Goal: Task Accomplishment & Management: Complete application form

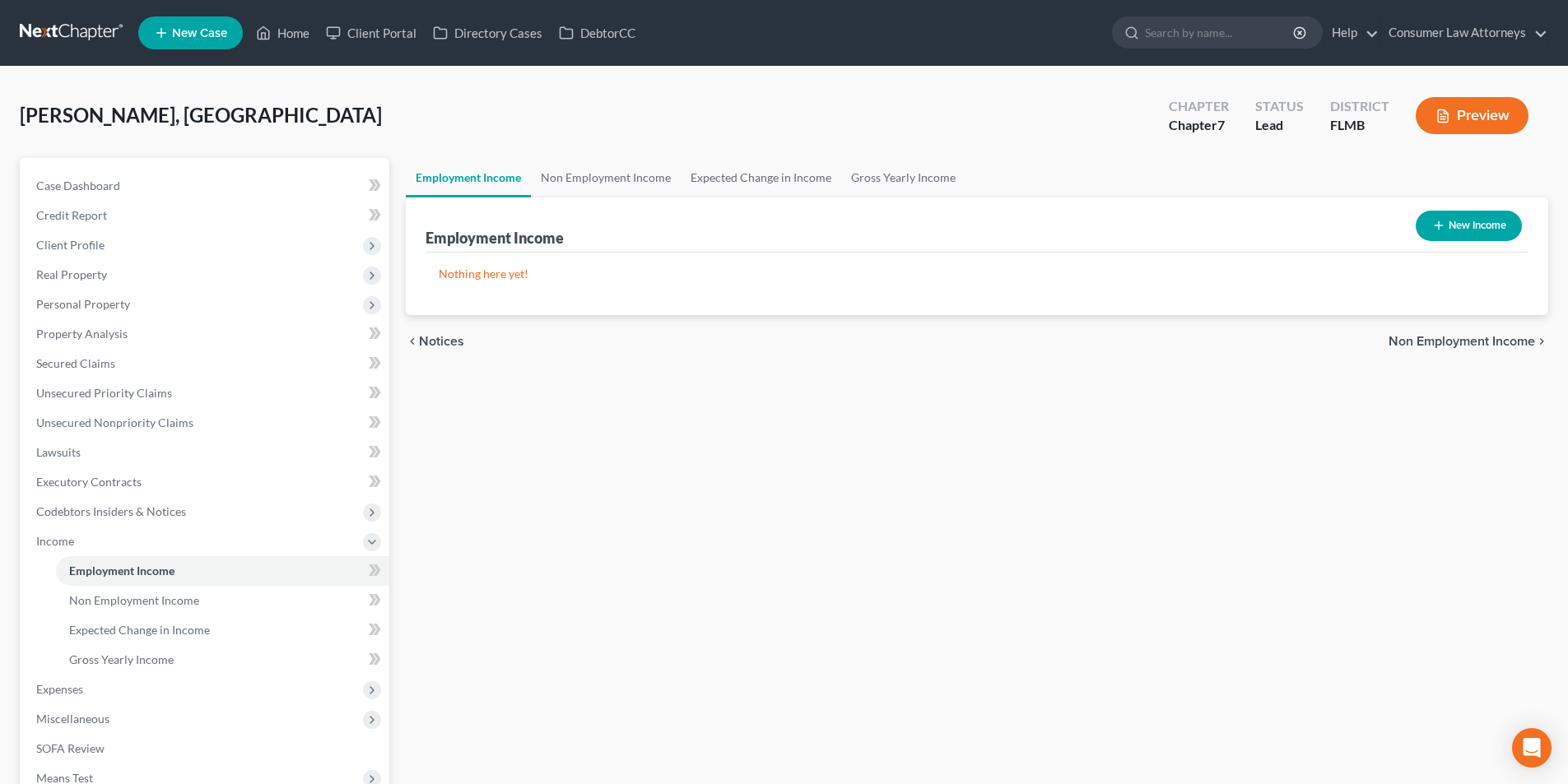
click at [1446, 225] on button "New Income" at bounding box center [1468, 225] width 106 height 30
select select "0"
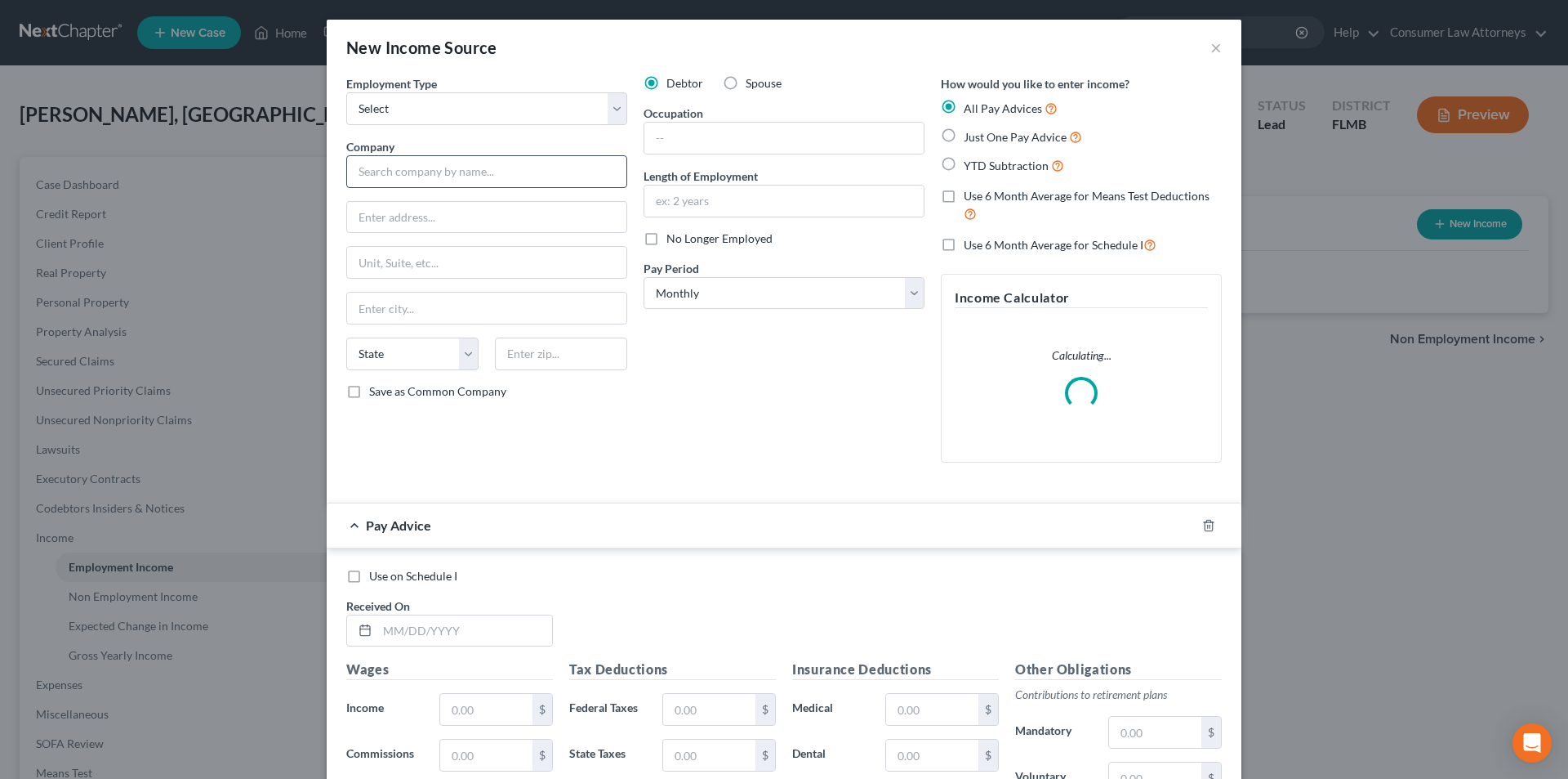
drag, startPoint x: 493, startPoint y: 107, endPoint x: 451, endPoint y: 163, distance: 70.0
click at [493, 107] on select "Select Full or [DEMOGRAPHIC_DATA] Employment Self Employment" at bounding box center [486, 109] width 281 height 33
drag, startPoint x: 459, startPoint y: 101, endPoint x: 452, endPoint y: 123, distance: 23.1
click at [459, 101] on select "Select Full or [DEMOGRAPHIC_DATA] Employment Self Employment" at bounding box center [486, 109] width 281 height 33
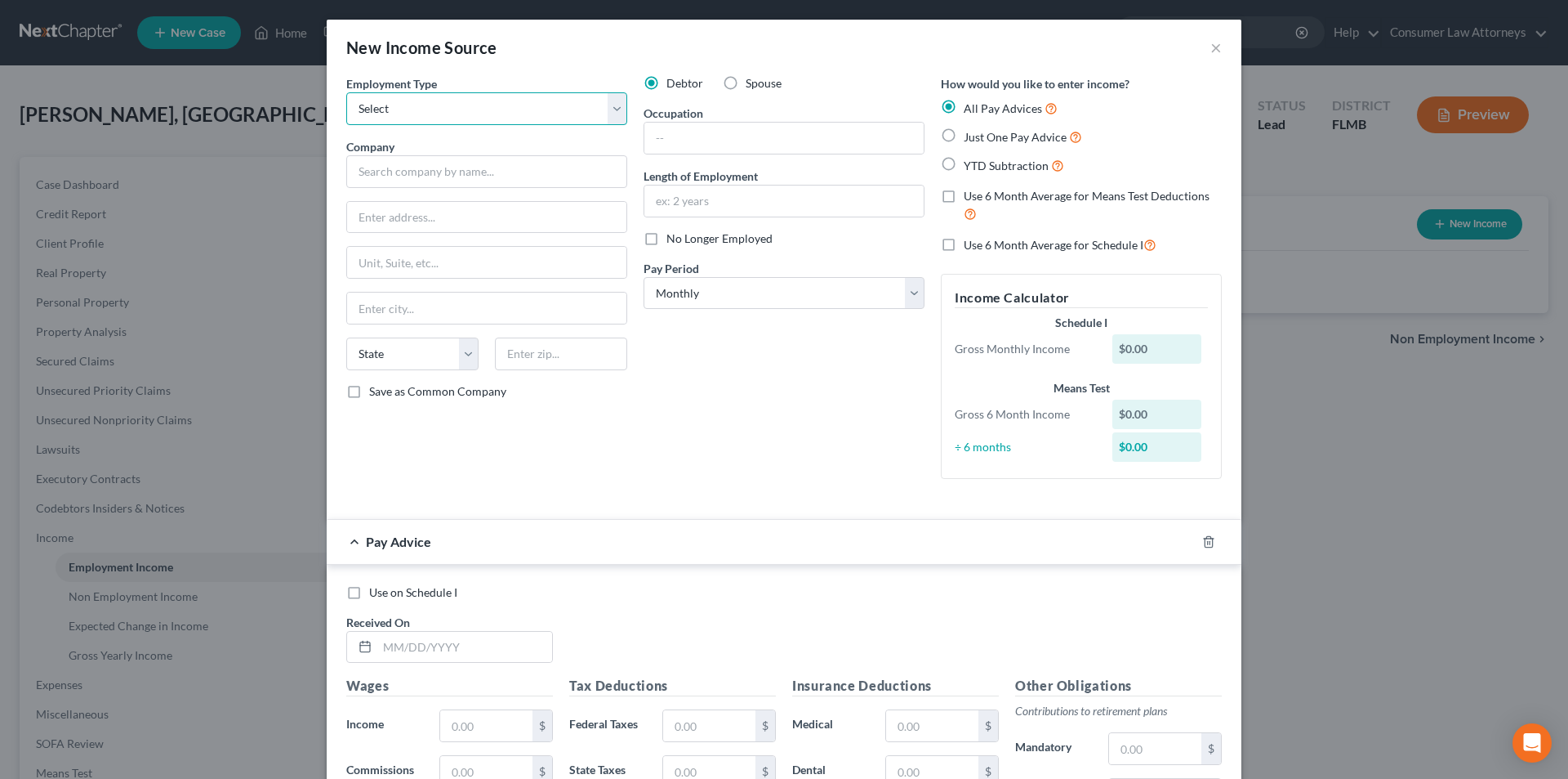
select select "0"
click at [346, 92] on select "Select Full or [DEMOGRAPHIC_DATA] Employment Self Employment" at bounding box center [486, 109] width 281 height 33
click at [445, 182] on input "text" at bounding box center [486, 172] width 281 height 33
click at [481, 175] on input "text" at bounding box center [486, 172] width 281 height 33
type input "Beyond the Spectrum Inc."
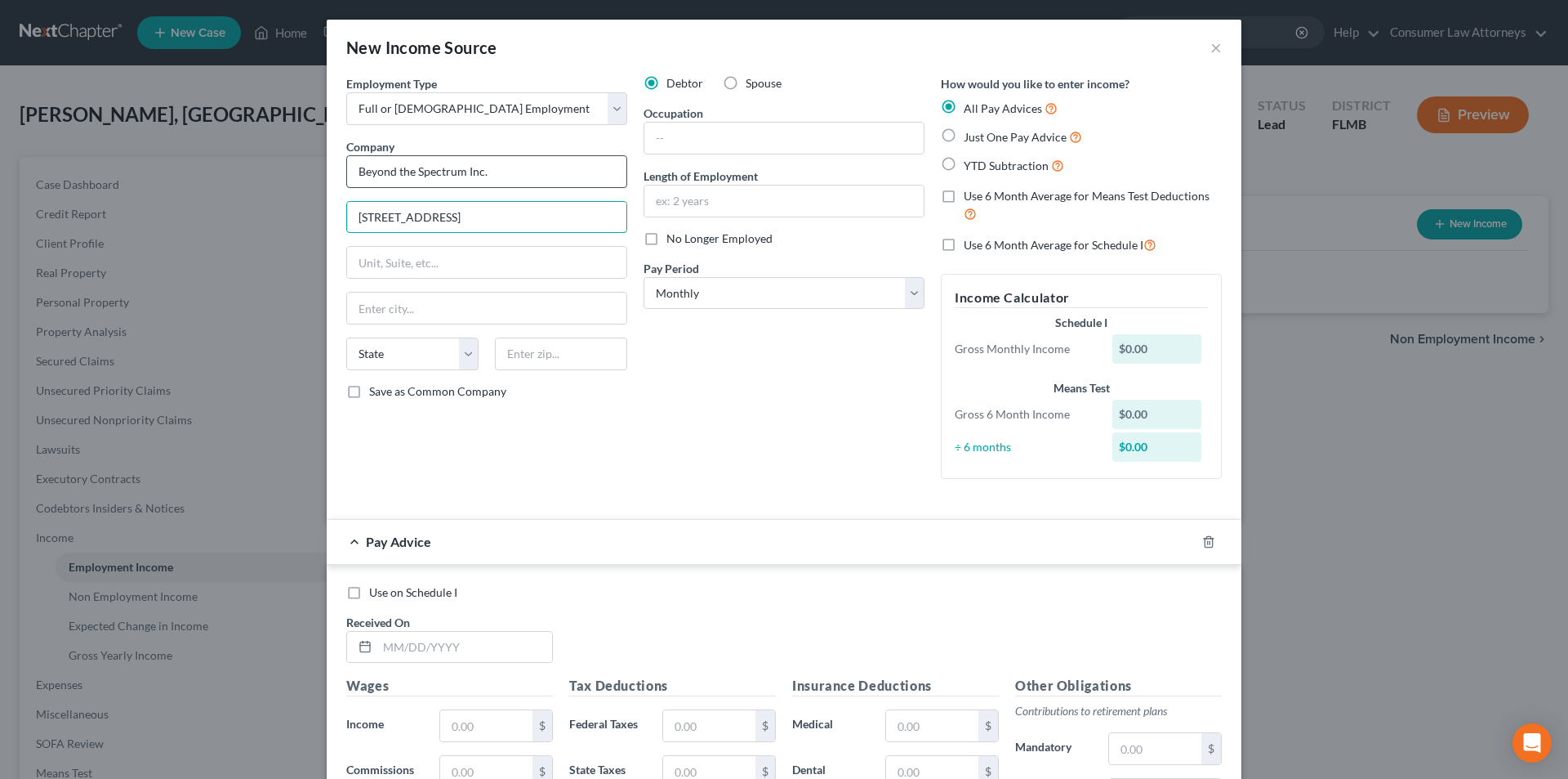
type input "[STREET_ADDRESS]"
type input "[GEOGRAPHIC_DATA]"
select select "9"
type input "34240"
click at [964, 196] on label "Use 6 Month Average for Means Test Deductions" at bounding box center [1092, 205] width 258 height 35
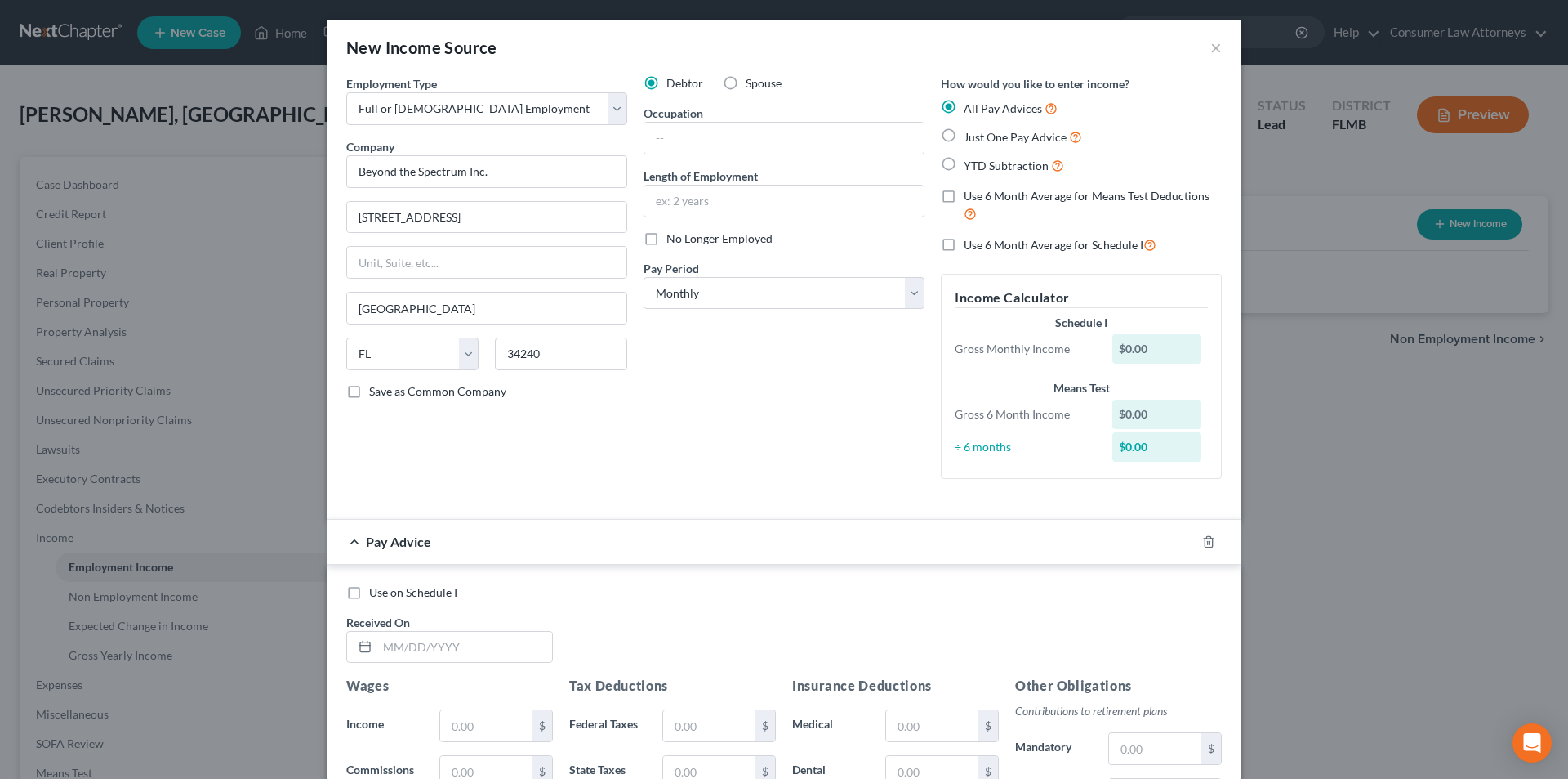
click at [970, 196] on input "Use 6 Month Average for Means Test Deductions" at bounding box center [976, 194] width 11 height 11
checkbox input "true"
drag, startPoint x: 761, startPoint y: 300, endPoint x: 758, endPoint y: 308, distance: 8.5
click at [761, 299] on select "Select Monthly Twice Monthly Every Other Week Weekly" at bounding box center [784, 293] width 281 height 33
select select "2"
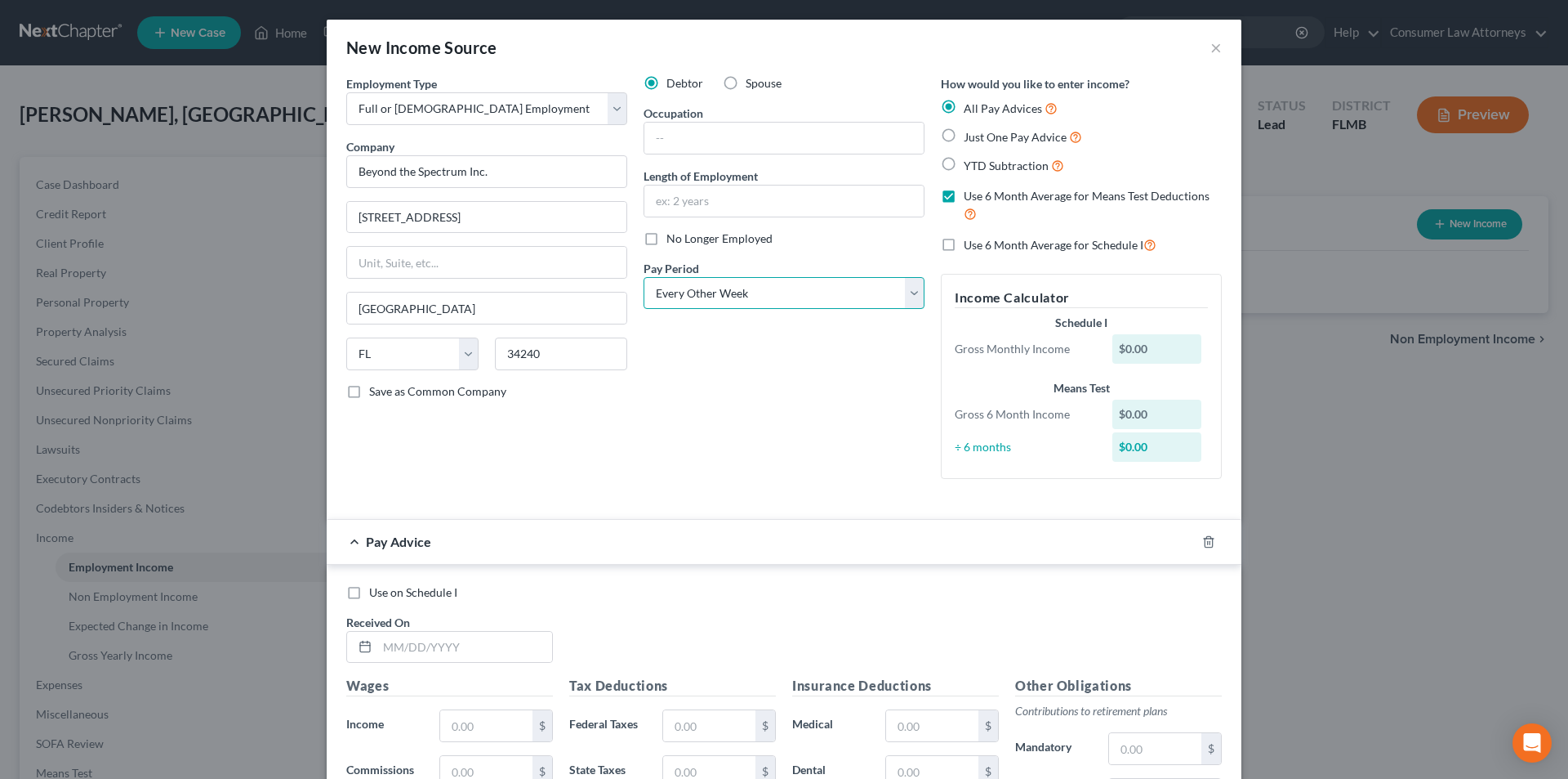
click at [643, 277] on select "Select Monthly Twice Monthly Every Other Week Weekly" at bounding box center [784, 293] width 281 height 33
click at [666, 242] on label "No Longer Employed" at bounding box center [719, 238] width 106 height 16
click at [673, 241] on input "No Longer Employed" at bounding box center [678, 236] width 11 height 11
checkbox input "true"
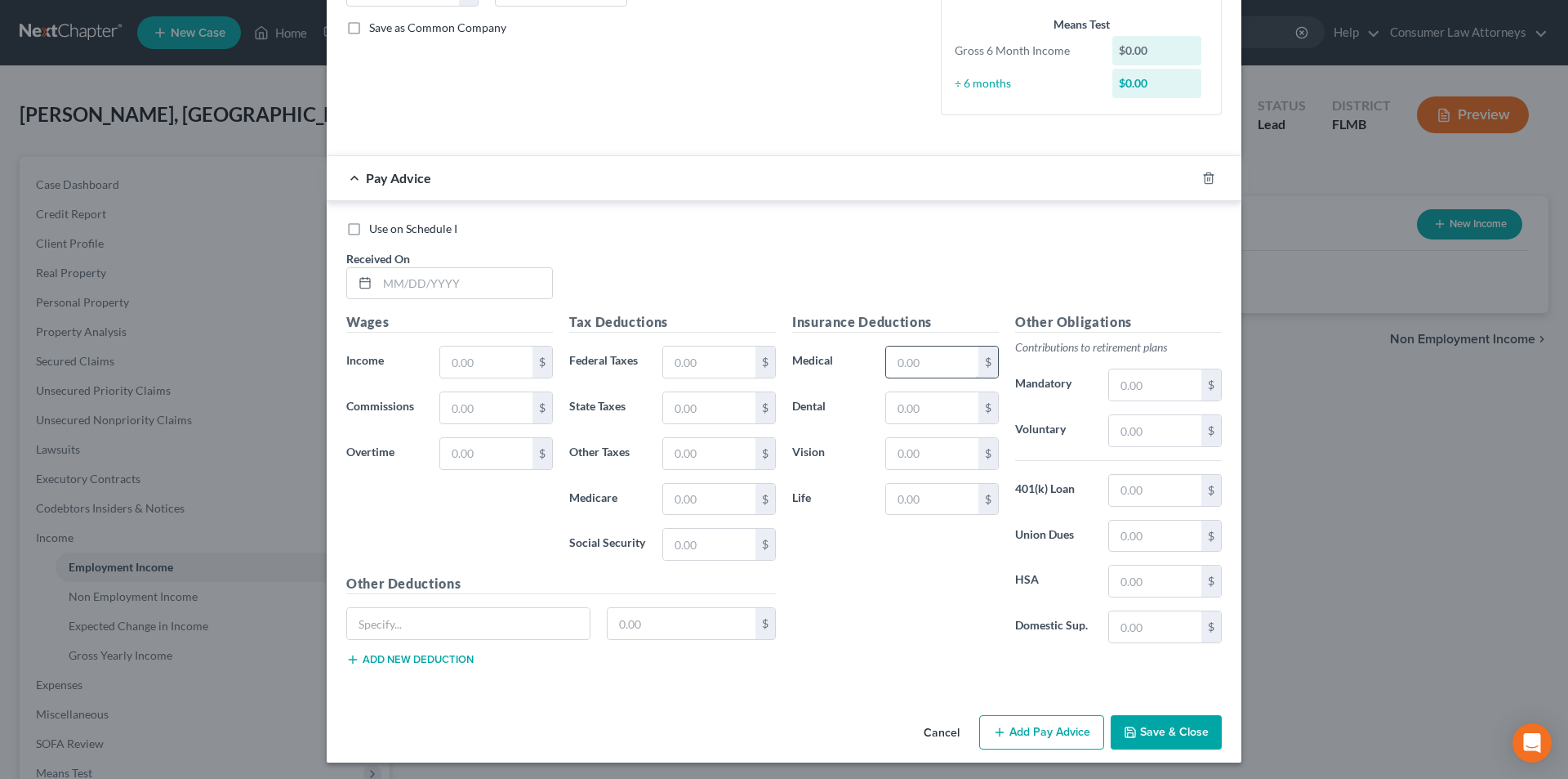
scroll to position [367, 0]
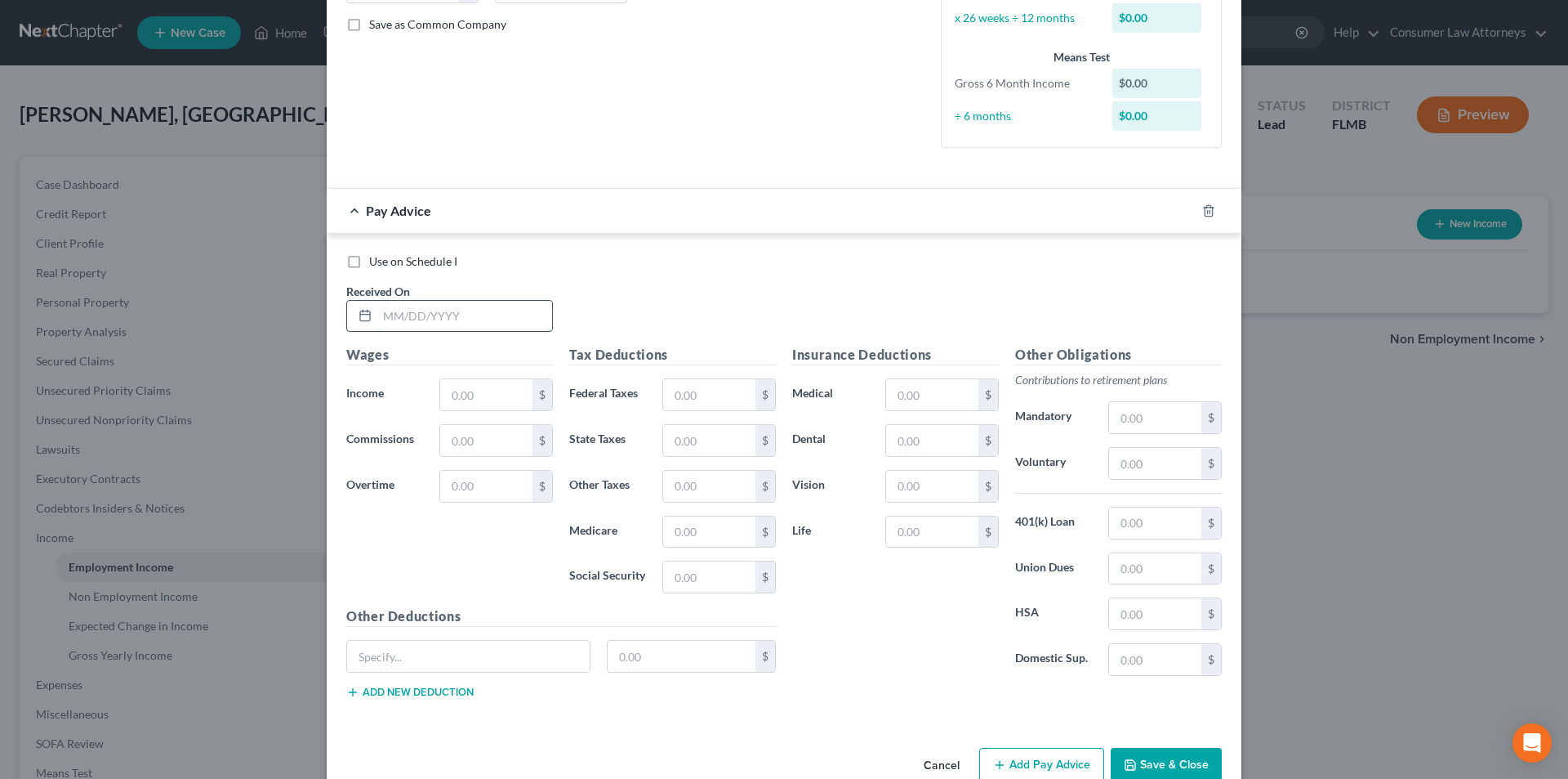
click at [441, 314] on input "text" at bounding box center [464, 316] width 174 height 31
type input "[DATE]"
click at [465, 402] on input "text" at bounding box center [486, 395] width 92 height 31
type input "1,426.25"
click at [693, 400] on input "text" at bounding box center [709, 395] width 92 height 31
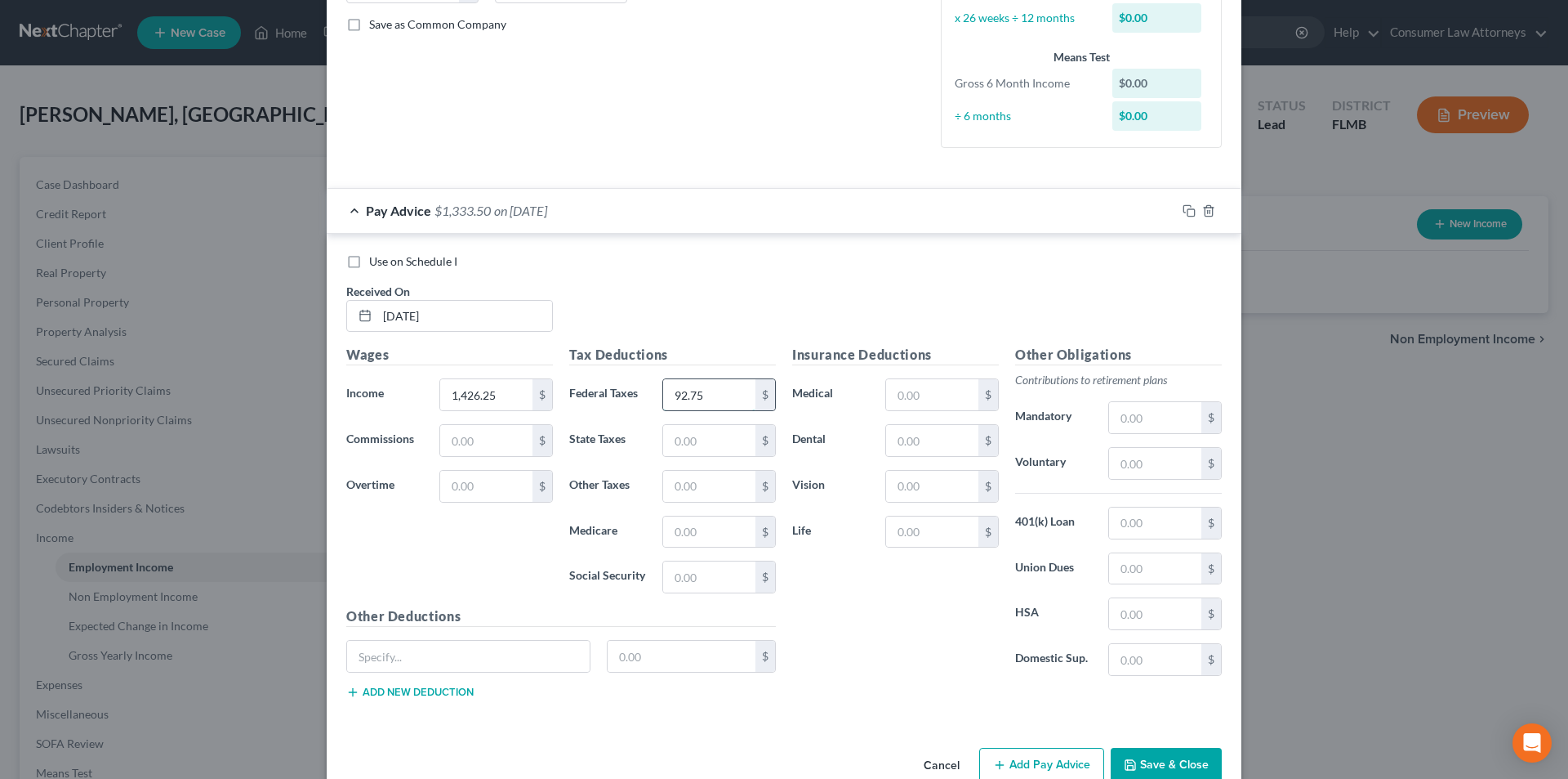
type input "92.75"
type input "20.68"
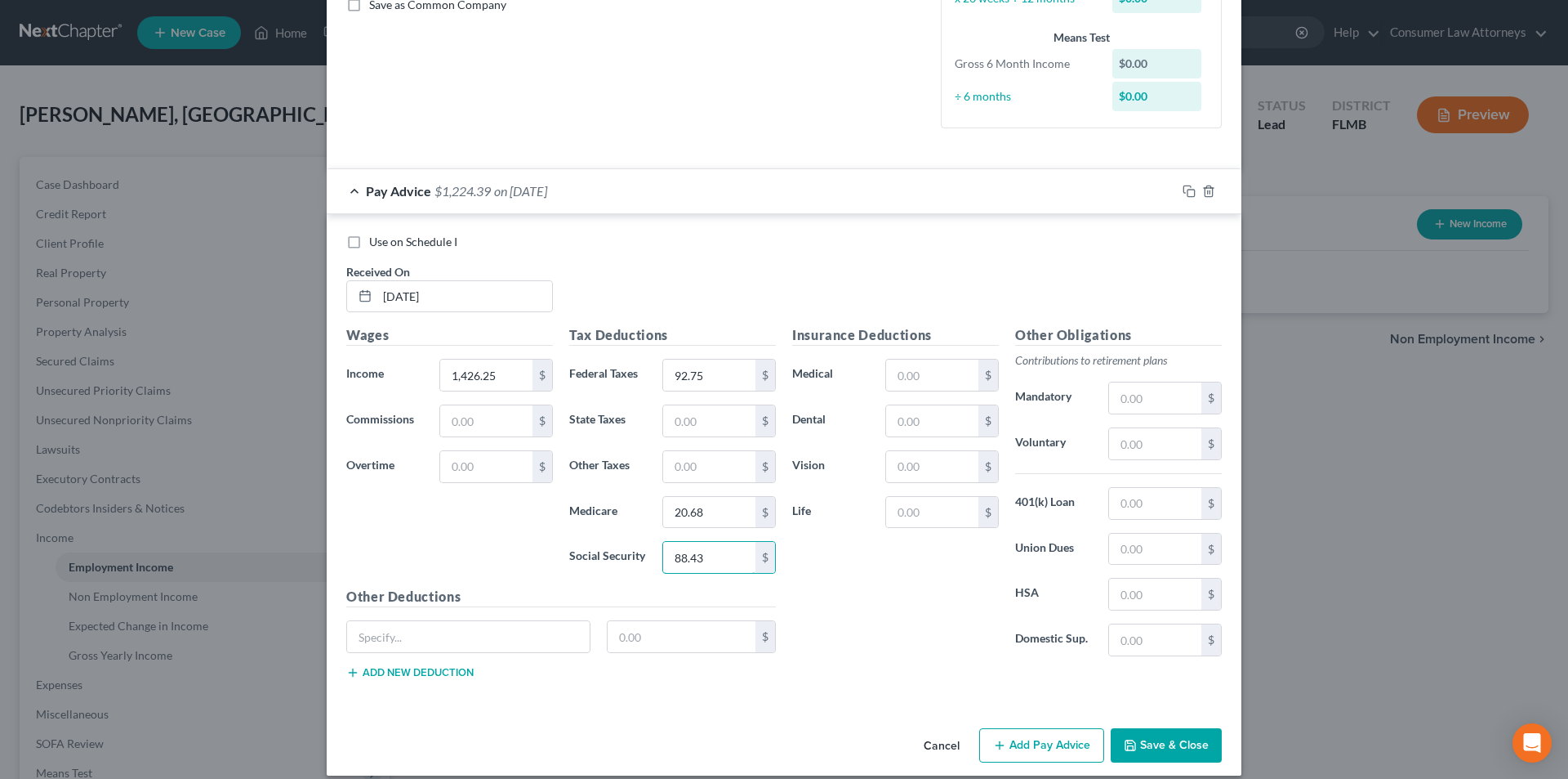
scroll to position [403, 0]
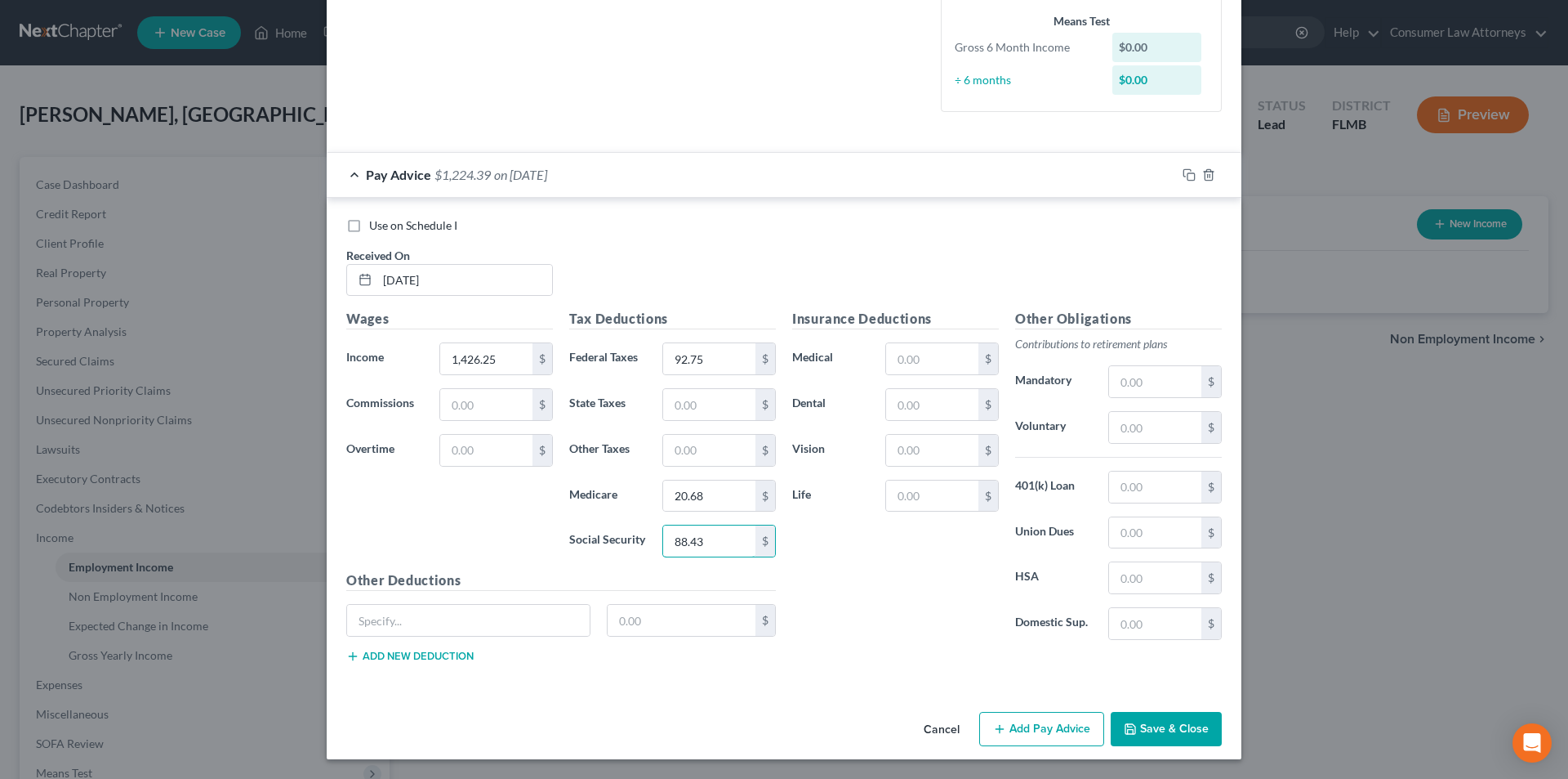
type input "88.43"
click at [1021, 734] on button "Add Pay Advice" at bounding box center [1041, 729] width 125 height 35
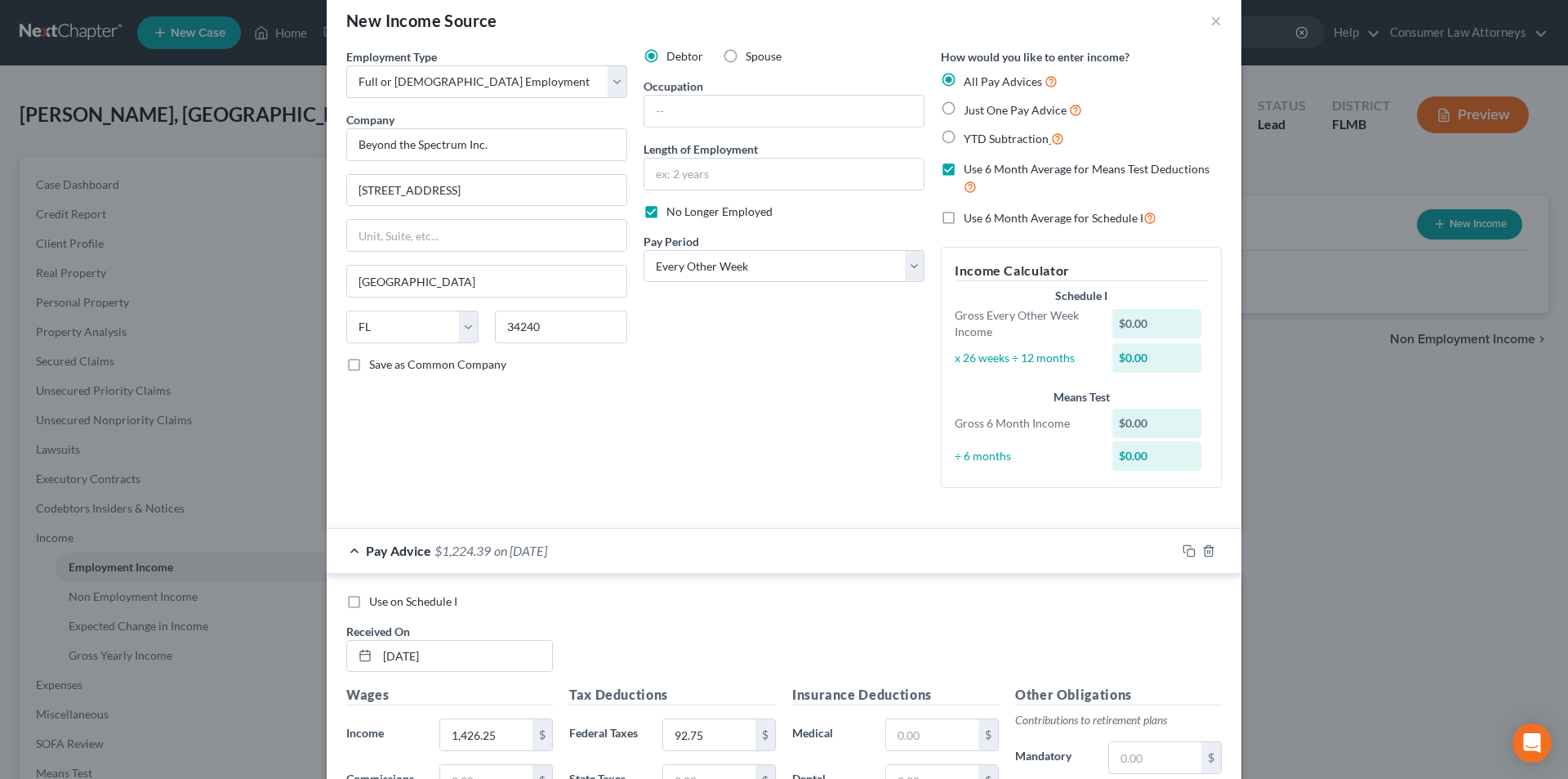
scroll to position [0, 0]
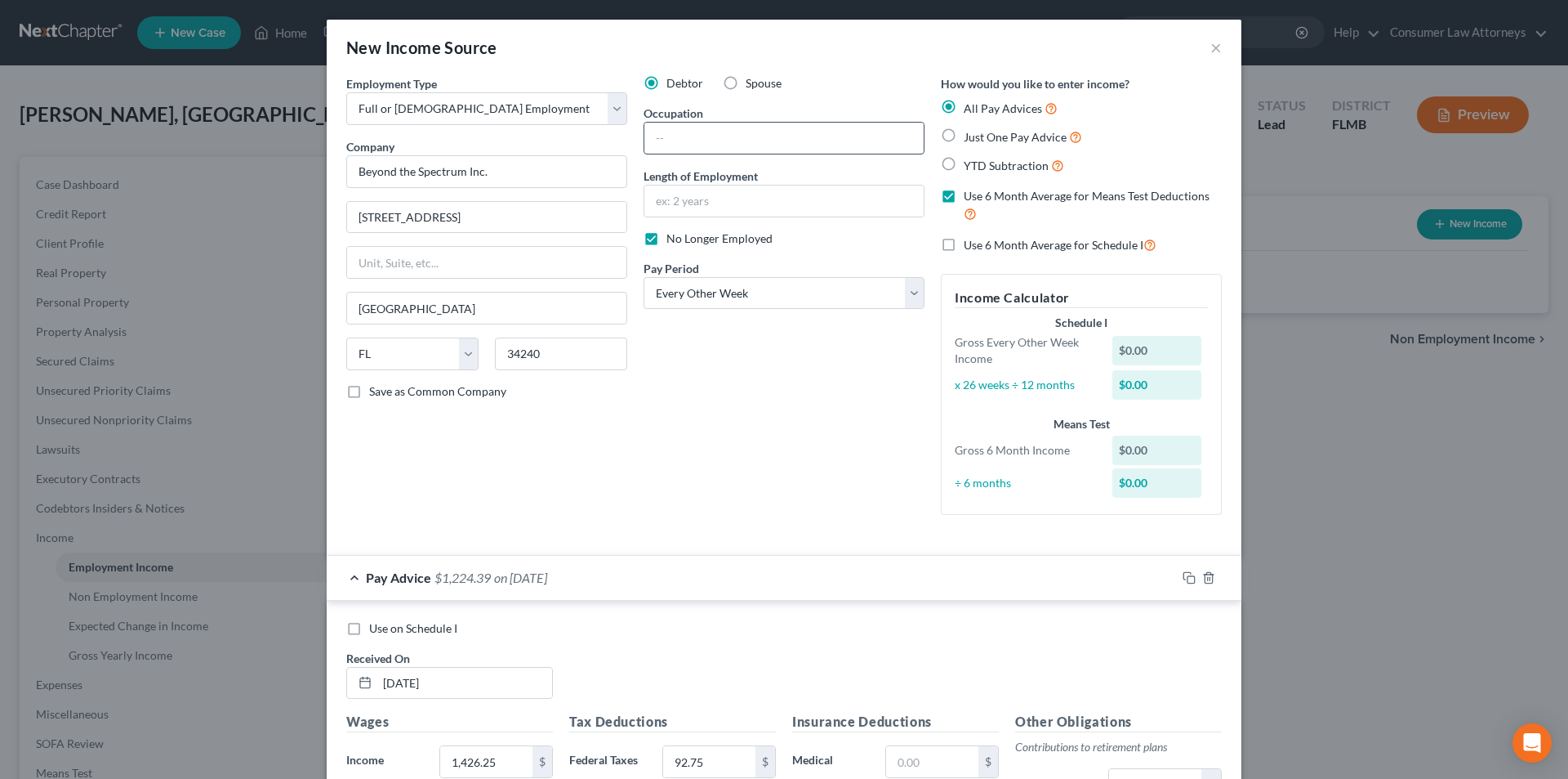
click at [752, 150] on input "text" at bounding box center [784, 138] width 279 height 31
type input "Registered Behavioral Technician"
type input "5"
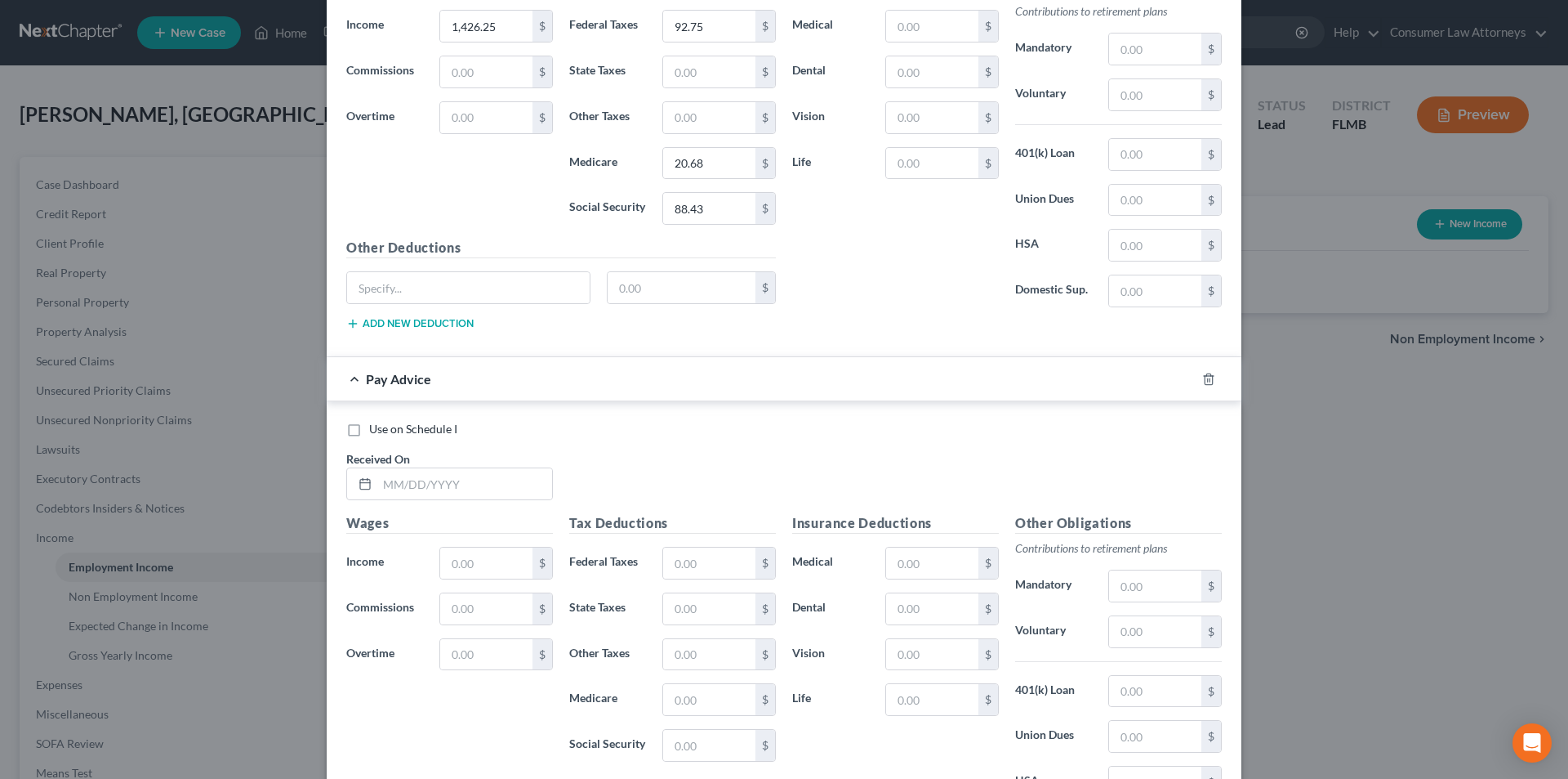
scroll to position [939, 0]
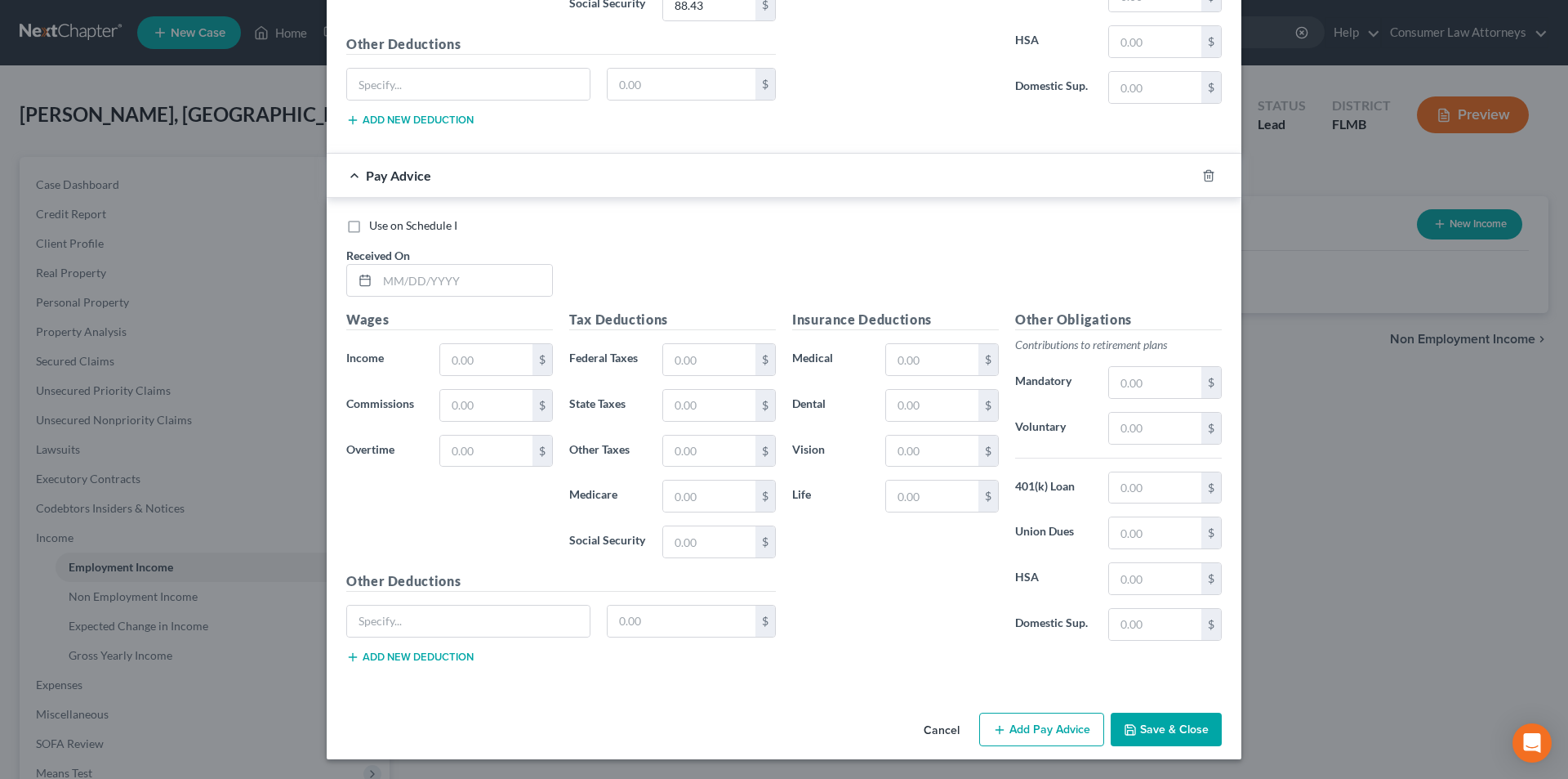
type input "5 Months"
click at [1210, 177] on div at bounding box center [1218, 175] width 46 height 26
click at [1203, 174] on icon "button" at bounding box center [1208, 175] width 13 height 13
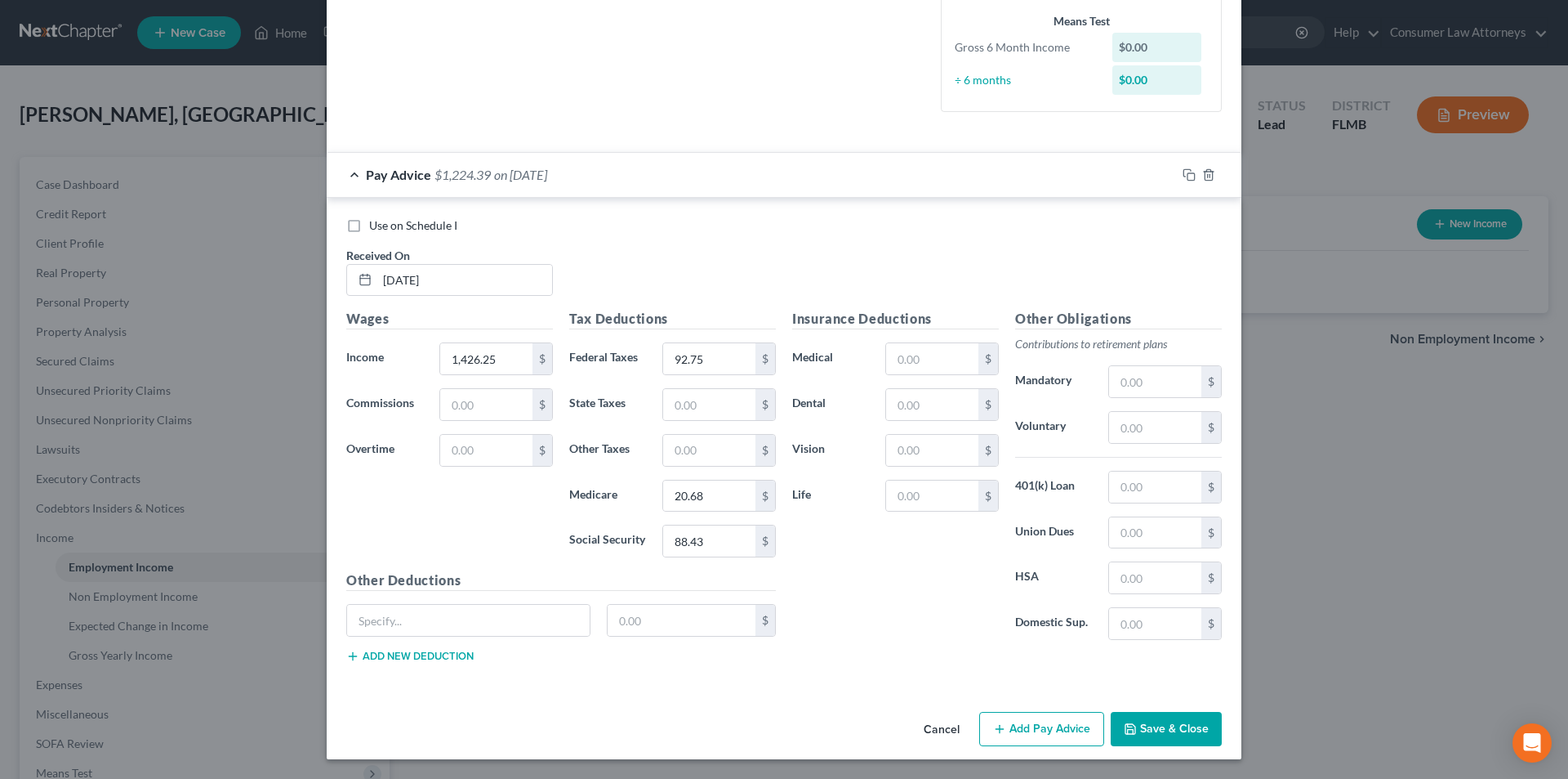
scroll to position [403, 0]
click at [1155, 725] on button "Save & Close" at bounding box center [1166, 729] width 111 height 35
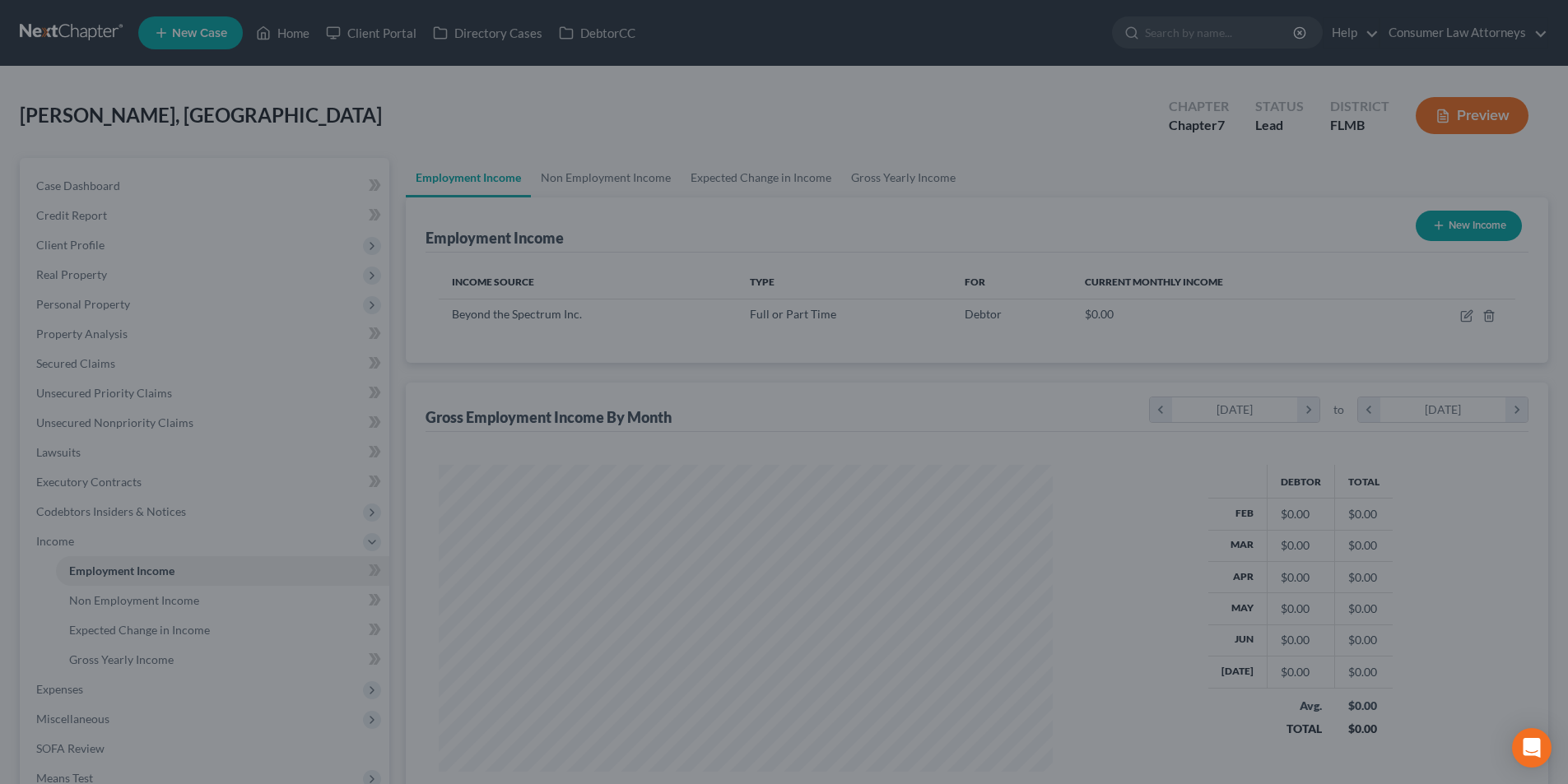
scroll to position [822140, 822283]
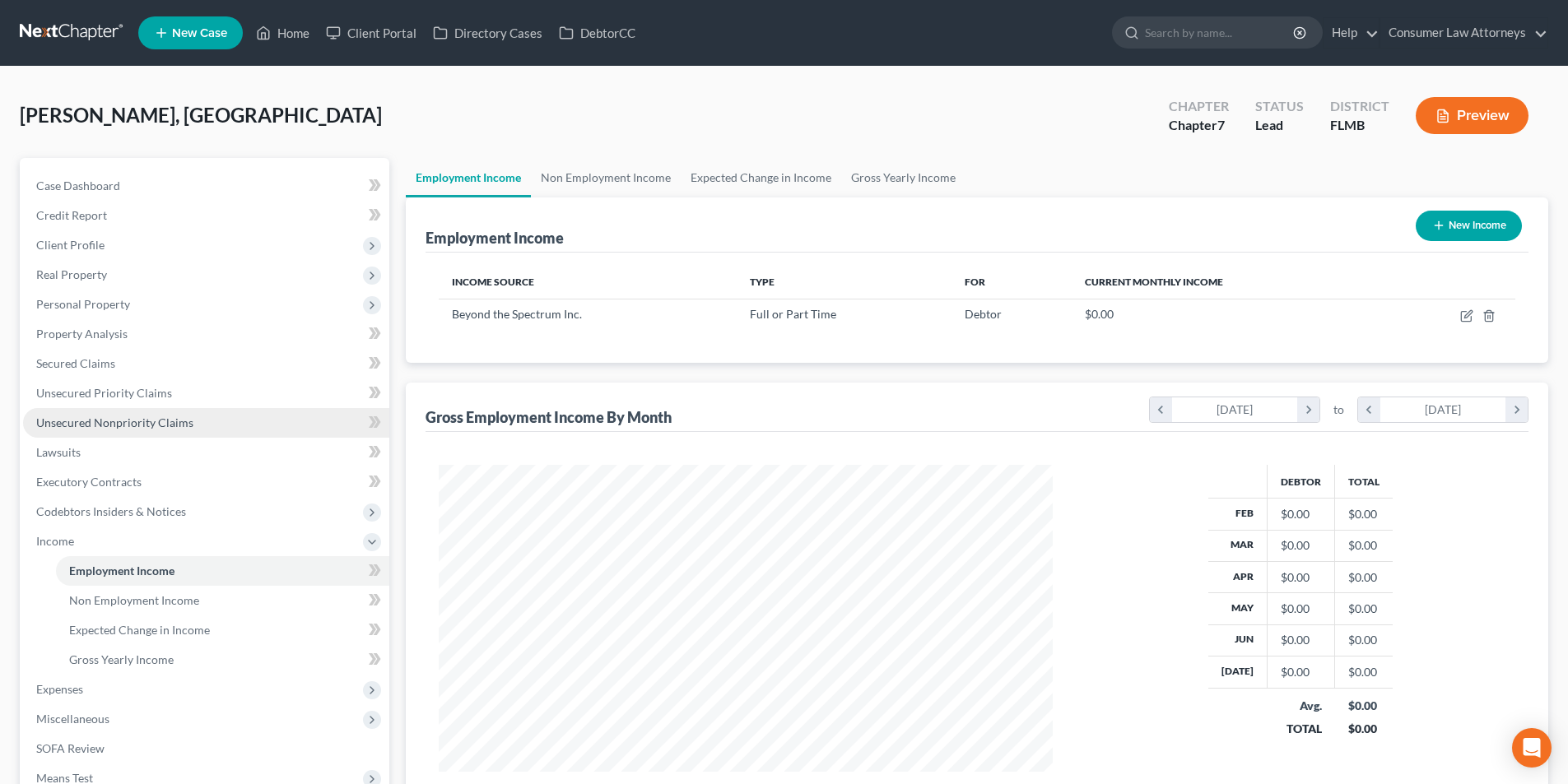
click at [159, 413] on link "Unsecured Nonpriority Claims" at bounding box center [206, 423] width 366 height 29
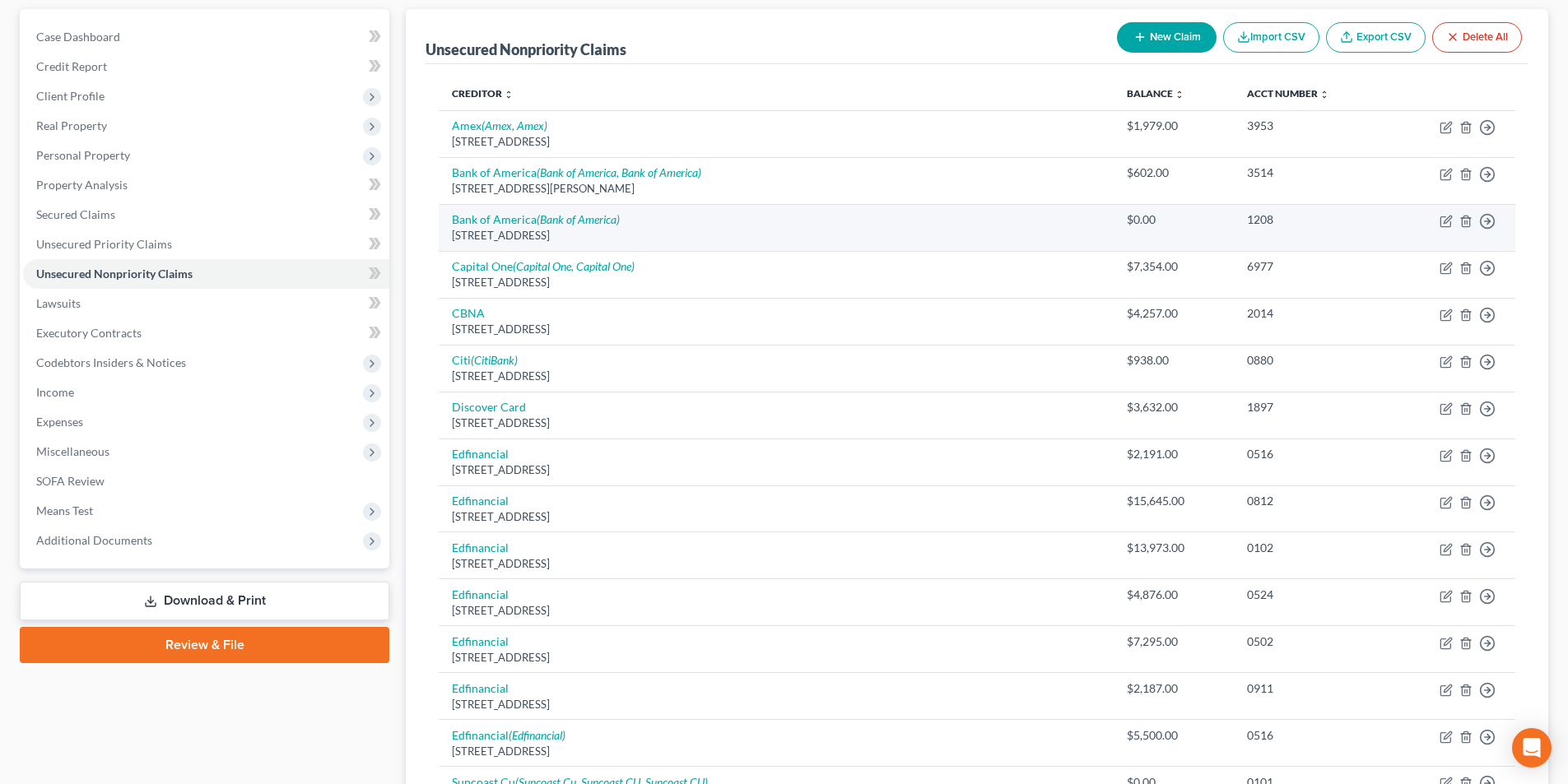
scroll to position [165, 0]
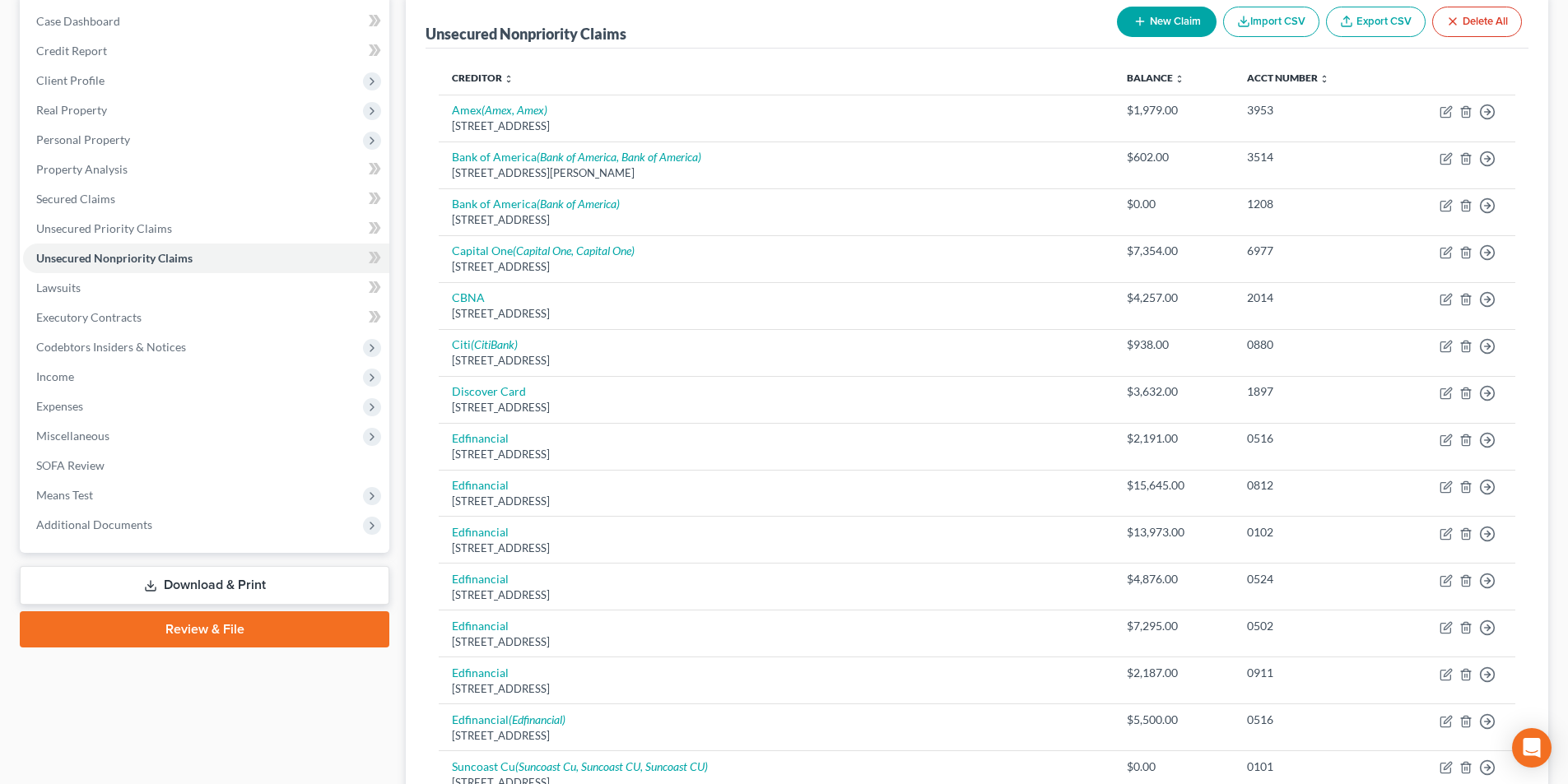
click at [1150, 28] on button "New Claim" at bounding box center [1166, 21] width 99 height 30
select select "0"
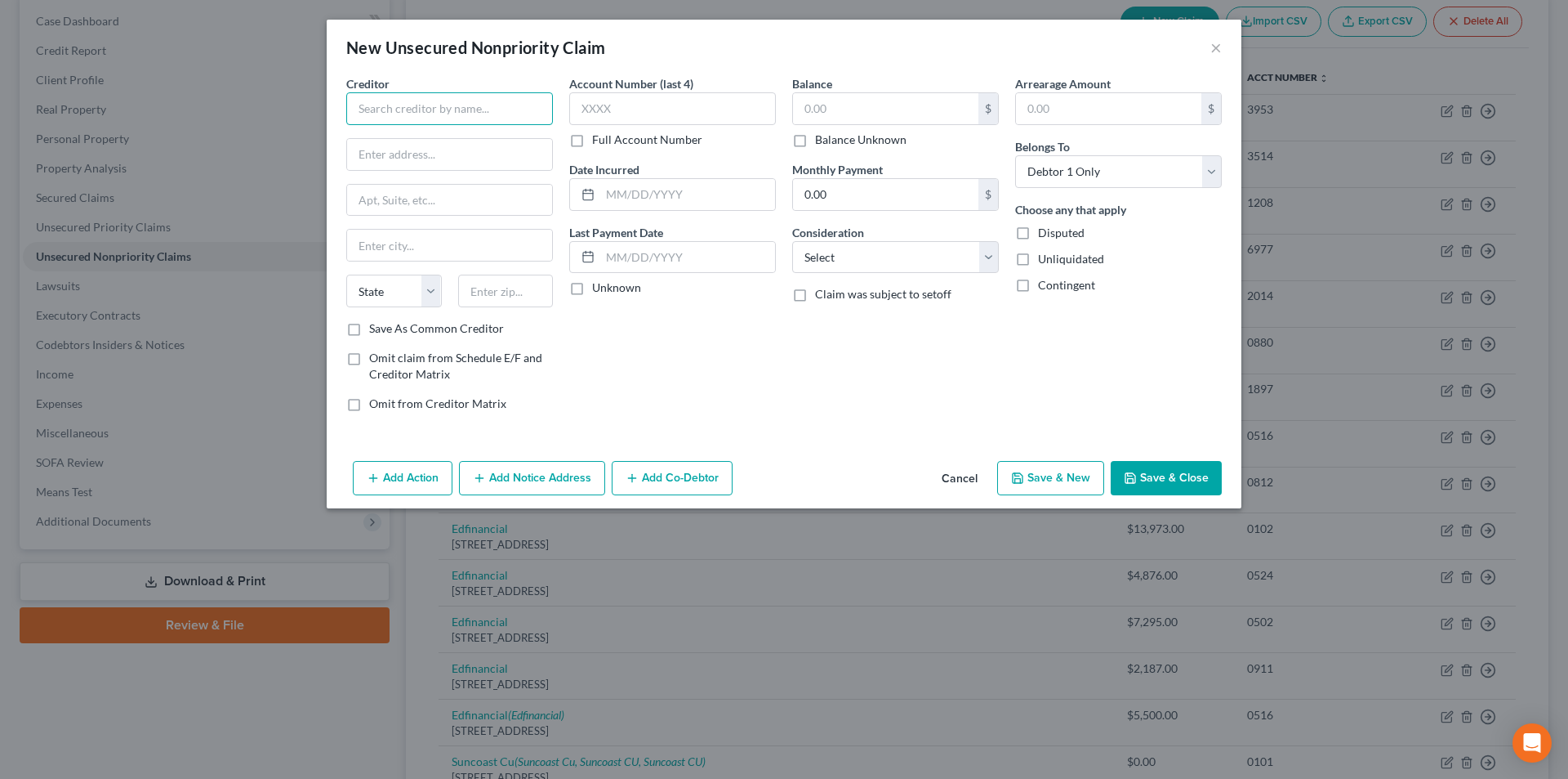
click at [498, 97] on input "text" at bounding box center [449, 109] width 206 height 33
click at [415, 152] on div "[STREET_ADDRESS]" at bounding box center [444, 152] width 170 height 14
type input "Gulf Coast Collection Bureau"
type input "[STREET_ADDRESS]"
type input "[GEOGRAPHIC_DATA]"
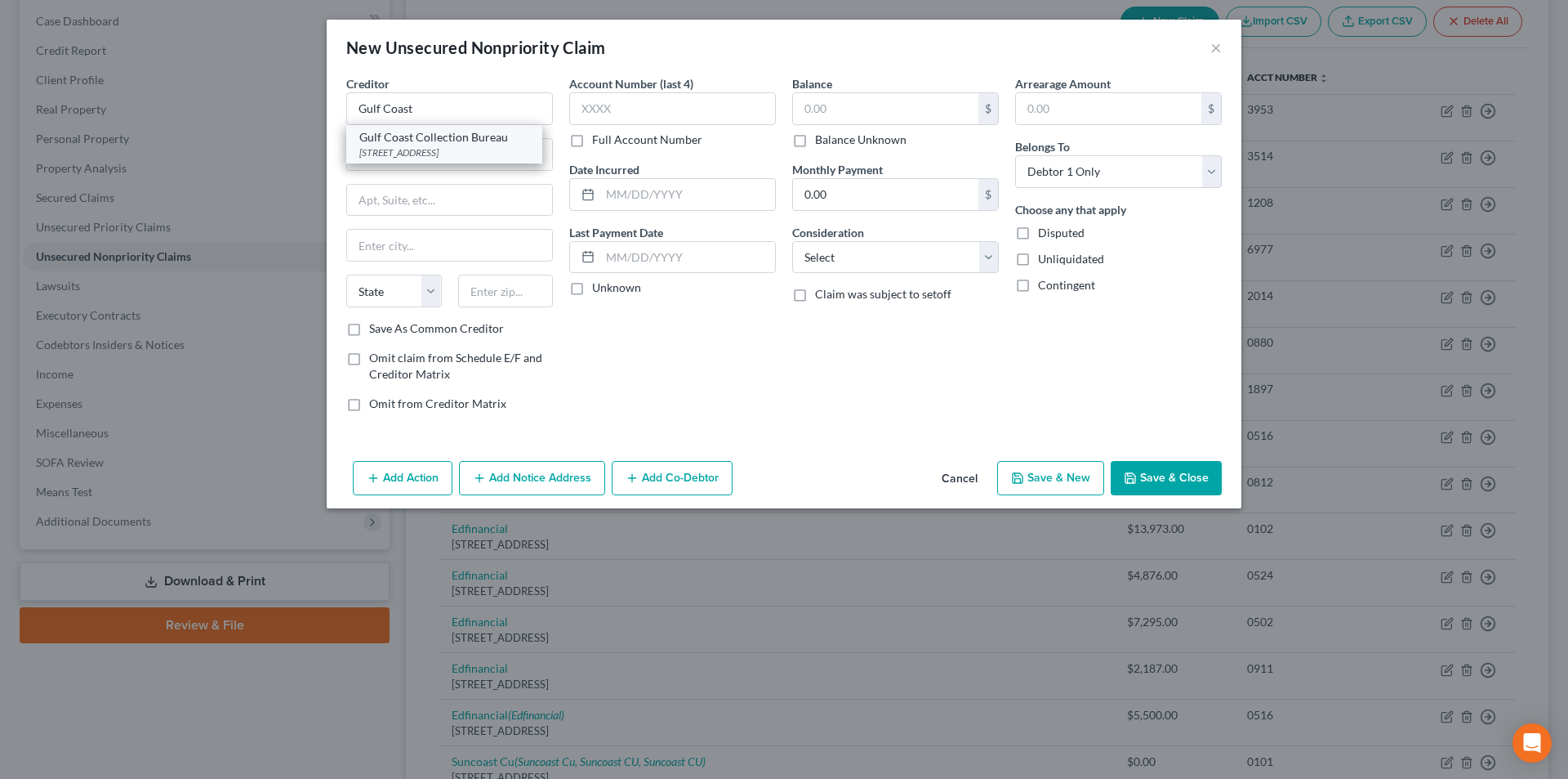
select select "9"
type input "34233"
click at [838, 118] on input "text" at bounding box center [885, 109] width 185 height 31
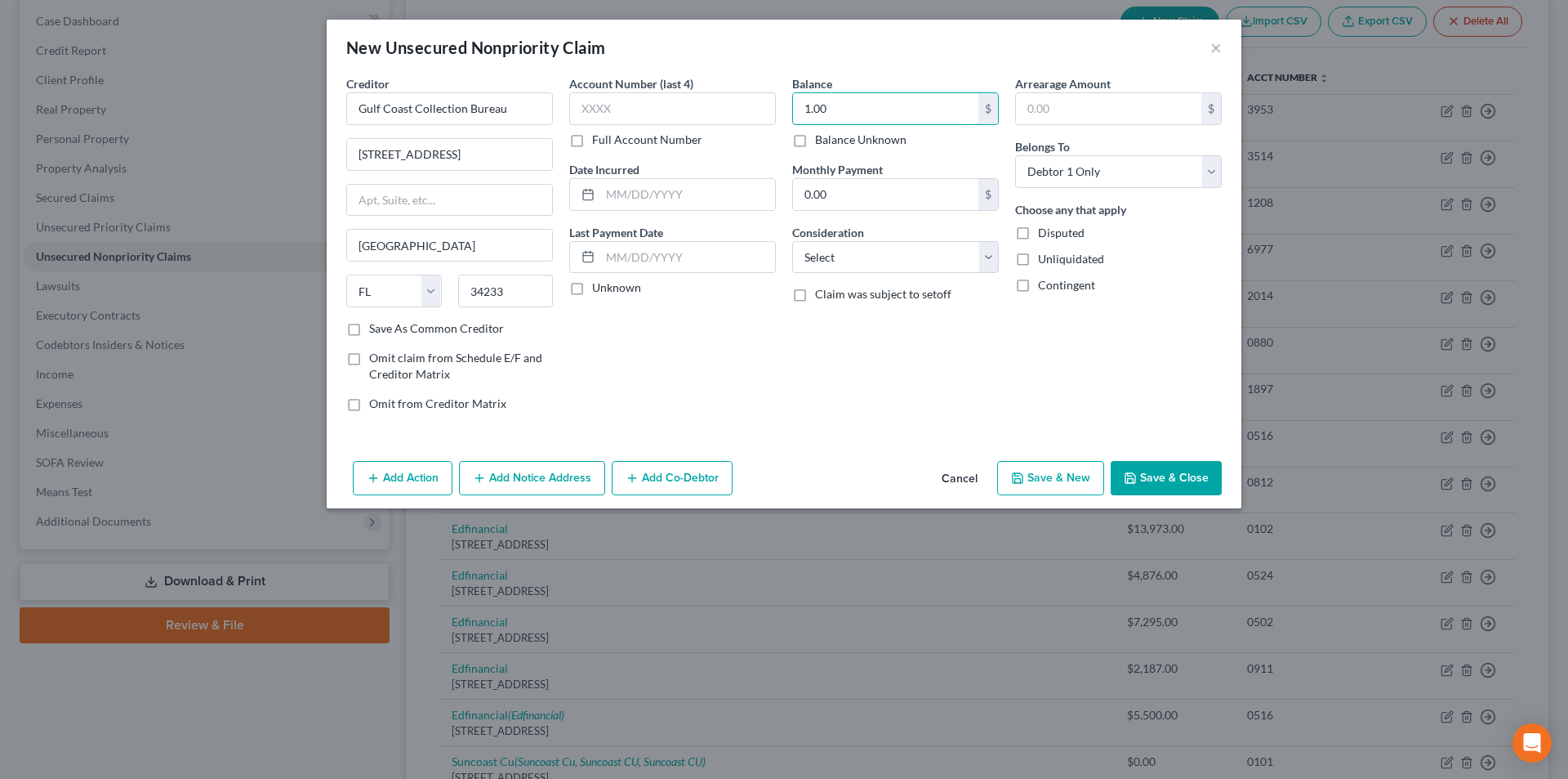
type input "1.00"
click at [693, 105] on input "text" at bounding box center [673, 109] width 206 height 33
type input "7801"
click at [1184, 484] on button "Save & Close" at bounding box center [1166, 479] width 111 height 35
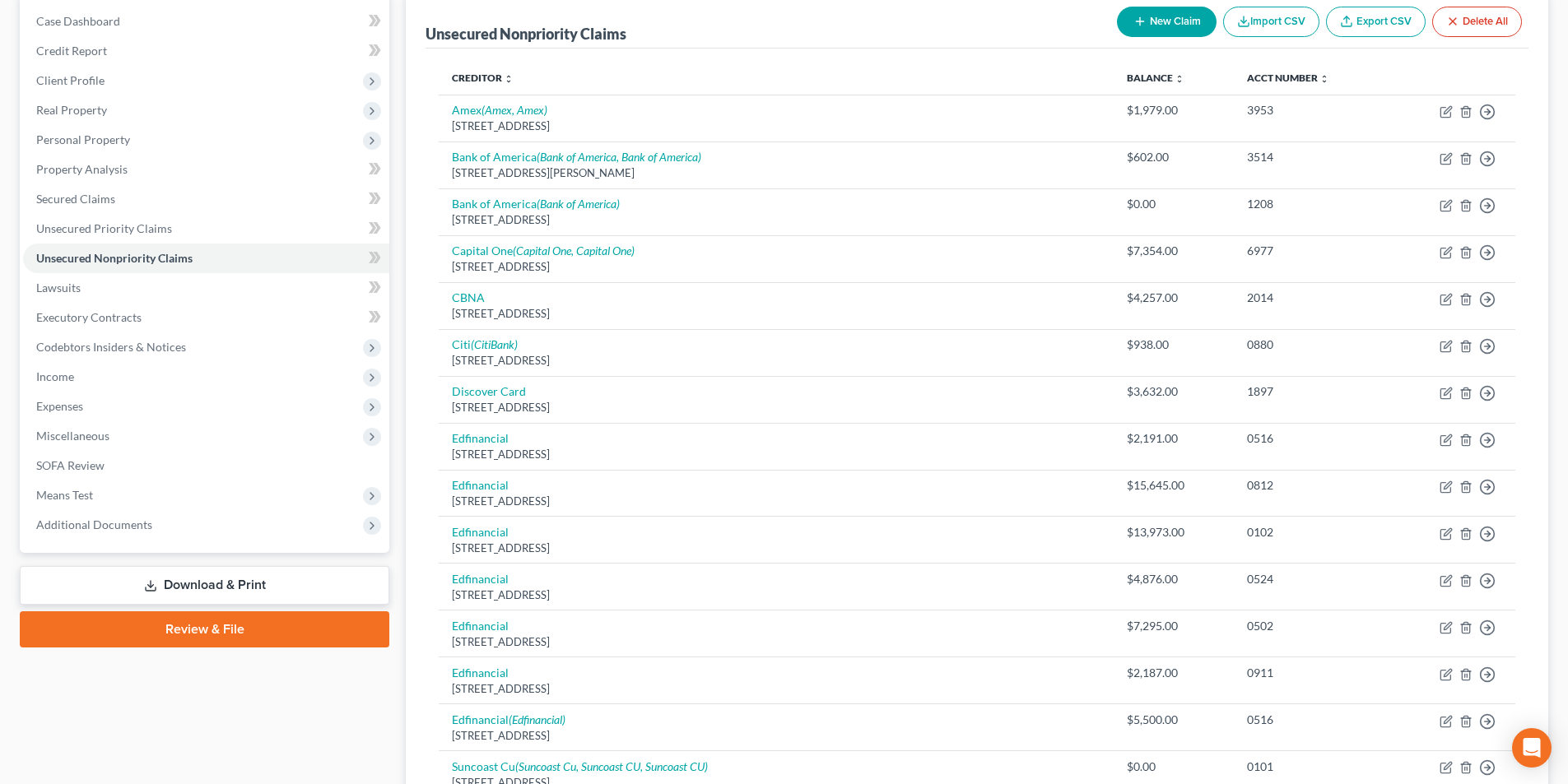
click at [1146, 23] on button "New Claim" at bounding box center [1166, 21] width 99 height 30
select select "0"
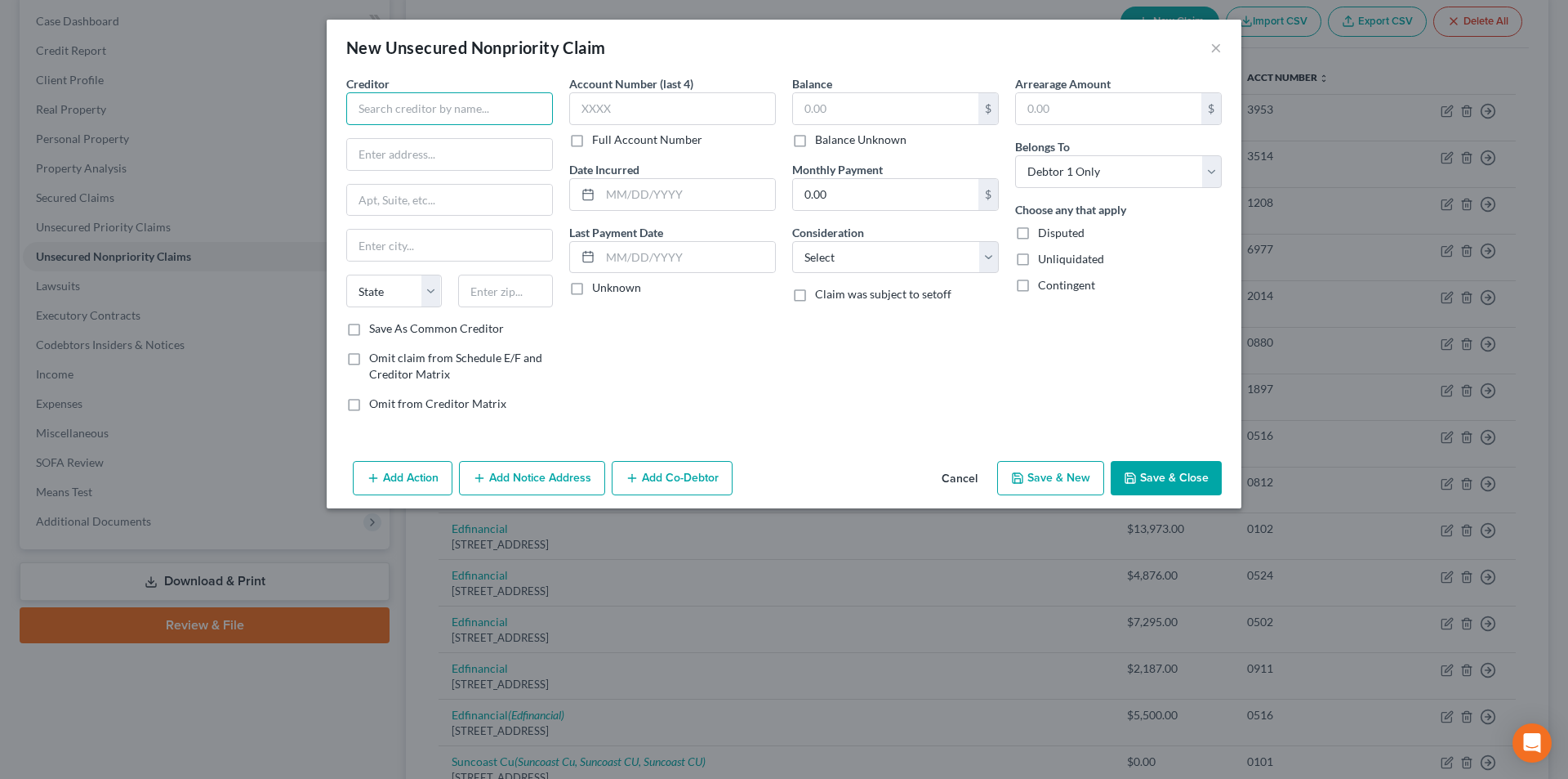
click at [455, 106] on input "text" at bounding box center [449, 109] width 206 height 33
click at [444, 153] on div "[STREET_ADDRESS]" at bounding box center [444, 152] width 170 height 14
type input "Sarasota Memorial"
type input "[STREET_ADDRESS]"
type input "[GEOGRAPHIC_DATA]"
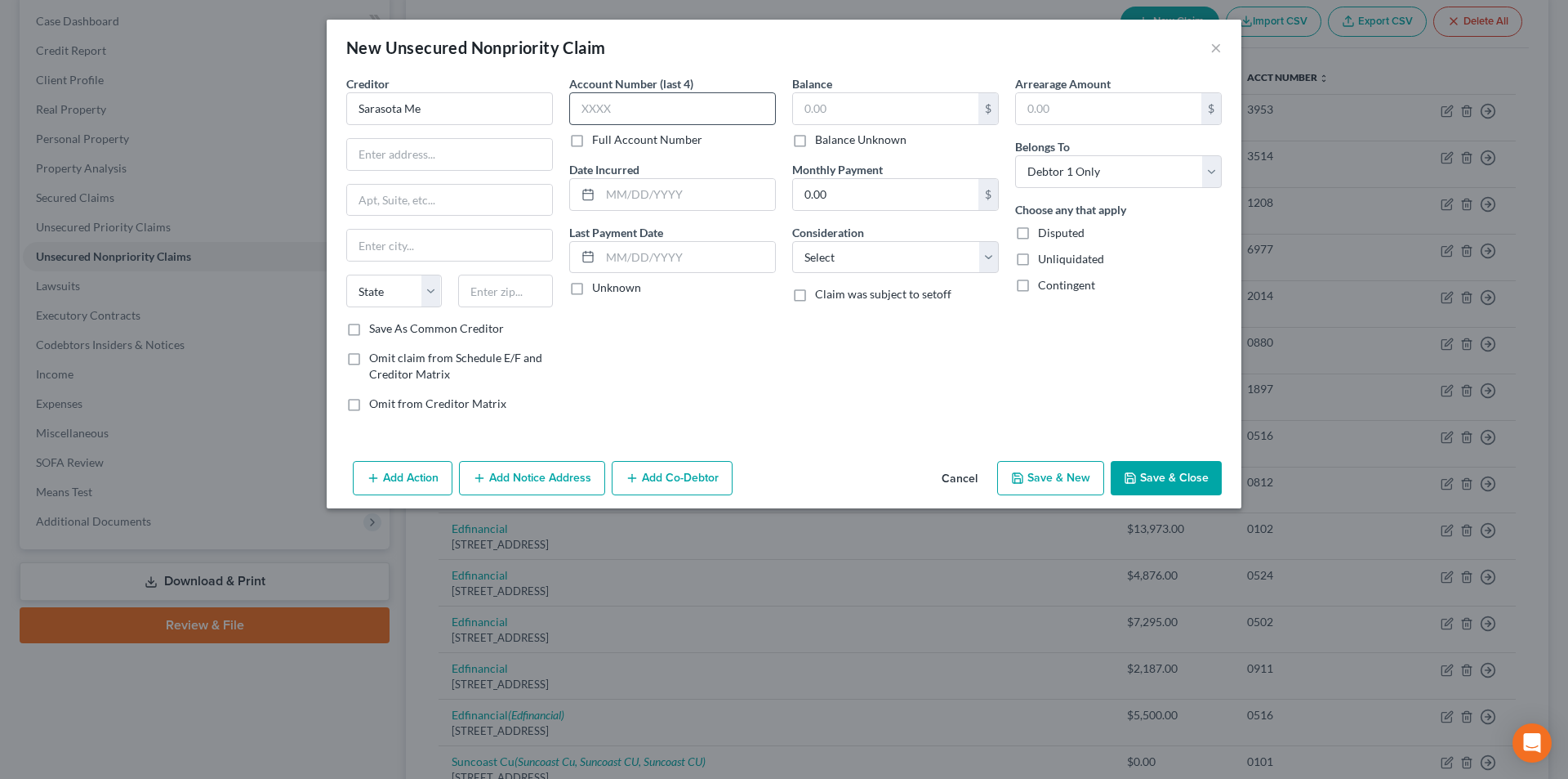
select select "9"
type input "34239"
click at [618, 111] on input "text" at bounding box center [673, 109] width 206 height 33
type input "9487"
click at [865, 115] on input "text" at bounding box center [885, 109] width 185 height 31
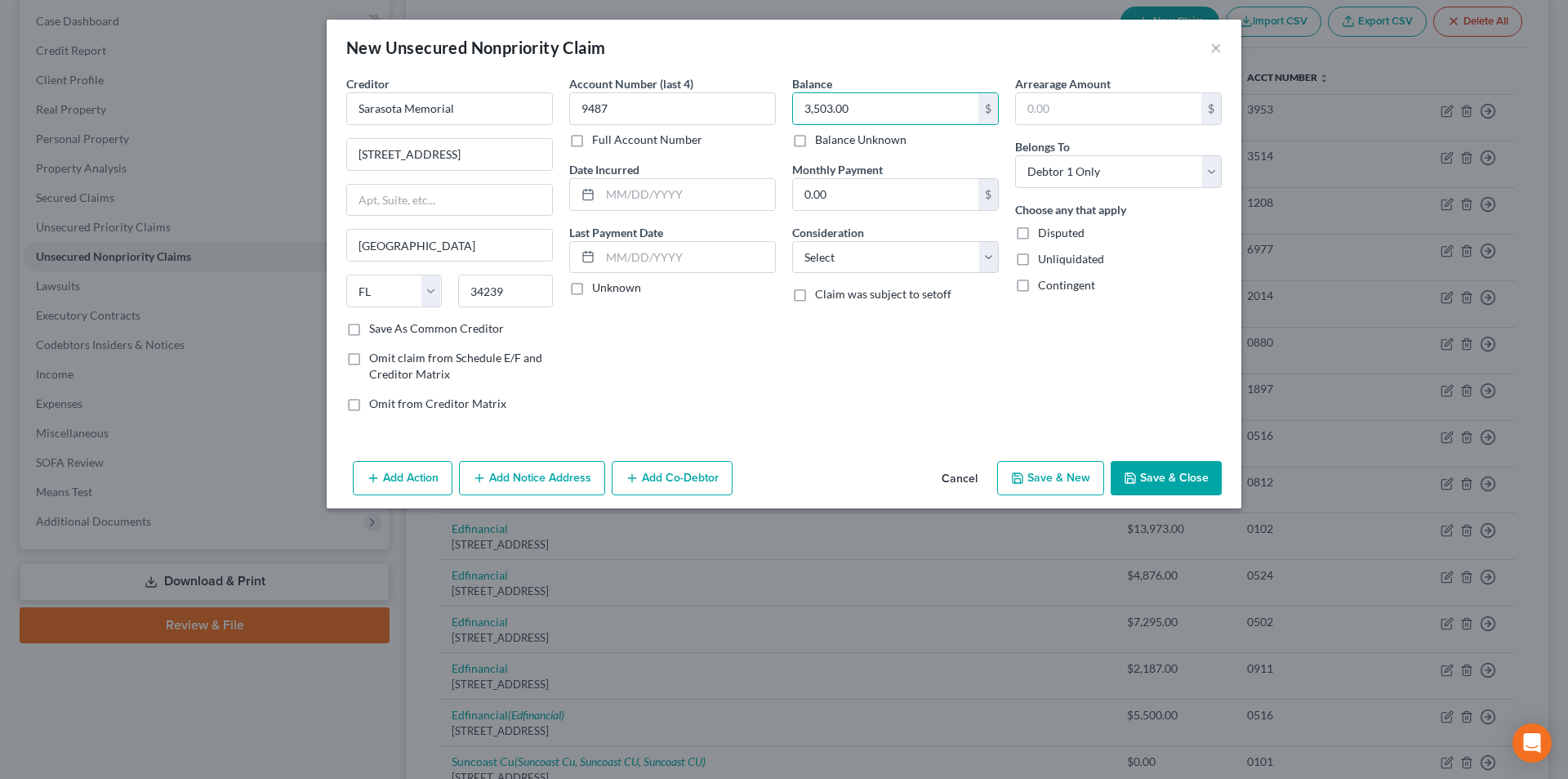
type input "3,503.00"
drag, startPoint x: 1156, startPoint y: 457, endPoint x: 1134, endPoint y: 455, distance: 22.1
click at [1157, 459] on div "Add Action Add Notice Address Add Co-Debtor Cancel Save & New Save & Close" at bounding box center [784, 481] width 915 height 54
click at [1176, 486] on button "Save & Close" at bounding box center [1166, 479] width 111 height 35
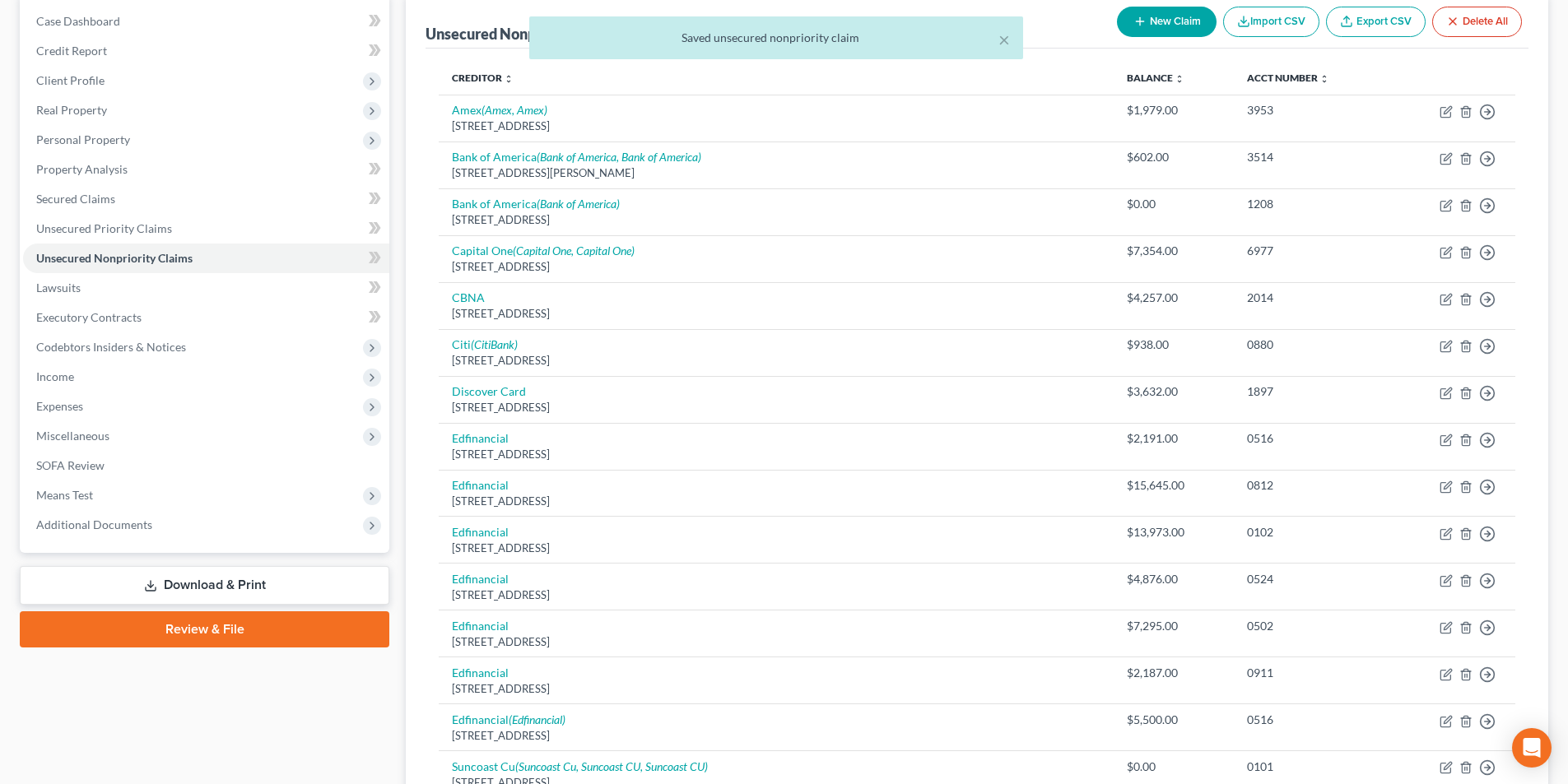
click at [1162, 28] on div "× Saved unsecured nonpriority claim" at bounding box center [775, 41] width 1568 height 51
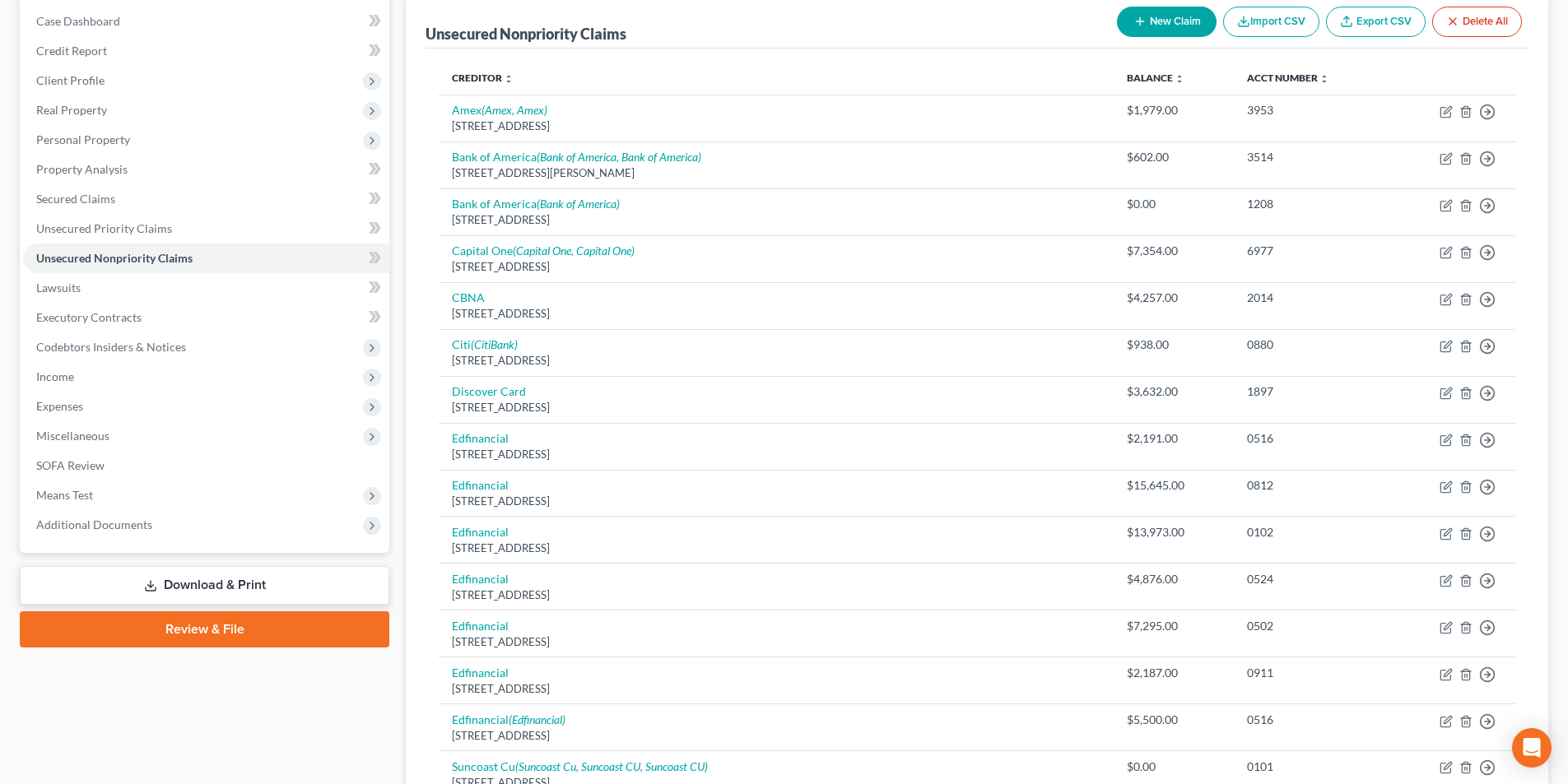
click at [1147, 19] on button "New Claim" at bounding box center [1166, 21] width 99 height 30
select select "0"
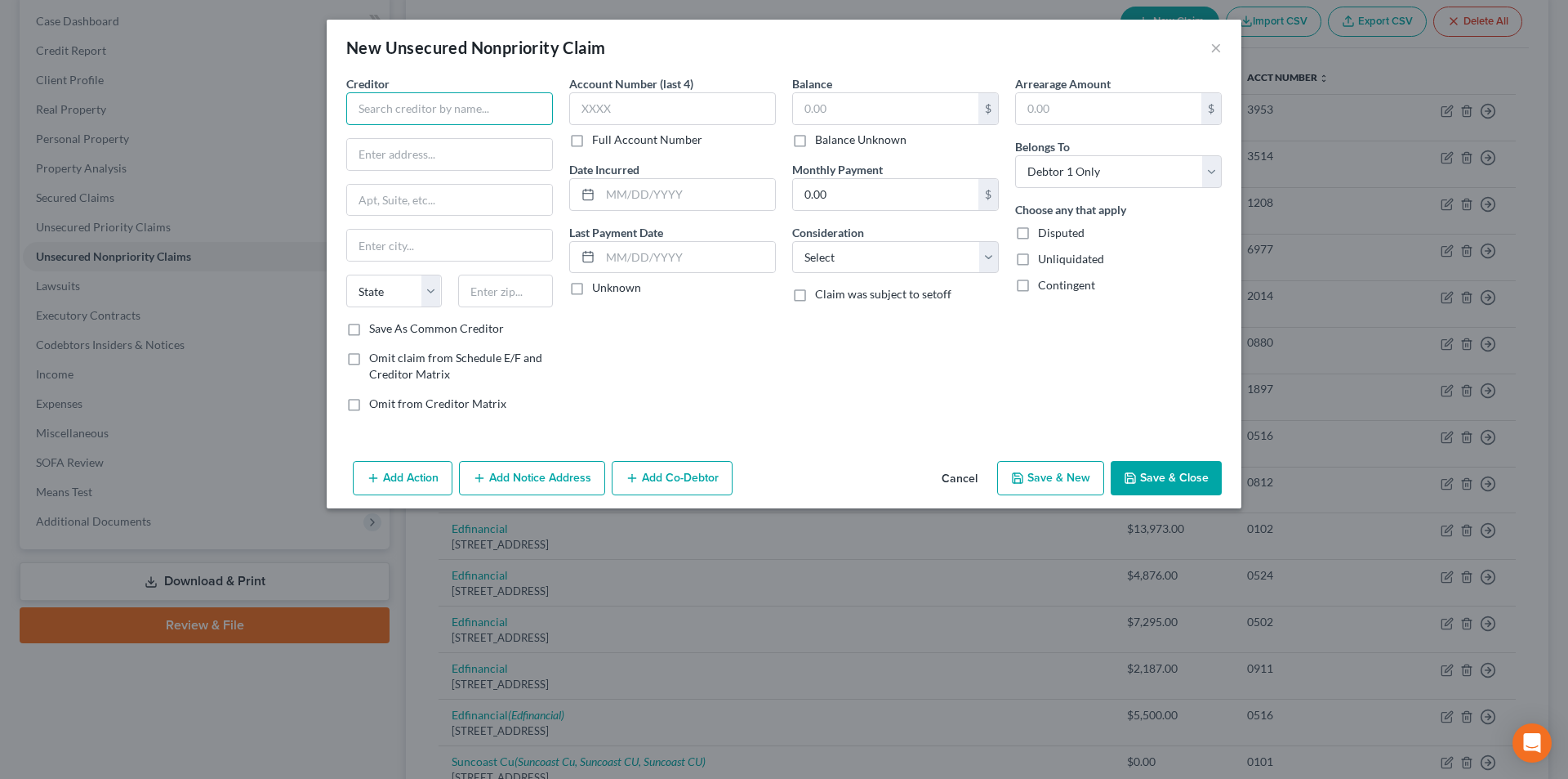
click at [495, 111] on input "text" at bounding box center [449, 109] width 206 height 33
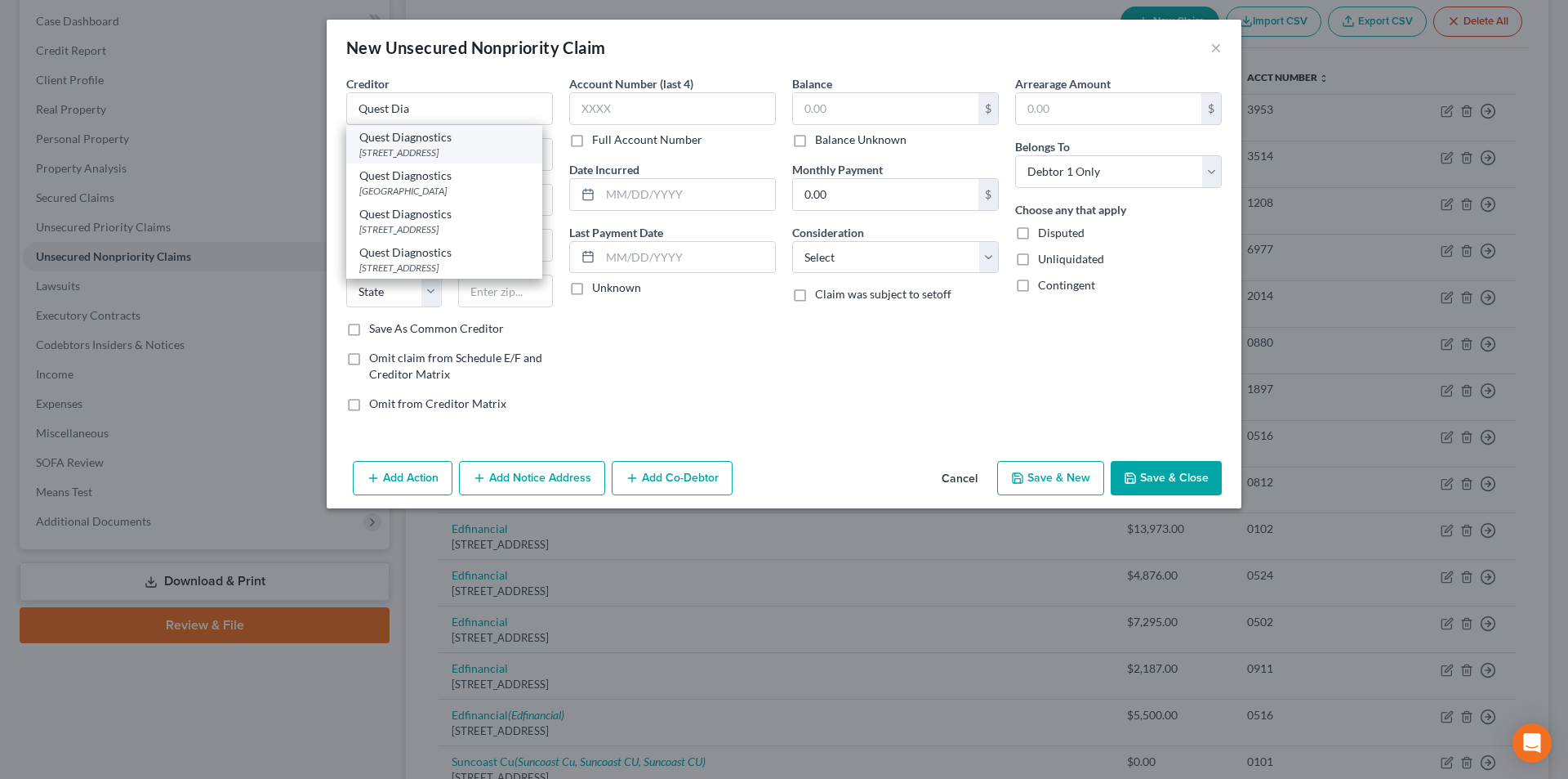
click at [439, 142] on div "Quest Diagnostics" at bounding box center [444, 137] width 170 height 16
type input "Quest Diagnostics"
type input "PO Box 825"
type input "[GEOGRAPHIC_DATA]"
select select "6"
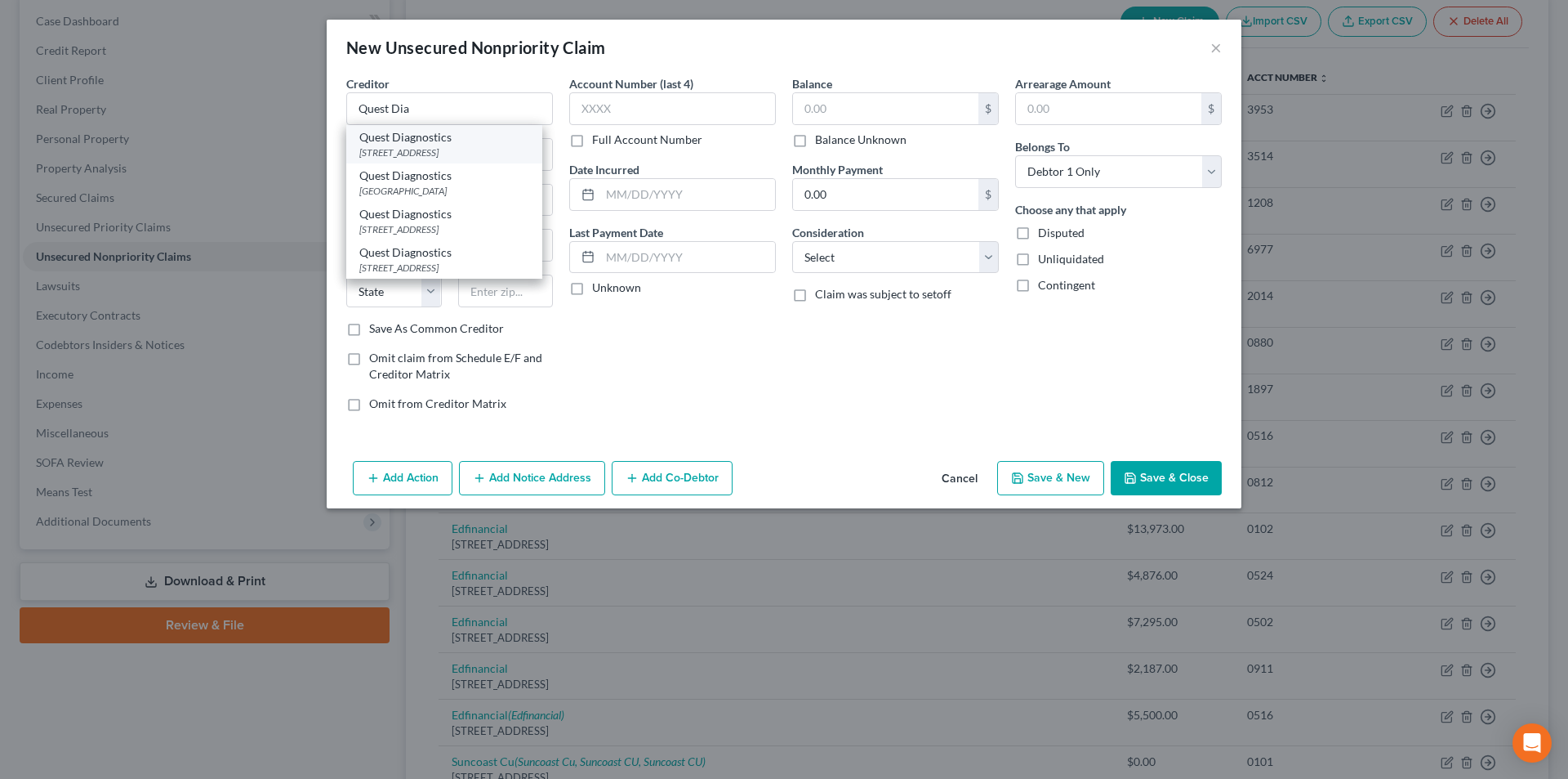
type input "06074"
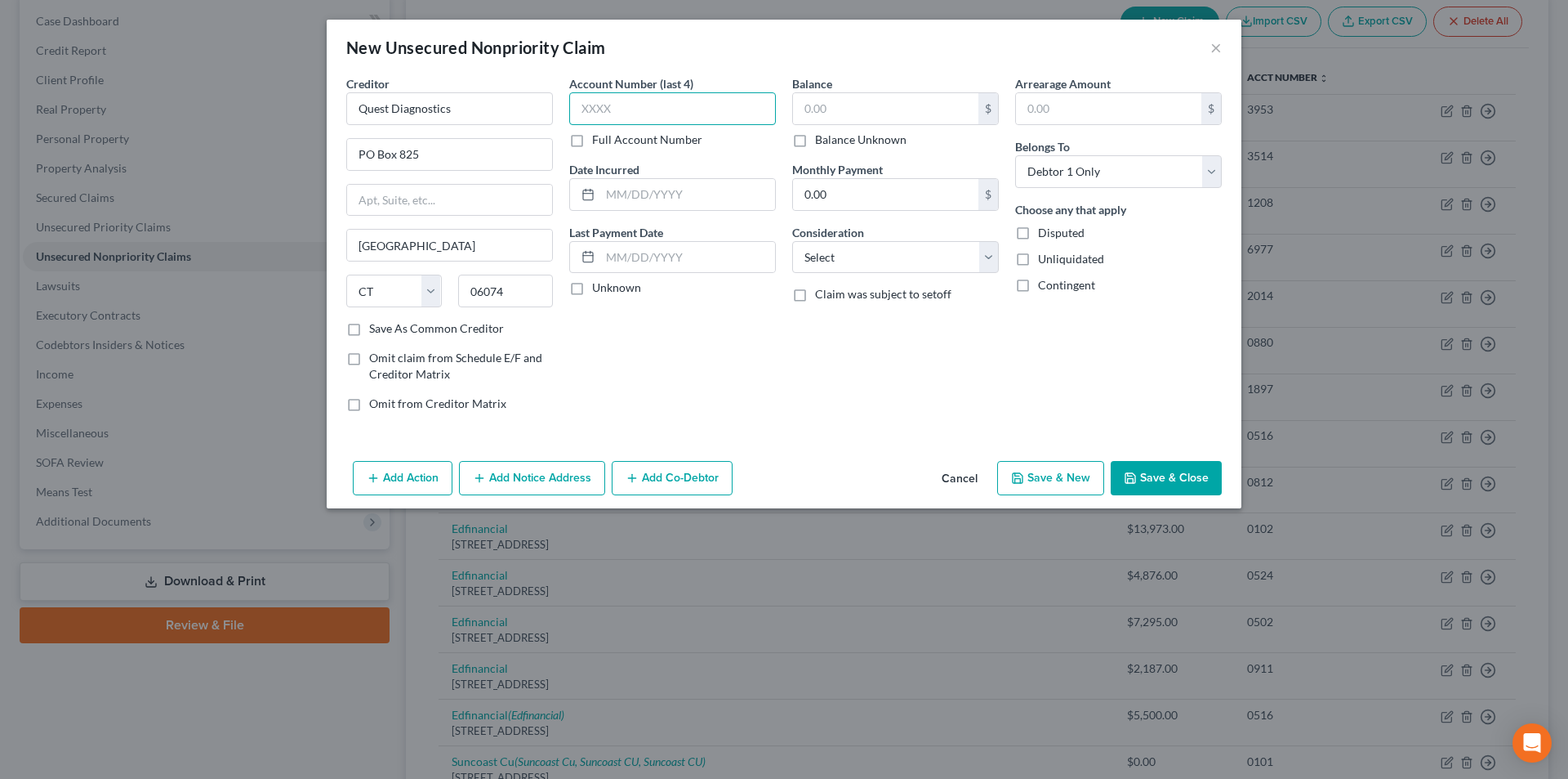
click at [632, 108] on input "text" at bounding box center [673, 109] width 206 height 33
type input "0034"
click at [871, 105] on input "text" at bounding box center [885, 109] width 185 height 31
type input "188.62"
drag, startPoint x: 539, startPoint y: 469, endPoint x: 487, endPoint y: 147, distance: 326.2
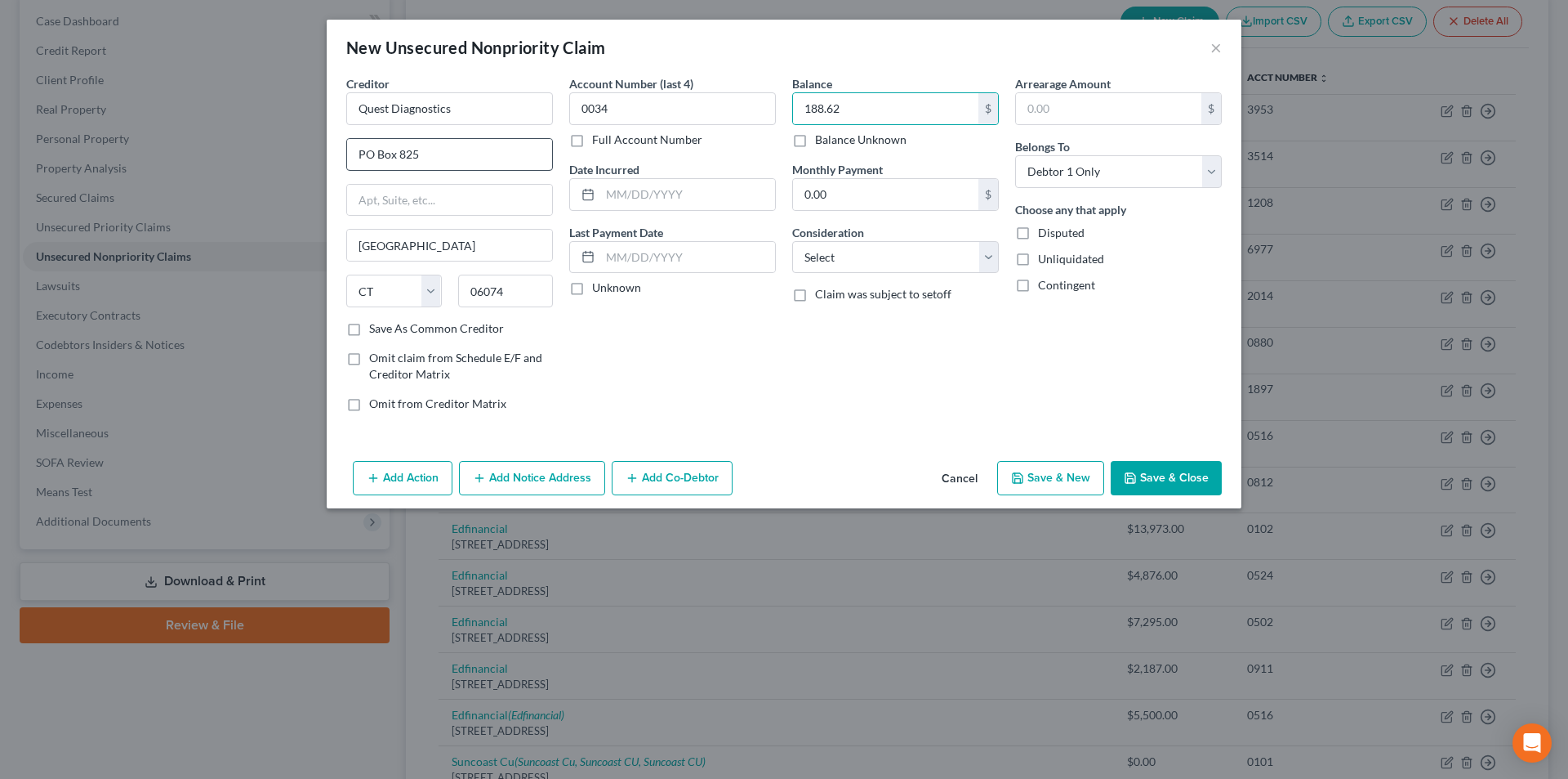
click at [539, 470] on button "Add Notice Address" at bounding box center [532, 479] width 146 height 35
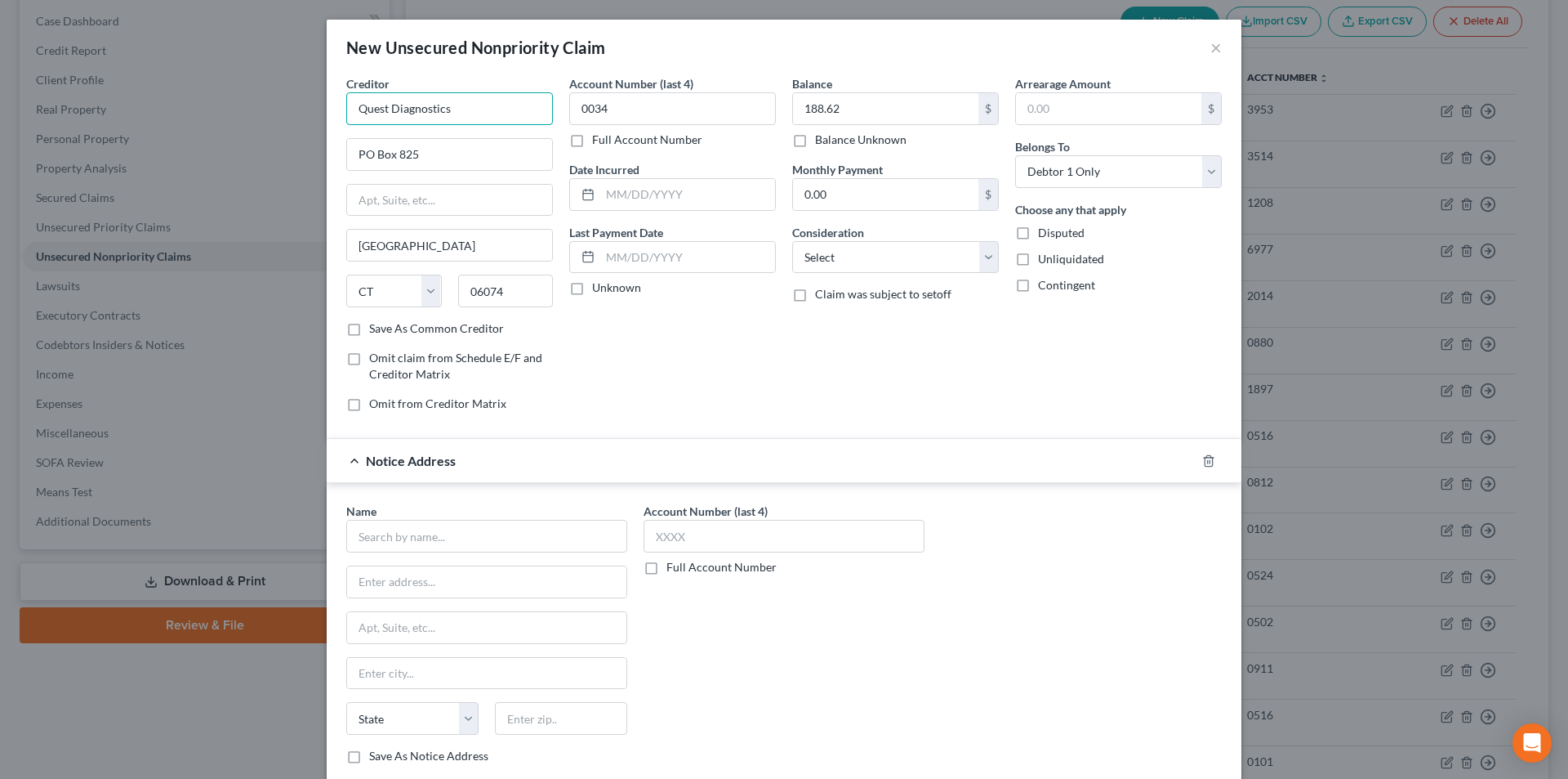
drag, startPoint x: 343, startPoint y: 111, endPoint x: 376, endPoint y: 111, distance: 33.0
click at [346, 111] on input "Quest Diagnostics" at bounding box center [449, 109] width 206 height 33
click at [442, 532] on input "text" at bounding box center [486, 536] width 281 height 33
paste input "Quest Diagnostics"
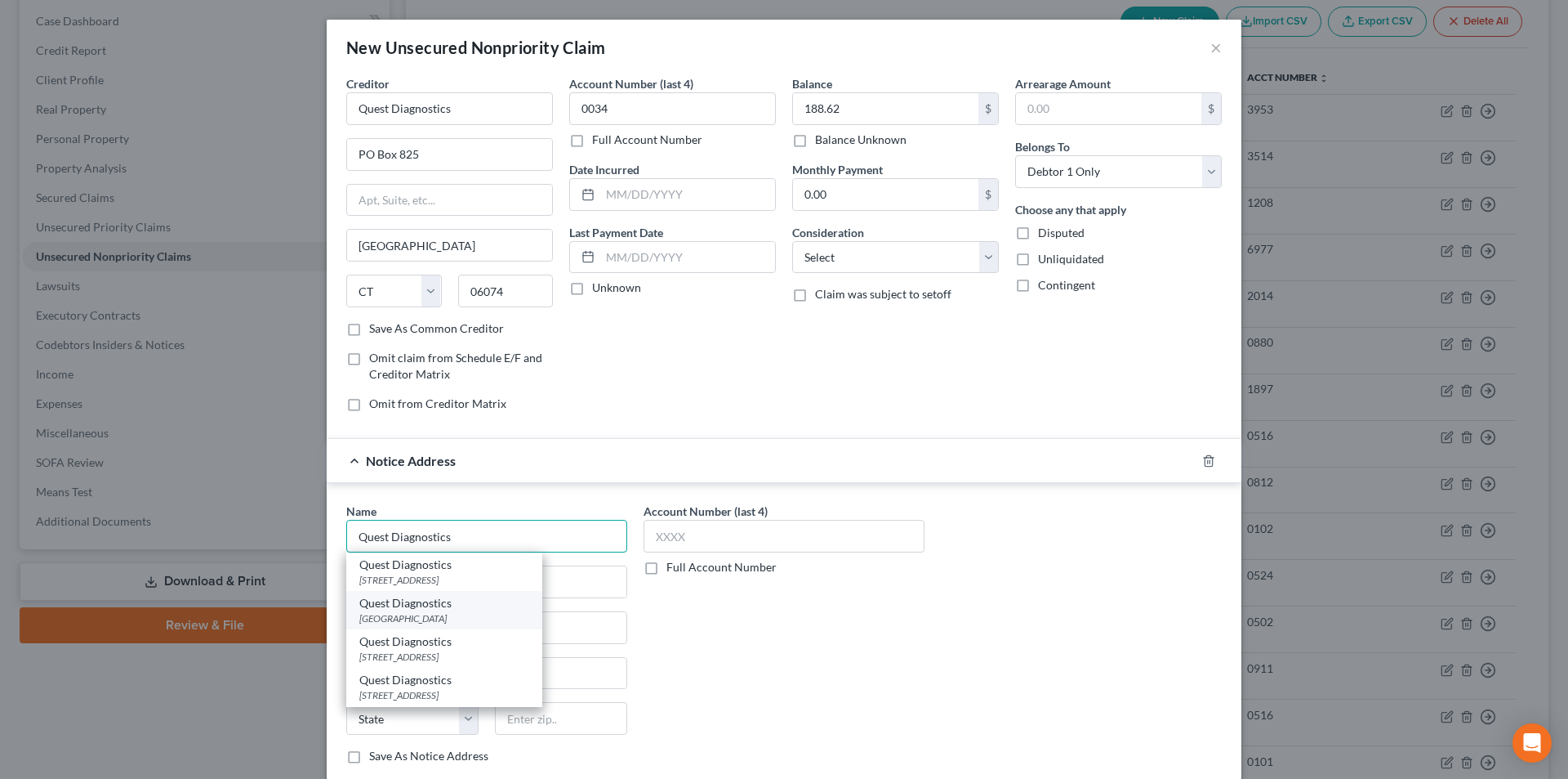
type input "Quest Diagnostics"
click at [429, 616] on div "[GEOGRAPHIC_DATA]" at bounding box center [444, 617] width 170 height 14
type input "PO Box 740795"
type input "[GEOGRAPHIC_DATA]"
select select "36"
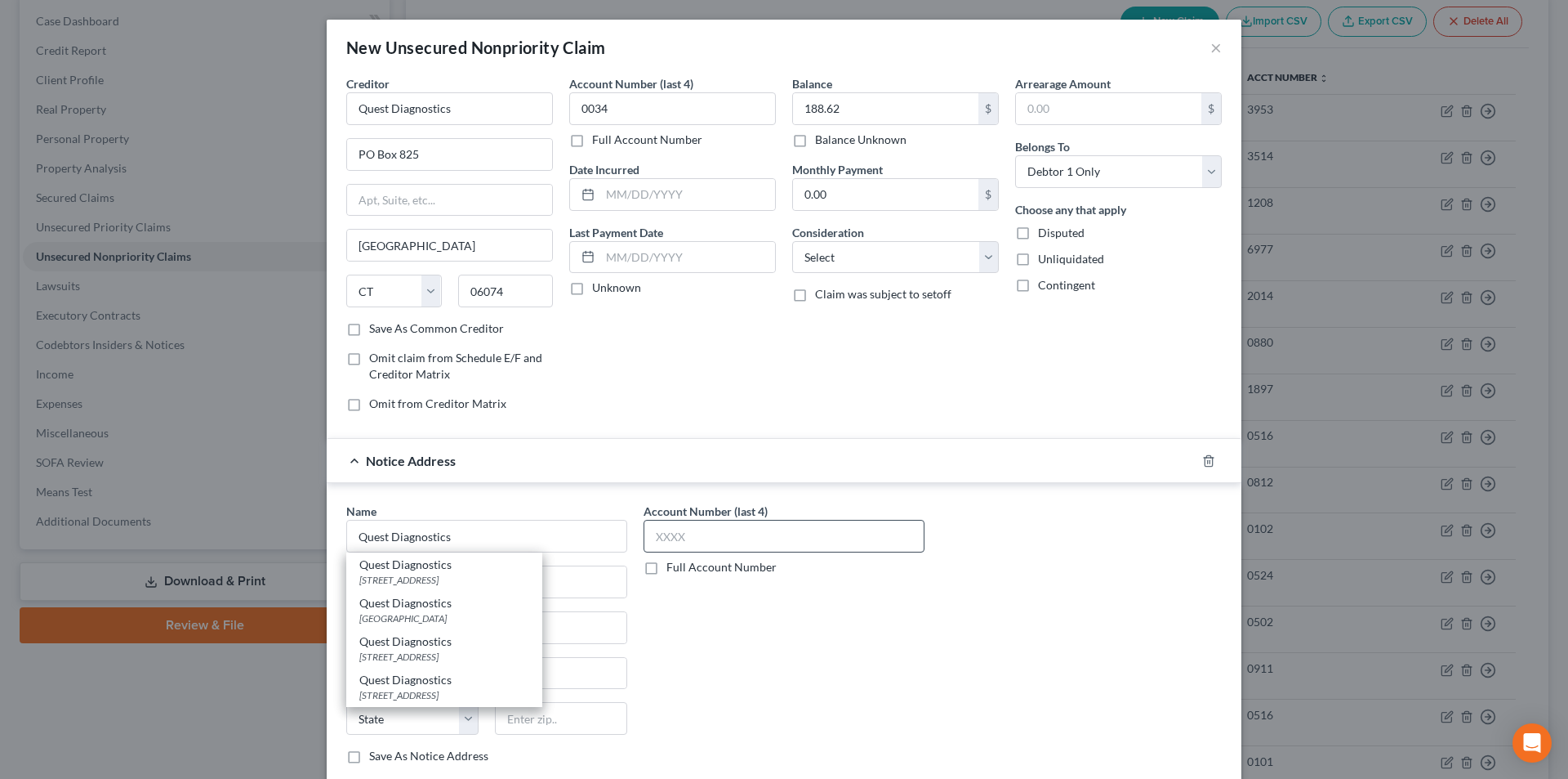
type input "45274"
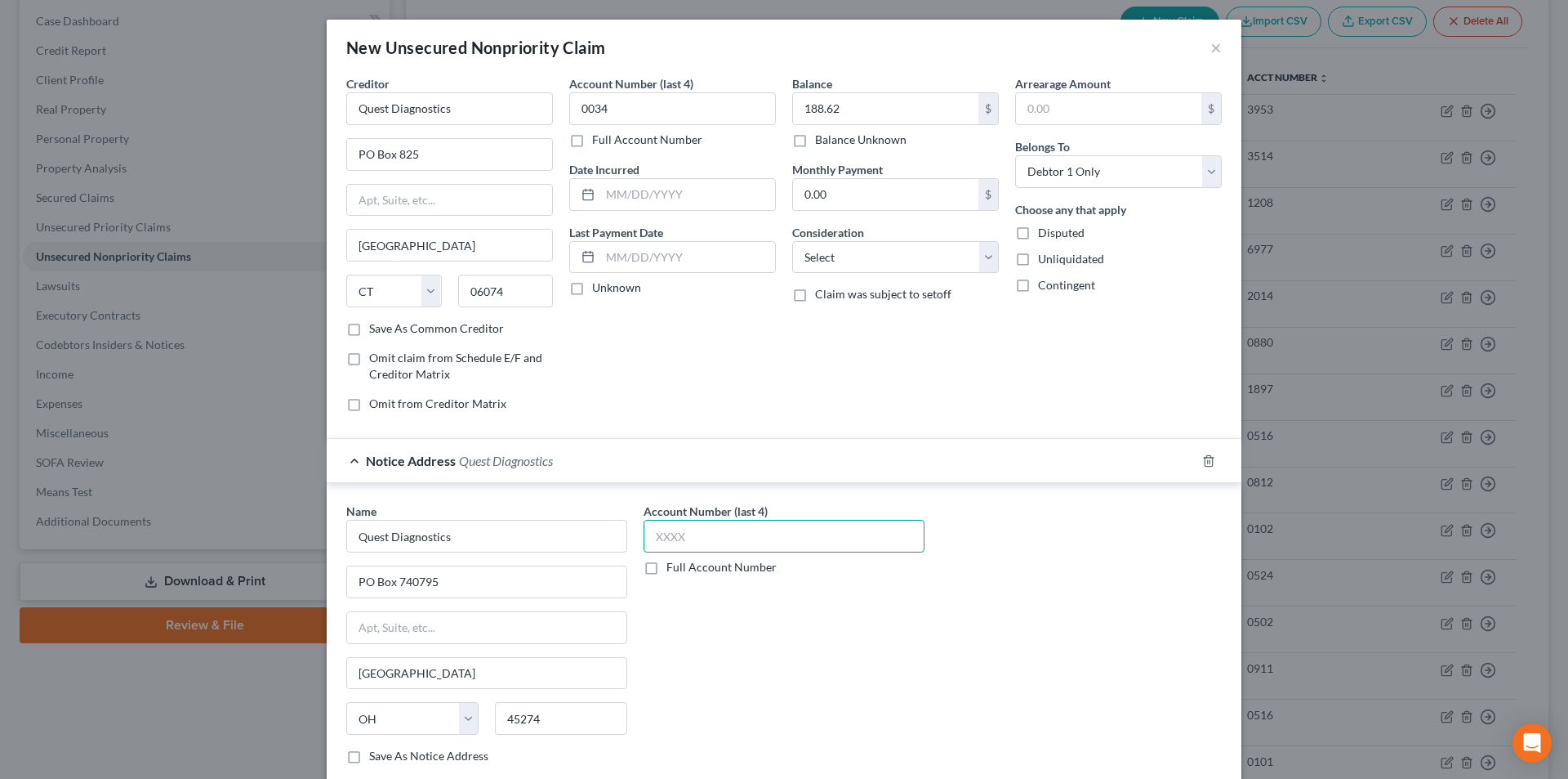
click at [684, 542] on input "text" at bounding box center [784, 536] width 281 height 33
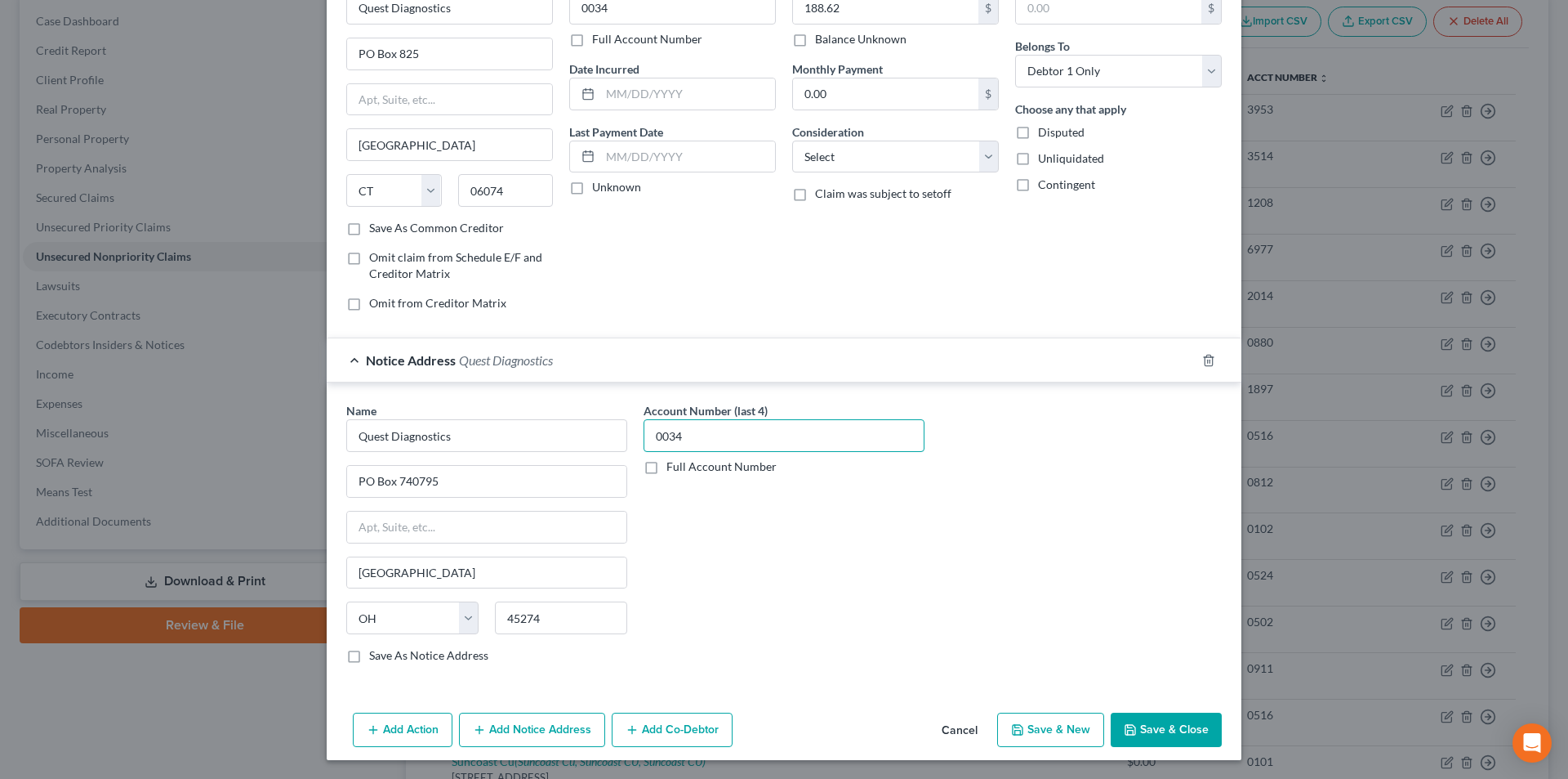
scroll to position [101, 0]
type input "0034"
click at [524, 732] on button "Add Notice Address" at bounding box center [532, 729] width 146 height 35
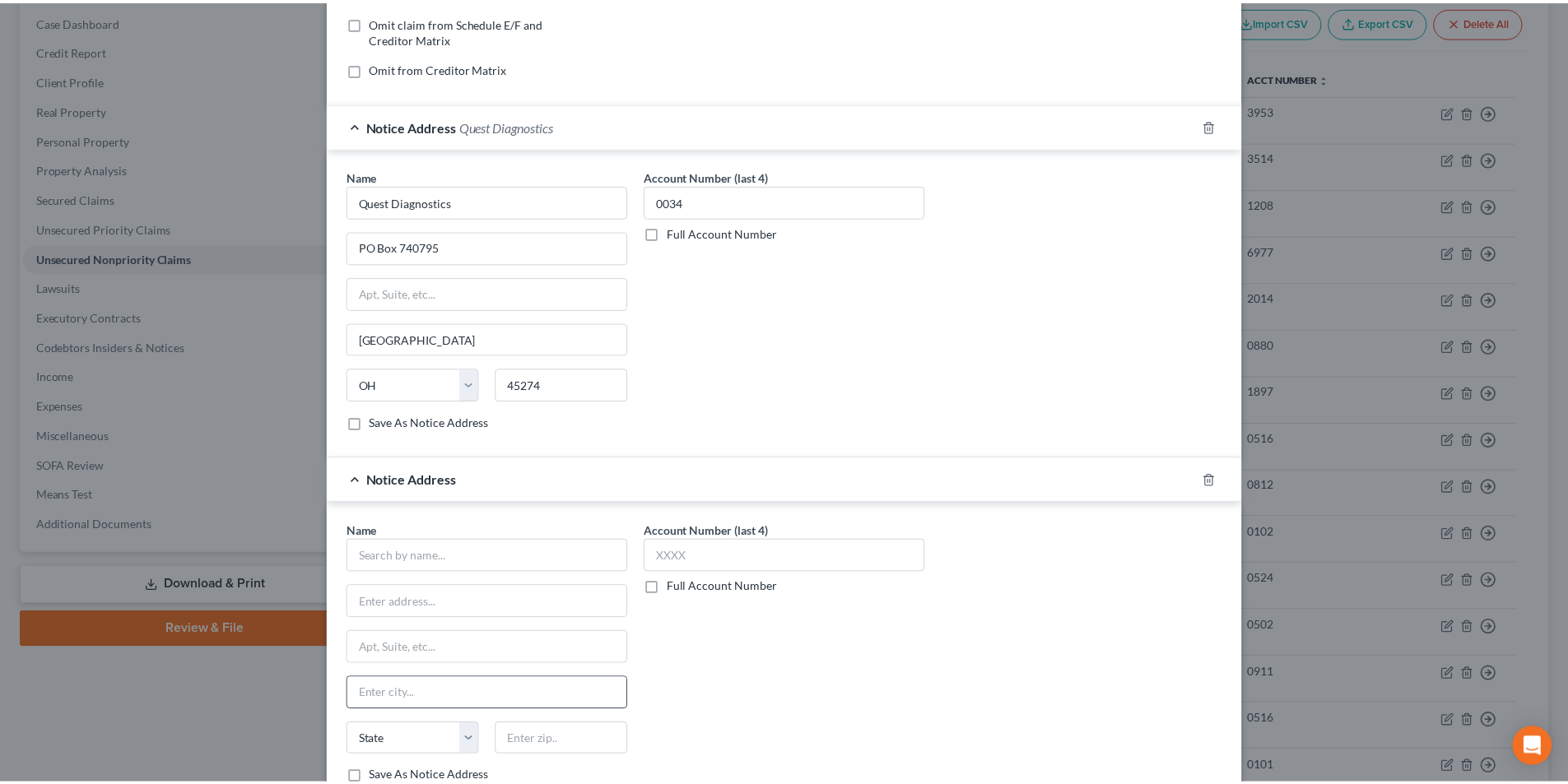
scroll to position [457, 0]
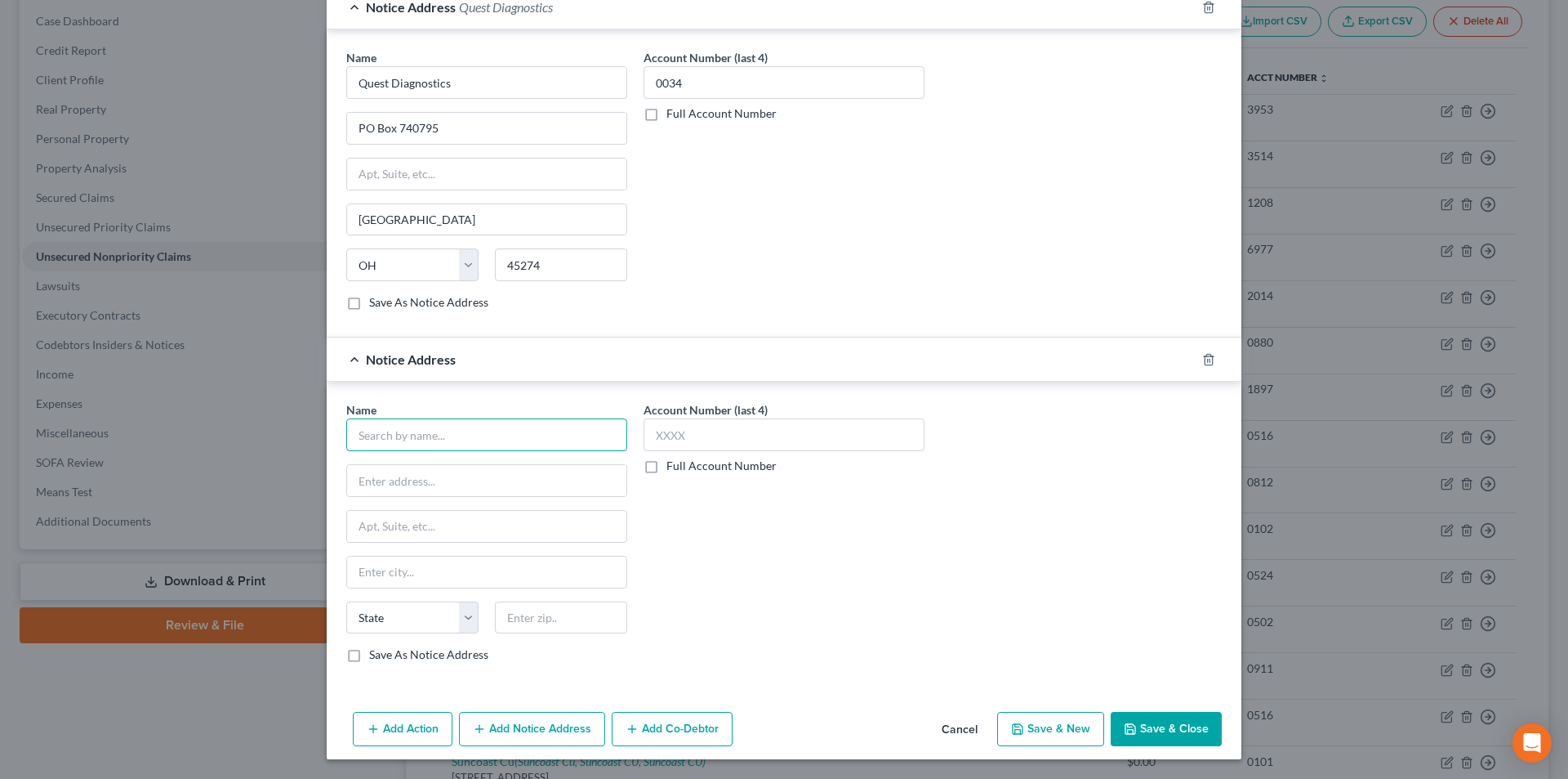
click at [438, 437] on input "text" at bounding box center [486, 435] width 281 height 33
paste input "Quest Diagnostics"
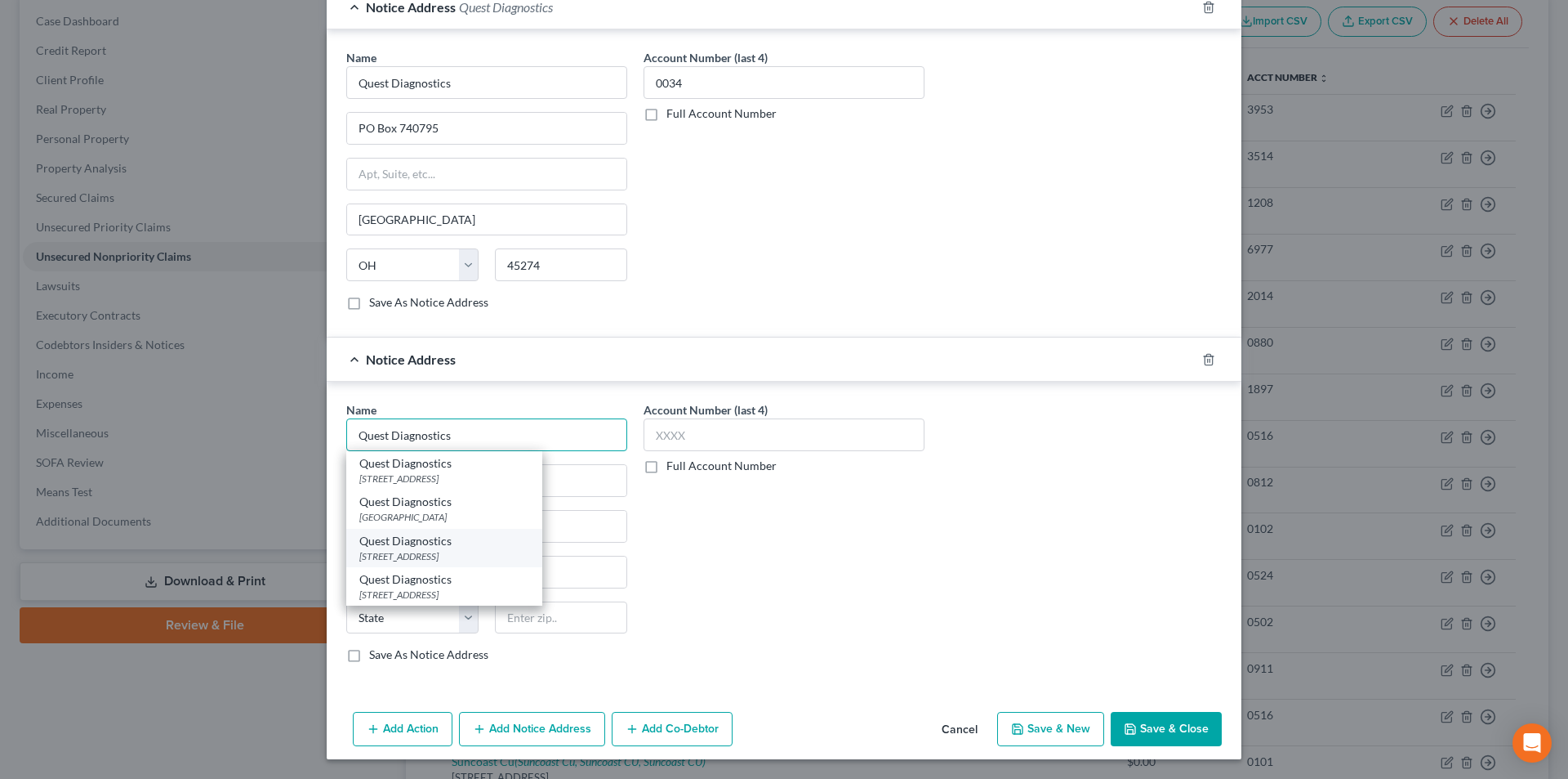
type input "Quest Diagnostics"
click at [439, 557] on div "[STREET_ADDRESS]" at bounding box center [444, 555] width 170 height 14
type input "[STREET_ADDRESS]"
type input "[GEOGRAPHIC_DATA]"
select select "39"
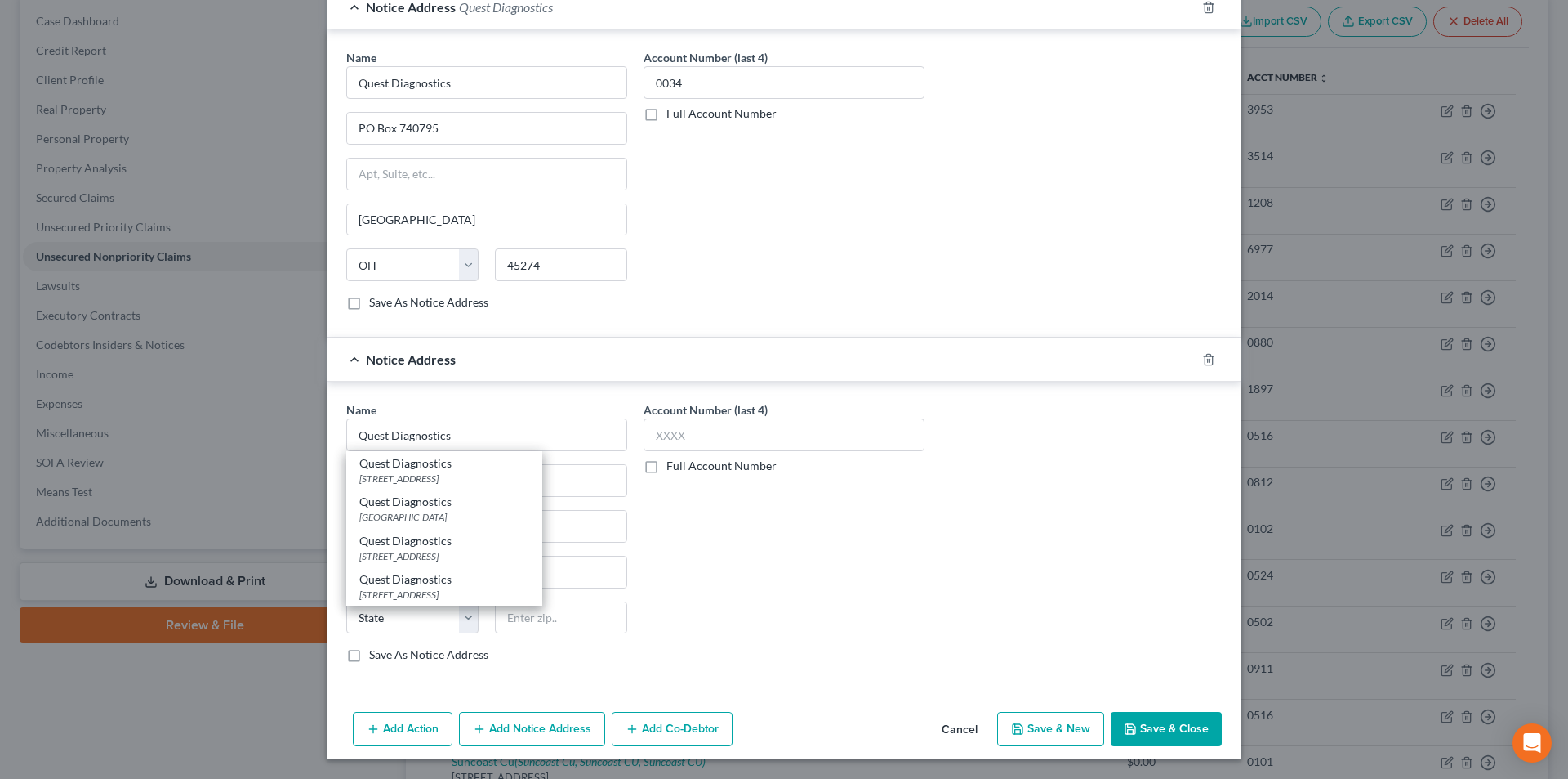
type input "19073"
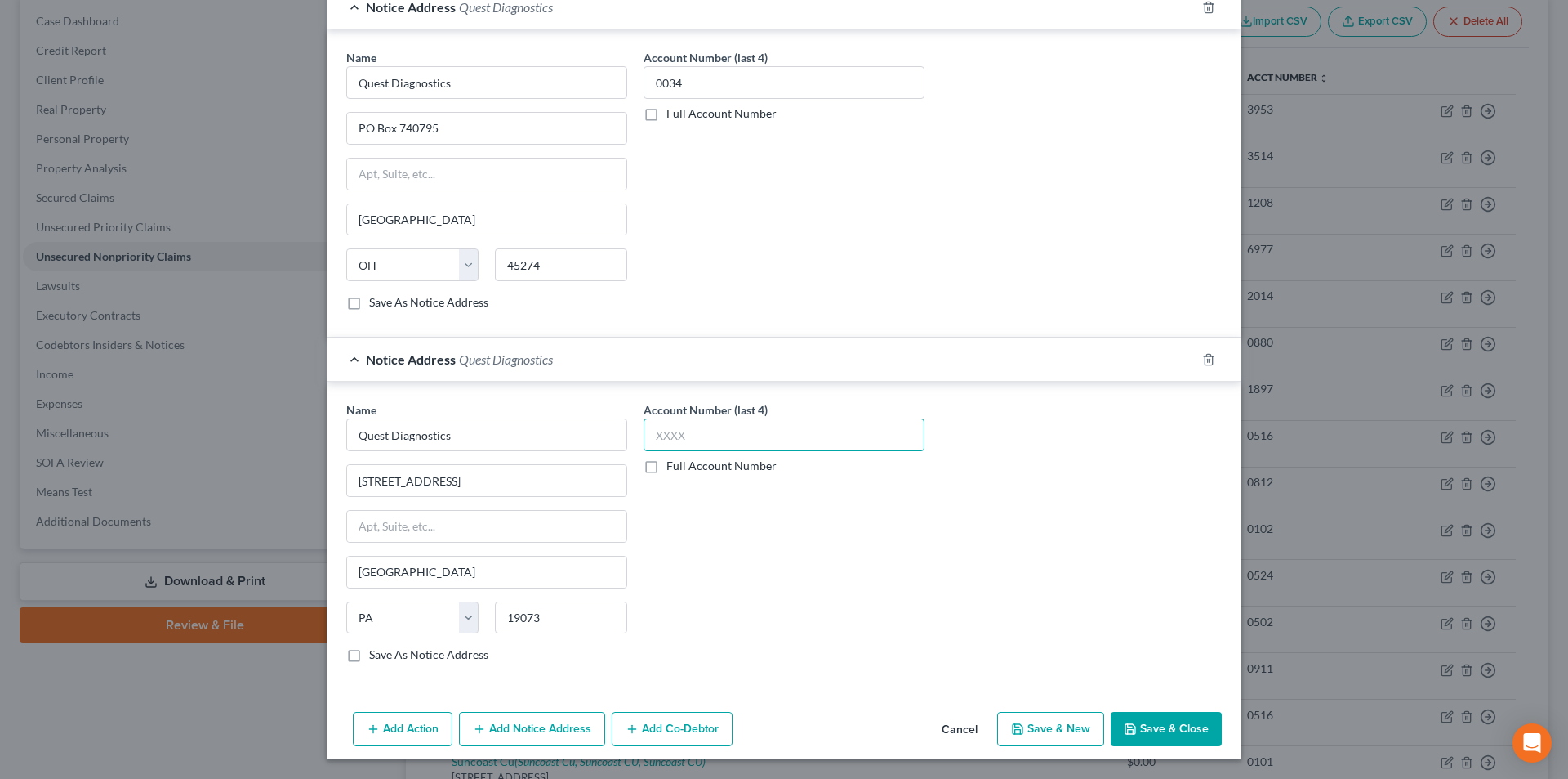
click at [674, 438] on input "text" at bounding box center [784, 435] width 281 height 33
type input "0034"
click at [1167, 739] on button "Save & Close" at bounding box center [1166, 729] width 111 height 35
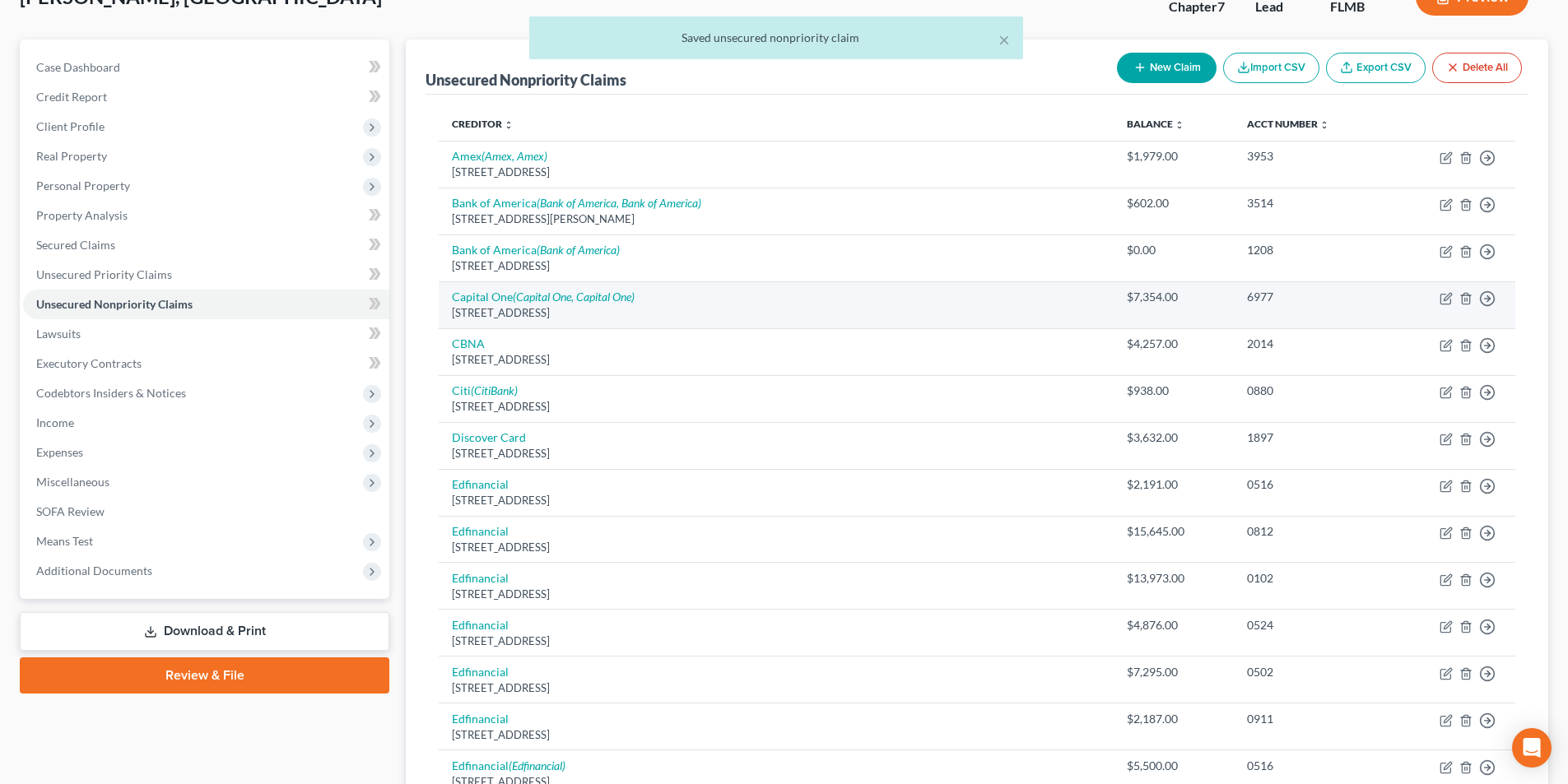
scroll to position [82, 0]
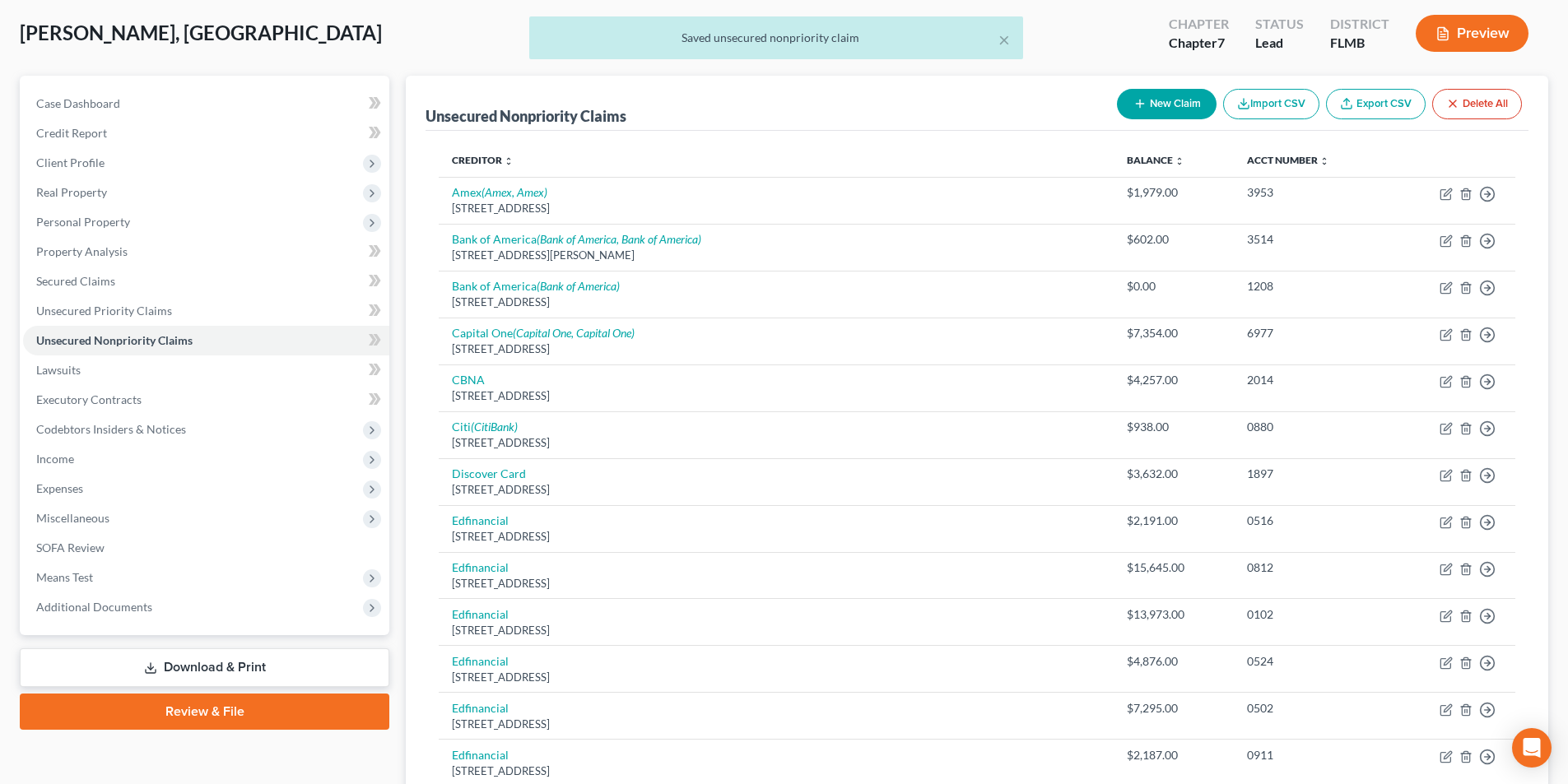
click at [1155, 104] on button "New Claim" at bounding box center [1166, 104] width 99 height 30
select select "0"
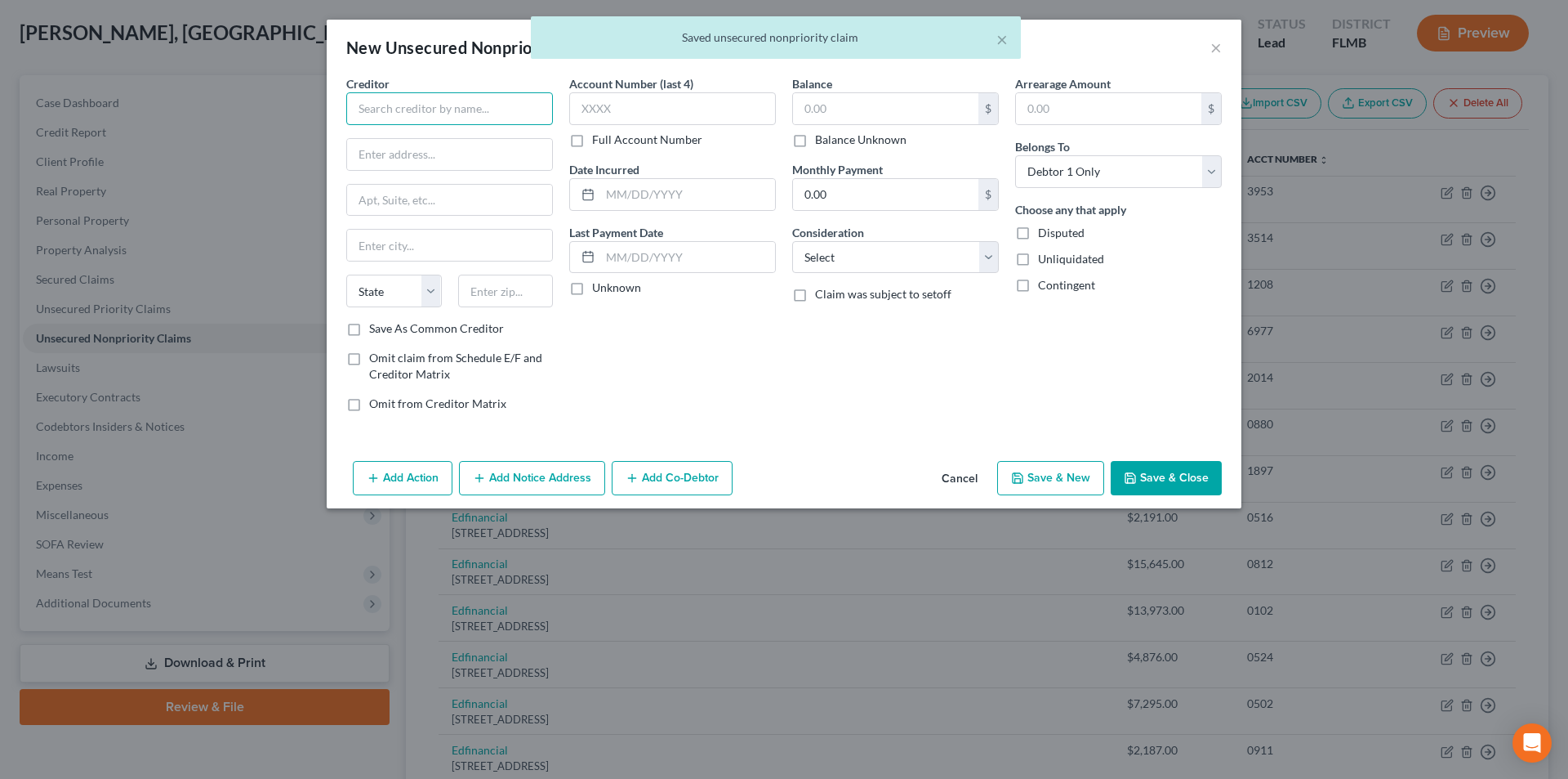
click at [431, 108] on input "text" at bounding box center [449, 109] width 206 height 33
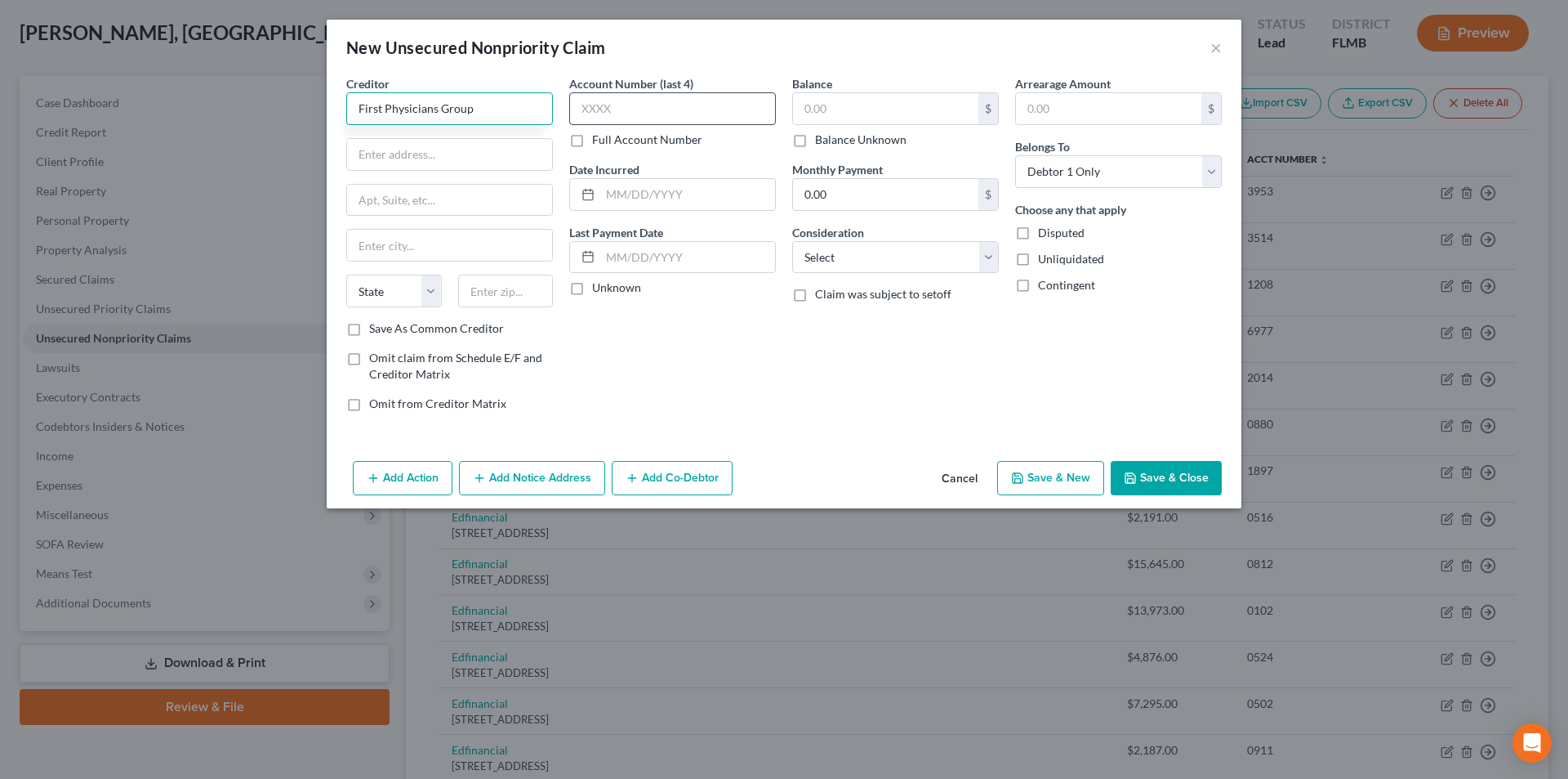
type input "First Physicians Group"
click at [684, 109] on input "text" at bounding box center [673, 109] width 206 height 33
type input "0894"
click at [858, 119] on input "text" at bounding box center [885, 109] width 185 height 31
type input "125.03"
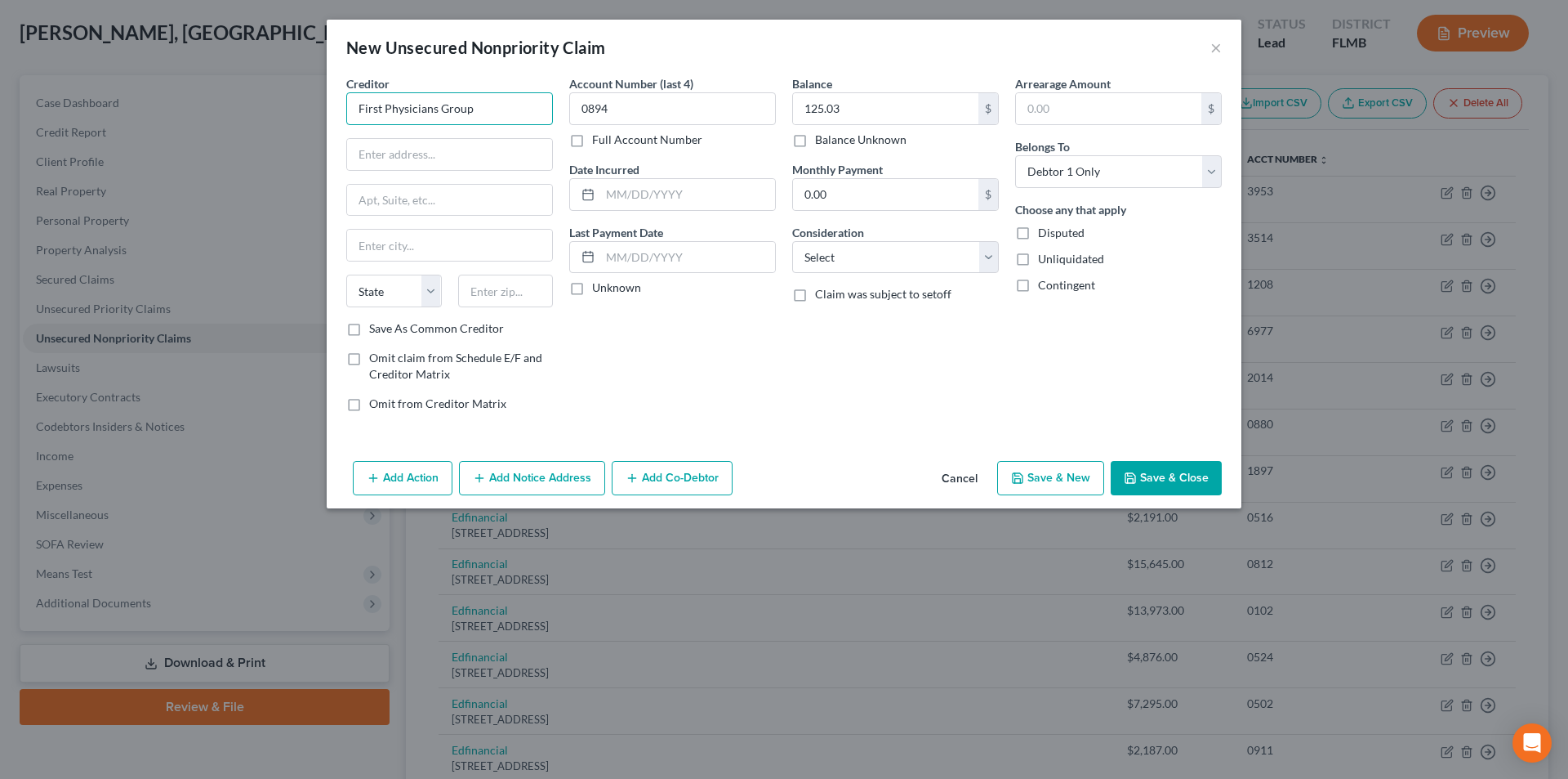
drag, startPoint x: 474, startPoint y: 116, endPoint x: 363, endPoint y: 107, distance: 111.4
click at [342, 114] on div "Creditor * First Physicians Group State [US_STATE] AK AR AZ CA CO CT DE DC [GEO…" at bounding box center [449, 249] width 223 height 350
drag, startPoint x: 407, startPoint y: 154, endPoint x: 648, endPoint y: 157, distance: 241.0
click at [407, 154] on input "text" at bounding box center [449, 154] width 205 height 31
paste input "[STREET_ADDRESS]"
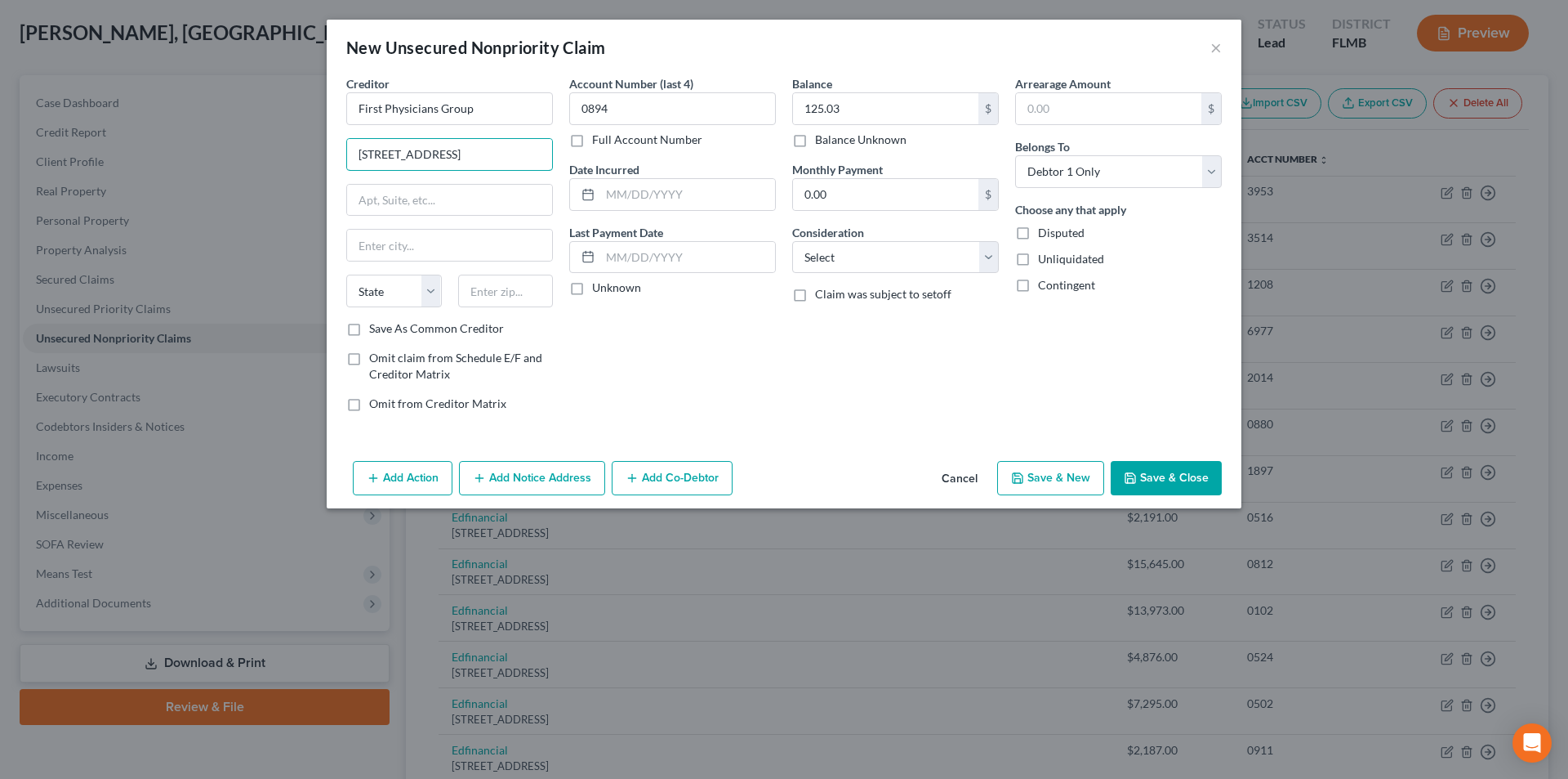
type input "[STREET_ADDRESS]"
click at [496, 291] on input "text" at bounding box center [506, 291] width 96 height 33
paste input "34239"
type input "34239"
click at [659, 411] on div "Account Number (last 4) 0894 Full Account Number Date Incurred Last Payment Dat…" at bounding box center [673, 249] width 223 height 350
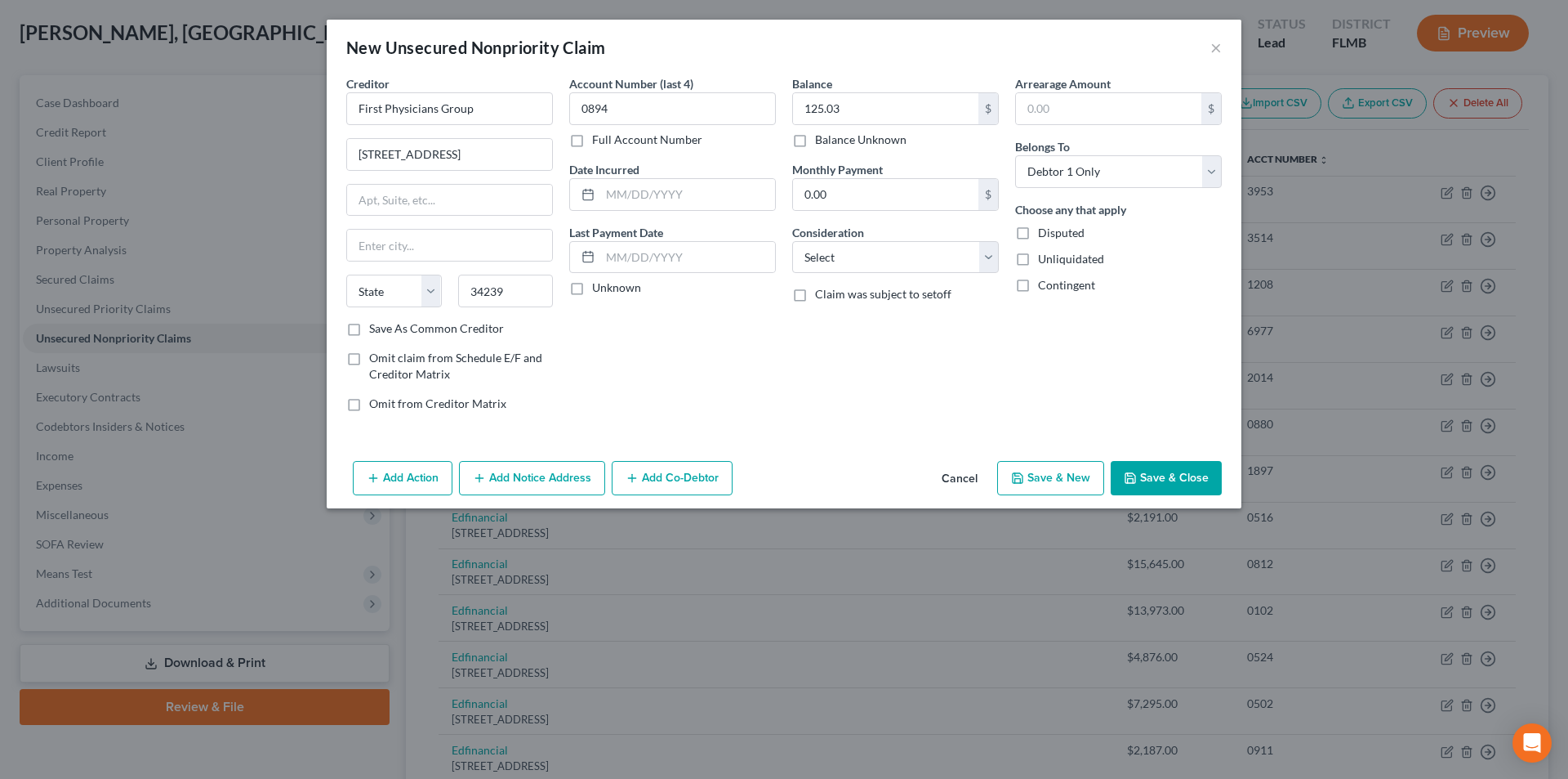
type input "[GEOGRAPHIC_DATA]"
select select "9"
click at [1145, 470] on button "Save & Close" at bounding box center [1166, 479] width 111 height 35
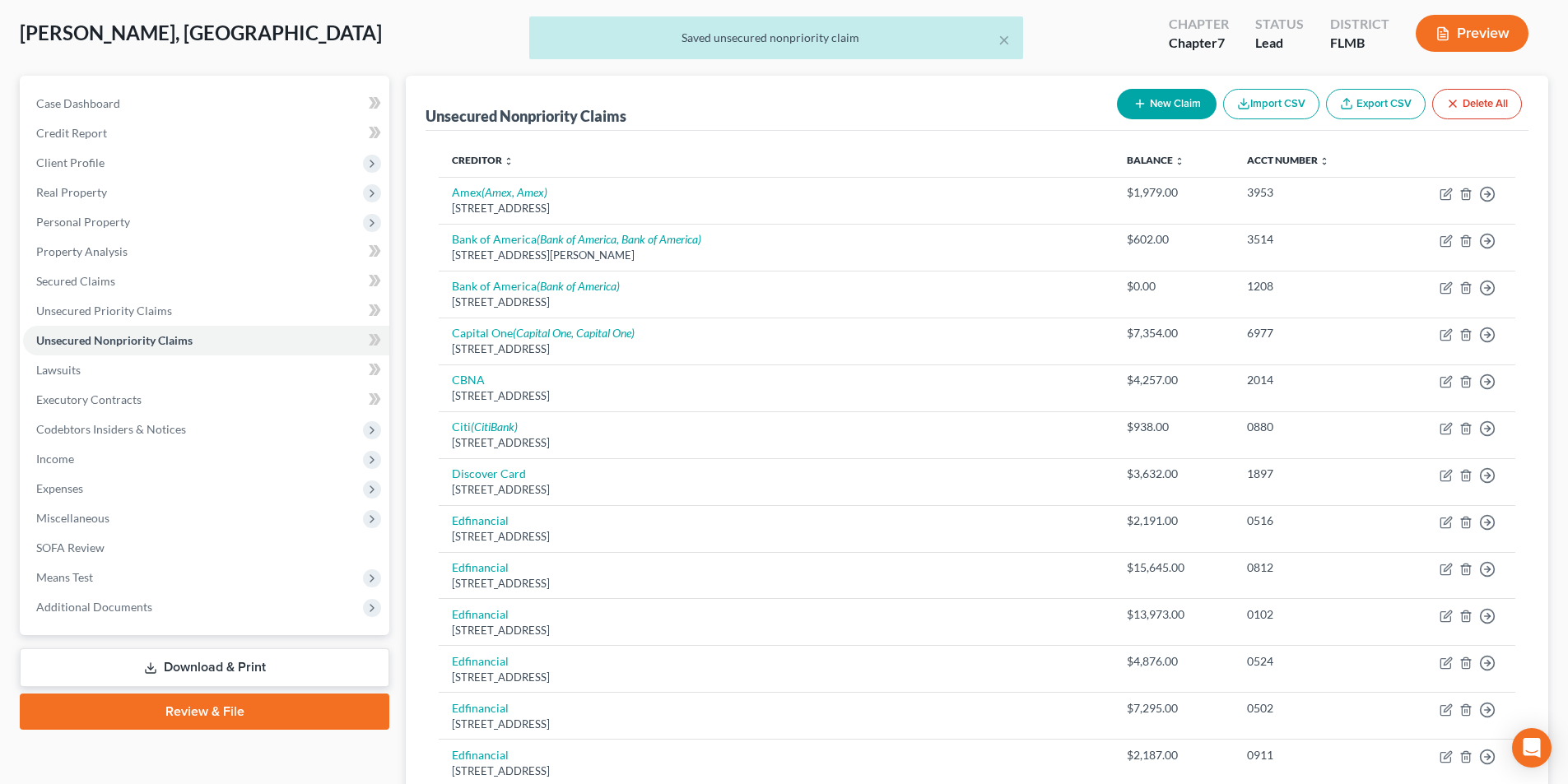
click at [1169, 113] on button "New Claim" at bounding box center [1166, 104] width 99 height 30
select select "0"
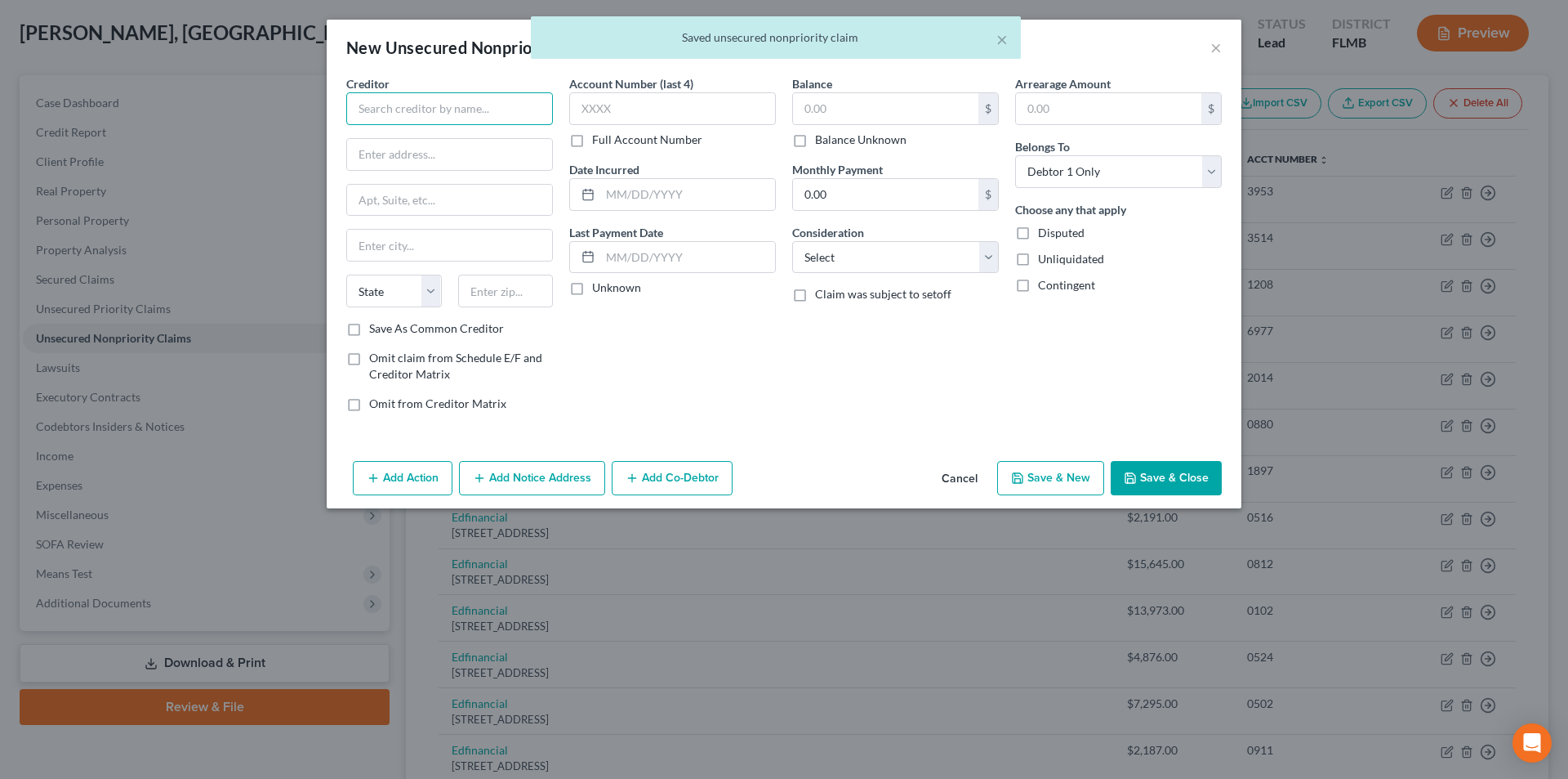
click at [402, 111] on input "text" at bounding box center [449, 109] width 206 height 33
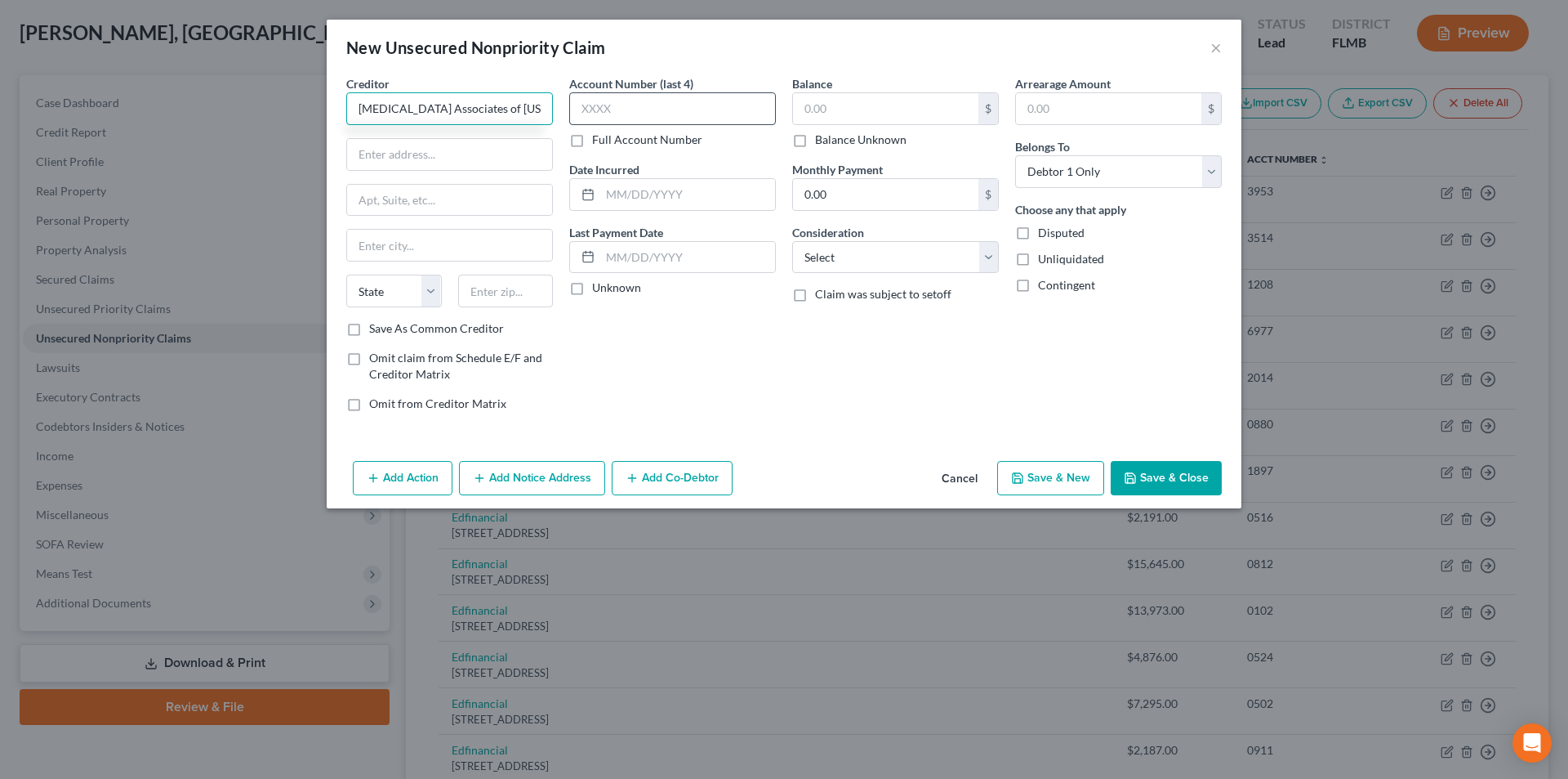
type input "[MEDICAL_DATA] Associates of [US_STATE]"
click at [635, 116] on input "text" at bounding box center [673, 109] width 206 height 33
type input "6882"
click at [878, 107] on input "text" at bounding box center [885, 109] width 185 height 31
type input "235.11"
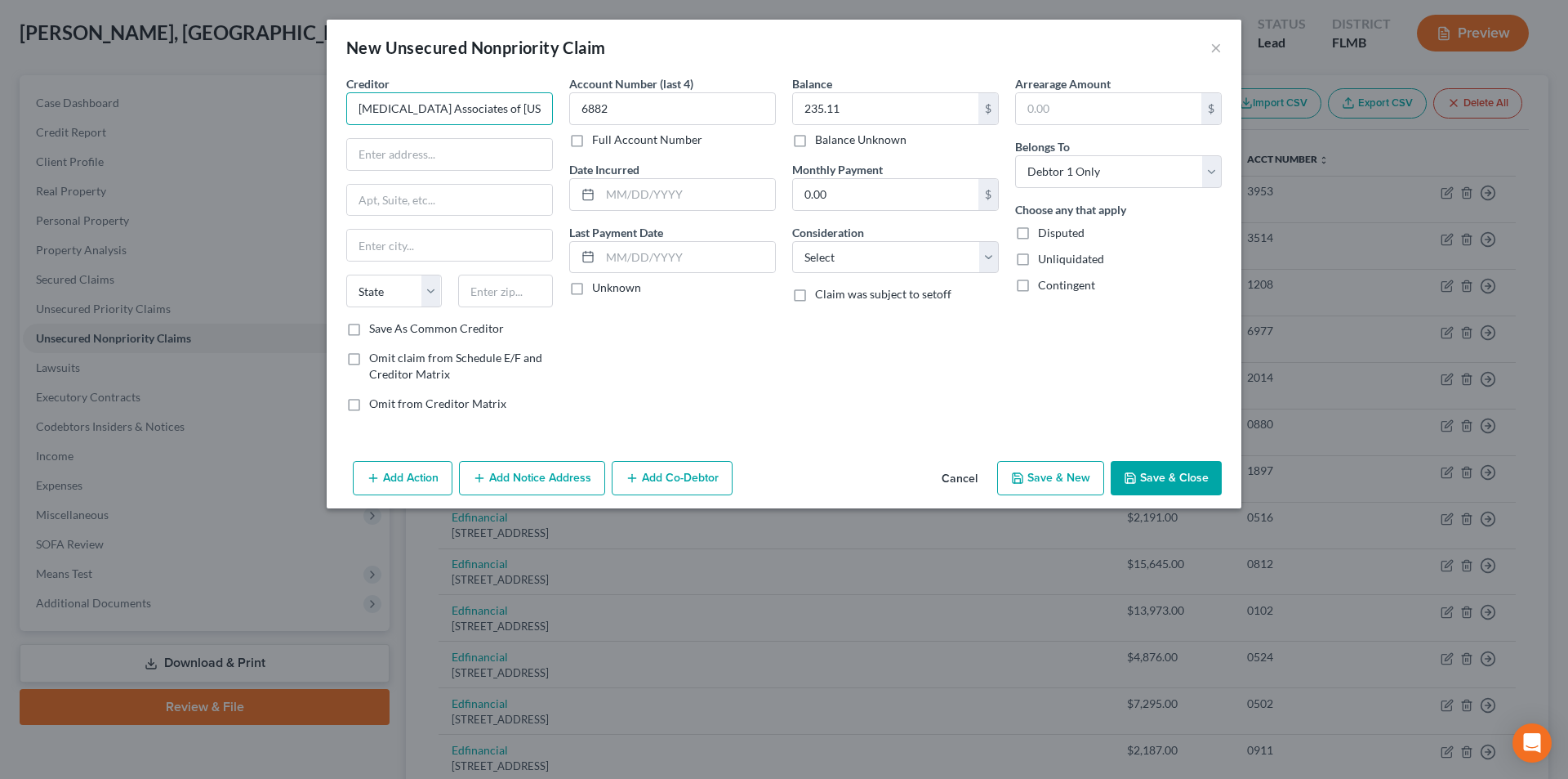
drag, startPoint x: 517, startPoint y: 118, endPoint x: 350, endPoint y: 115, distance: 167.0
click at [350, 115] on input "[MEDICAL_DATA] Associates of [US_STATE]" at bounding box center [449, 109] width 206 height 33
click at [464, 161] on input "text" at bounding box center [449, 154] width 205 height 31
paste input "[STREET_ADDRESS]"
type input "[STREET_ADDRESS]"
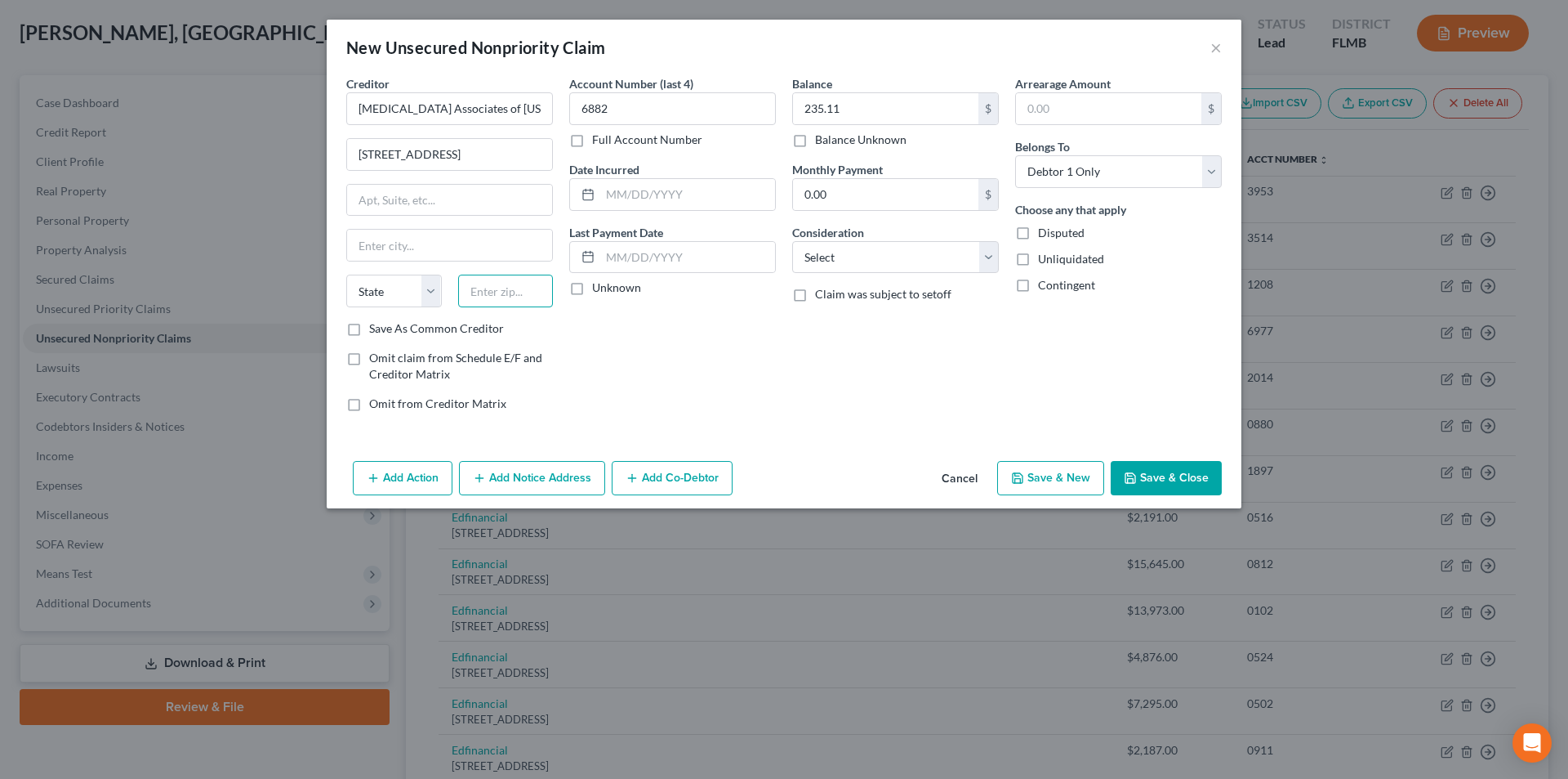
drag, startPoint x: 501, startPoint y: 290, endPoint x: 549, endPoint y: 317, distance: 55.1
click at [501, 290] on input "text" at bounding box center [506, 291] width 96 height 33
paste input "33612"
type input "33612"
click at [737, 384] on div "Account Number (last 4) 6882 Full Account Number Date Incurred Last Payment Dat…" at bounding box center [673, 249] width 223 height 350
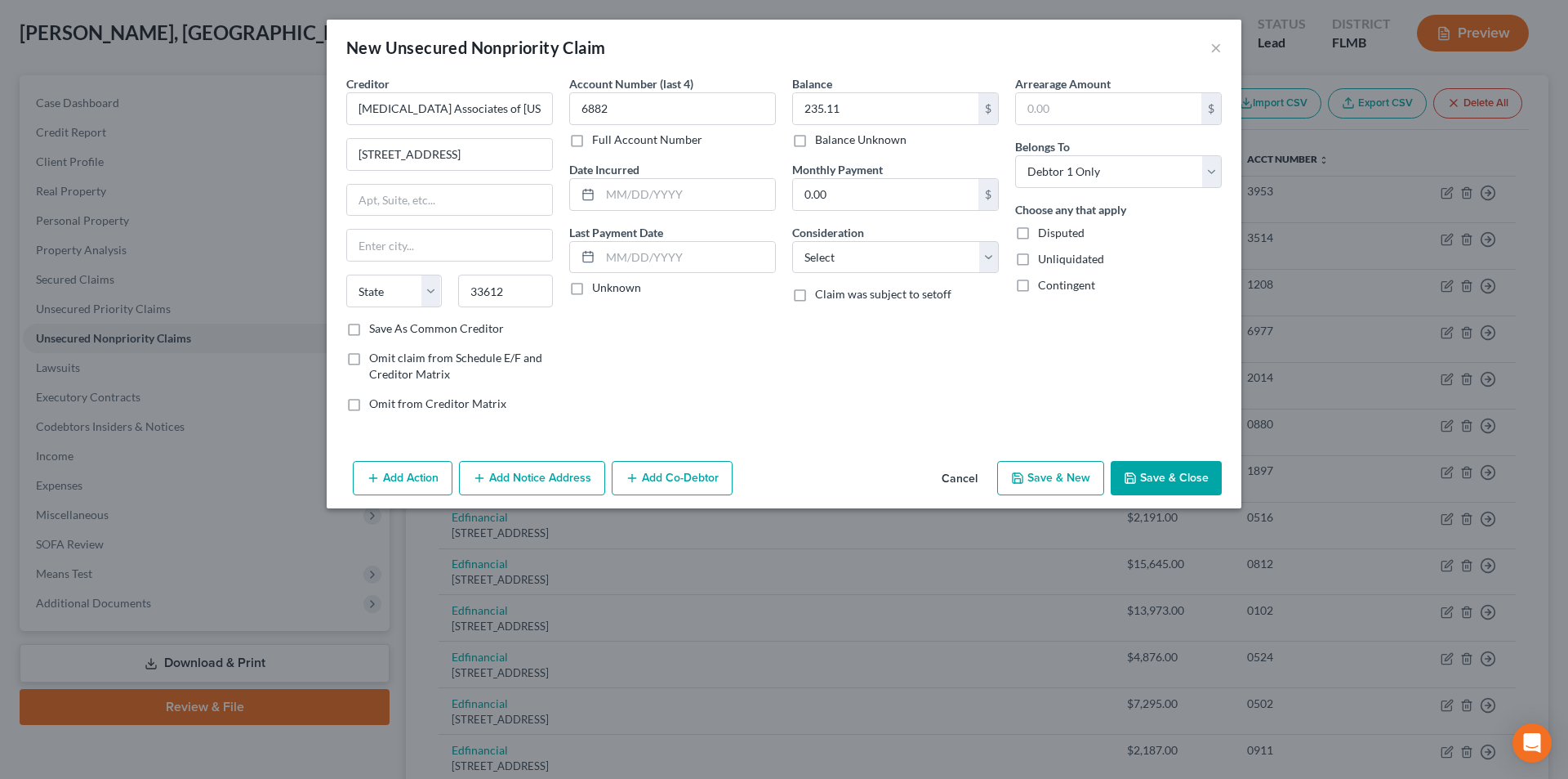
type input "[GEOGRAPHIC_DATA]"
select select "9"
click at [1191, 474] on button "Save & Close" at bounding box center [1166, 479] width 111 height 35
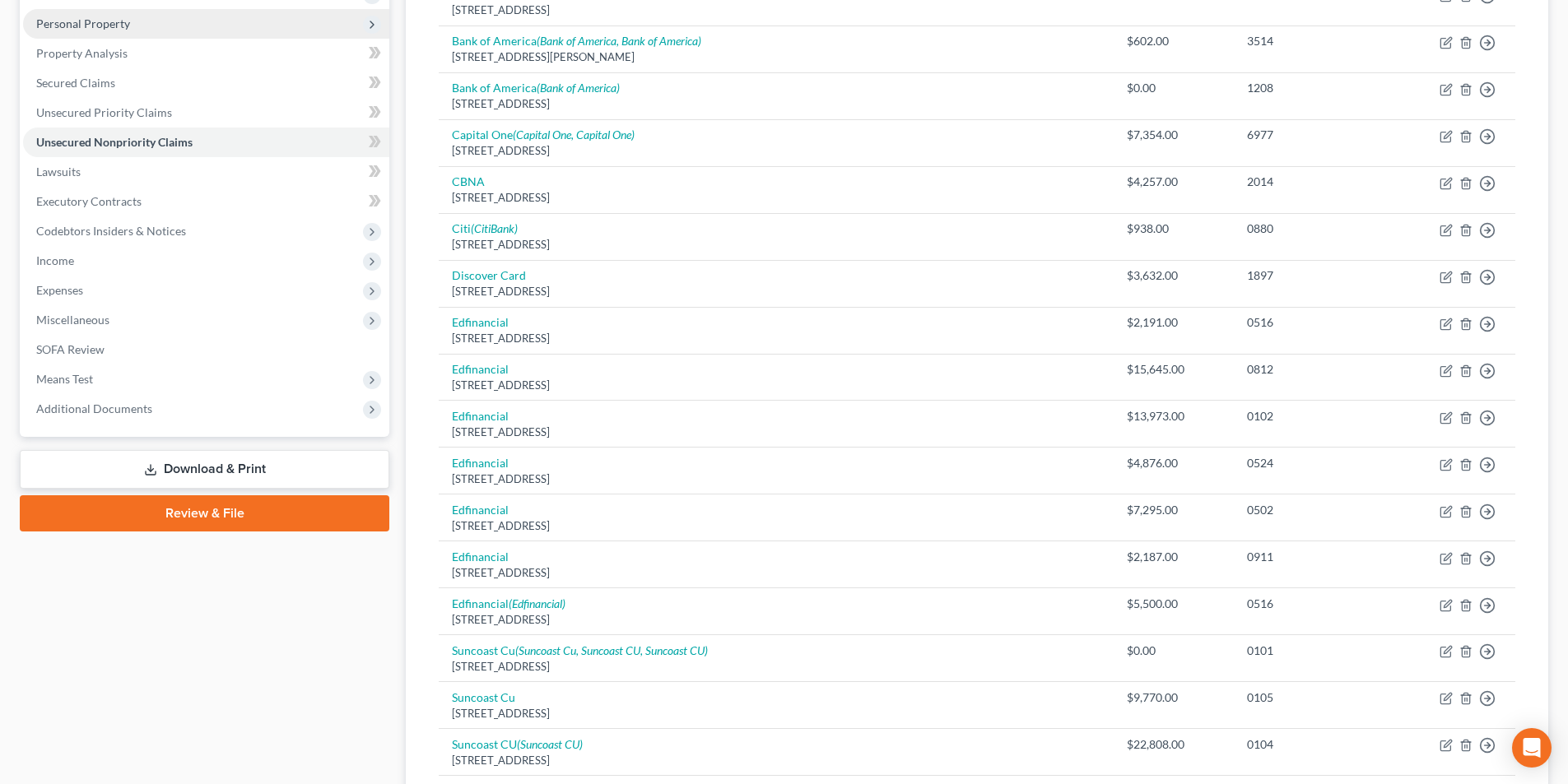
scroll to position [74, 0]
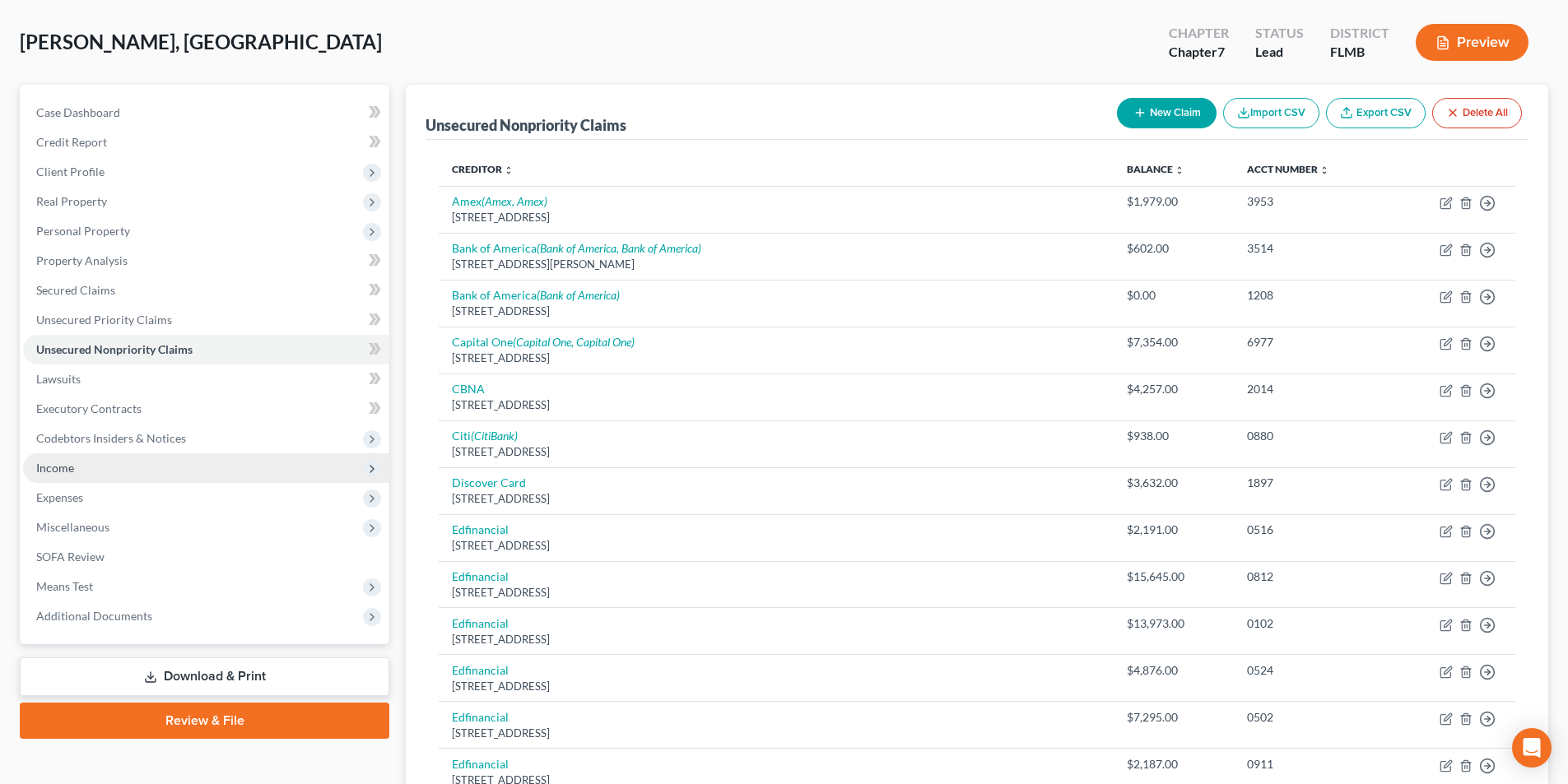
click at [63, 465] on span "Income" at bounding box center [54, 467] width 38 height 14
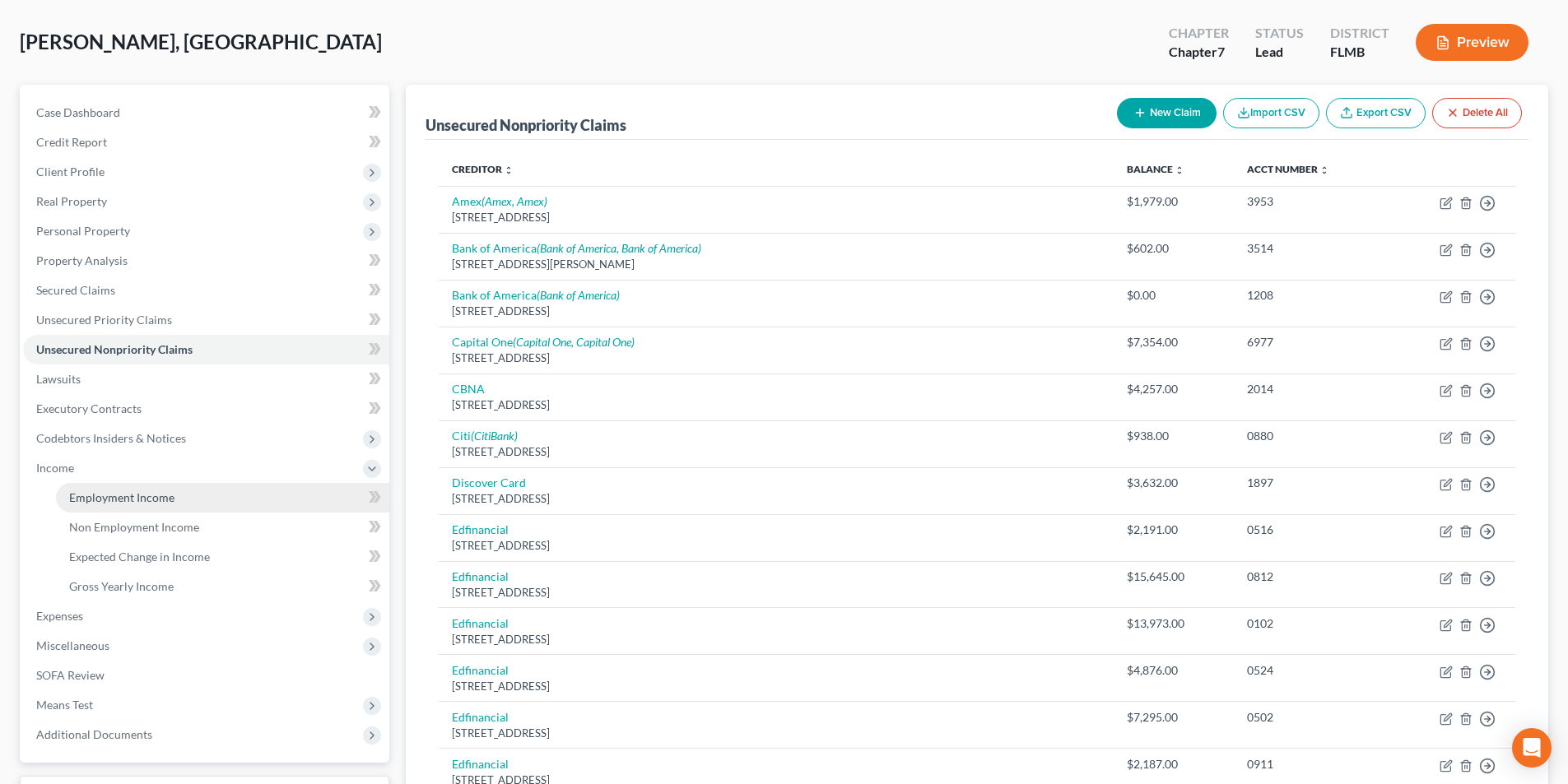
click at [146, 505] on link "Employment Income" at bounding box center [223, 497] width 333 height 29
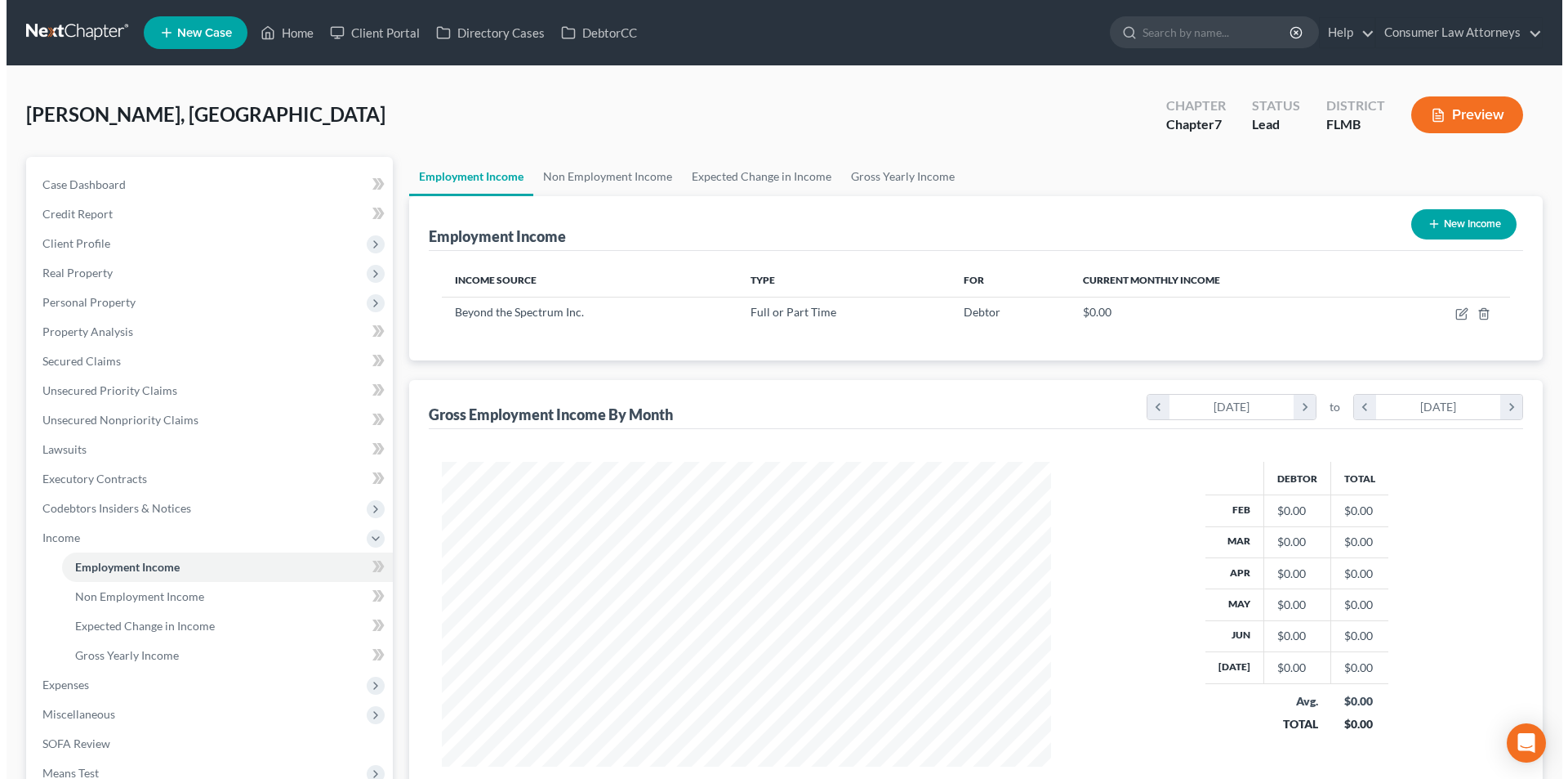
scroll to position [305, 642]
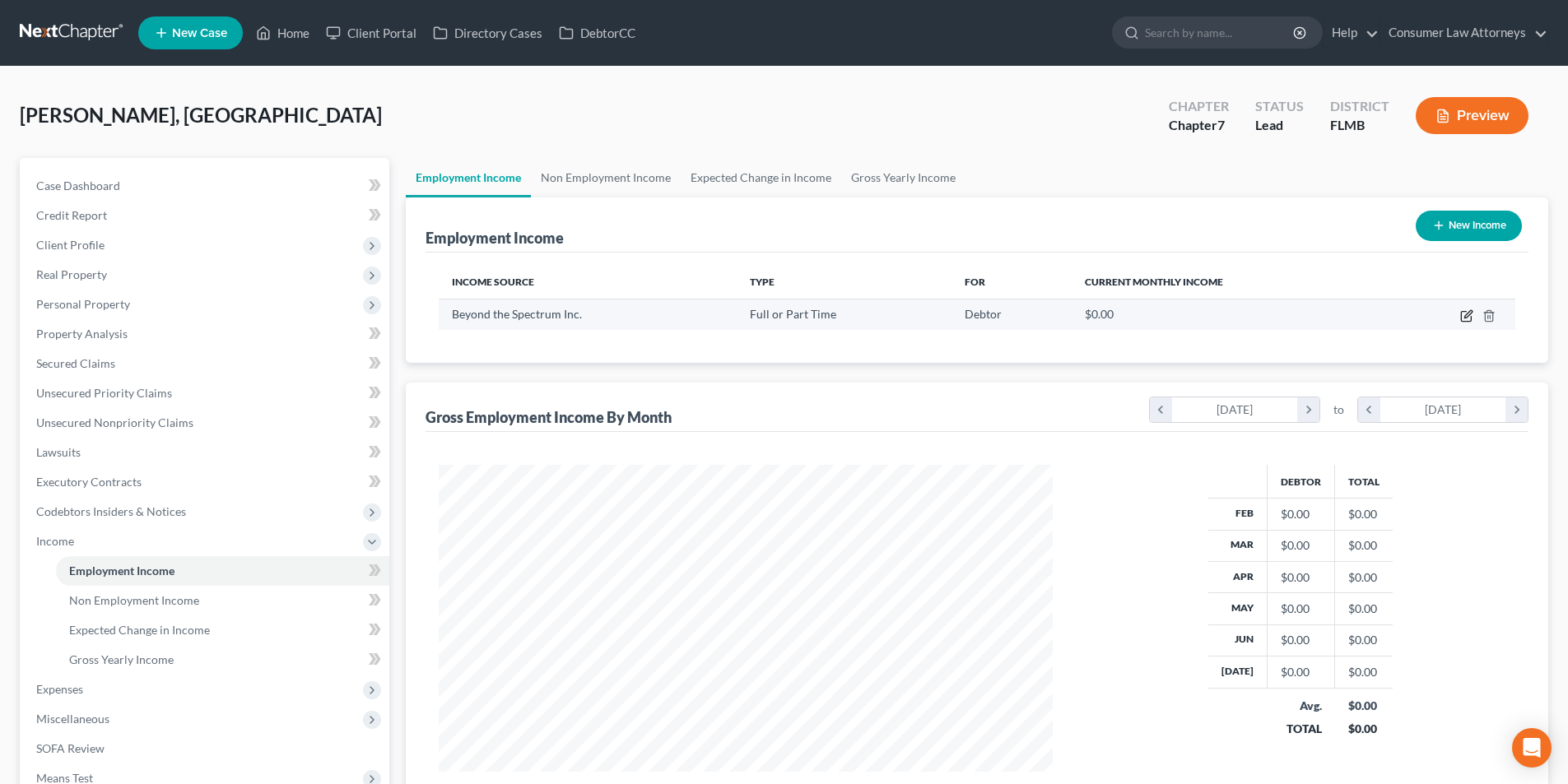
click at [1459, 316] on icon "button" at bounding box center [1466, 315] width 13 height 13
select select "0"
select select "9"
select select "2"
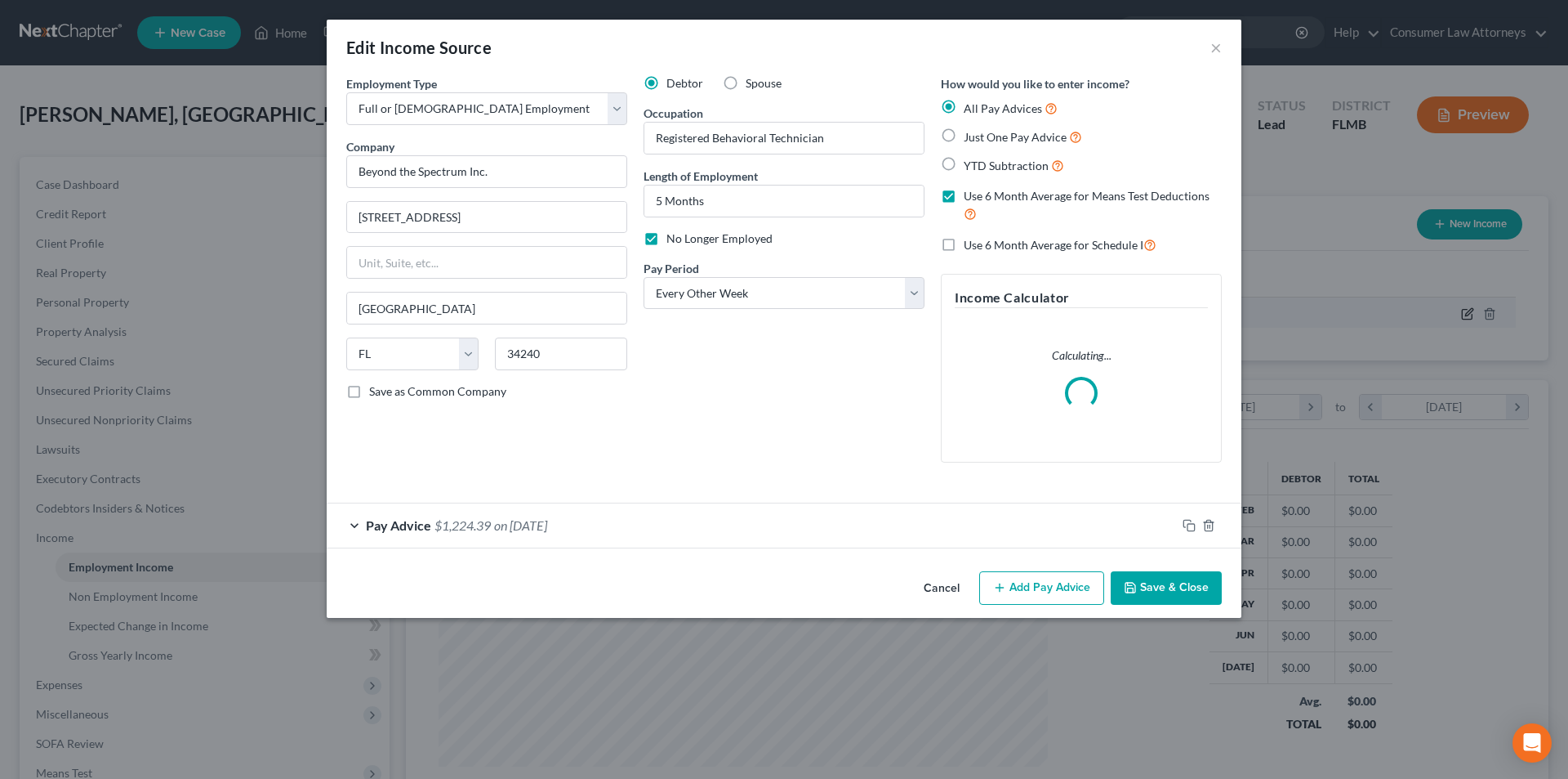
scroll to position [307, 648]
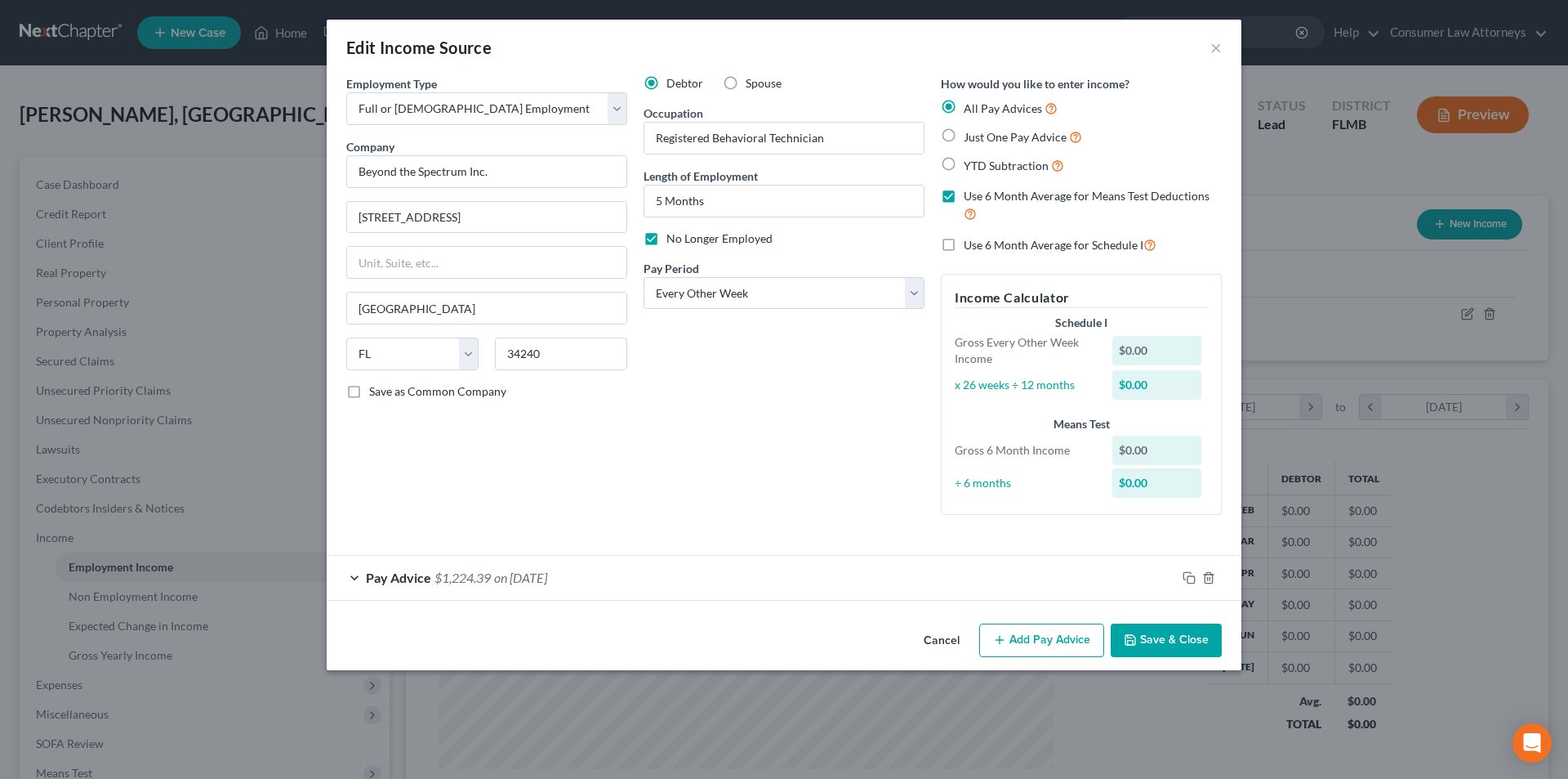
click at [1031, 641] on button "Add Pay Advice" at bounding box center [1041, 641] width 125 height 35
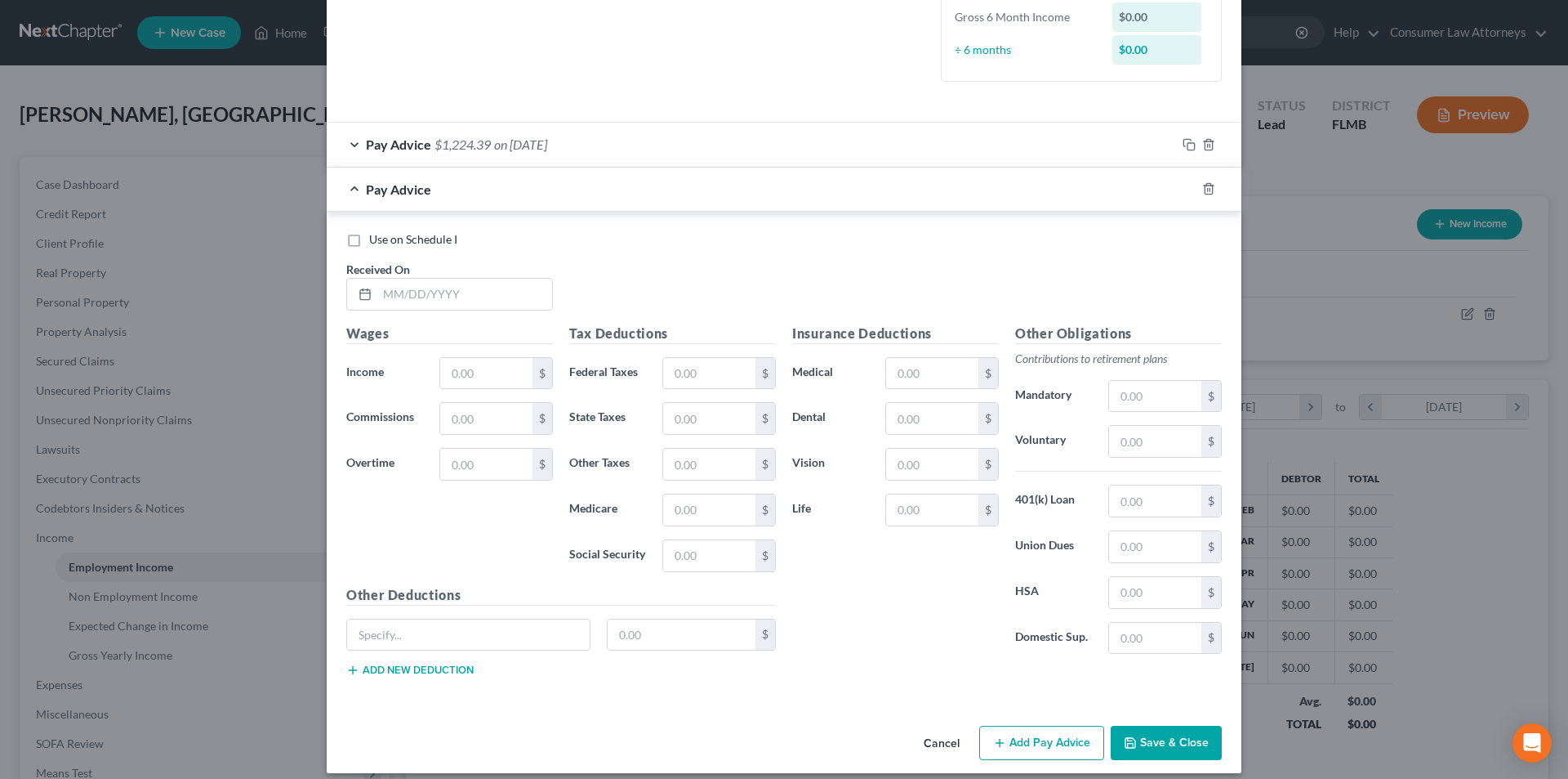
scroll to position [447, 0]
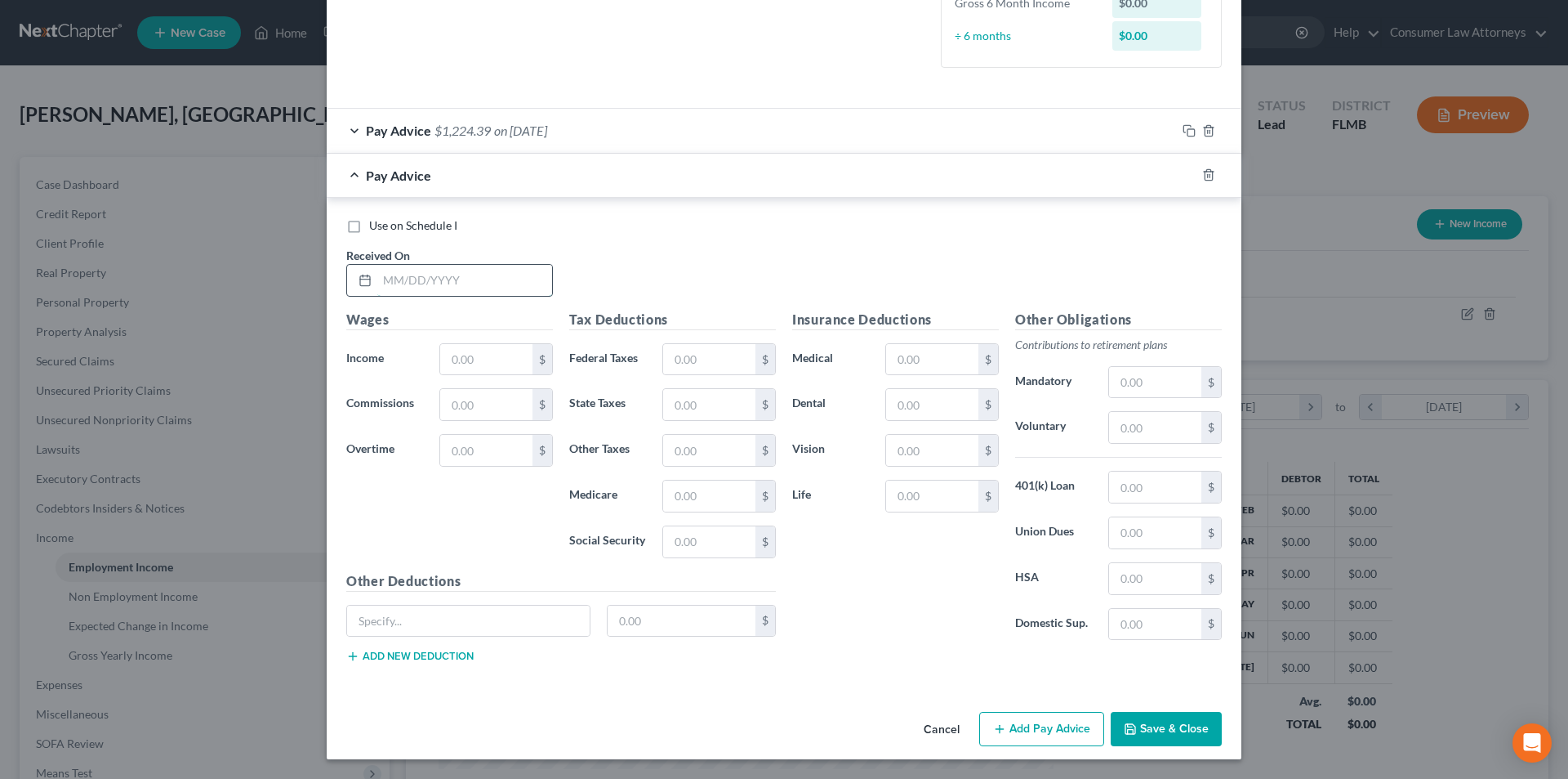
click at [444, 277] on input "text" at bounding box center [464, 280] width 174 height 31
type input "[DATE]"
click at [486, 362] on input "text" at bounding box center [486, 360] width 92 height 31
type input "1,523.75"
click at [723, 368] on input "text" at bounding box center [709, 360] width 92 height 31
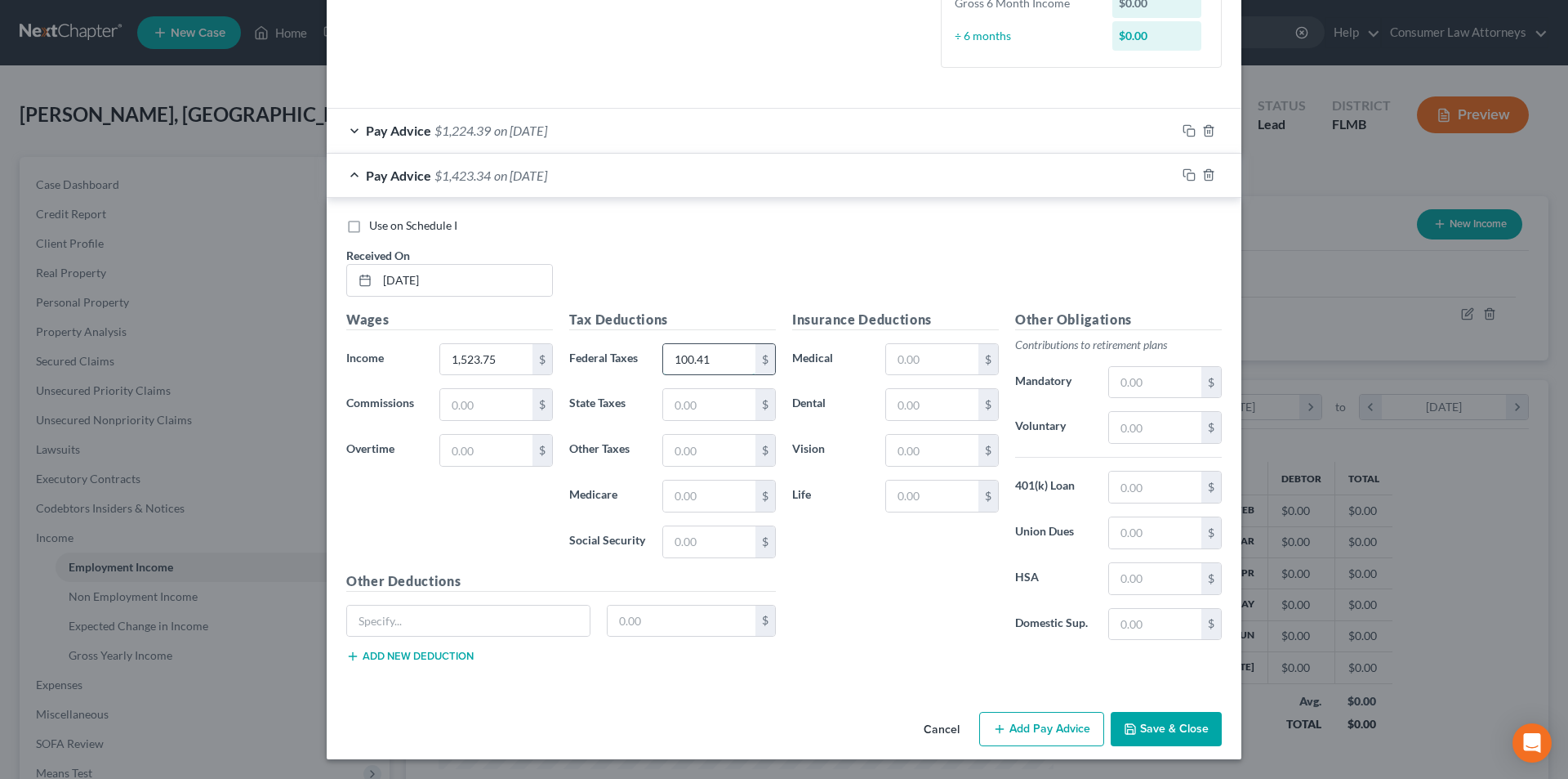
type input "100.41"
type input "21.61"
type input "92.38"
click at [944, 358] on input "text" at bounding box center [932, 360] width 92 height 31
type input "33.66"
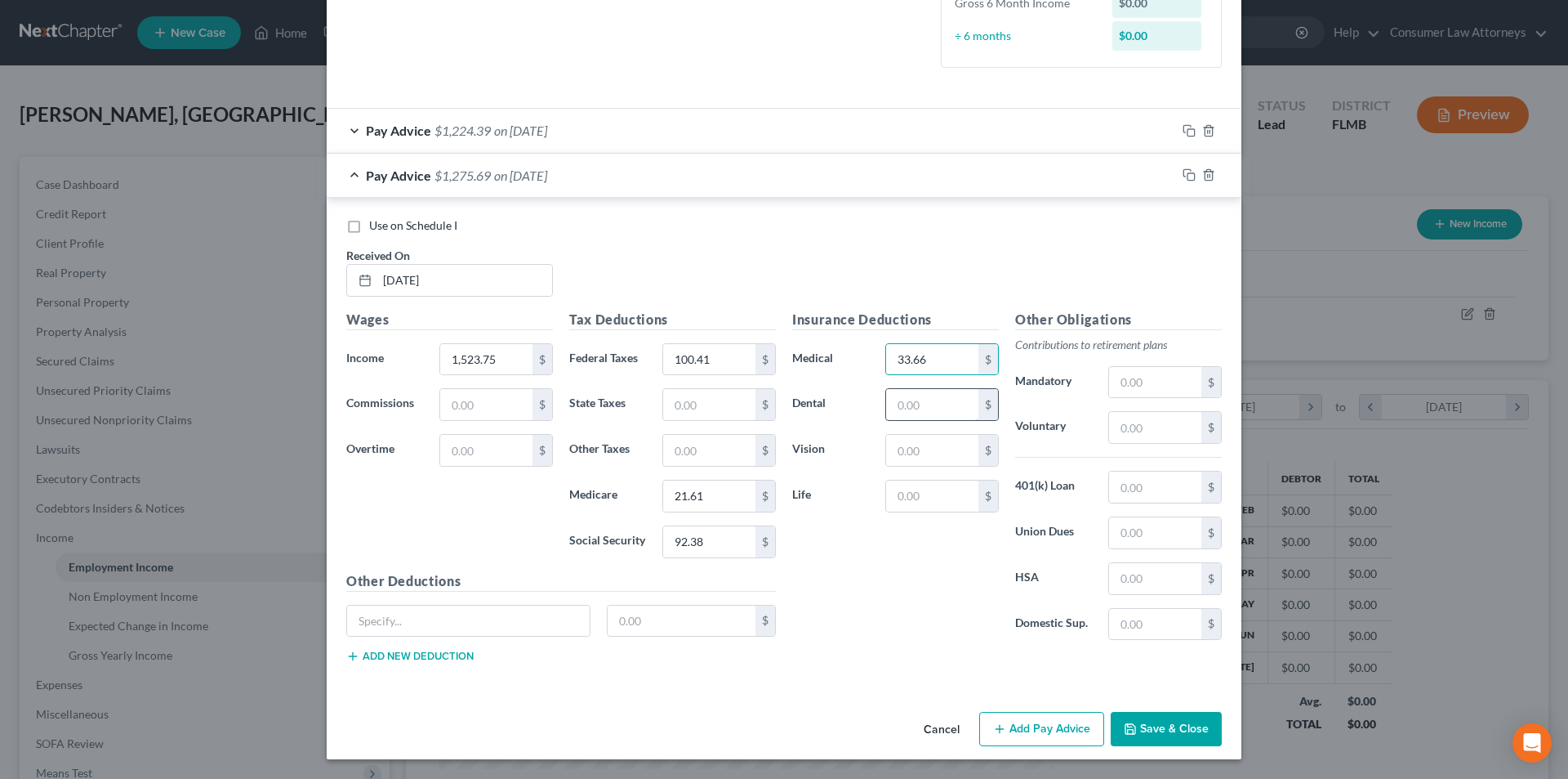
click at [921, 413] on input "text" at bounding box center [932, 405] width 92 height 31
type input "4.02"
drag, startPoint x: 916, startPoint y: 408, endPoint x: 866, endPoint y: 407, distance: 50.0
click at [866, 407] on div "Dental 4.02 $" at bounding box center [895, 405] width 223 height 33
click at [365, 623] on input "text" at bounding box center [468, 621] width 243 height 31
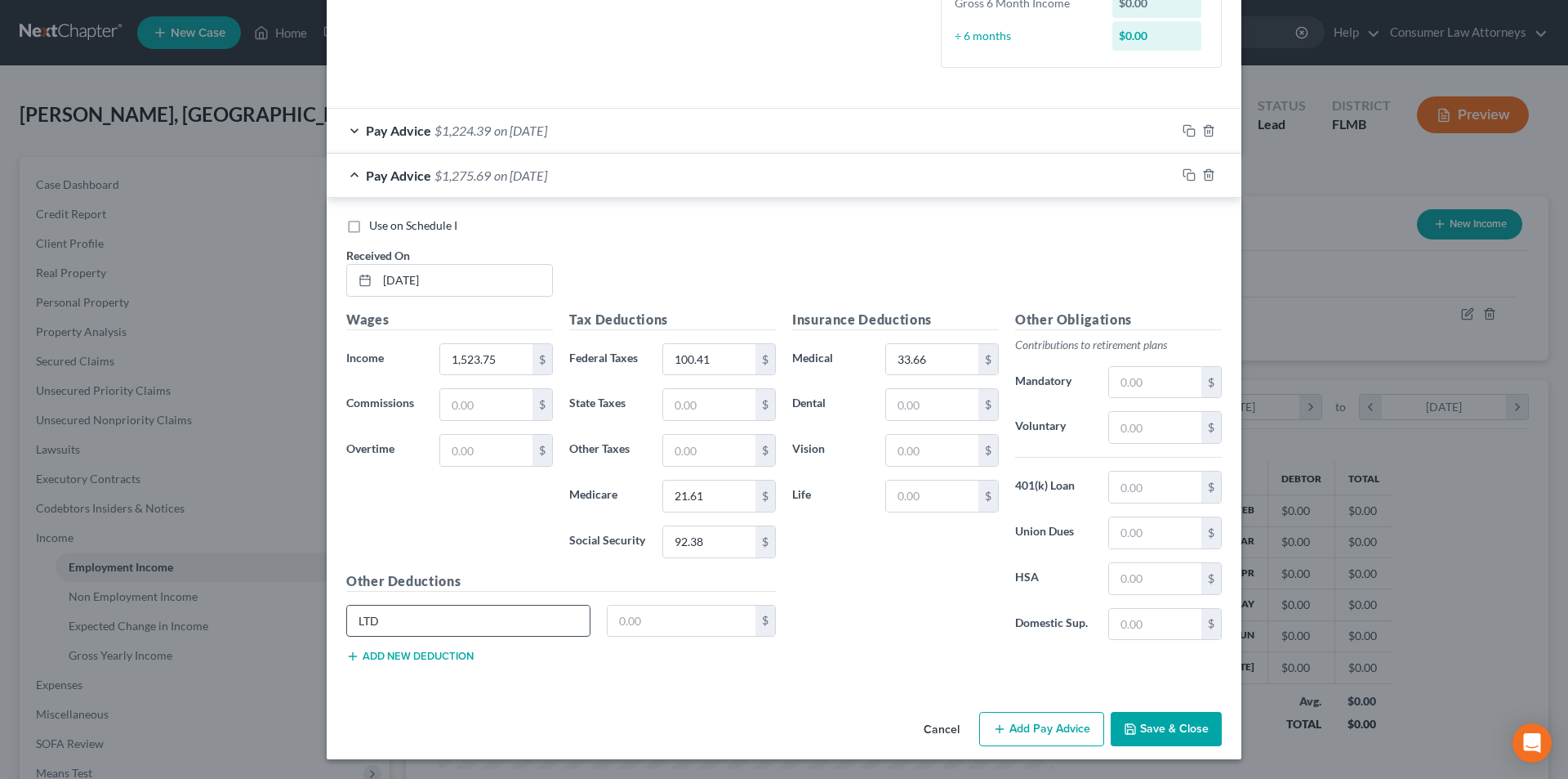
type input "LTD"
type input "4.02"
click at [1043, 727] on button "Add Pay Advice" at bounding box center [1041, 729] width 125 height 35
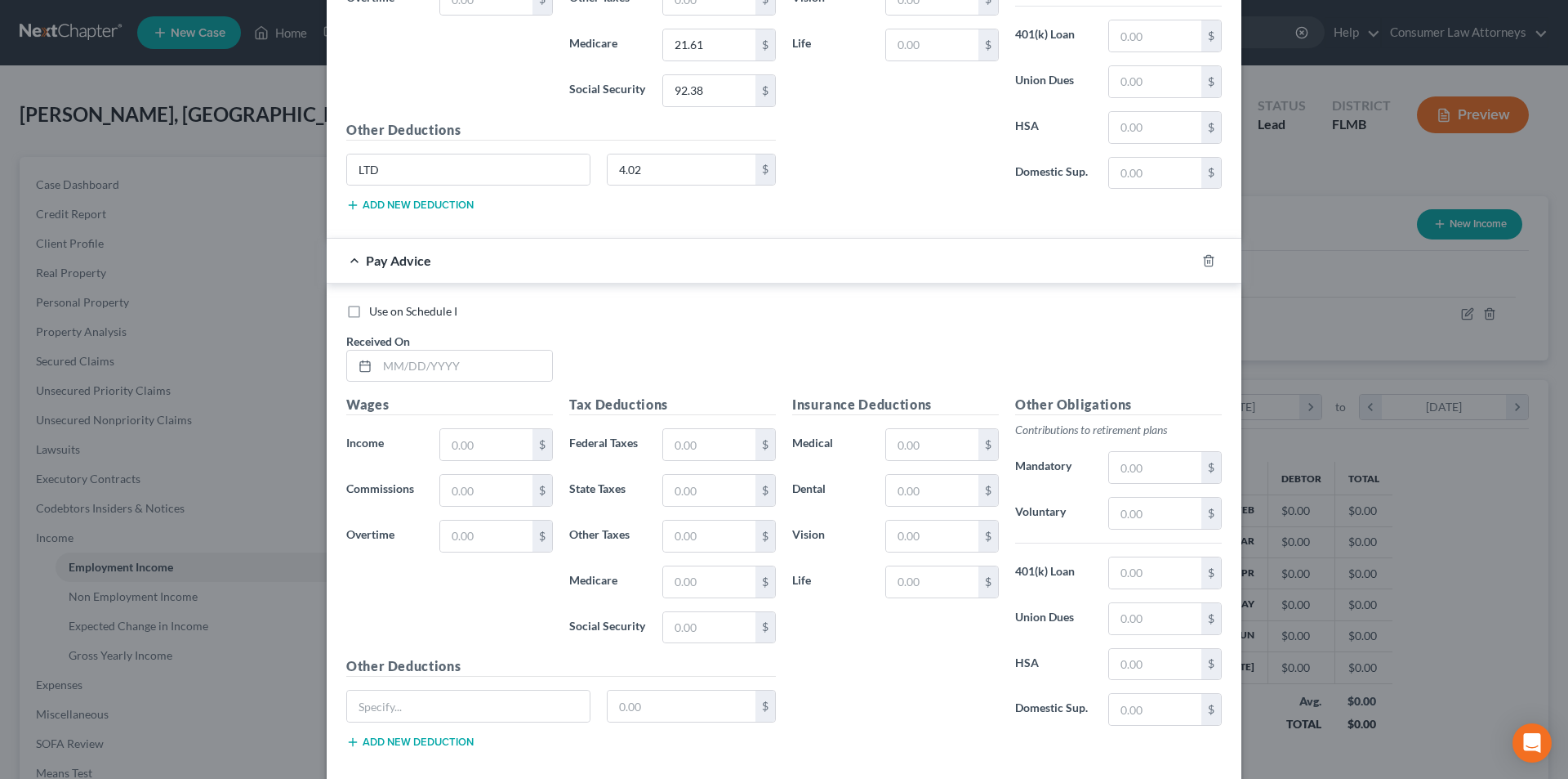
scroll to position [984, 0]
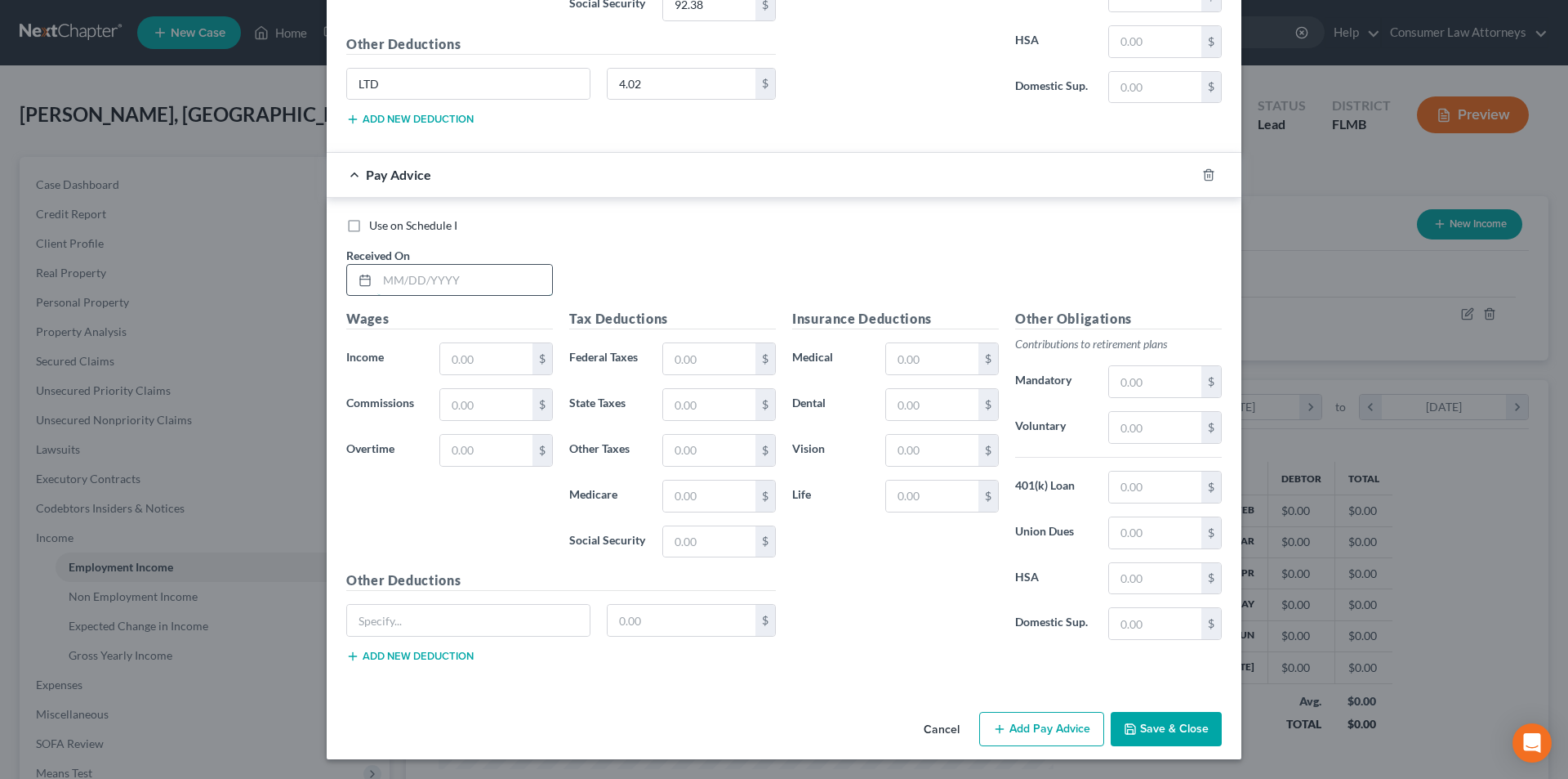
click at [493, 268] on input "text" at bounding box center [464, 280] width 174 height 31
click at [493, 268] on input "02/03" at bounding box center [464, 280] width 174 height 31
type input "[DATE]"
click at [487, 363] on input "text" at bounding box center [486, 359] width 92 height 31
type input "1,295.00"
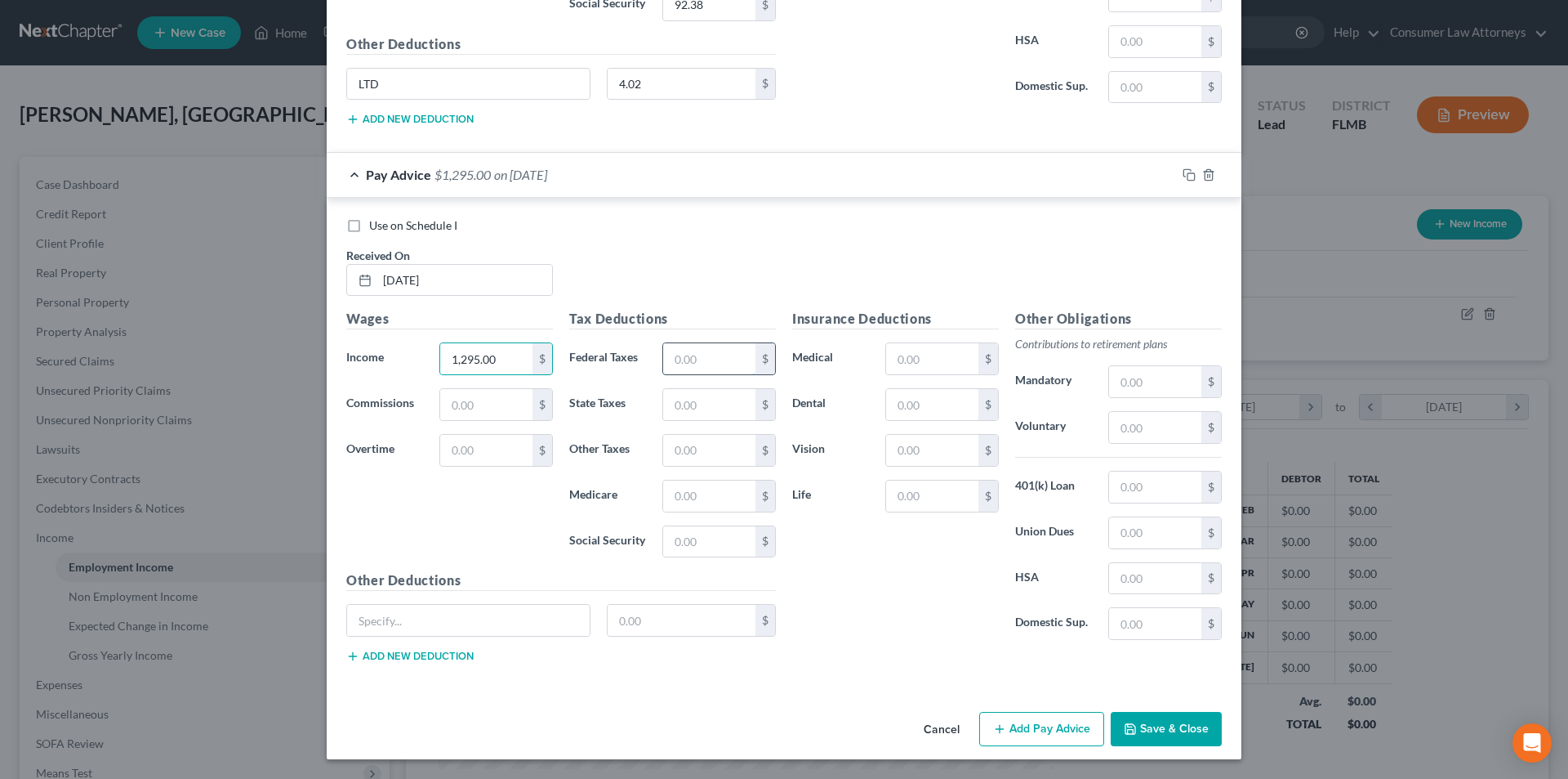
click at [699, 366] on input "text" at bounding box center [709, 359] width 92 height 31
type input "72.96"
type input "18.29"
type input "78.21"
click at [921, 366] on input "text" at bounding box center [932, 359] width 92 height 31
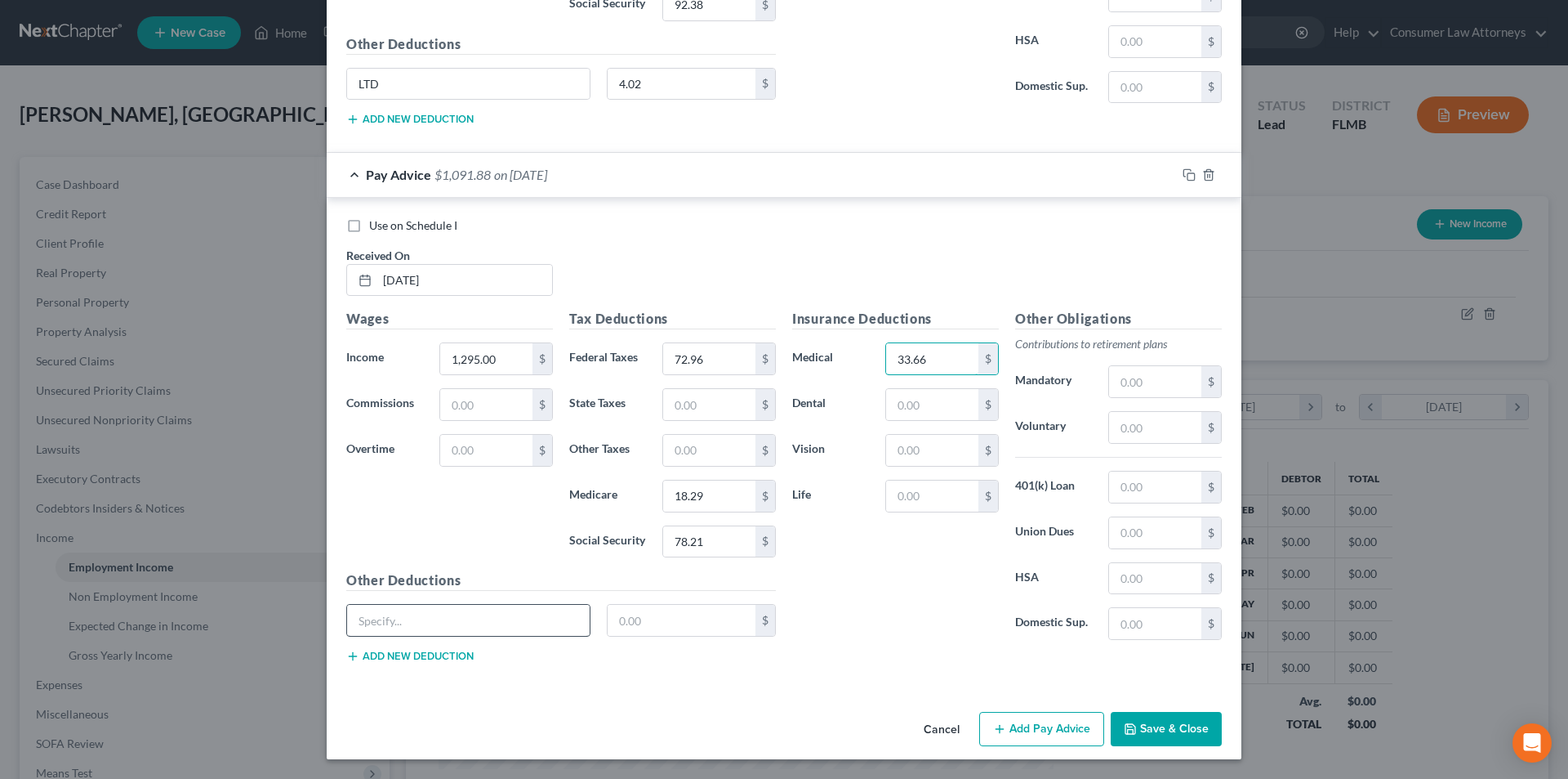
type input "33.66"
click at [514, 627] on input "text" at bounding box center [468, 620] width 243 height 31
type input "LTD"
type input "4.02"
click at [1027, 732] on button "Add Pay Advice" at bounding box center [1041, 729] width 125 height 35
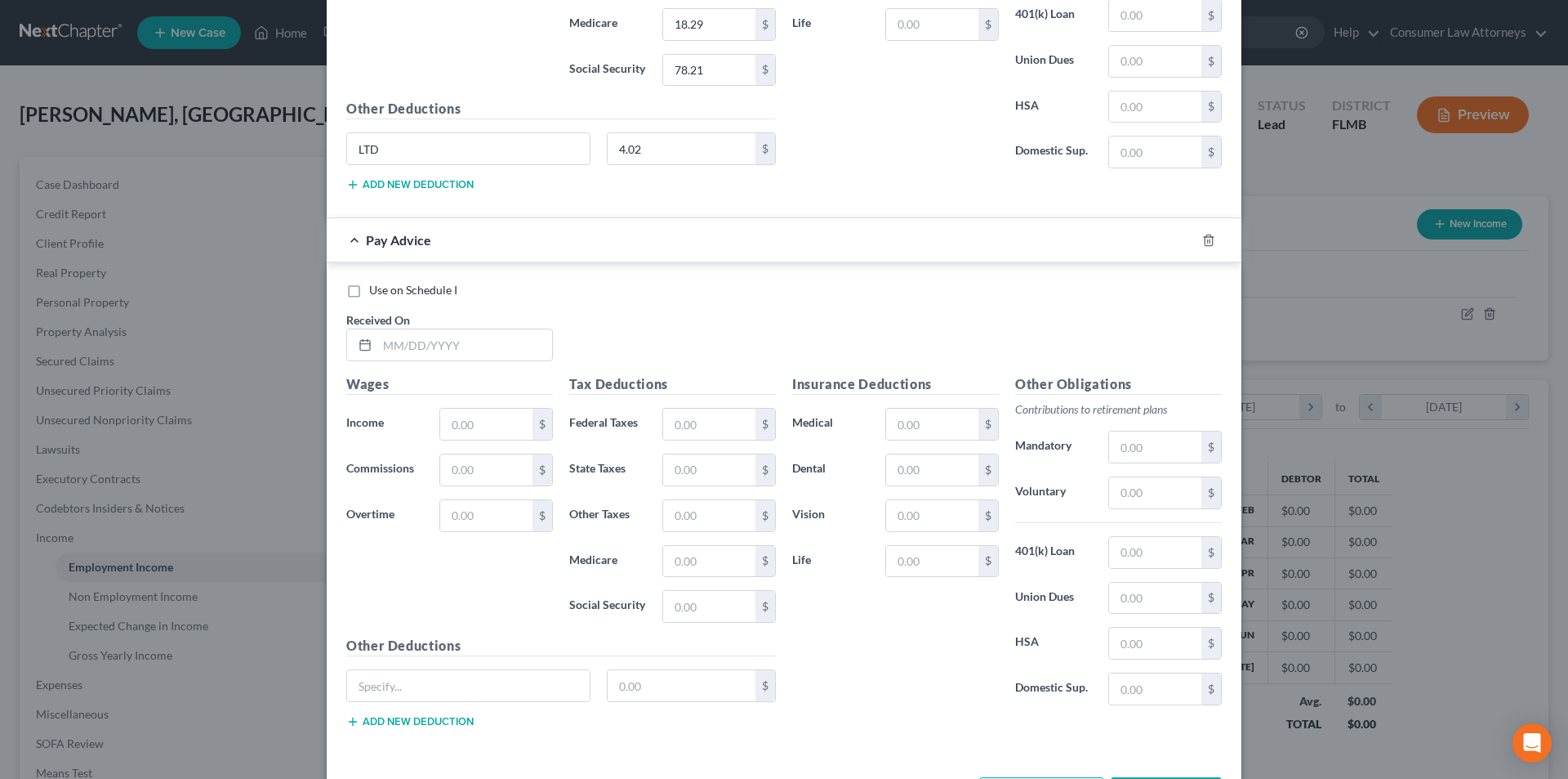
scroll to position [1521, 0]
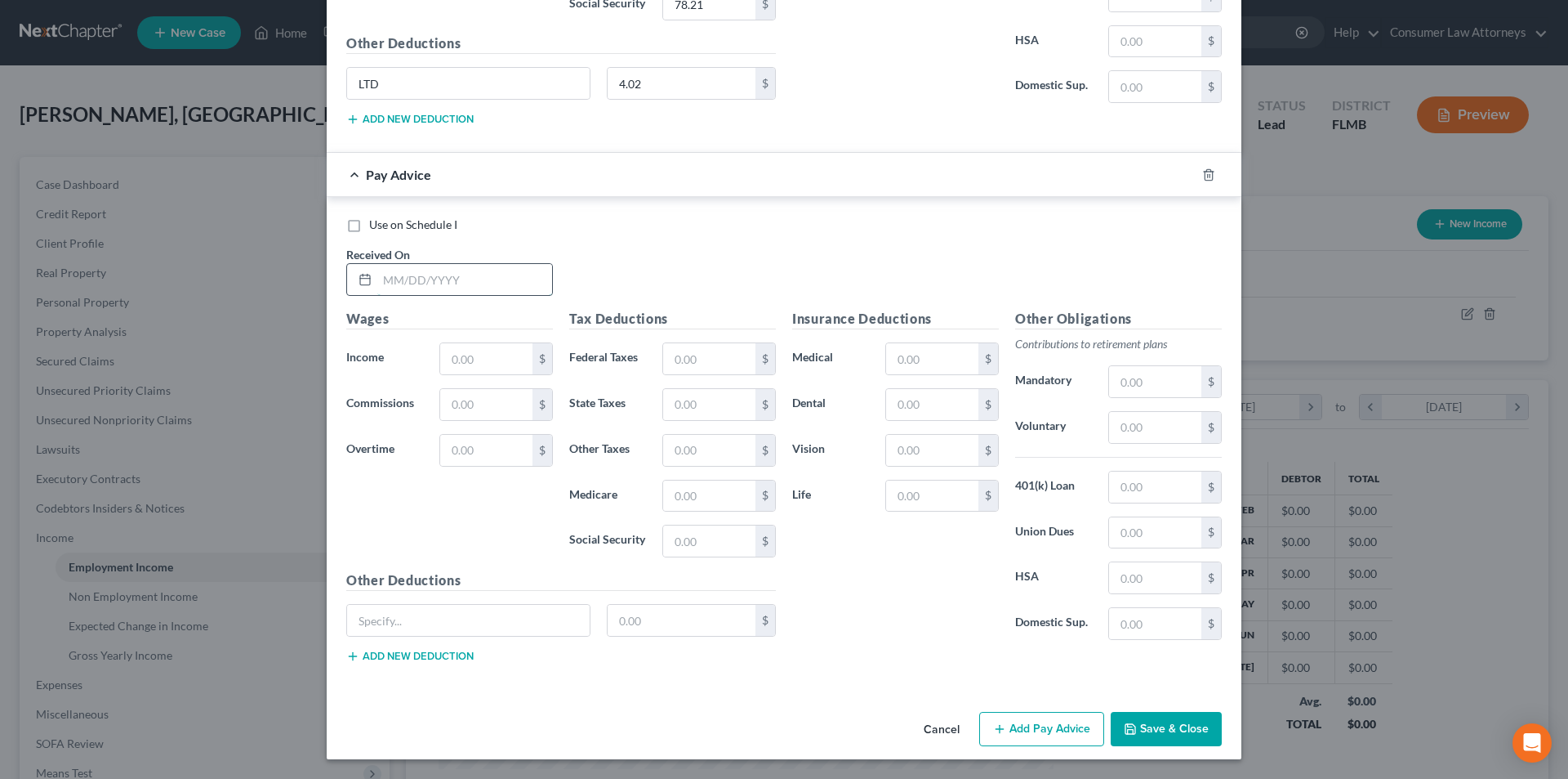
click at [439, 283] on input "text" at bounding box center [464, 279] width 174 height 31
click at [439, 283] on input "02/14/" at bounding box center [464, 279] width 174 height 31
type input "[DATE]"
click at [496, 363] on input "text" at bounding box center [486, 359] width 92 height 31
type input "1,502.50"
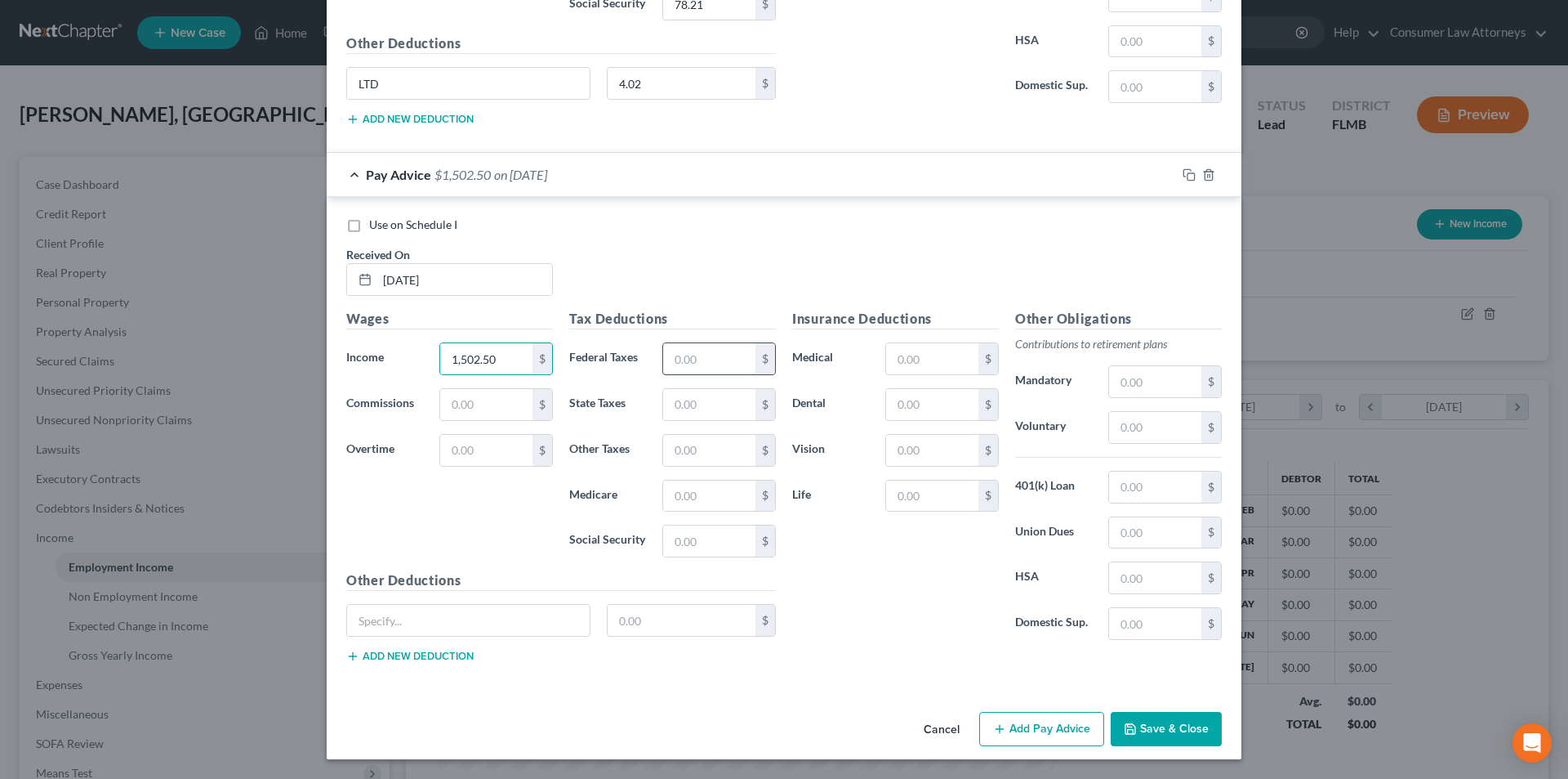
click at [698, 355] on input "text" at bounding box center [709, 359] width 92 height 31
type input "97.86"
type input "21.29"
type input "91.06"
click at [909, 358] on input "text" at bounding box center [932, 359] width 92 height 31
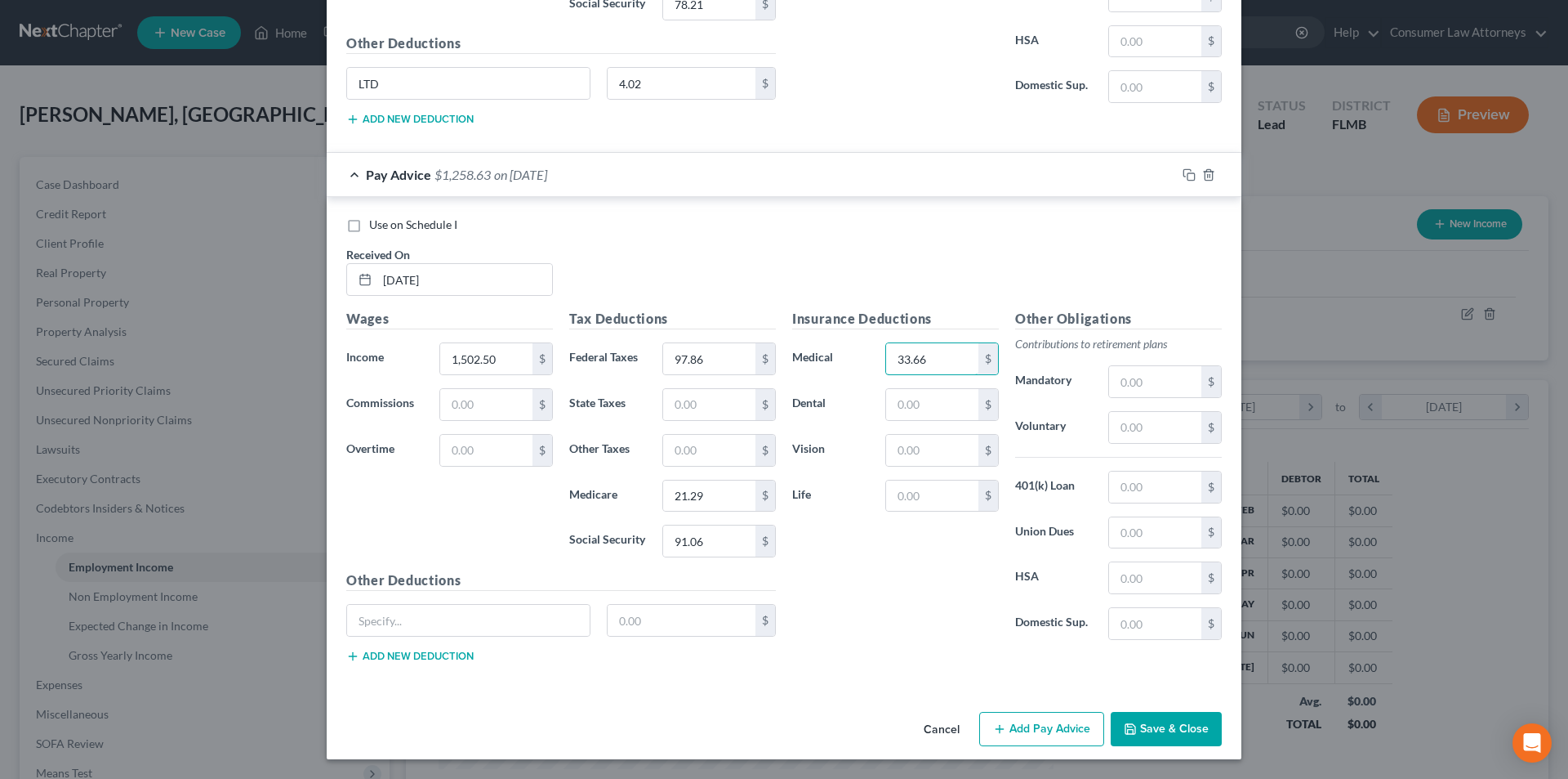
type input "33.66"
drag, startPoint x: 488, startPoint y: 599, endPoint x: 485, endPoint y: 612, distance: 13.3
click at [487, 602] on div "Other Deductions $ Add new deduction" at bounding box center [560, 623] width 446 height 105
click at [485, 612] on input "text" at bounding box center [468, 620] width 243 height 31
type input "K"
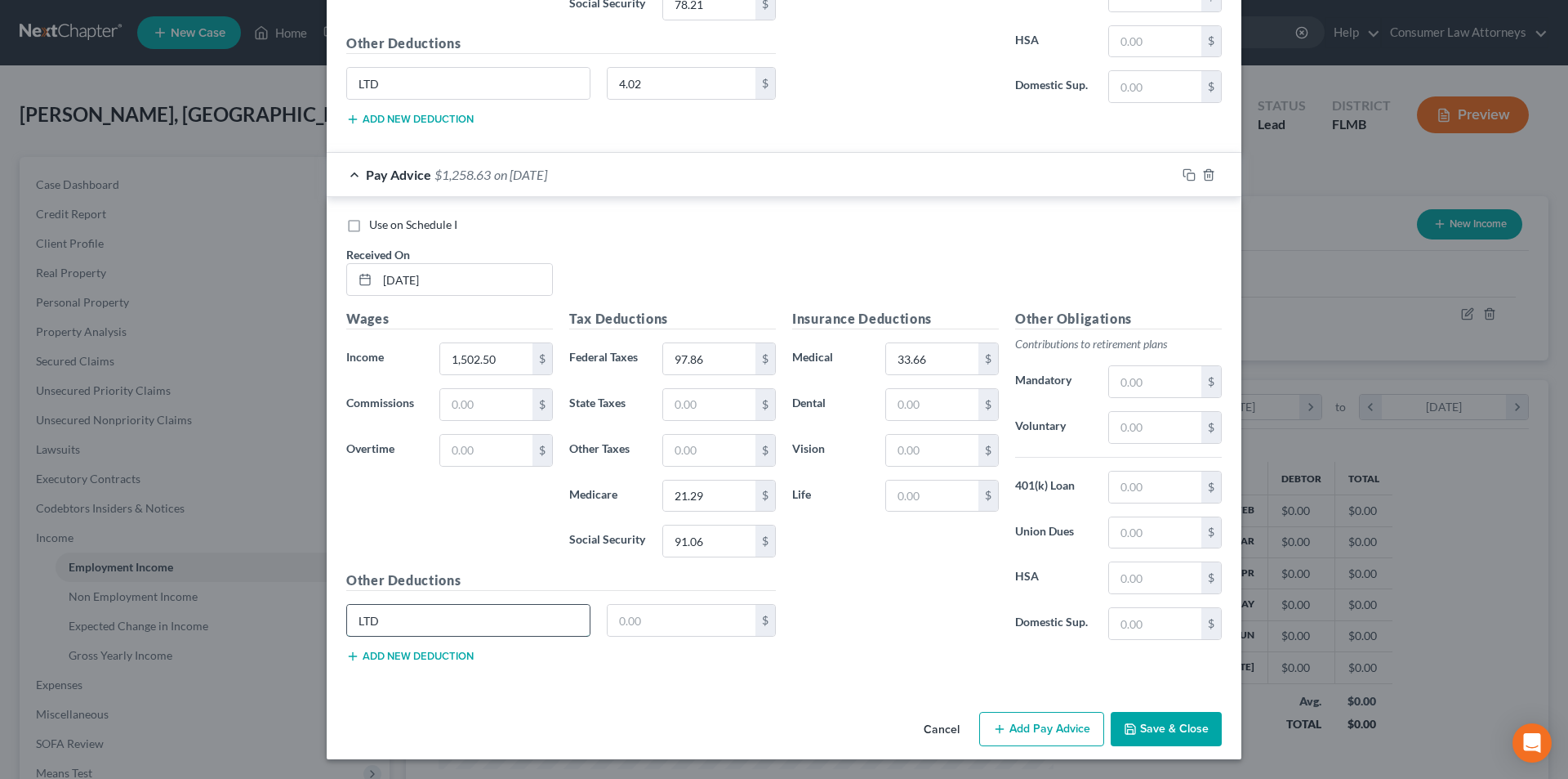
type input "LTD"
type input "4.02"
click at [1044, 739] on button "Add Pay Advice" at bounding box center [1041, 729] width 125 height 35
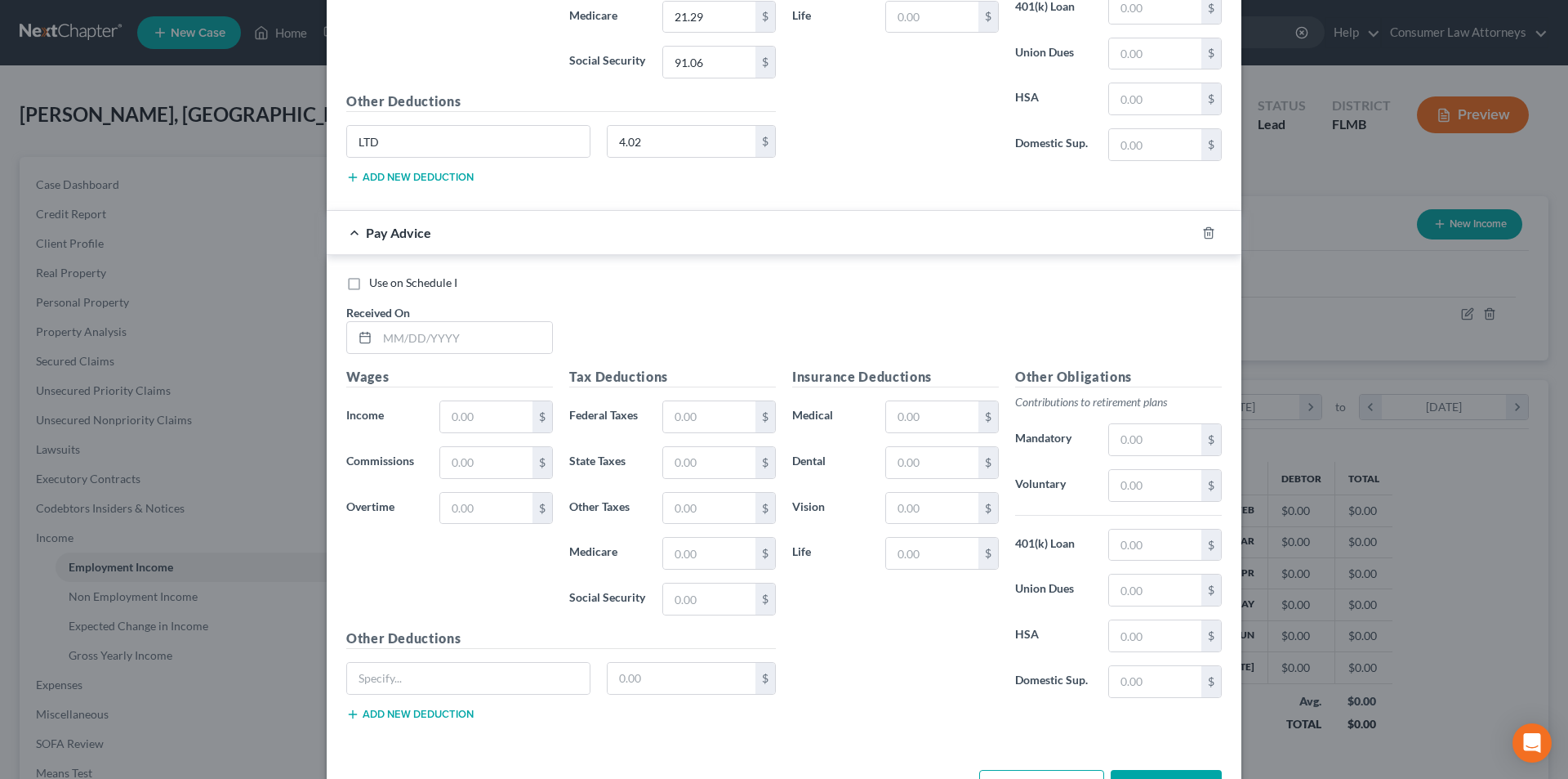
scroll to position [2057, 0]
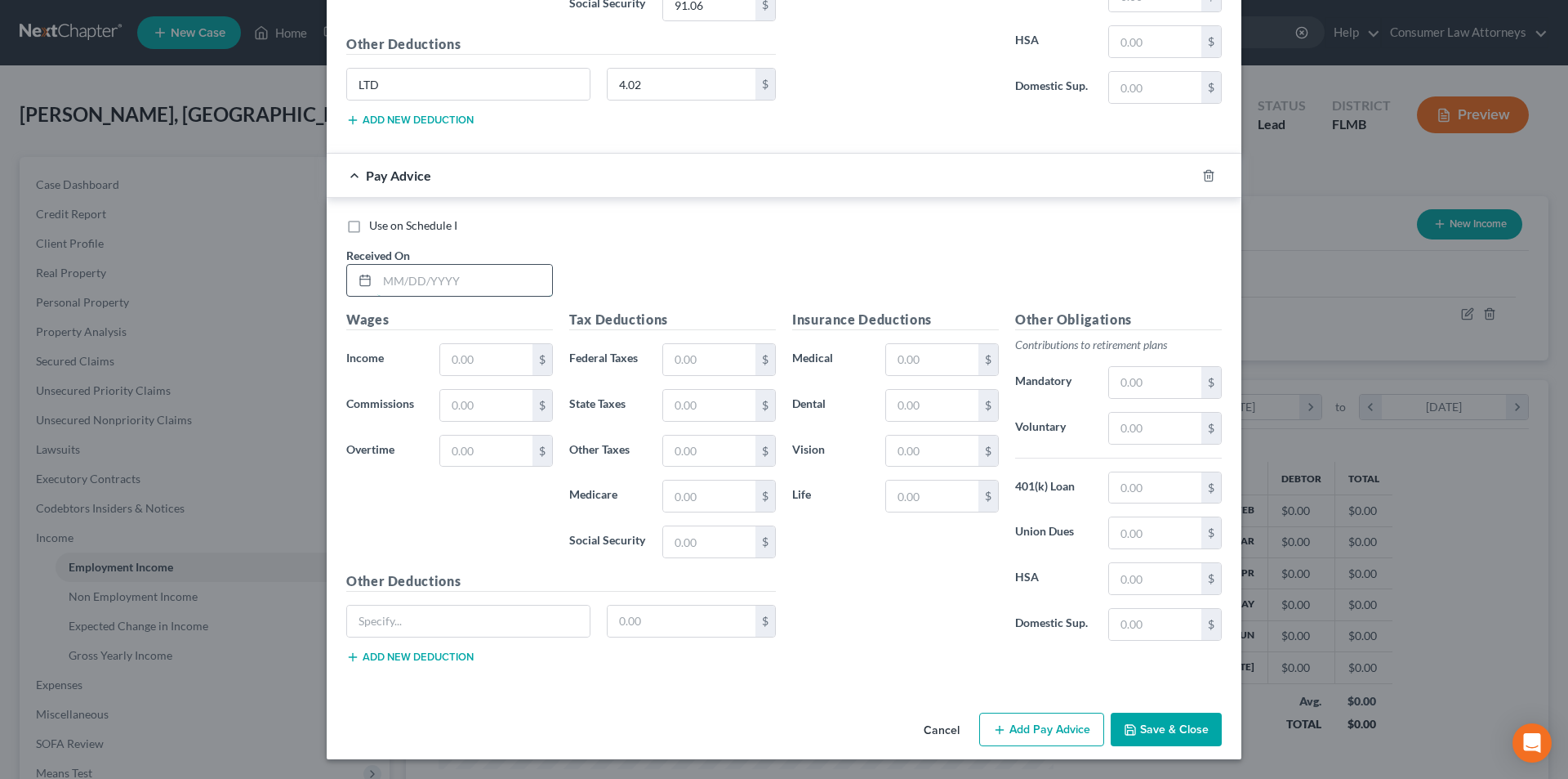
click at [448, 289] on input "text" at bounding box center [464, 280] width 174 height 31
click at [448, 289] on input "0" at bounding box center [464, 280] width 174 height 31
type input "[DATE]"
click at [493, 361] on input "text" at bounding box center [486, 360] width 92 height 31
type input "1,488.75"
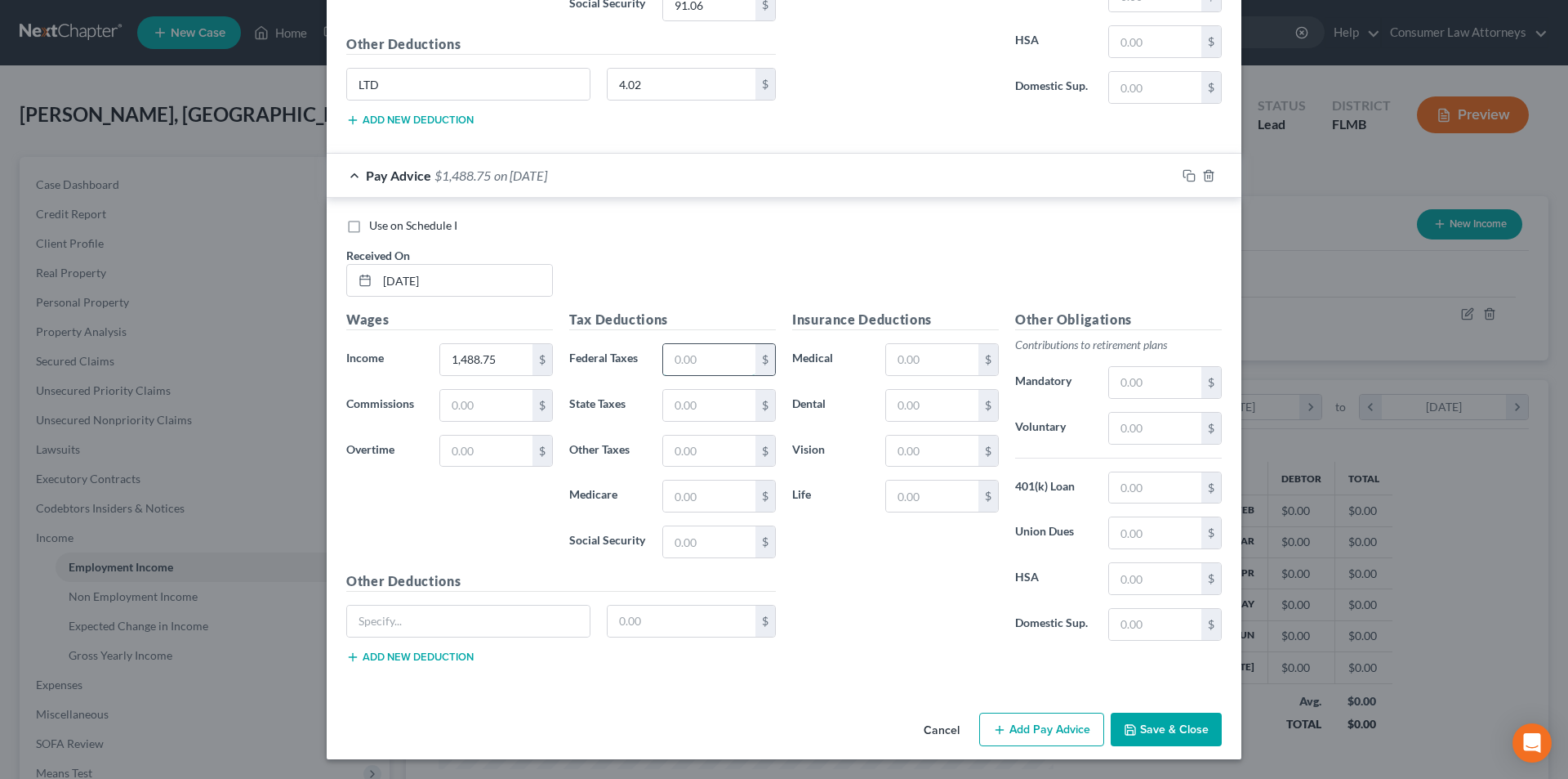
click at [696, 362] on input "text" at bounding box center [709, 360] width 92 height 31
type input "96.21"
type input "21.10"
type input "90.22"
click at [923, 365] on input "text" at bounding box center [932, 360] width 92 height 31
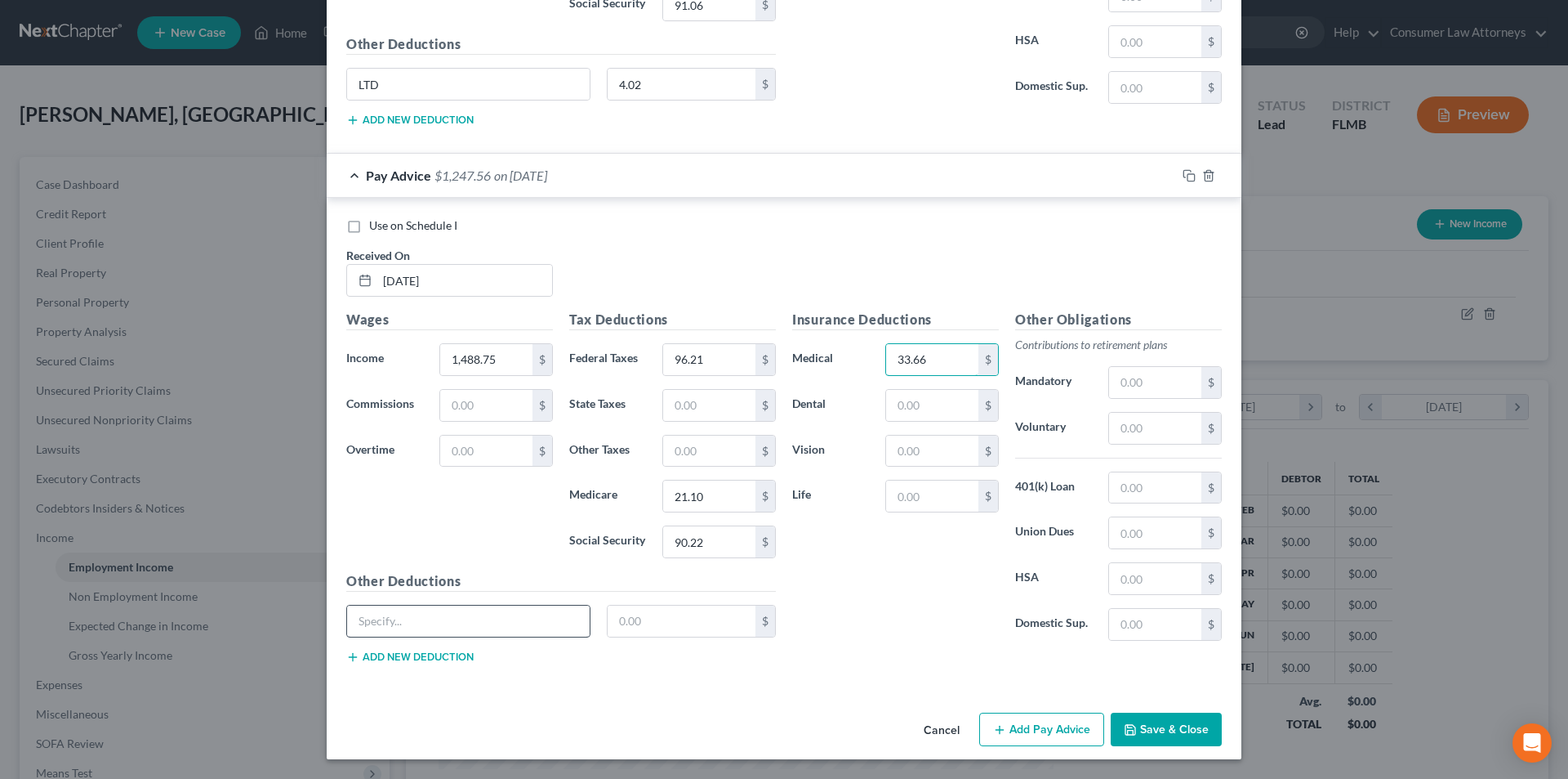
type input "33.66"
click at [509, 620] on input "text" at bounding box center [468, 621] width 243 height 31
type input "LTD"
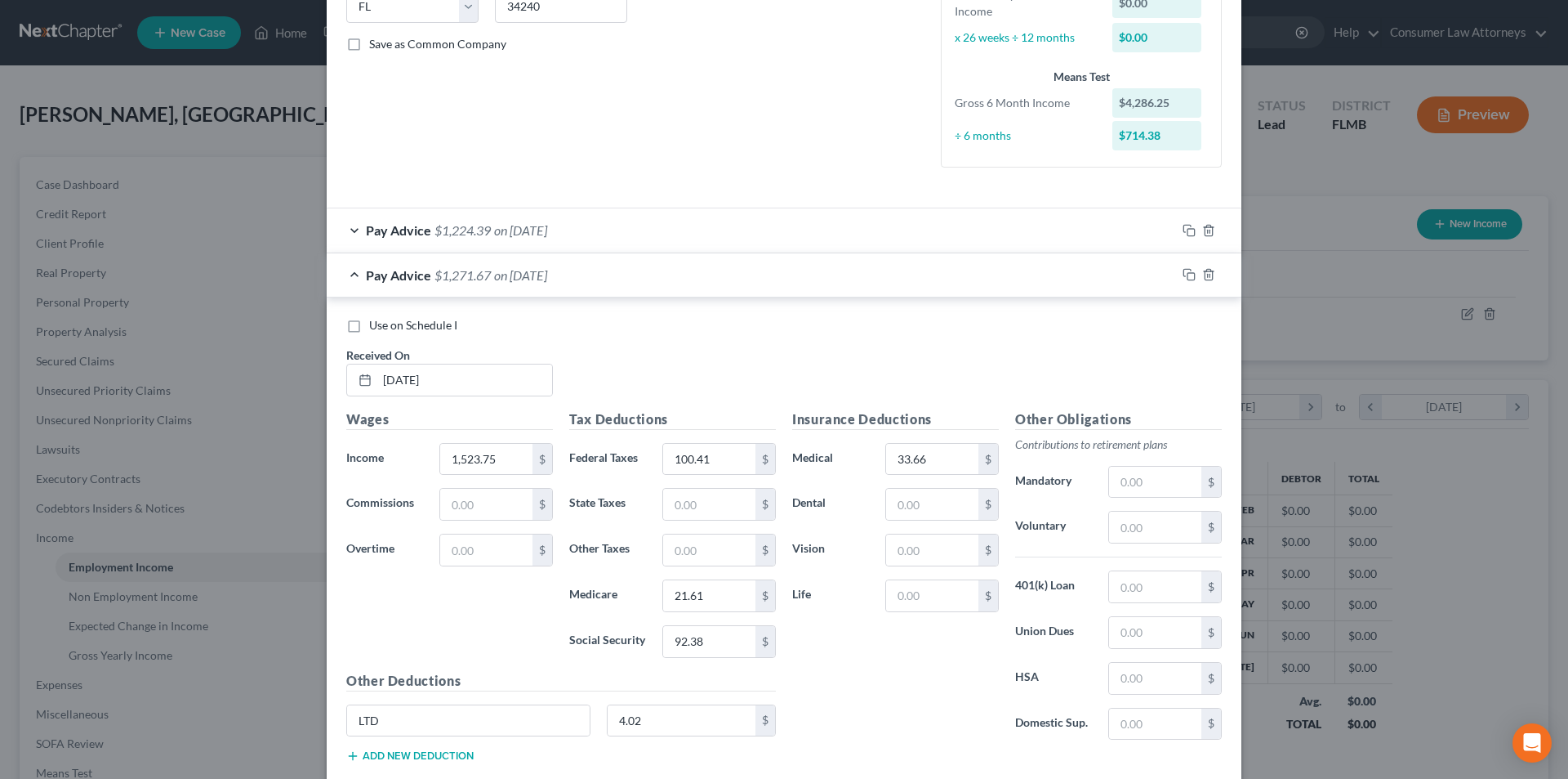
scroll to position [0, 0]
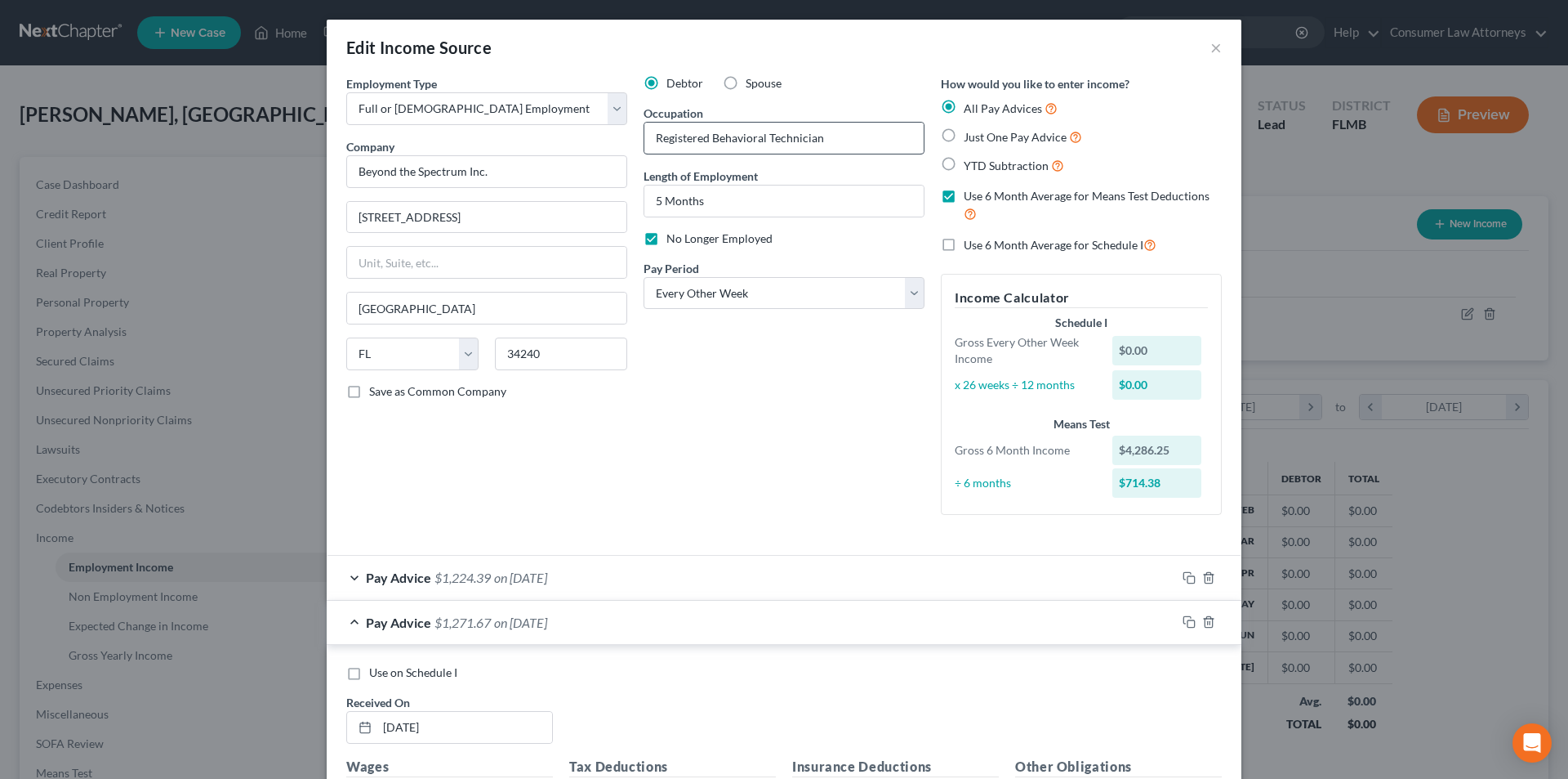
type input "4.02"
drag, startPoint x: 824, startPoint y: 135, endPoint x: 657, endPoint y: 140, distance: 167.1
click at [644, 142] on input "Registered Behavioral Technician" at bounding box center [784, 138] width 279 height 31
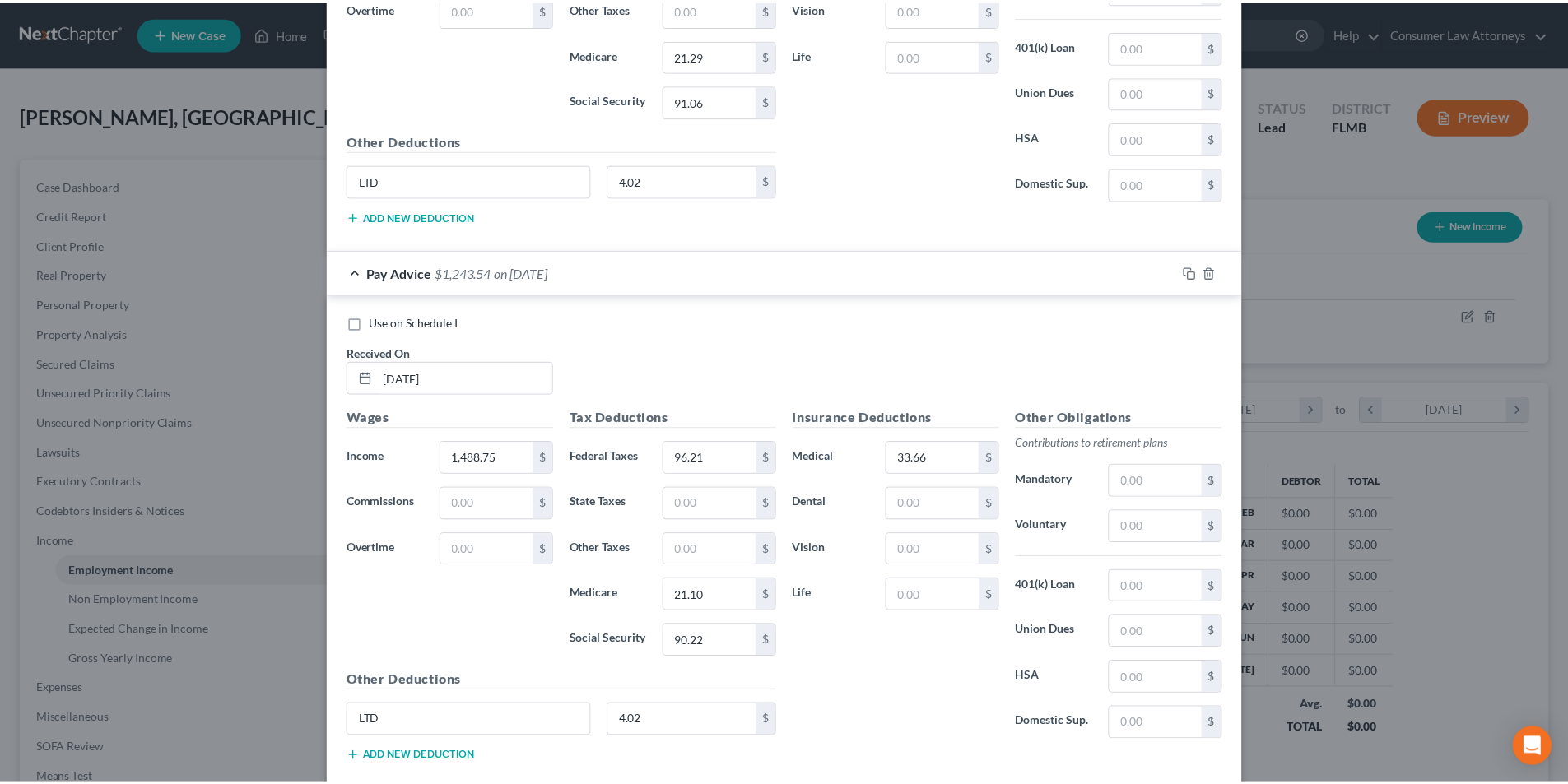
scroll to position [2070, 0]
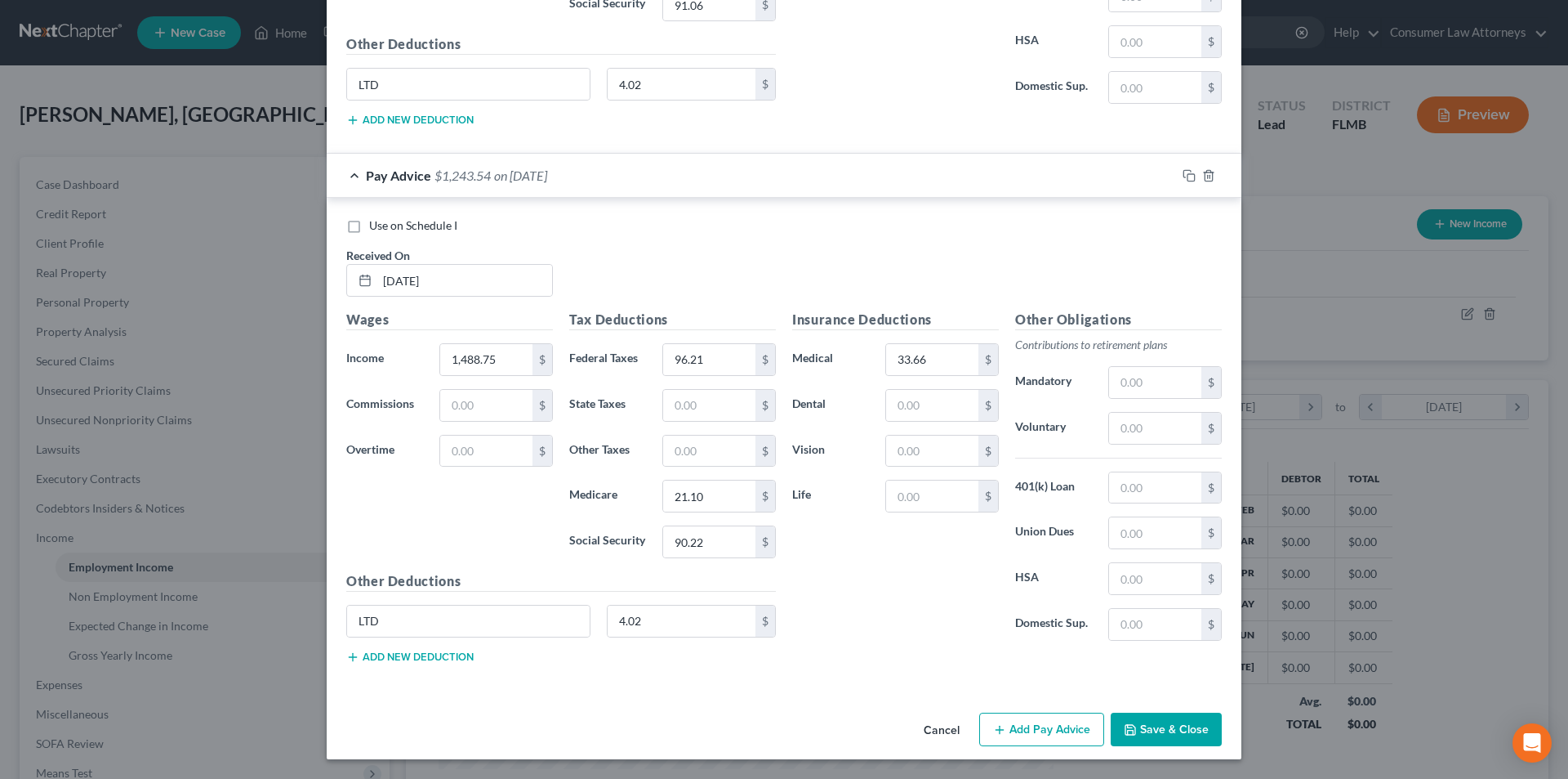
drag, startPoint x: 1147, startPoint y: 726, endPoint x: 1134, endPoint y: 604, distance: 122.7
click at [1148, 726] on button "Save & Close" at bounding box center [1166, 730] width 111 height 35
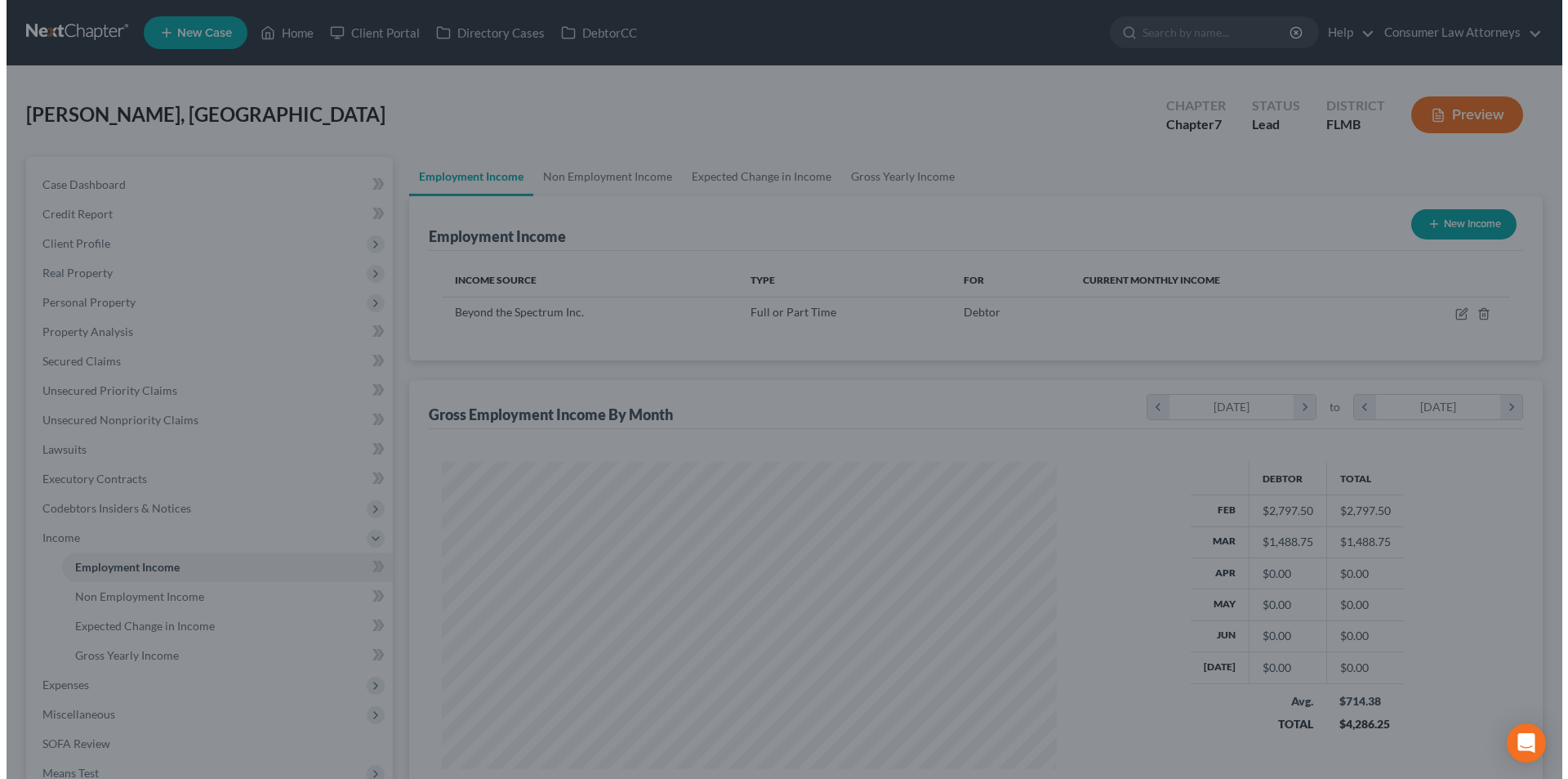
scroll to position [816897, 816061]
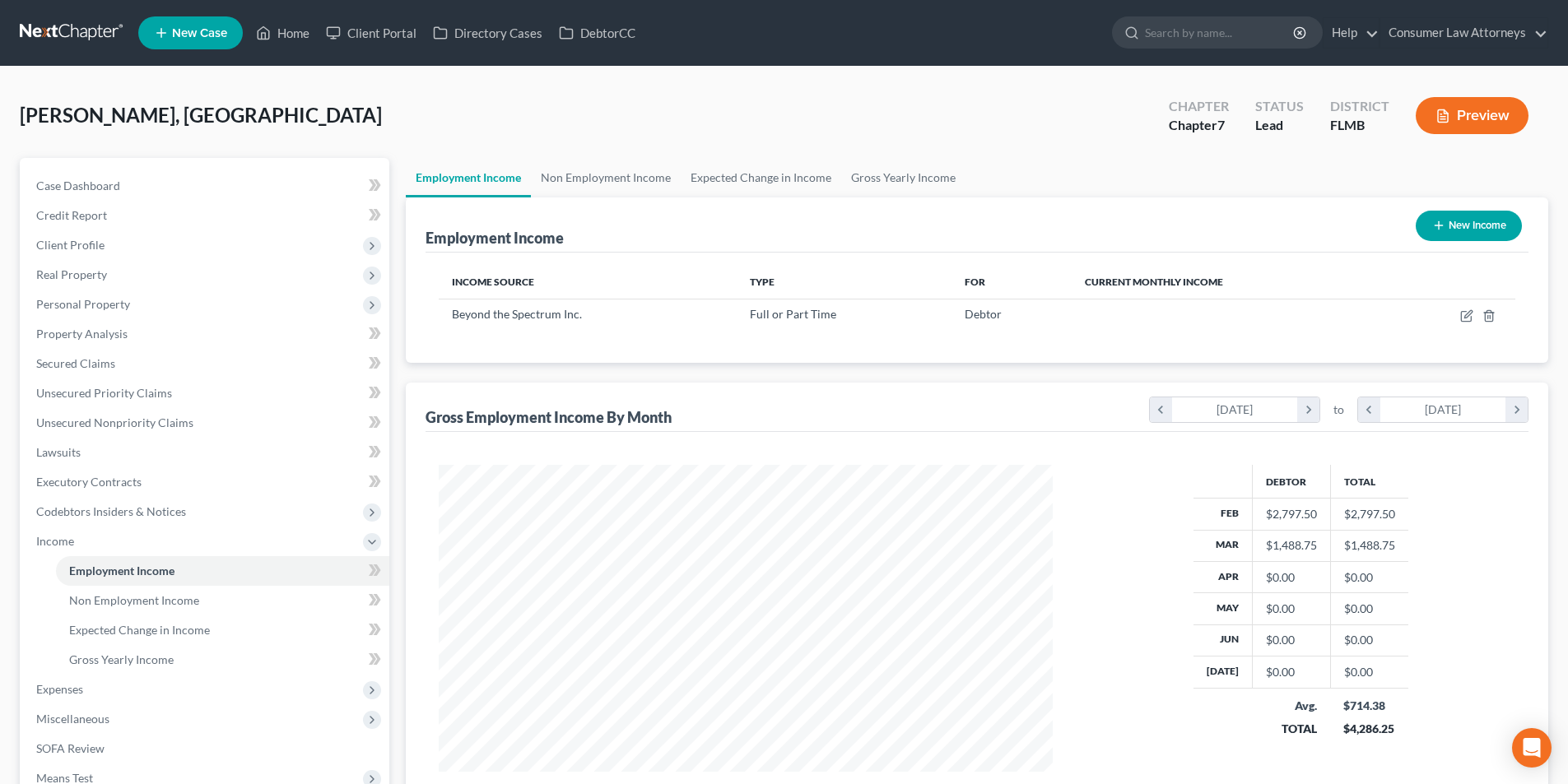
click at [1453, 227] on button "New Income" at bounding box center [1468, 225] width 106 height 30
select select "0"
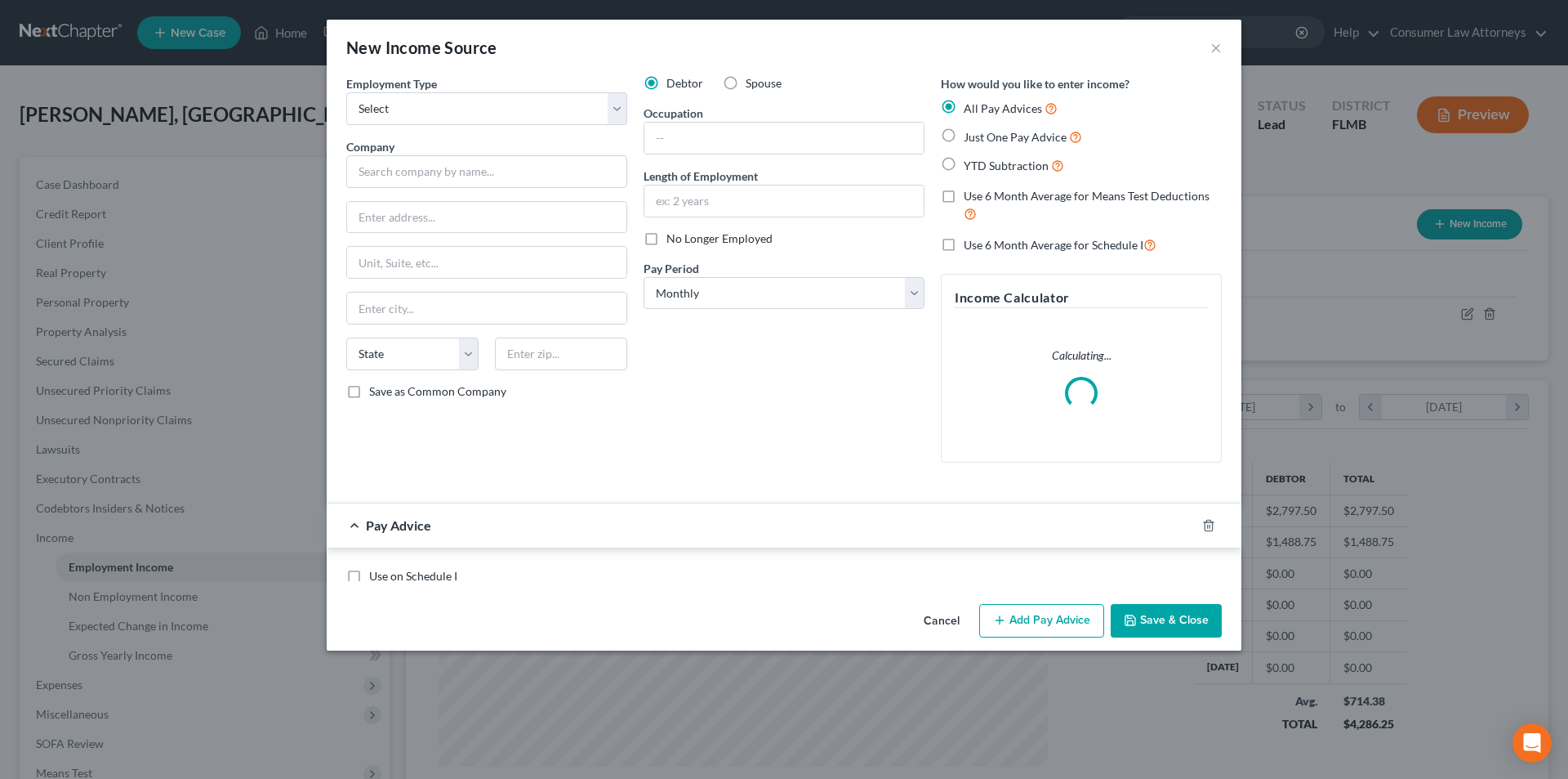
scroll to position [307, 648]
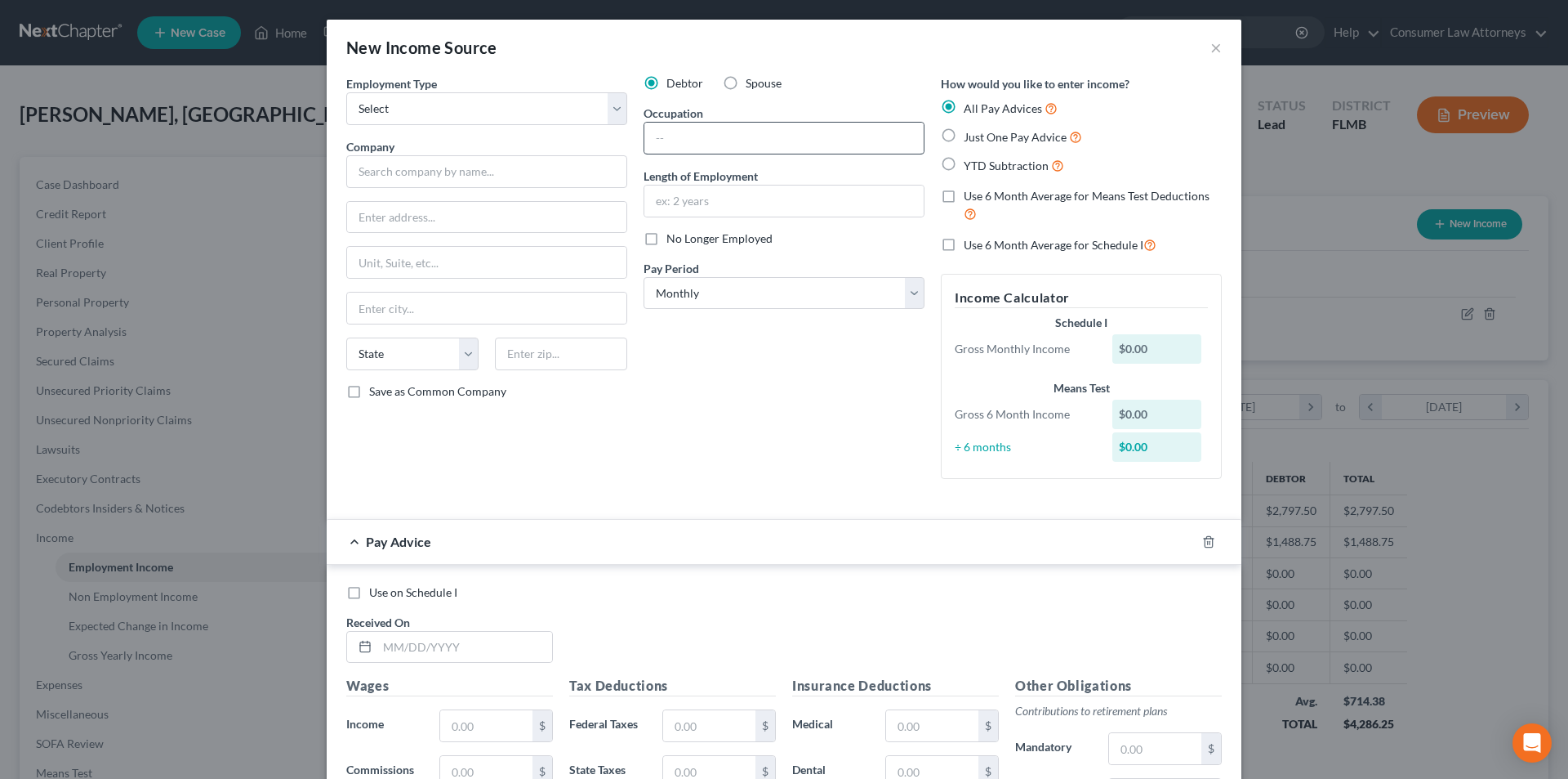
click at [964, 245] on label "Use 6 Month Average for Schedule I" at bounding box center [1060, 245] width 193 height 19
click at [970, 245] on input "Use 6 Month Average for Schedule I" at bounding box center [976, 241] width 11 height 11
checkbox input "true"
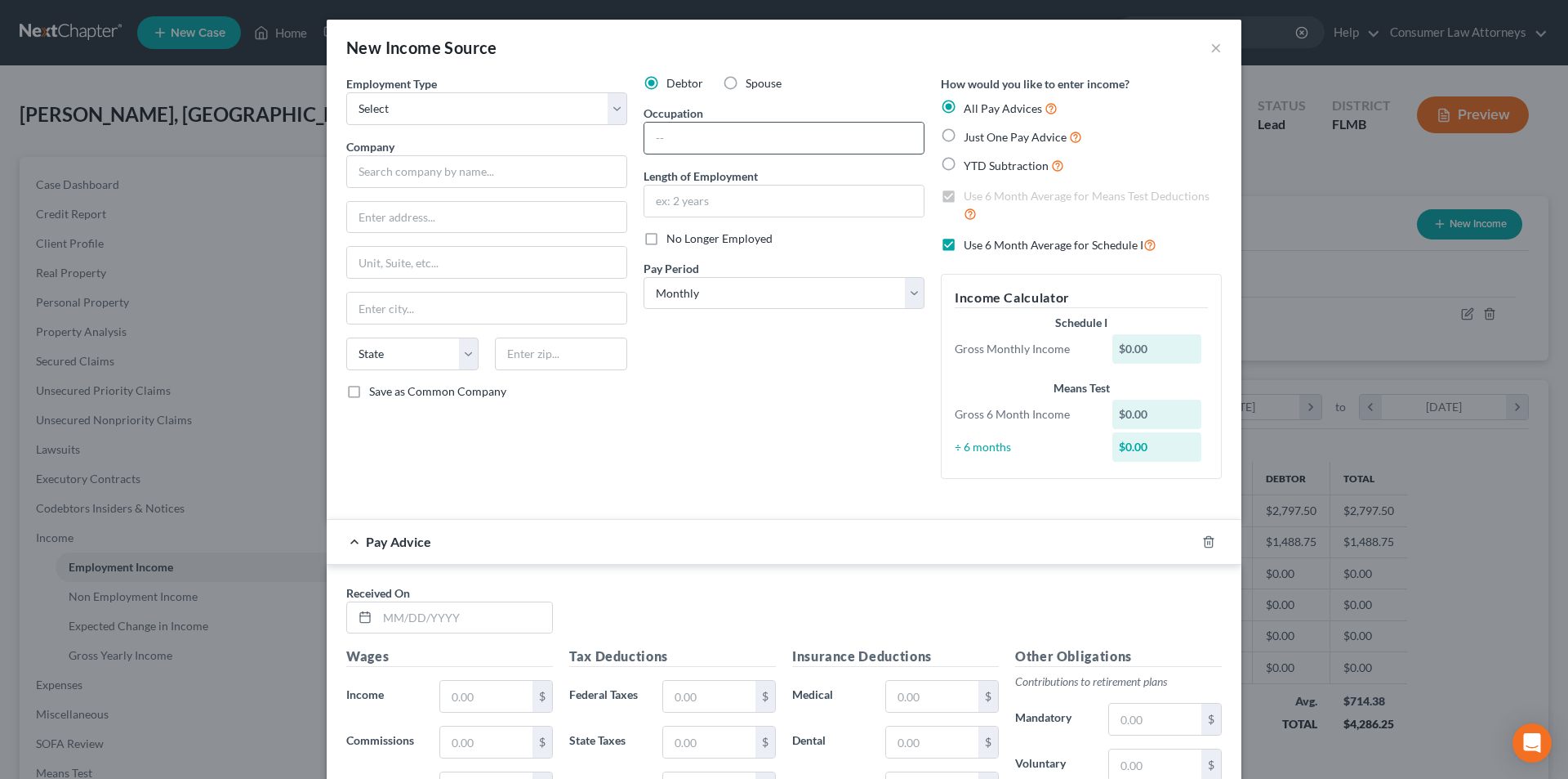
click at [707, 142] on input "text" at bounding box center [784, 138] width 279 height 31
paste input "Registered Behavioral Technician"
type input "Registered Behavioral Technician"
click at [724, 205] on input "text" at bounding box center [784, 201] width 279 height 31
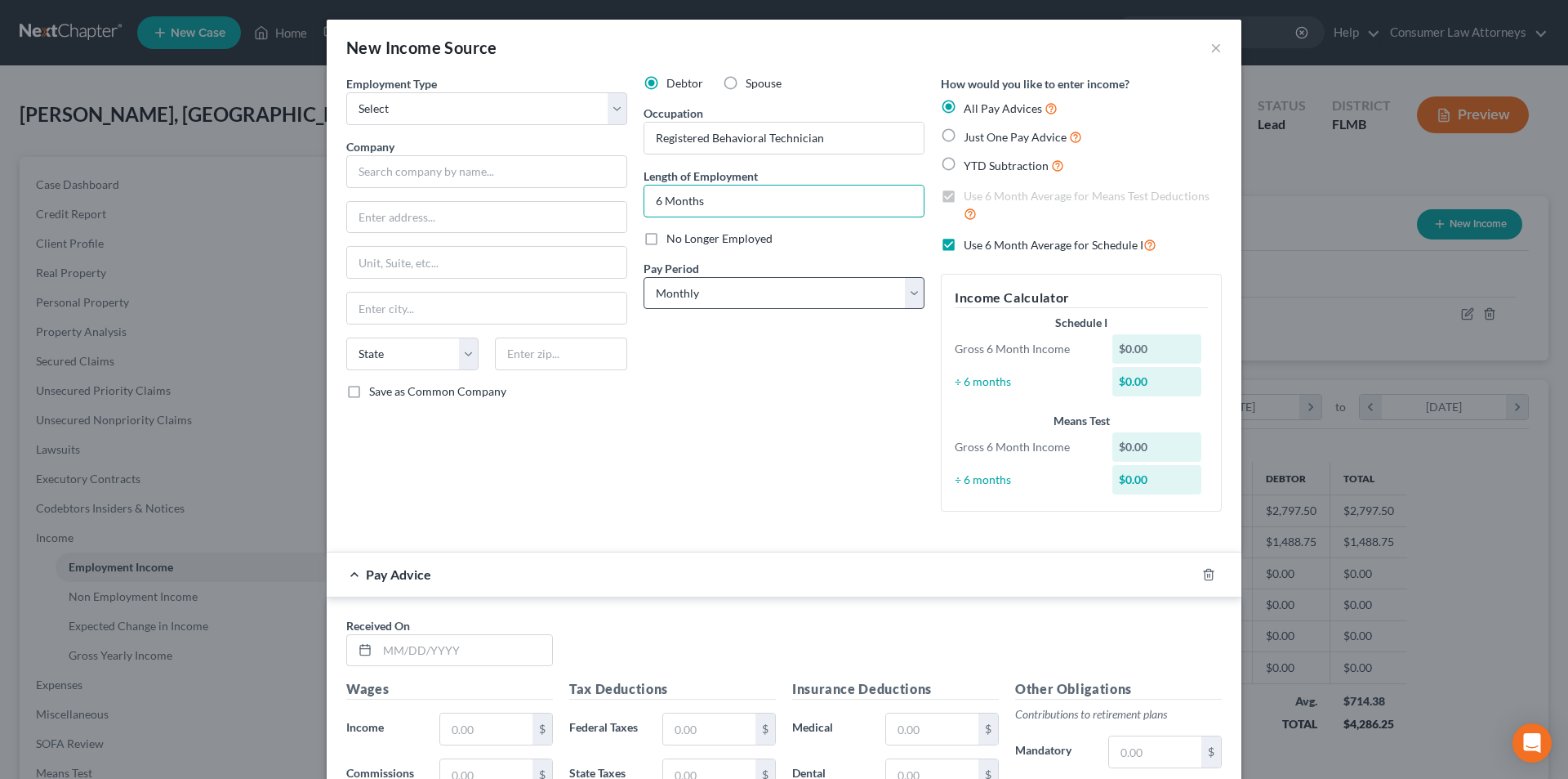
type input "6 Months"
click at [717, 308] on select "Select Monthly Twice Monthly Every Other Week Weekly" at bounding box center [784, 293] width 281 height 33
drag, startPoint x: 720, startPoint y: 301, endPoint x: 724, endPoint y: 322, distance: 21.4
click at [720, 301] on select "Select Monthly Twice Monthly Every Other Week Weekly" at bounding box center [784, 293] width 281 height 33
click at [721, 307] on select "Select Monthly Twice Monthly Every Other Week Weekly" at bounding box center [784, 293] width 281 height 33
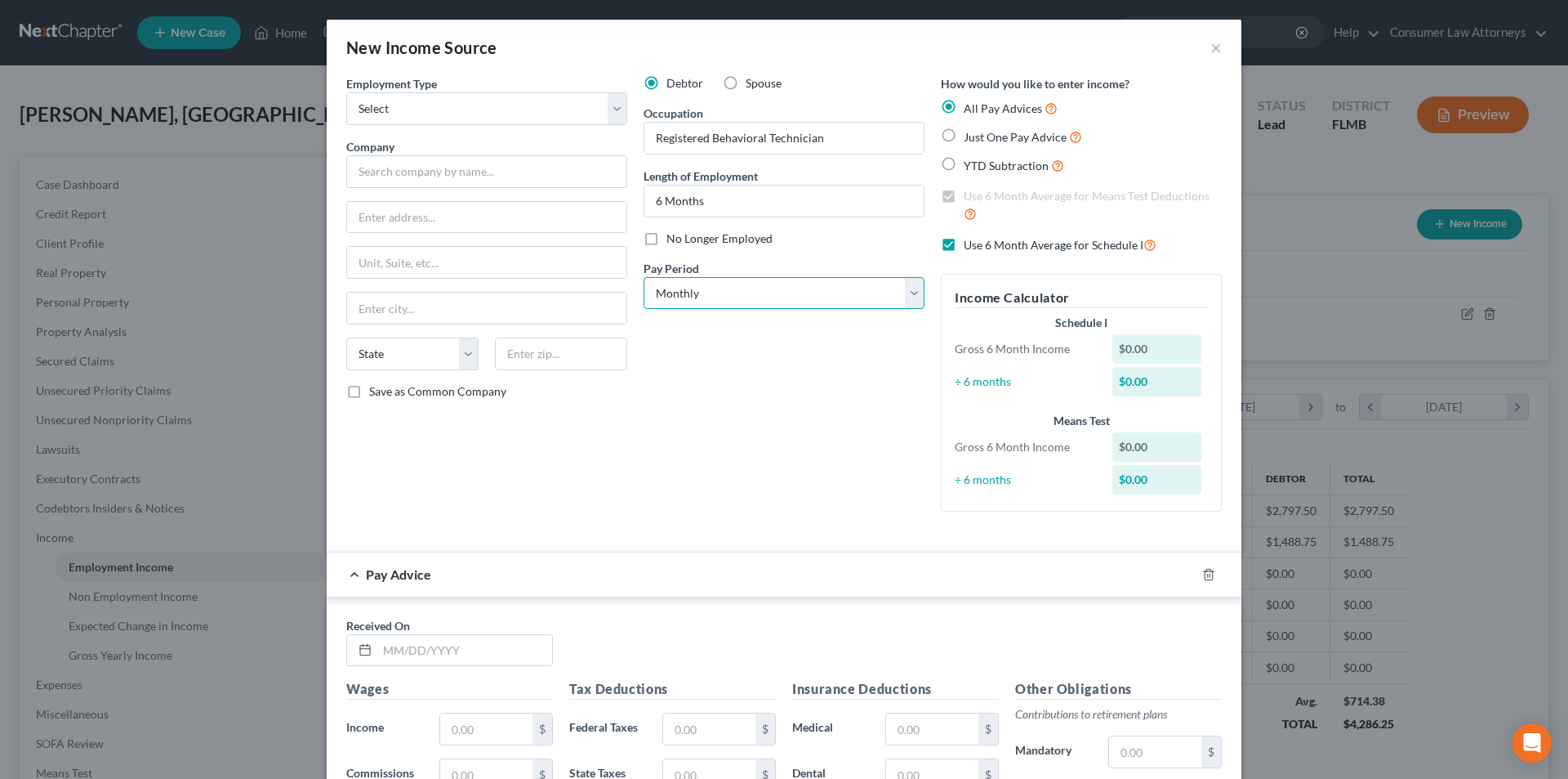
select select "2"
click at [643, 277] on select "Select Monthly Twice Monthly Every Other Week Weekly" at bounding box center [784, 293] width 281 height 33
drag, startPoint x: 415, startPoint y: 105, endPoint x: 406, endPoint y: 124, distance: 21.0
click at [415, 105] on select "Select Full or [DEMOGRAPHIC_DATA] Employment Self Employment" at bounding box center [486, 109] width 281 height 33
select select "0"
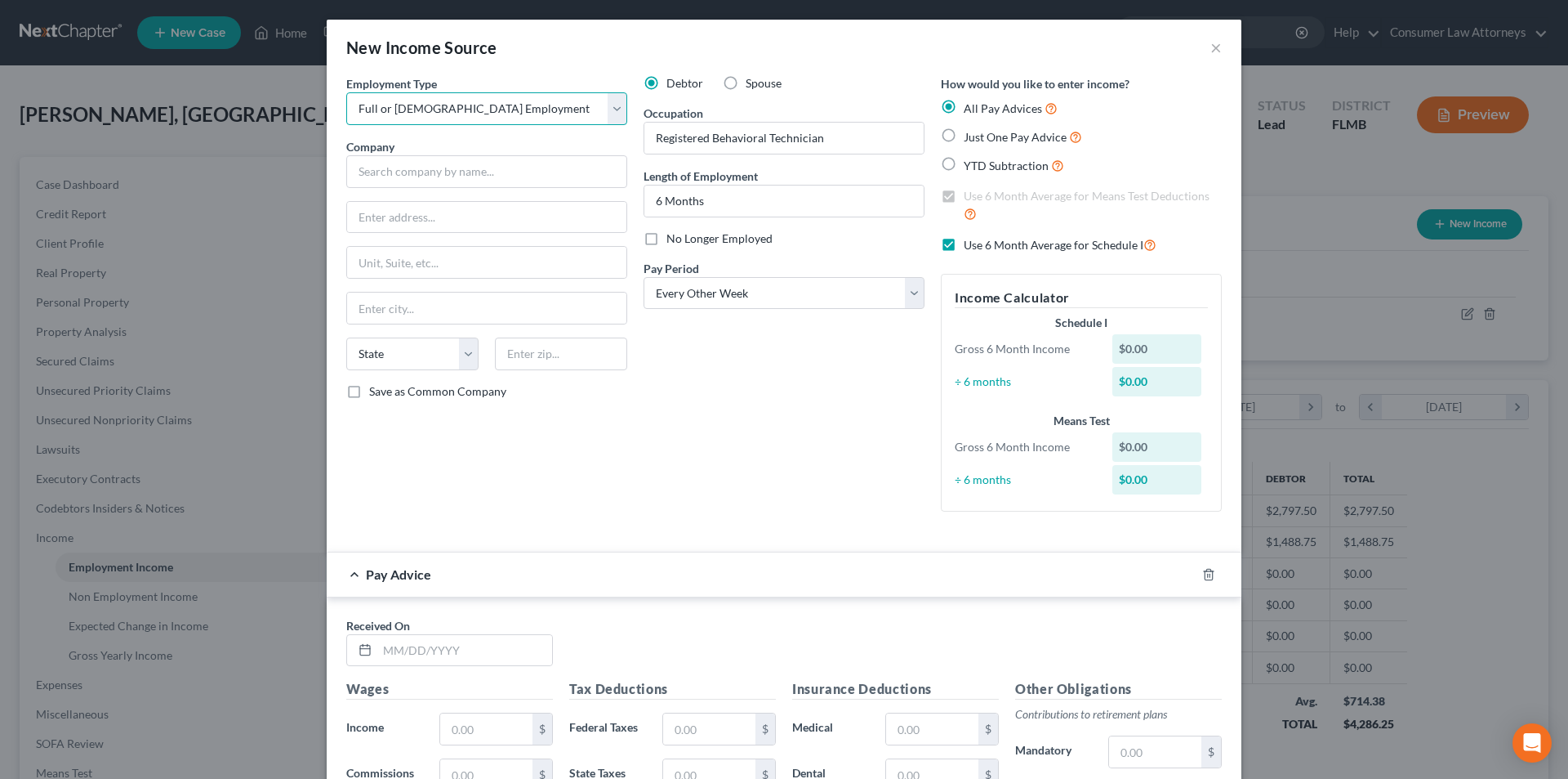
click at [346, 92] on select "Select Full or [DEMOGRAPHIC_DATA] Employment Self Employment" at bounding box center [486, 109] width 281 height 33
click at [408, 167] on input "text" at bounding box center [486, 172] width 281 height 33
type input "Latitude Behavioral Health, LLC"
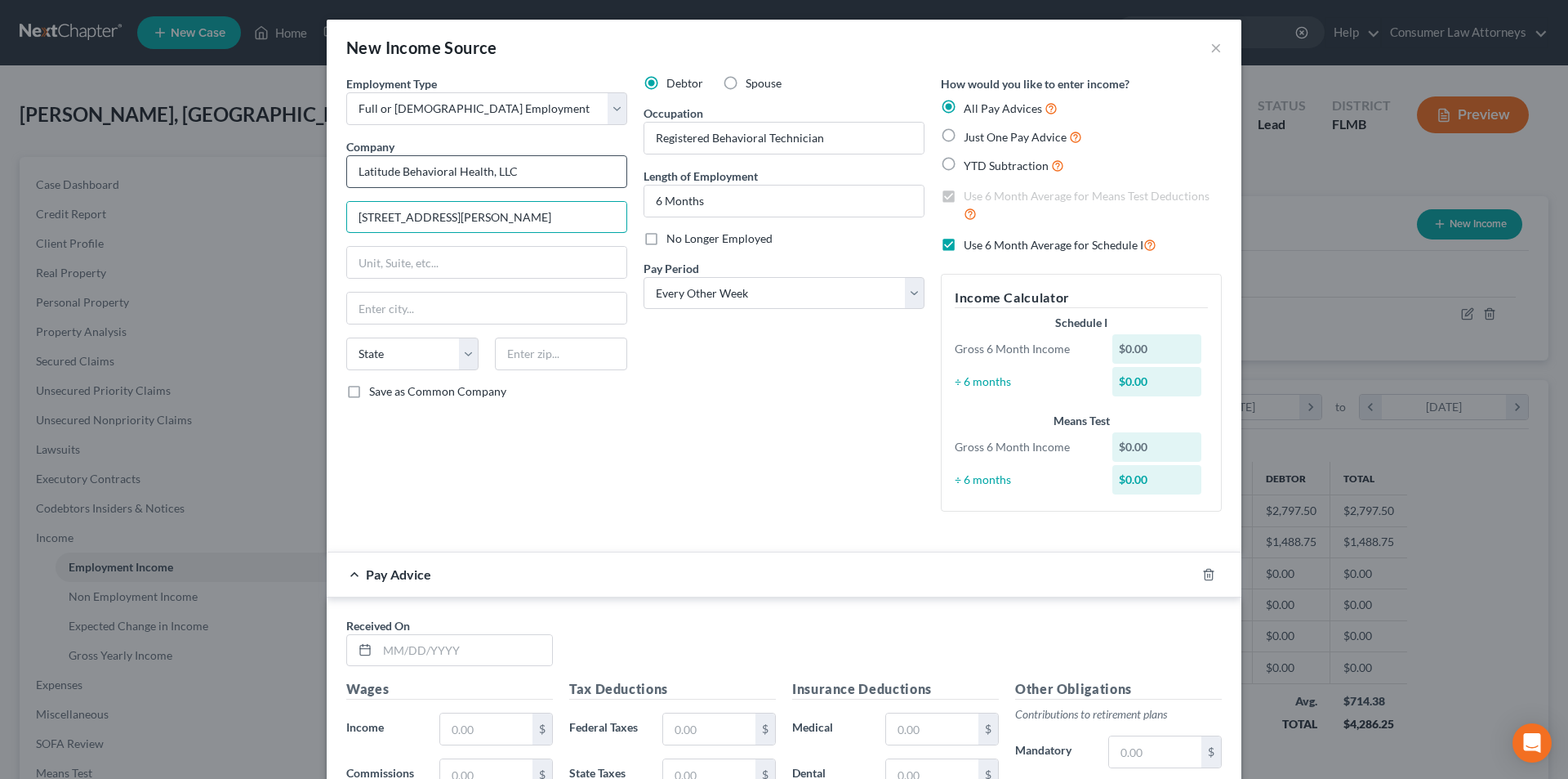
type input "[STREET_ADDRESS][PERSON_NAME]"
type input "34210"
drag, startPoint x: 718, startPoint y: 448, endPoint x: 648, endPoint y: 389, distance: 91.5
click at [718, 447] on div "Debtor Spouse Occupation Registered Behavioral Technician Length of Employment …" at bounding box center [784, 300] width 298 height 449
type input "Bradenton"
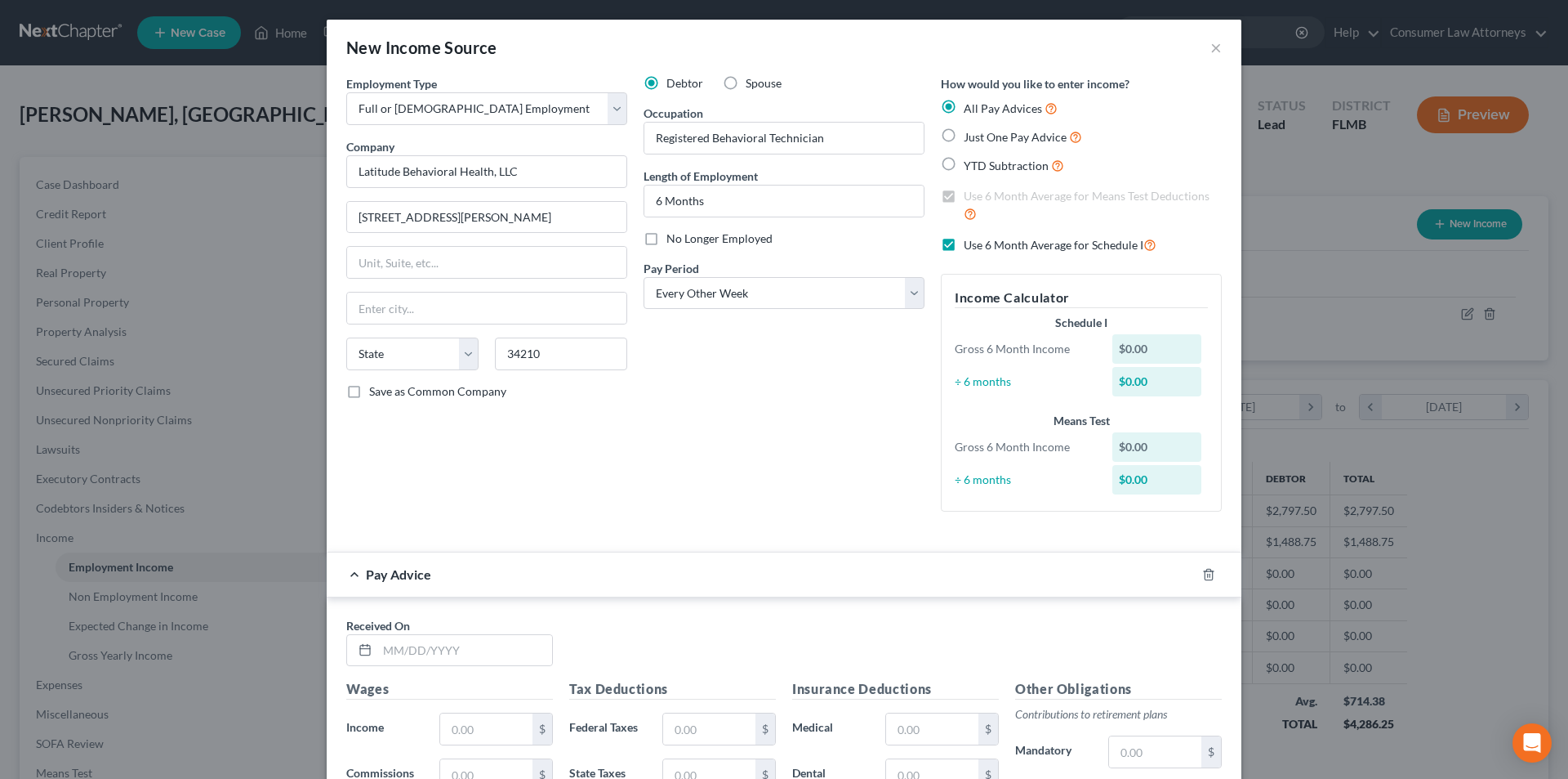
select select "9"
click at [369, 387] on label "Save as Common Company" at bounding box center [437, 392] width 137 height 16
click at [376, 387] on input "Save as Common Company" at bounding box center [382, 389] width 11 height 11
checkbox input "true"
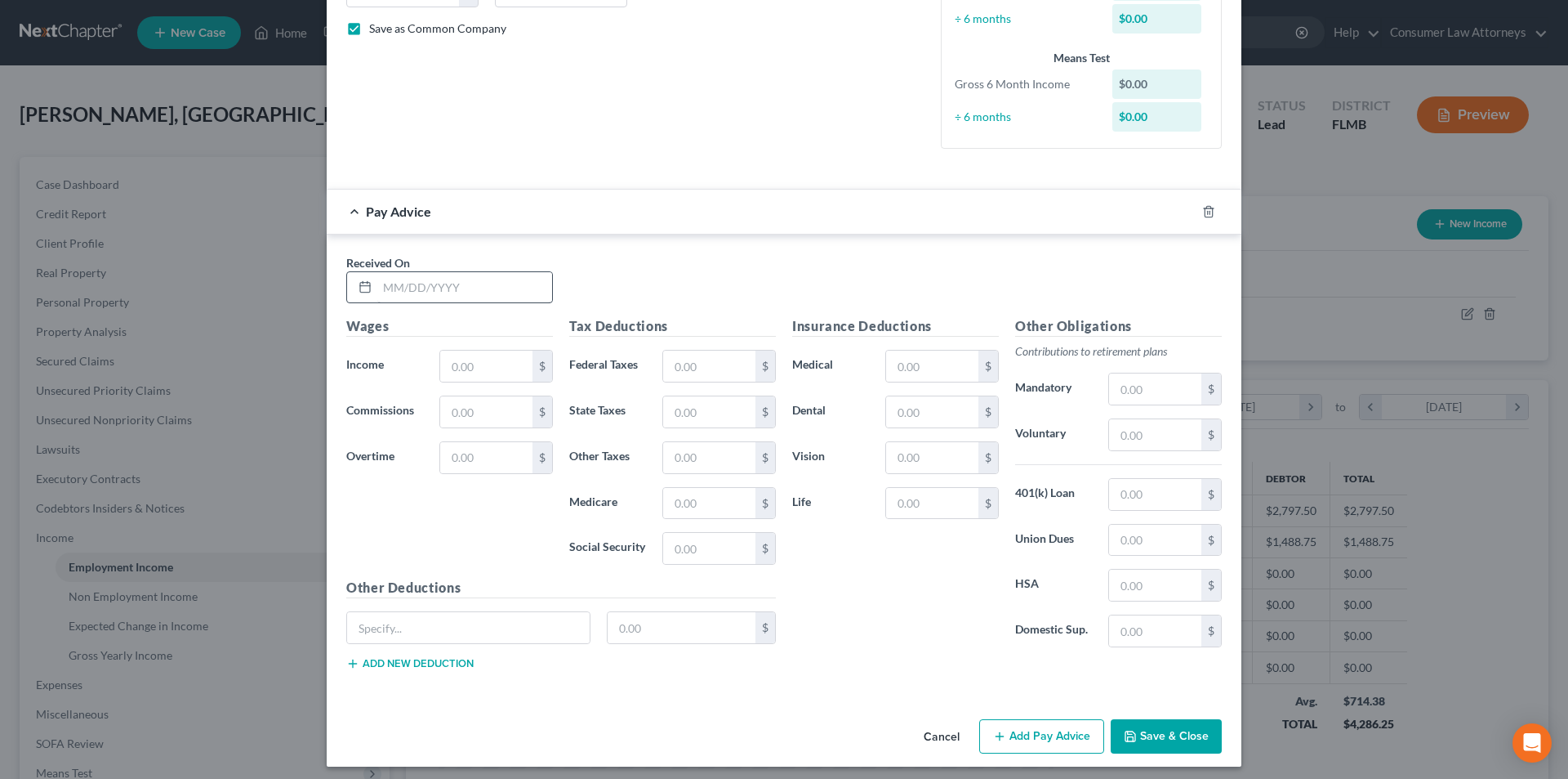
scroll to position [370, 0]
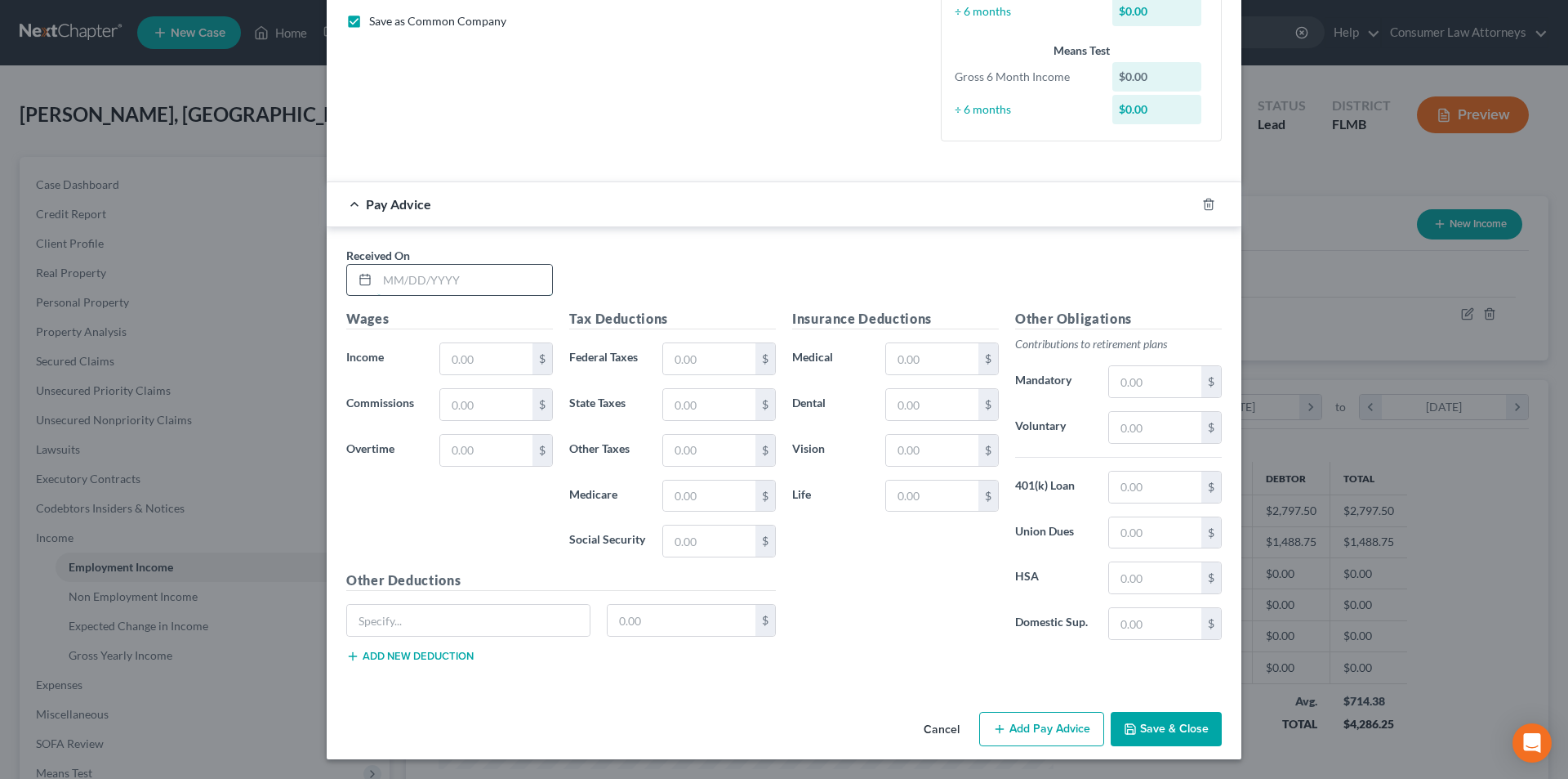
click at [453, 289] on input "text" at bounding box center [464, 280] width 174 height 31
type input "[DATE]"
click at [470, 362] on input "text" at bounding box center [486, 359] width 92 height 31
type input "8"
click at [491, 374] on input "text" at bounding box center [486, 359] width 92 height 31
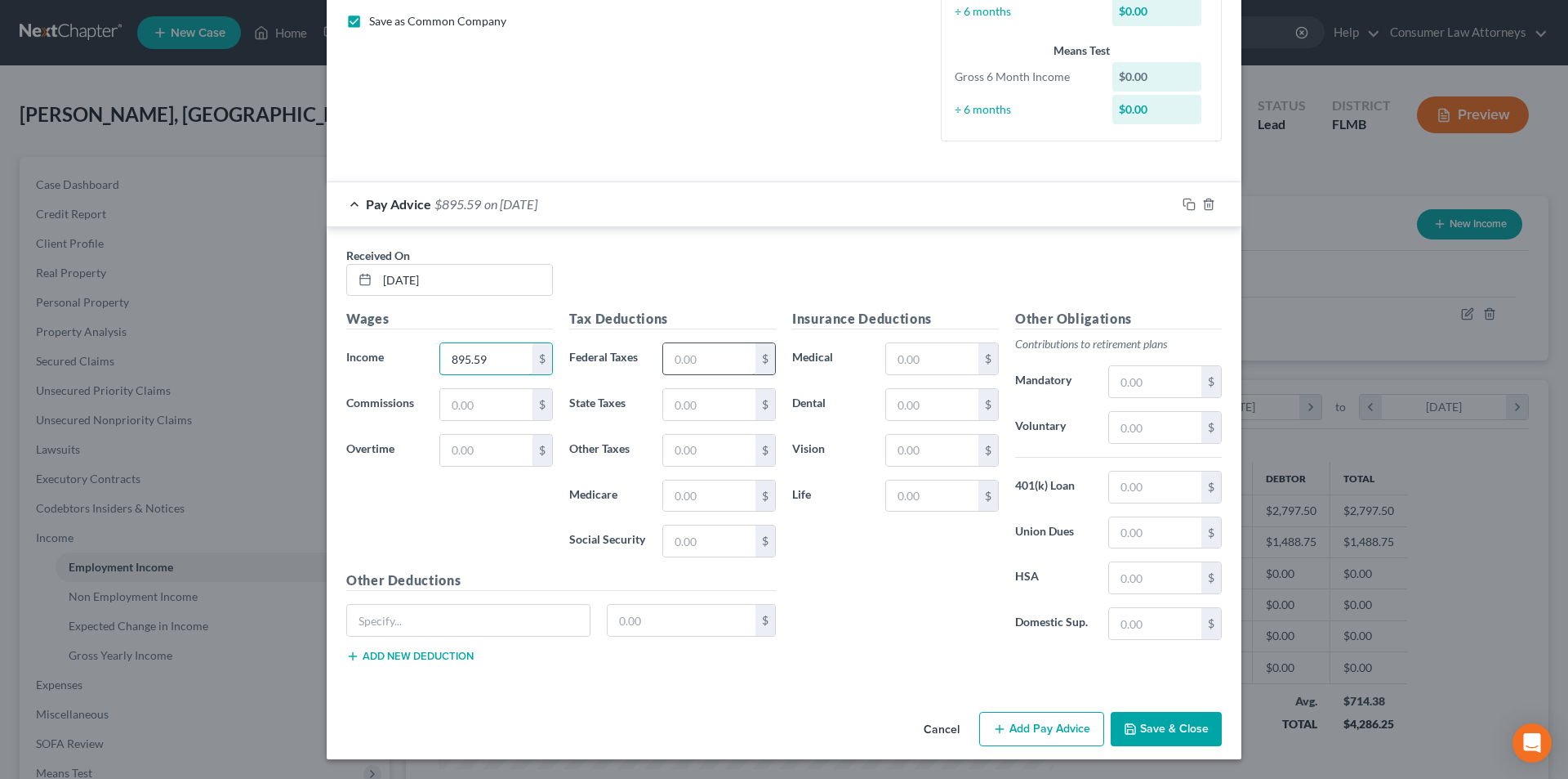
type input "895.59"
click at [675, 366] on input "text" at bounding box center [709, 359] width 92 height 31
type input "31.87"
type input "12.99"
type input "55.53"
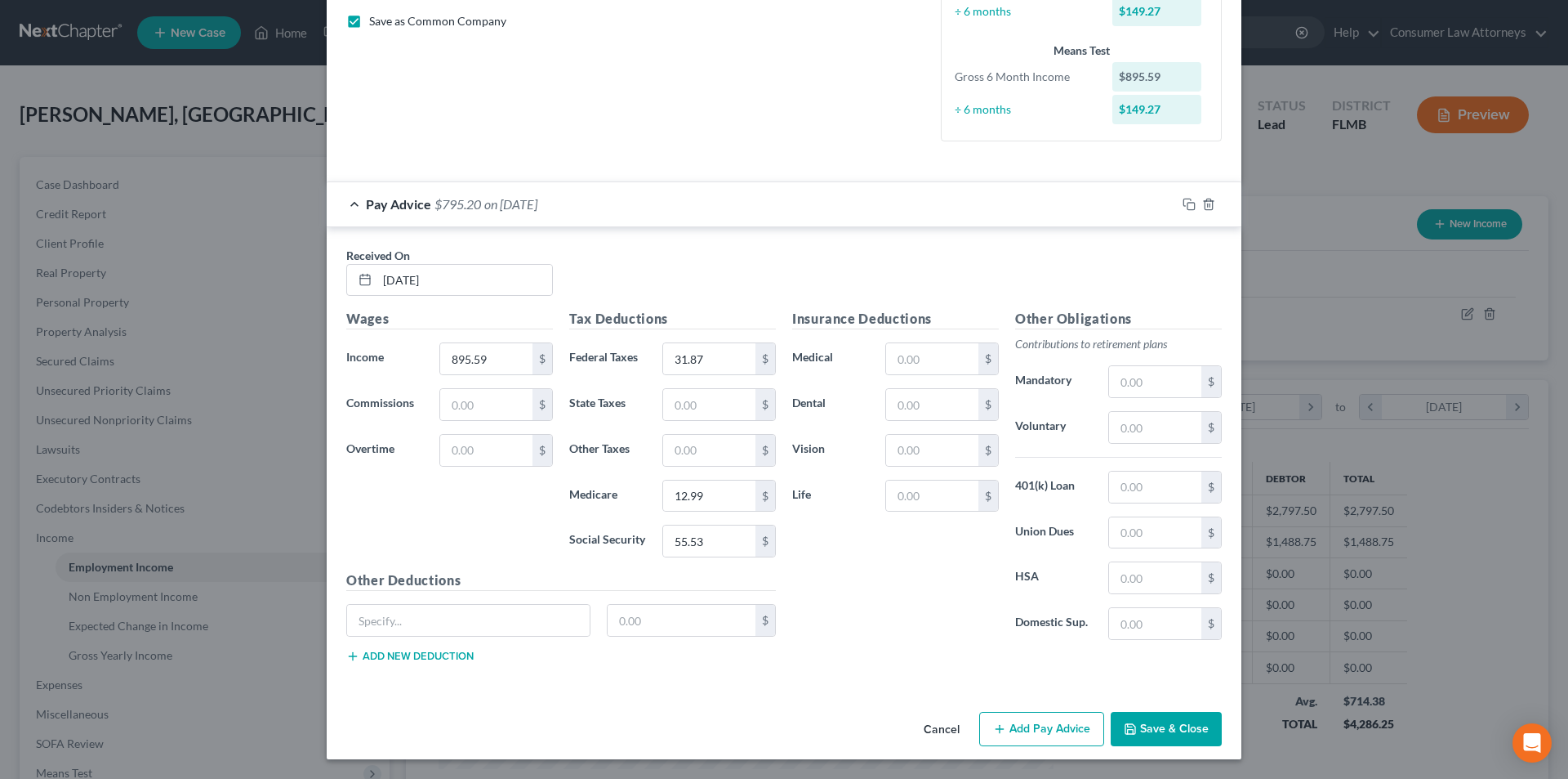
drag, startPoint x: 1033, startPoint y: 737, endPoint x: 1557, endPoint y: 450, distance: 597.4
click at [1034, 737] on button "Add Pay Advice" at bounding box center [1041, 729] width 125 height 35
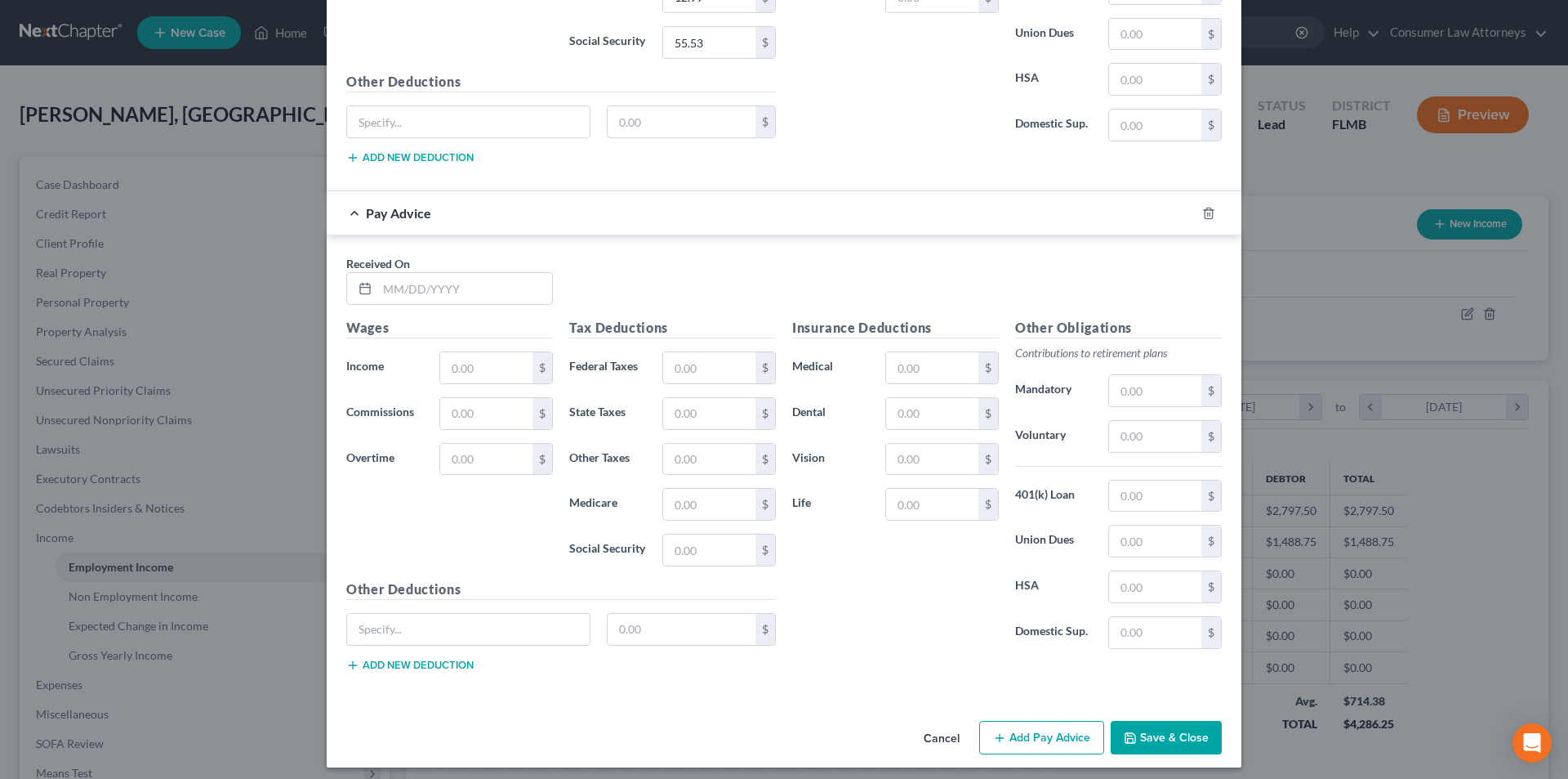
scroll to position [877, 0]
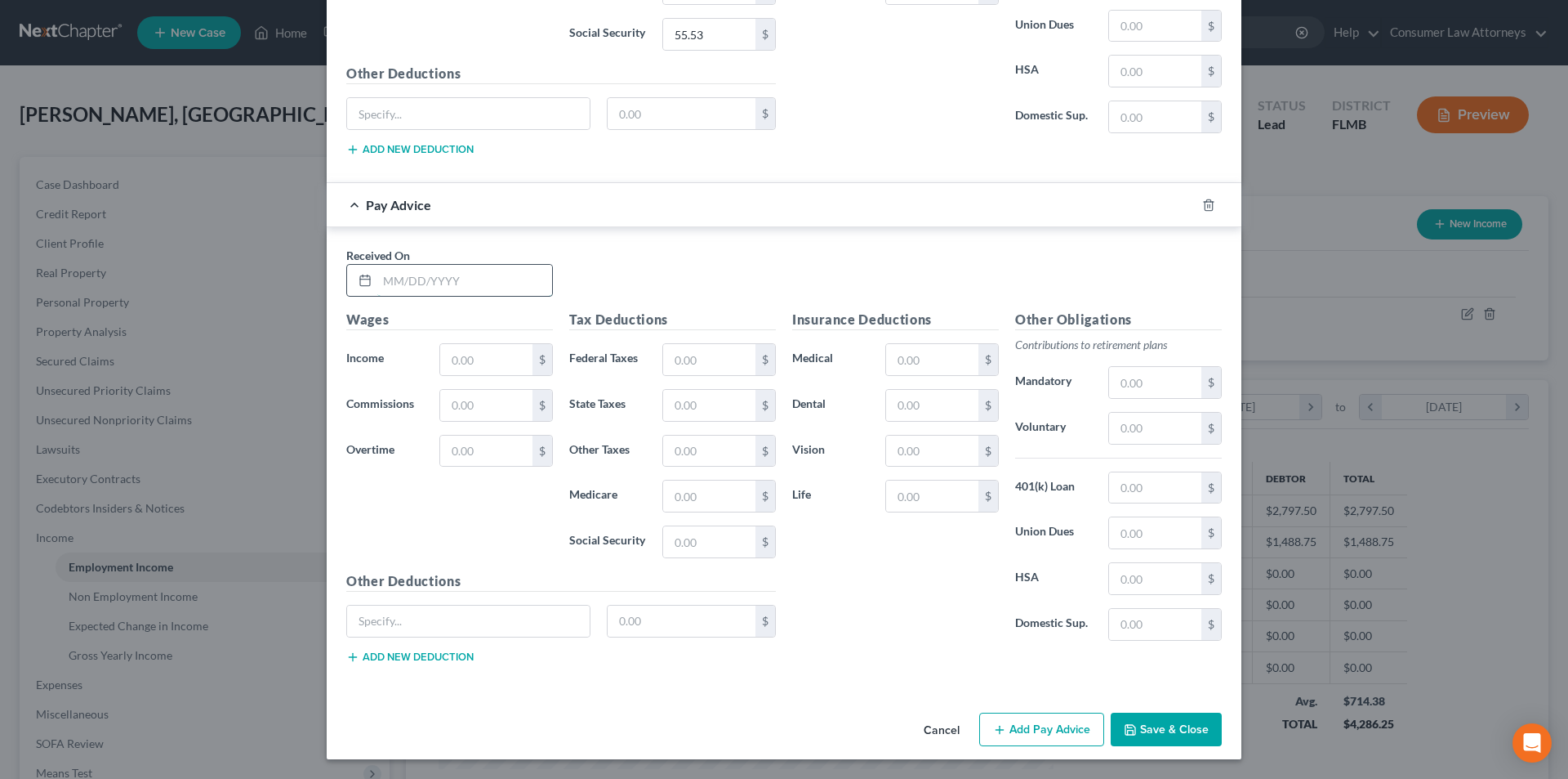
click at [451, 281] on input "text" at bounding box center [464, 280] width 174 height 31
type input "[DATE]"
click at [464, 356] on input "text" at bounding box center [486, 360] width 92 height 31
type input "1"
type input "1,471.50"
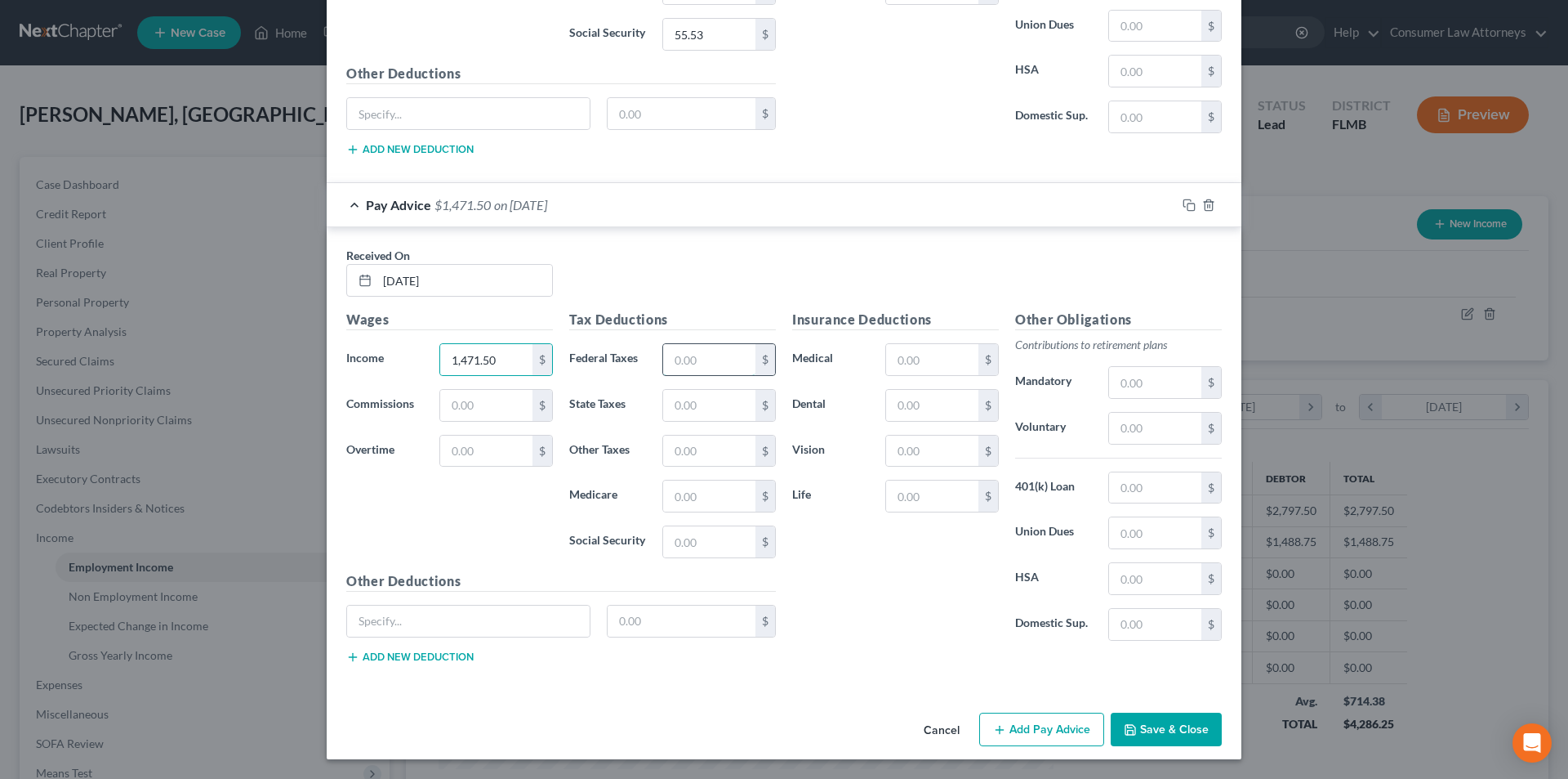
click at [685, 357] on input "text" at bounding box center [709, 360] width 92 height 31
click at [712, 361] on input "text" at bounding box center [709, 360] width 92 height 31
type input "98.18"
type input "21.33"
type input "91.23"
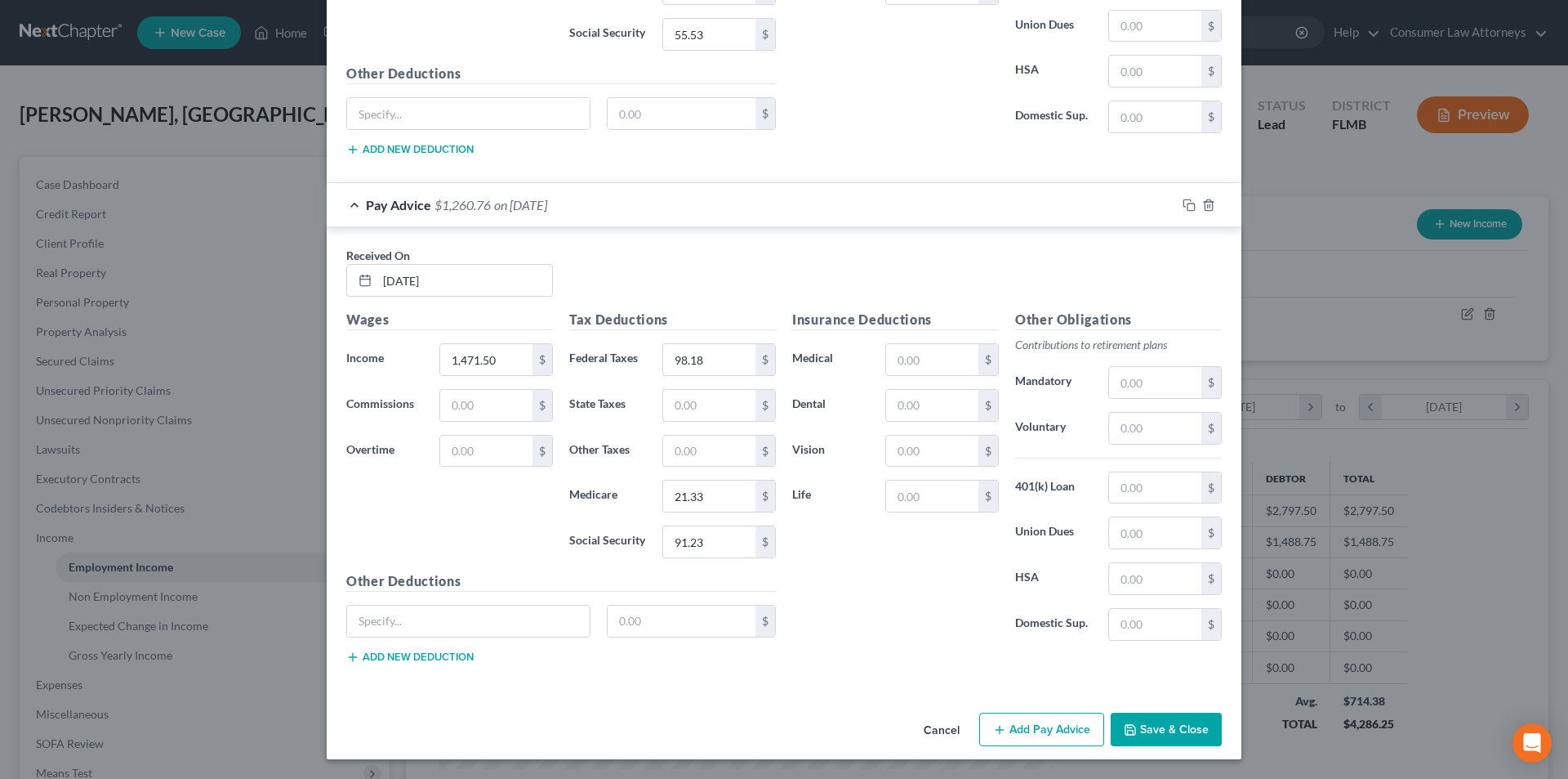
click at [1022, 732] on button "Add Pay Advice" at bounding box center [1041, 730] width 125 height 35
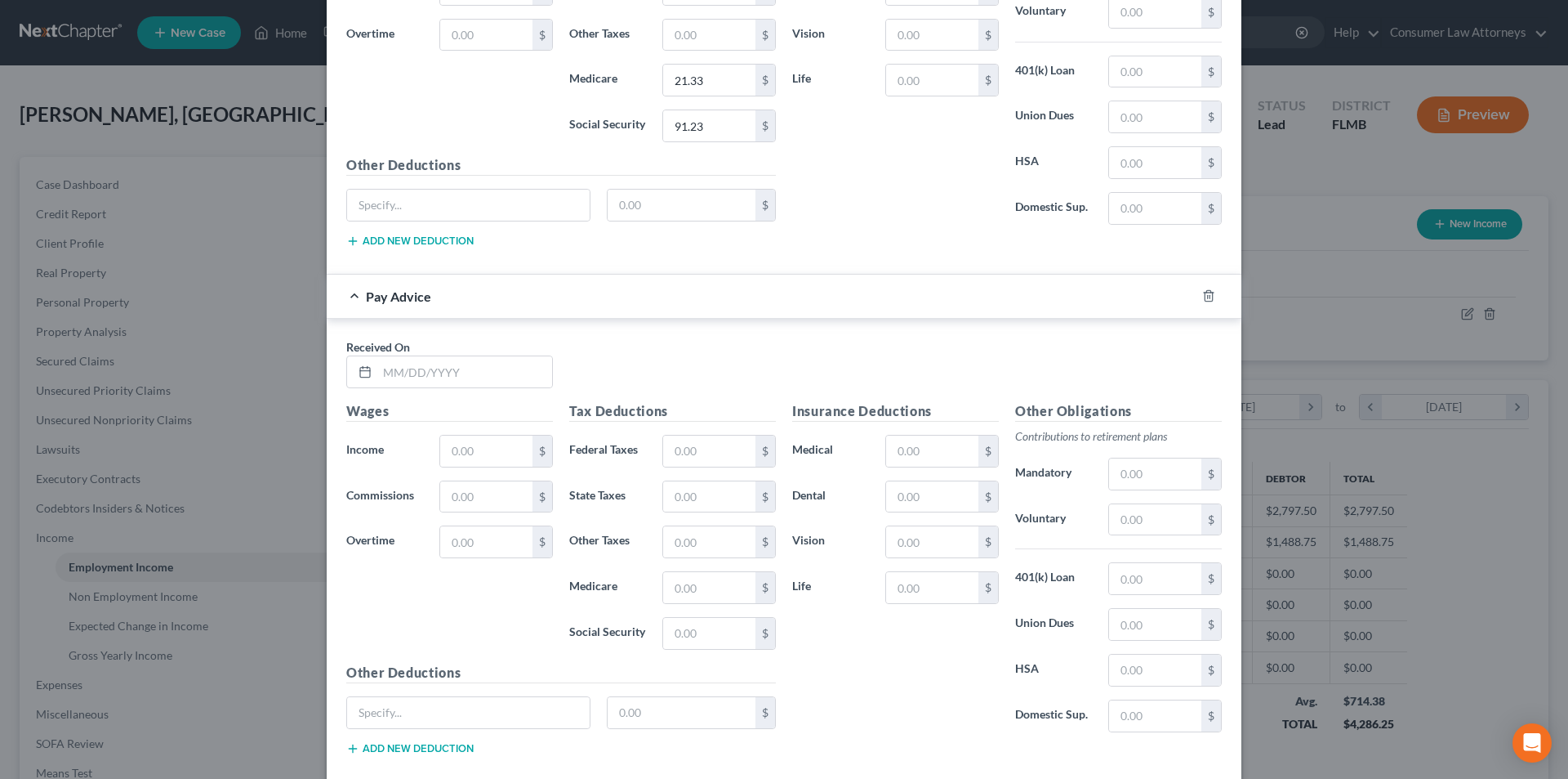
scroll to position [1384, 0]
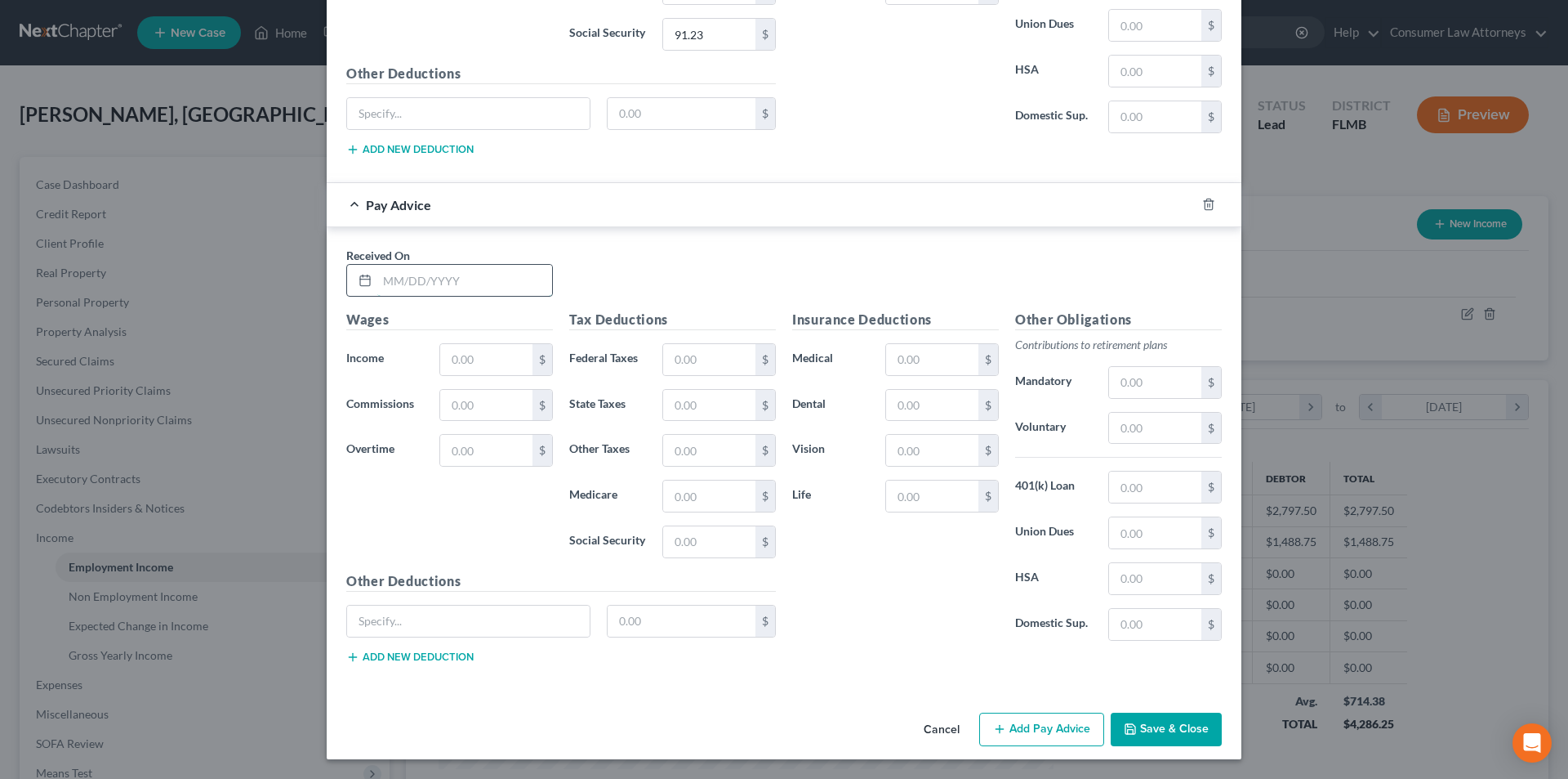
click at [453, 282] on input "text" at bounding box center [464, 280] width 174 height 31
click at [504, 283] on input "text" at bounding box center [464, 280] width 174 height 31
type input "[DATE]"
click at [470, 361] on input "text" at bounding box center [486, 360] width 92 height 31
type input "1,500.66"
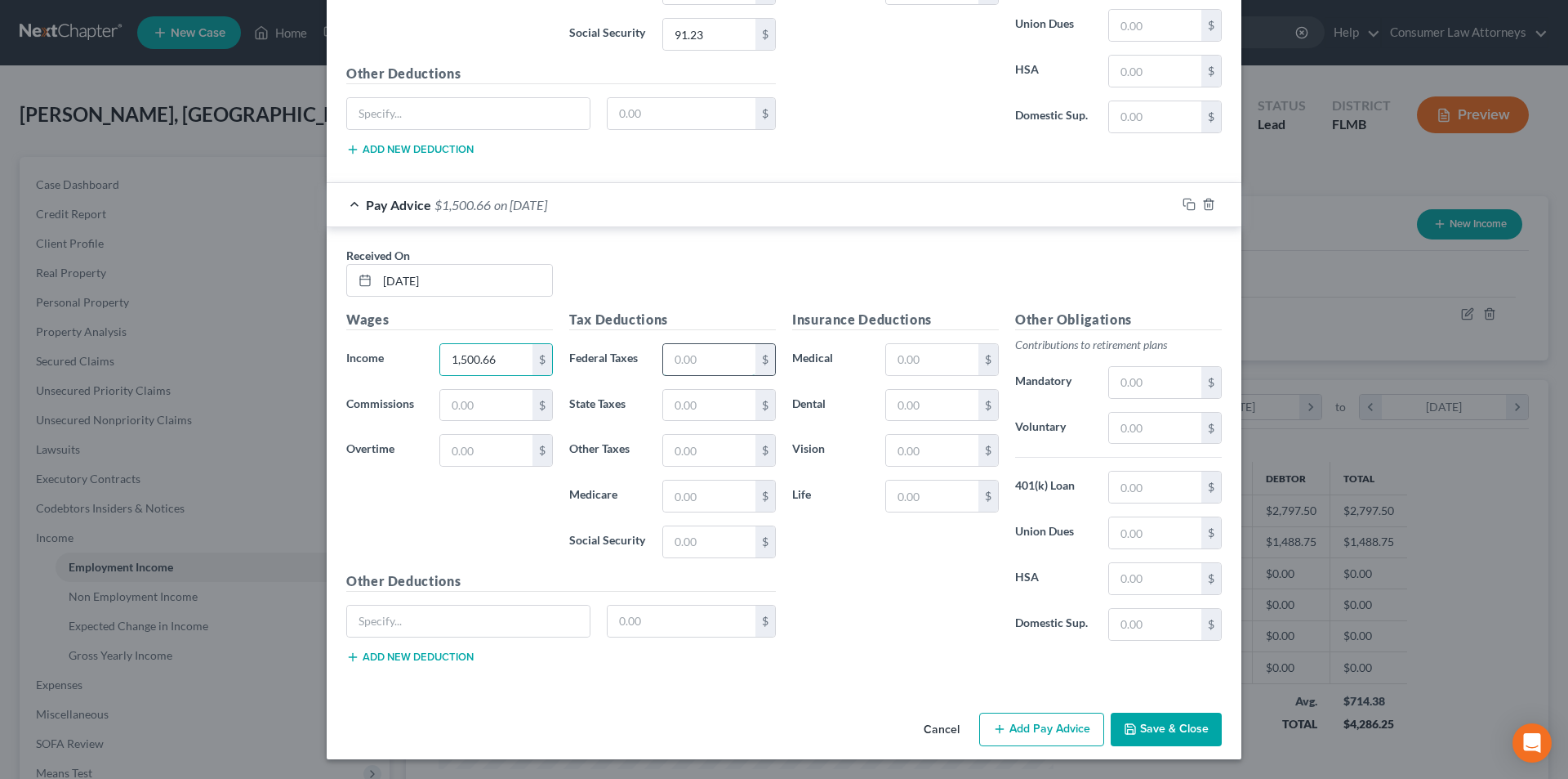
click at [690, 363] on input "text" at bounding box center [709, 360] width 92 height 31
type input "101.68"
type input "21.76"
type input "93.04"
click at [1021, 736] on button "Add Pay Advice" at bounding box center [1041, 730] width 125 height 35
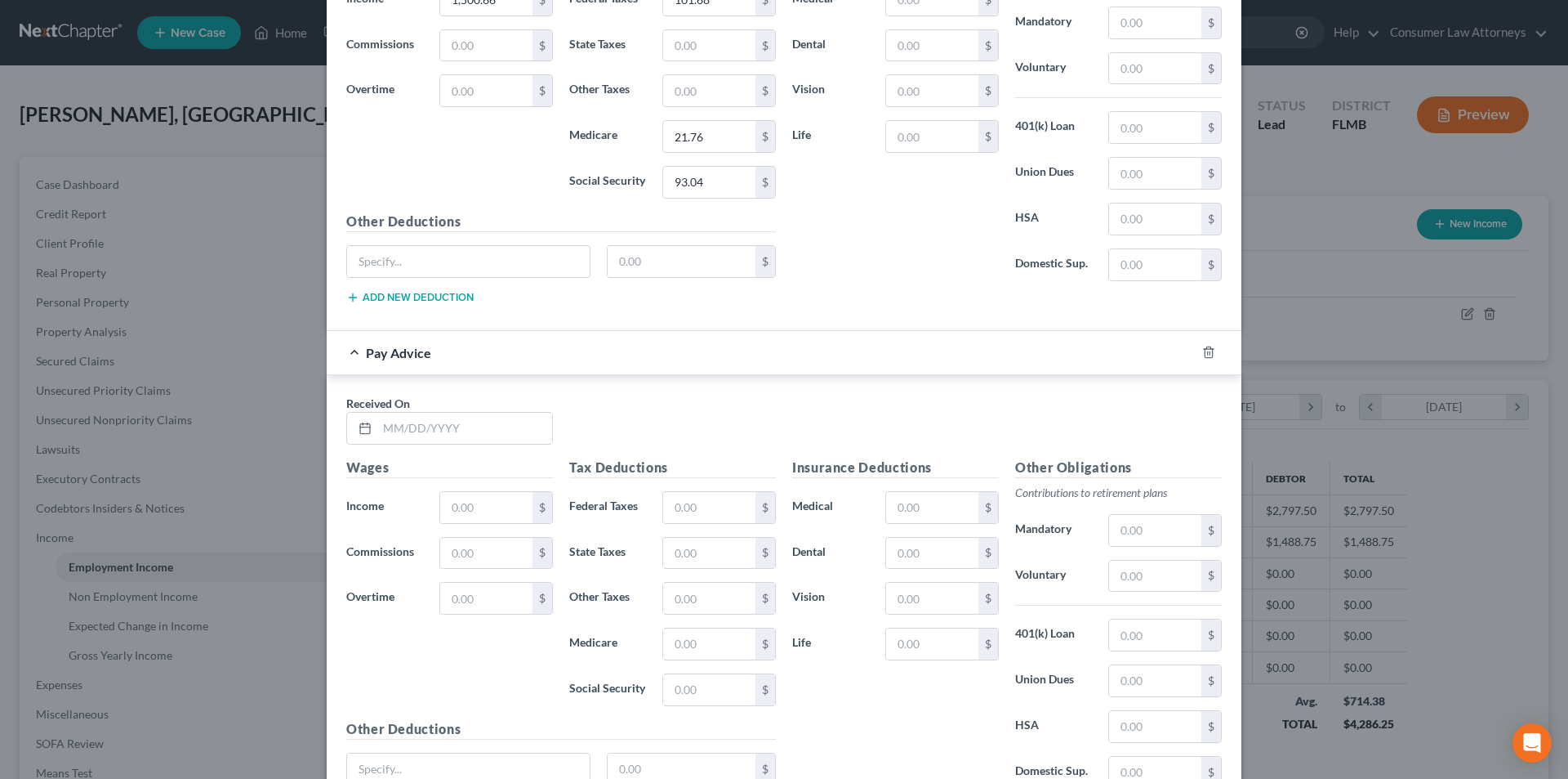
scroll to position [1892, 0]
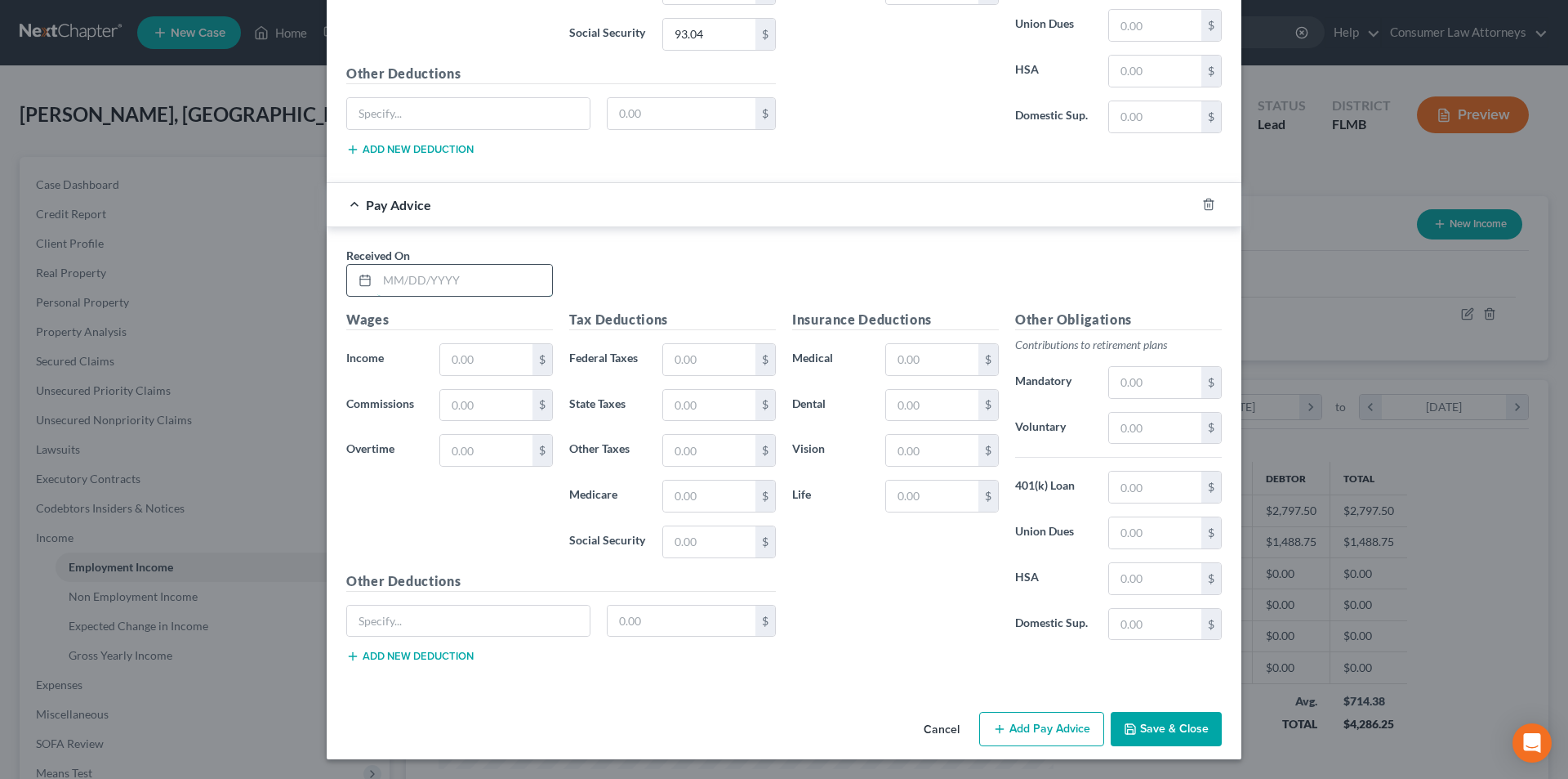
click at [455, 287] on input "text" at bounding box center [464, 280] width 174 height 31
type input "[DATE]"
click at [497, 358] on input "text" at bounding box center [486, 360] width 92 height 31
type input "1,703.16"
click at [702, 369] on input "text" at bounding box center [709, 360] width 92 height 31
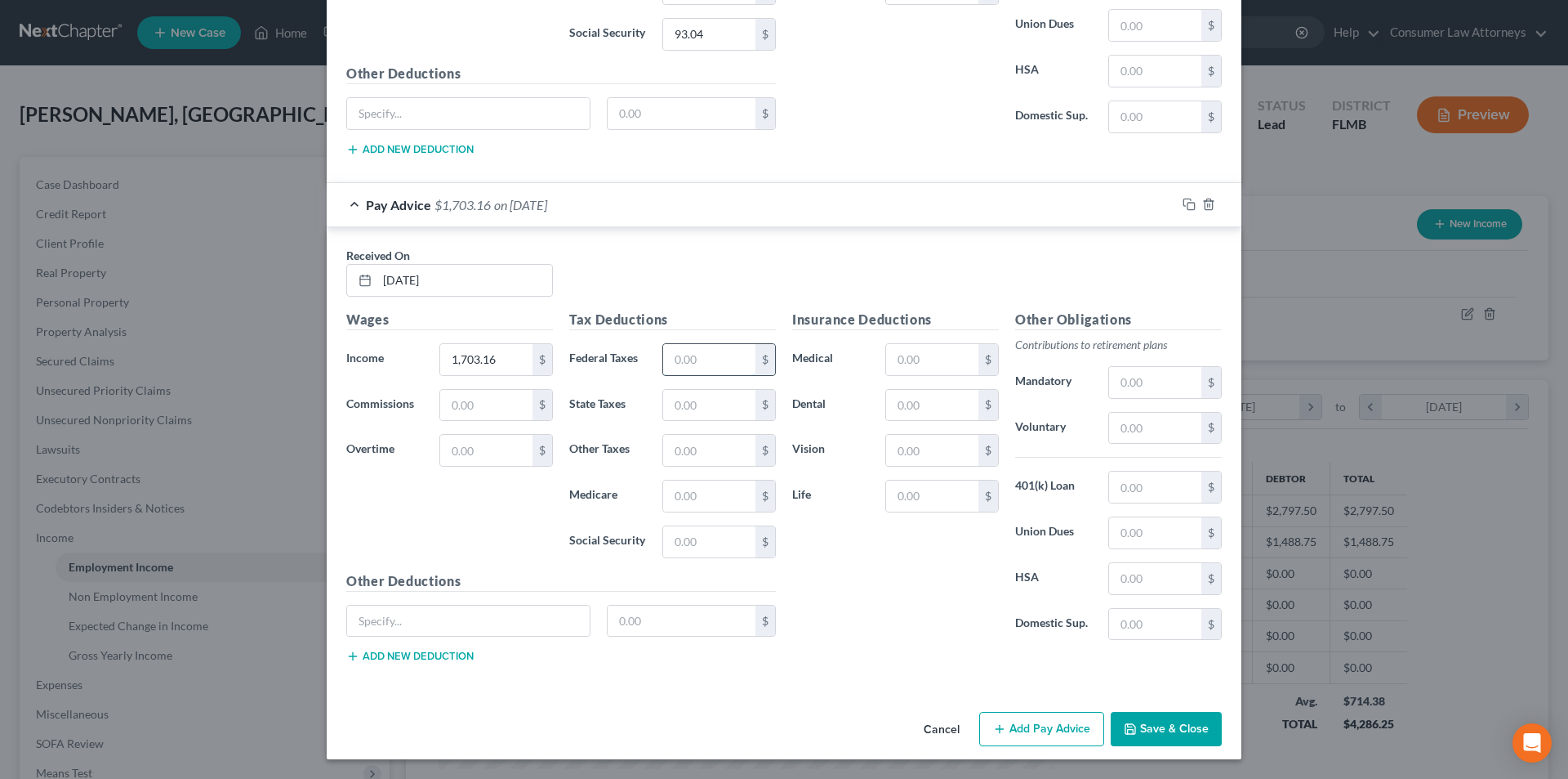
click at [695, 368] on input "text" at bounding box center [709, 360] width 92 height 31
type input "125.98"
type input "24.70"
type input "105.60"
click at [1051, 732] on button "Add Pay Advice" at bounding box center [1041, 729] width 125 height 35
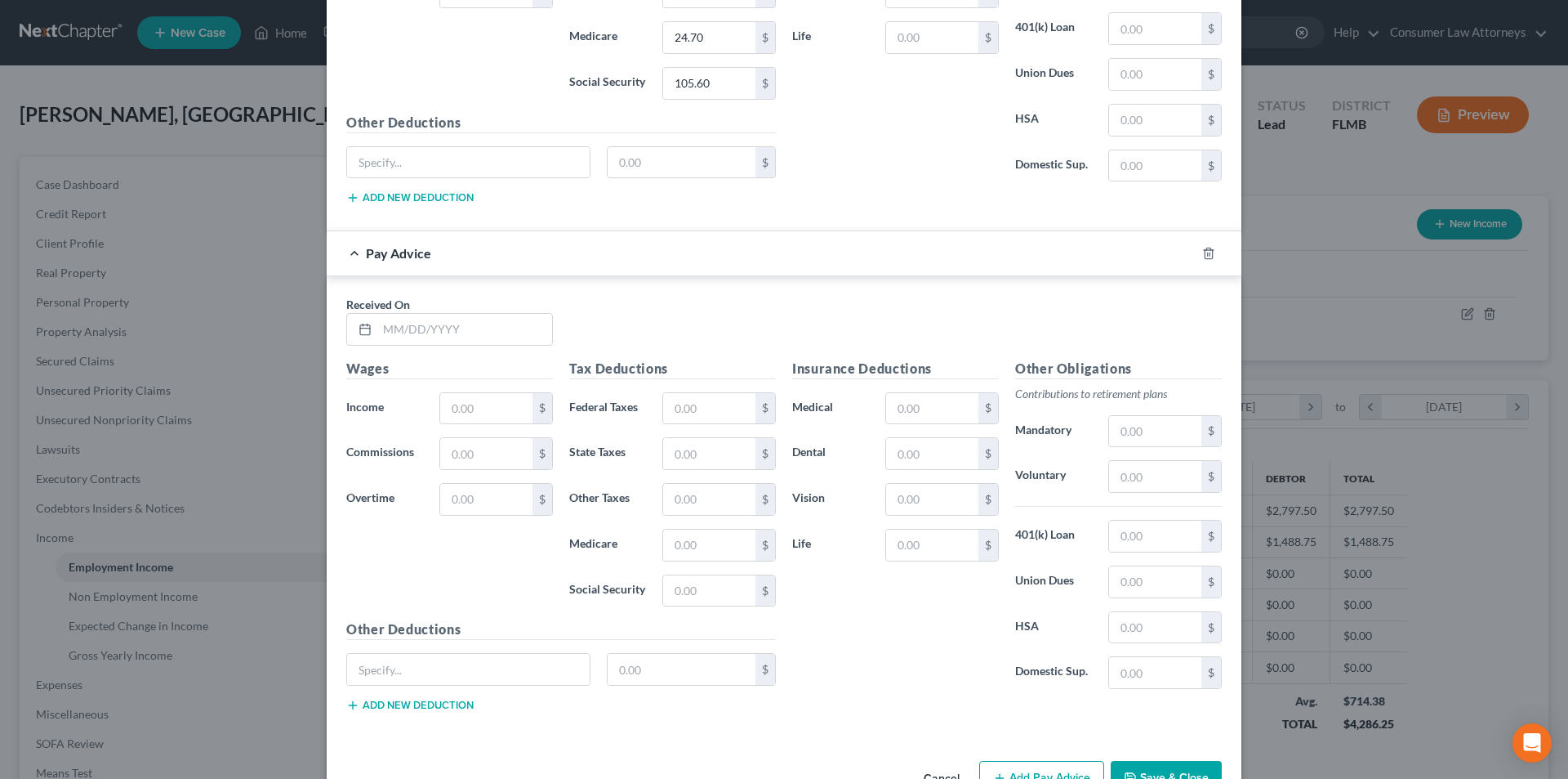
scroll to position [2399, 0]
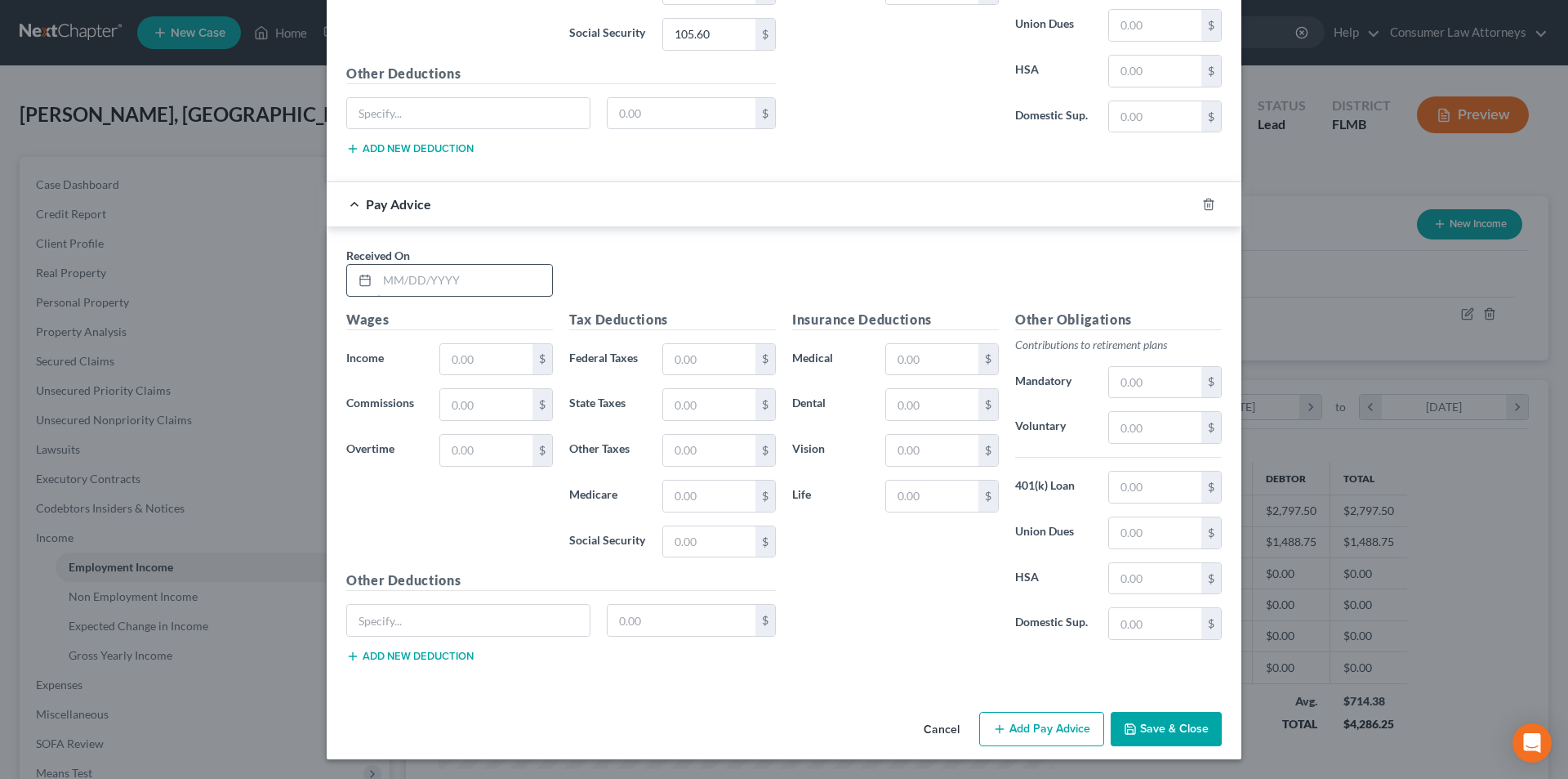
click at [454, 289] on input "text" at bounding box center [464, 280] width 174 height 31
type input "[DATE]"
click at [465, 365] on input "text" at bounding box center [486, 360] width 92 height 31
type input "1,559.25"
click at [711, 363] on input "text" at bounding box center [709, 360] width 92 height 31
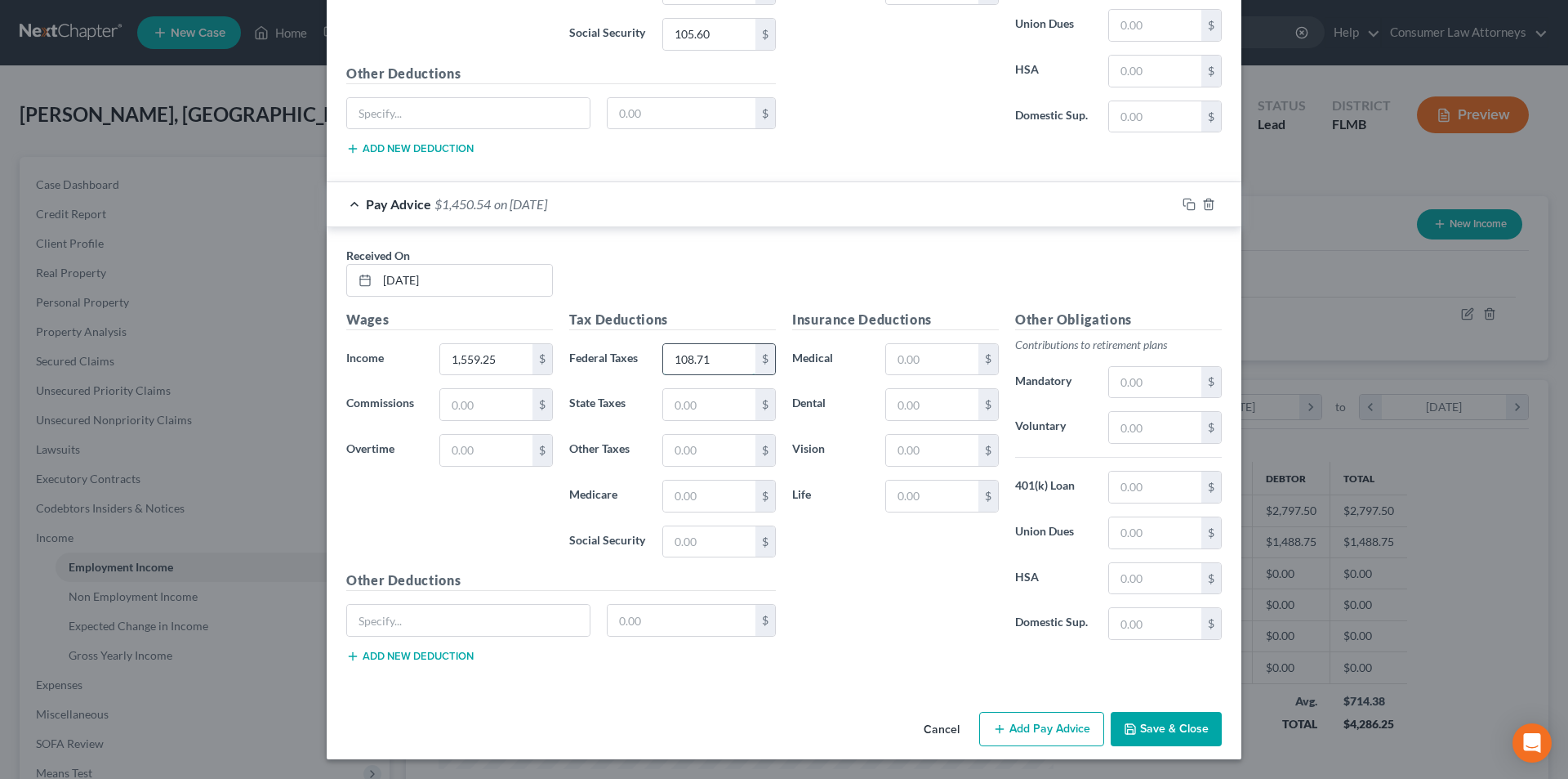
type input "108.71"
type input "22.61"
type input "96.67"
click at [935, 355] on input "text" at bounding box center [932, 360] width 92 height 31
type input "151.10"
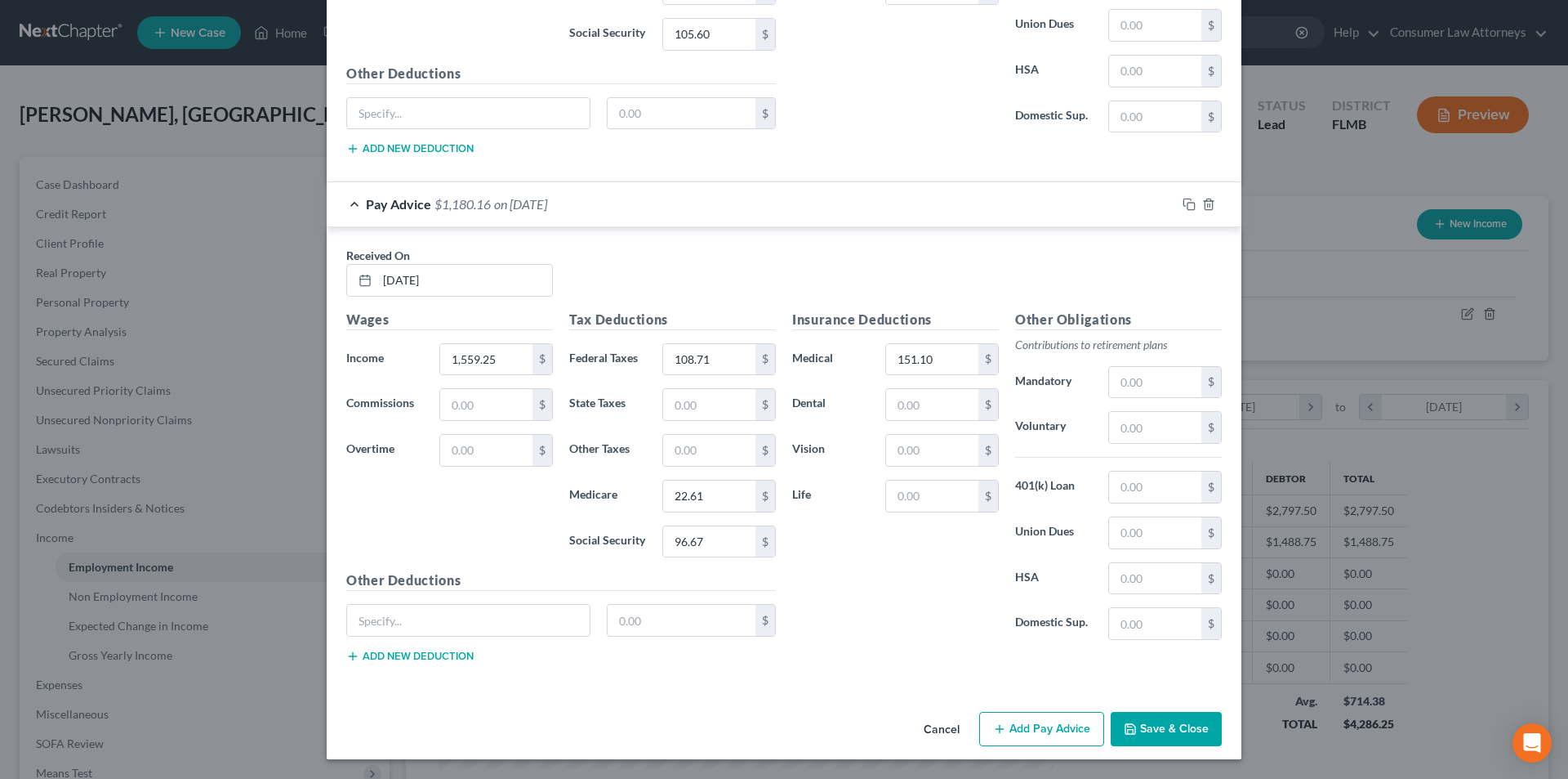
click at [1016, 727] on button "Add Pay Advice" at bounding box center [1041, 729] width 125 height 35
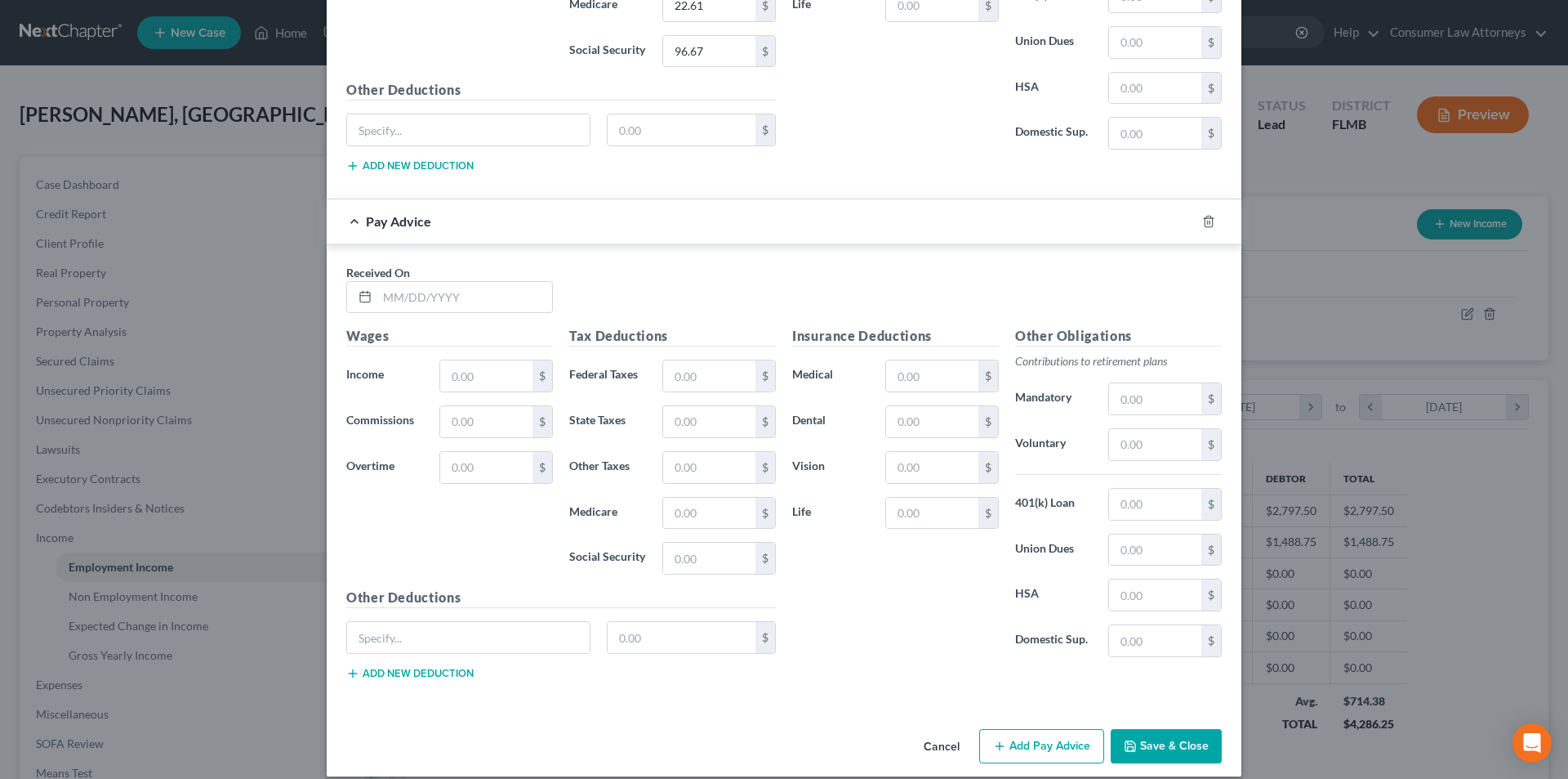
scroll to position [2907, 0]
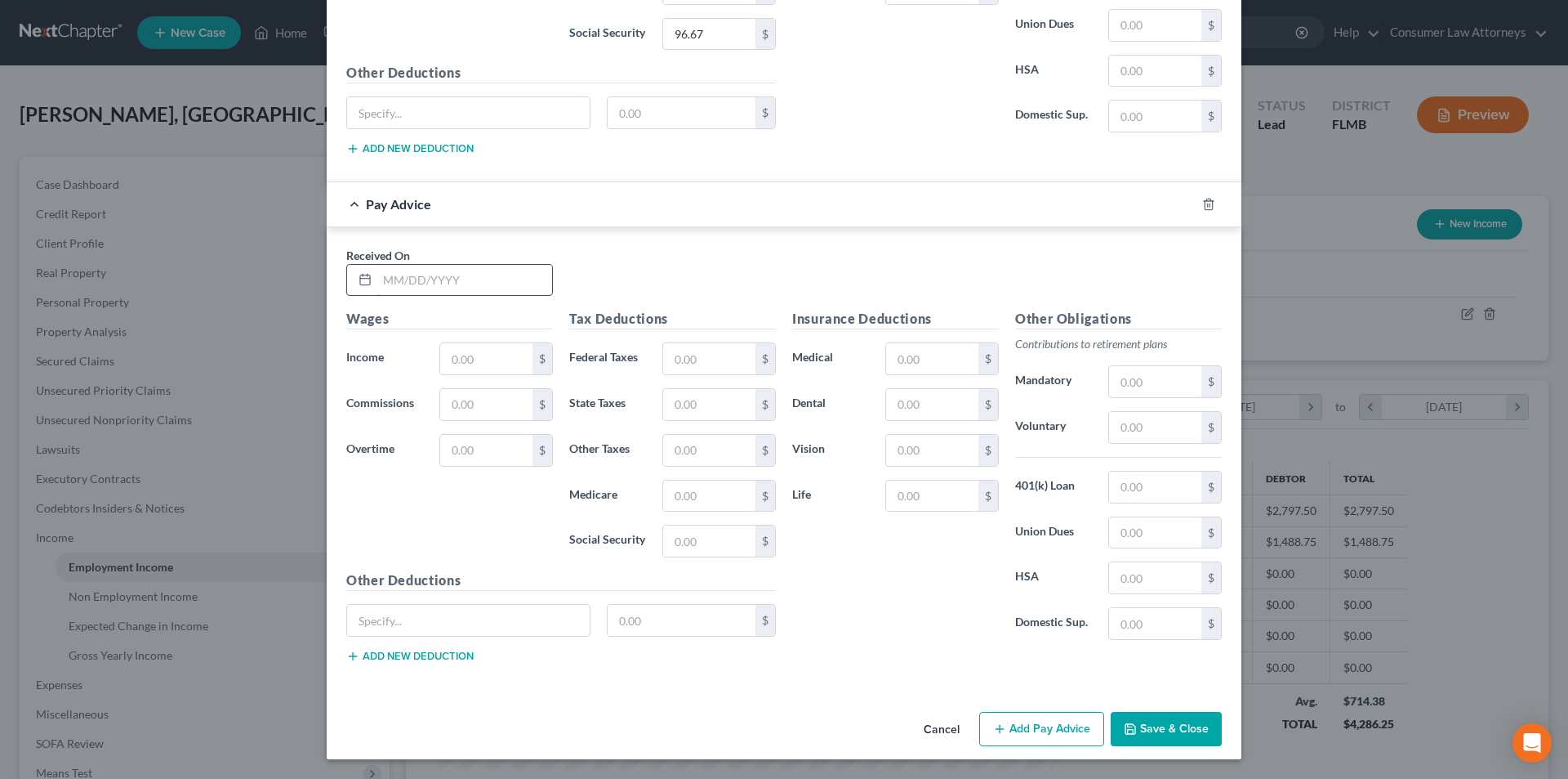
click at [500, 276] on input "text" at bounding box center [464, 280] width 174 height 31
type input "[DATE]"
click at [491, 353] on input "text" at bounding box center [486, 359] width 92 height 31
type input "1,415.34"
click at [694, 362] on input "text" at bounding box center [709, 359] width 92 height 31
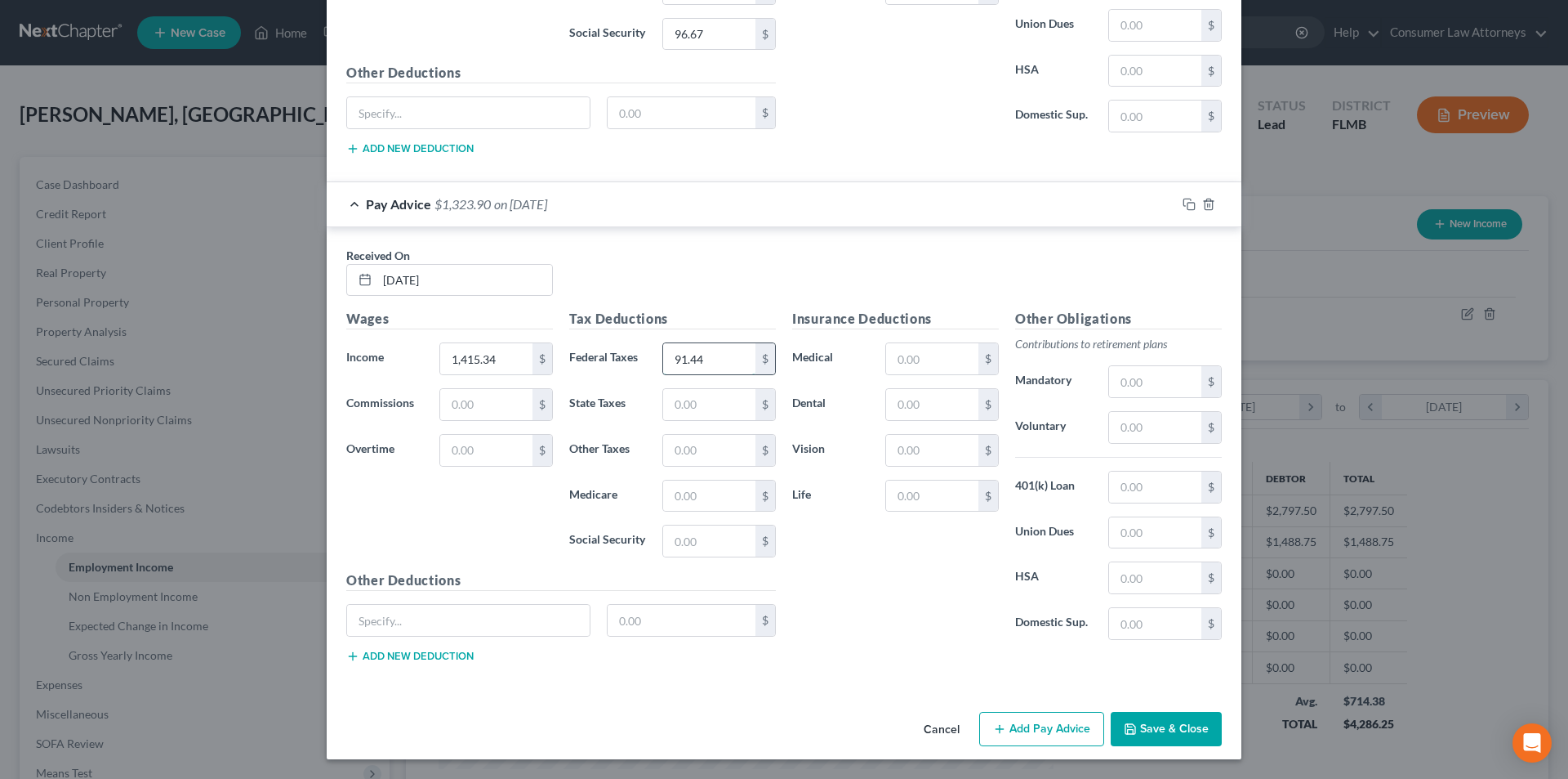
type input "91.44"
type input "20.52"
type input "87.75"
click at [913, 361] on input "text" at bounding box center [932, 359] width 92 height 31
type input "75.55"
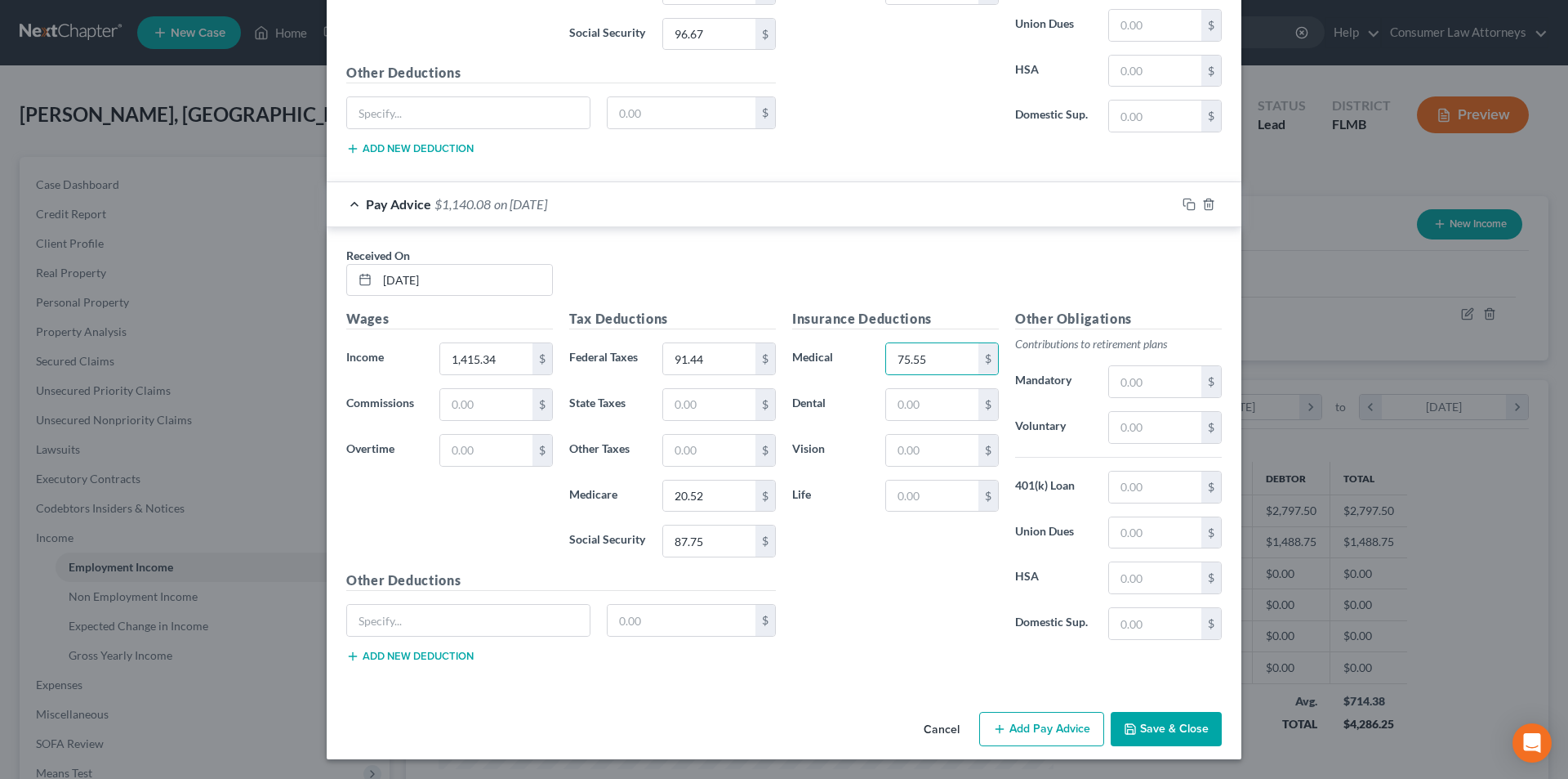
click at [1015, 737] on button "Add Pay Advice" at bounding box center [1041, 729] width 125 height 35
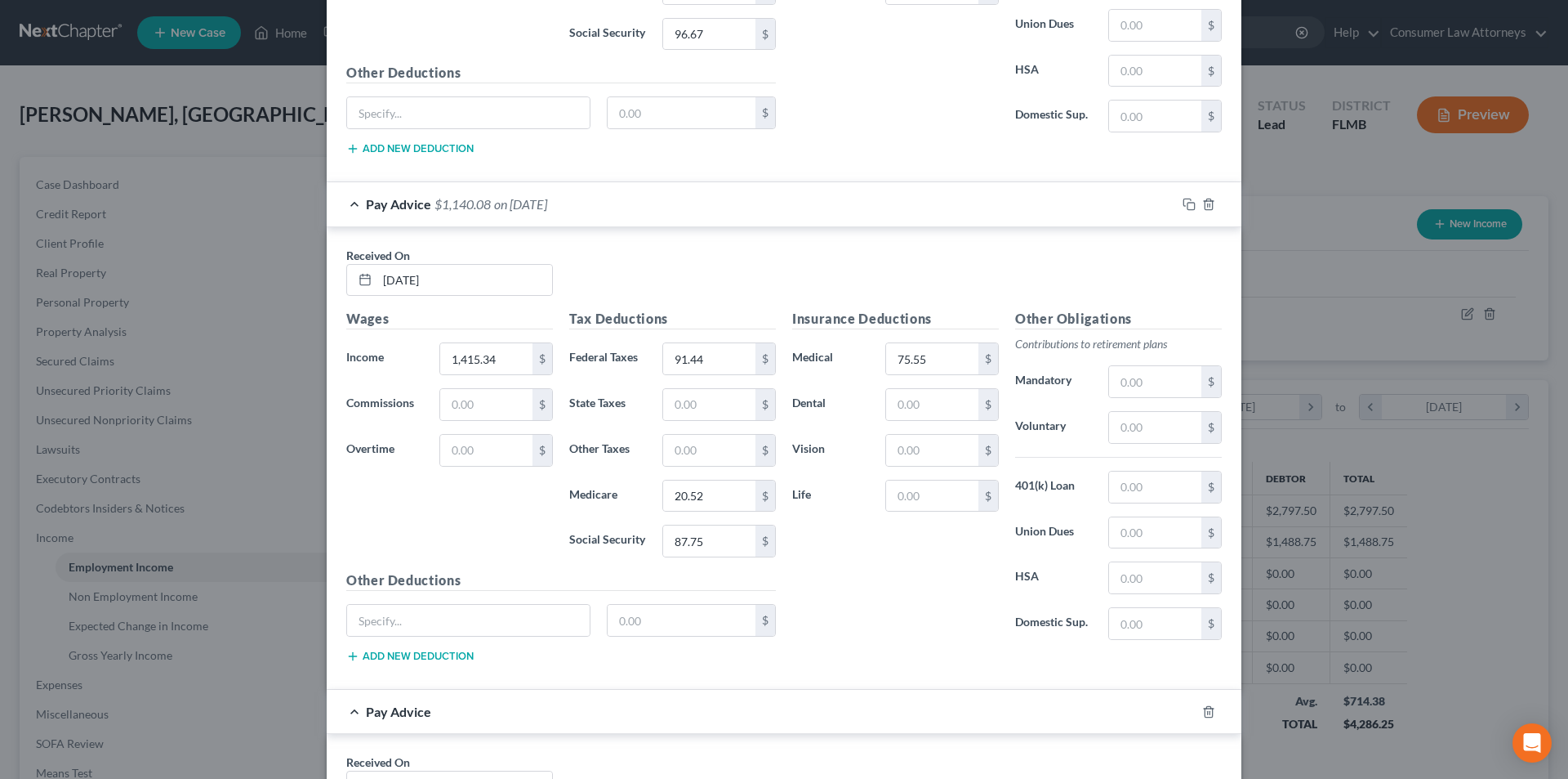
scroll to position [3414, 0]
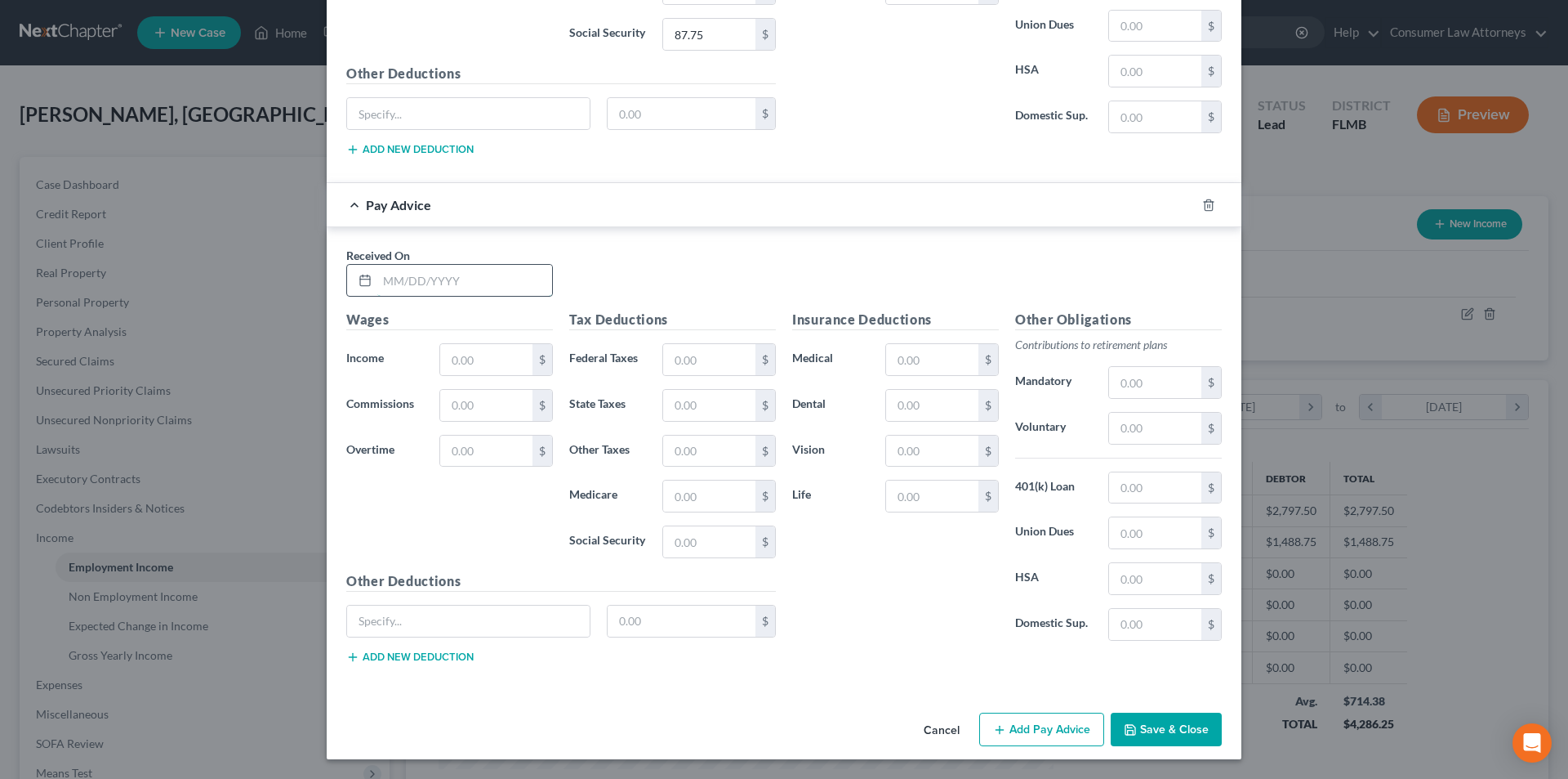
click at [408, 287] on input "text" at bounding box center [464, 280] width 174 height 31
type input "[DATE]"
click at [487, 361] on input "text" at bounding box center [486, 360] width 92 height 31
type input "1,269.00"
click at [697, 370] on input "text" at bounding box center [709, 360] width 92 height 31
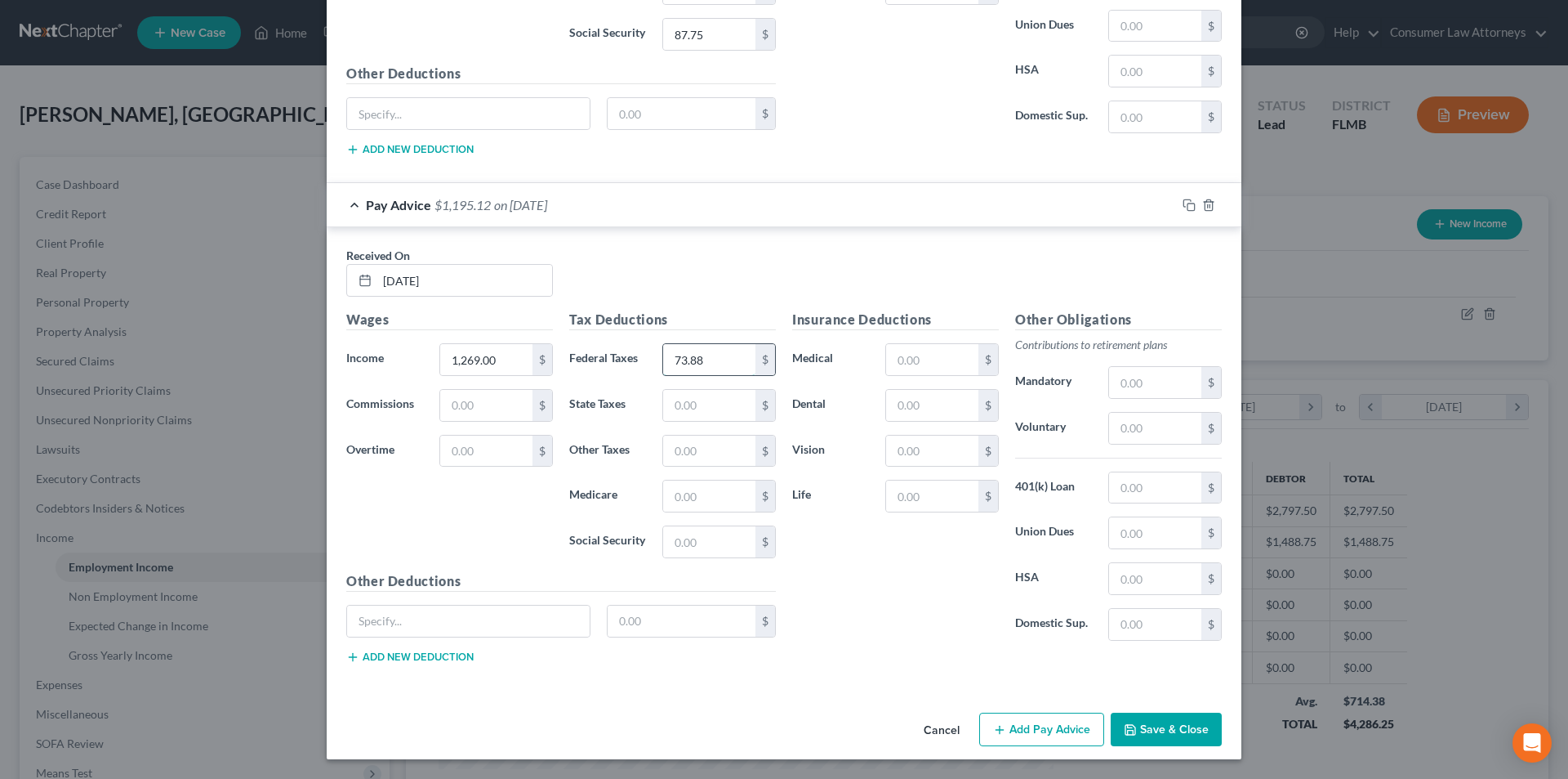
type input "73.88"
type input "18.40"
type input "78.68"
click at [906, 362] on input "text" at bounding box center [932, 360] width 92 height 31
type input "75.55"
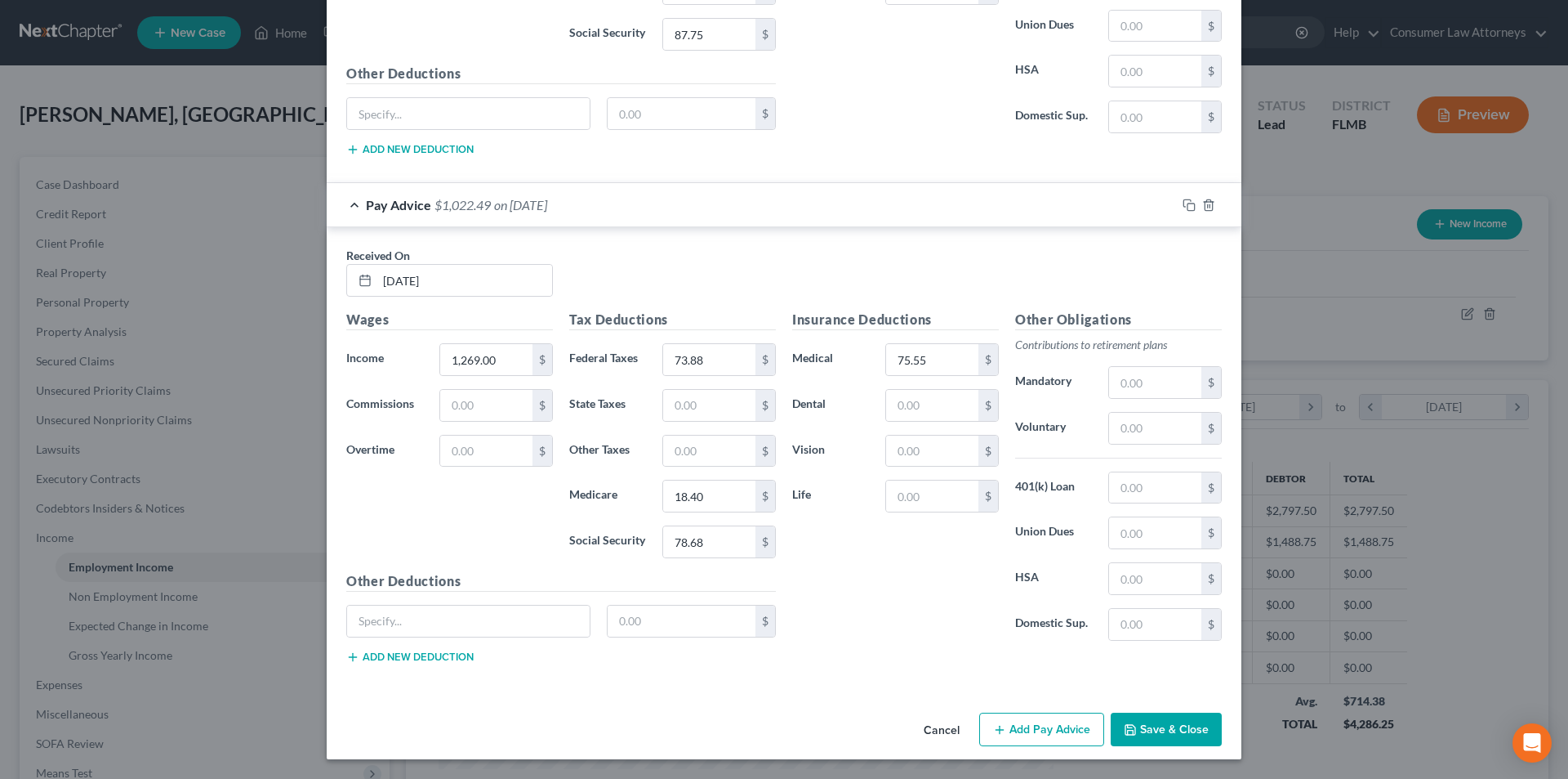
click at [1024, 731] on button "Add Pay Advice" at bounding box center [1041, 730] width 125 height 35
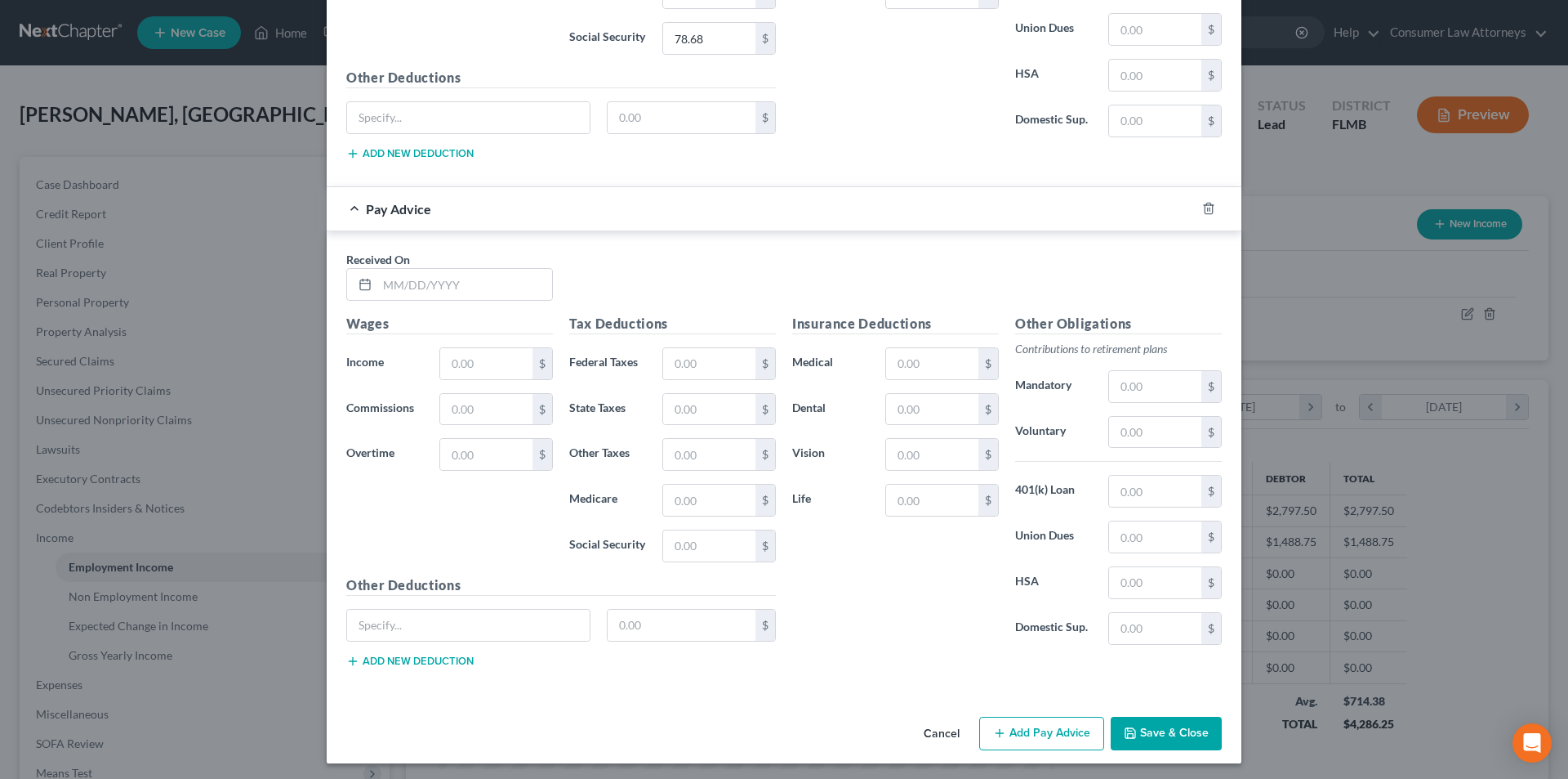
scroll to position [3921, 0]
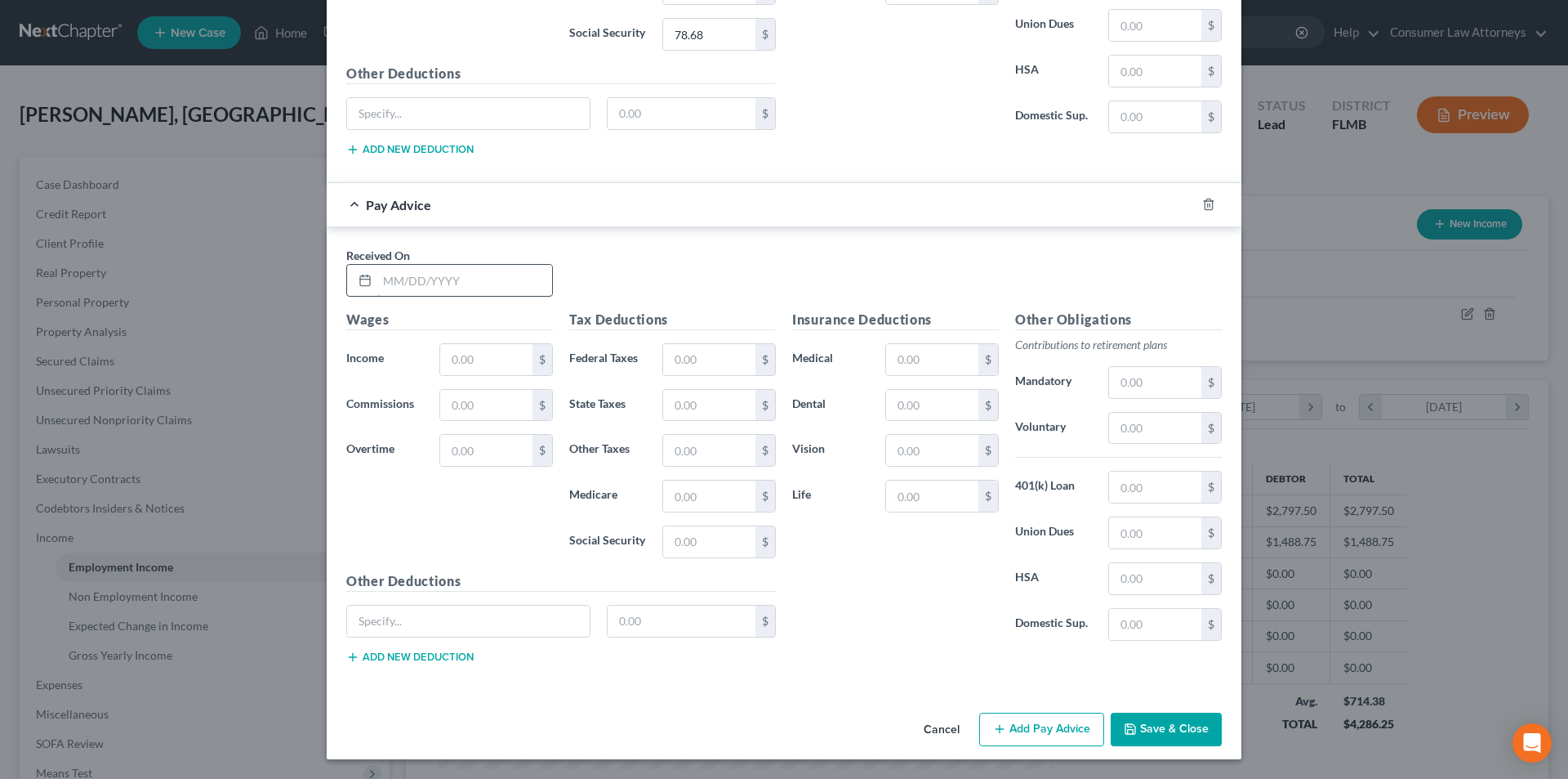
click at [406, 281] on input "text" at bounding box center [464, 280] width 174 height 31
click at [406, 281] on input "06/" at bounding box center [464, 280] width 174 height 31
type input "[DATE]"
click at [455, 363] on input "text" at bounding box center [486, 360] width 92 height 31
type input "1,392.39"
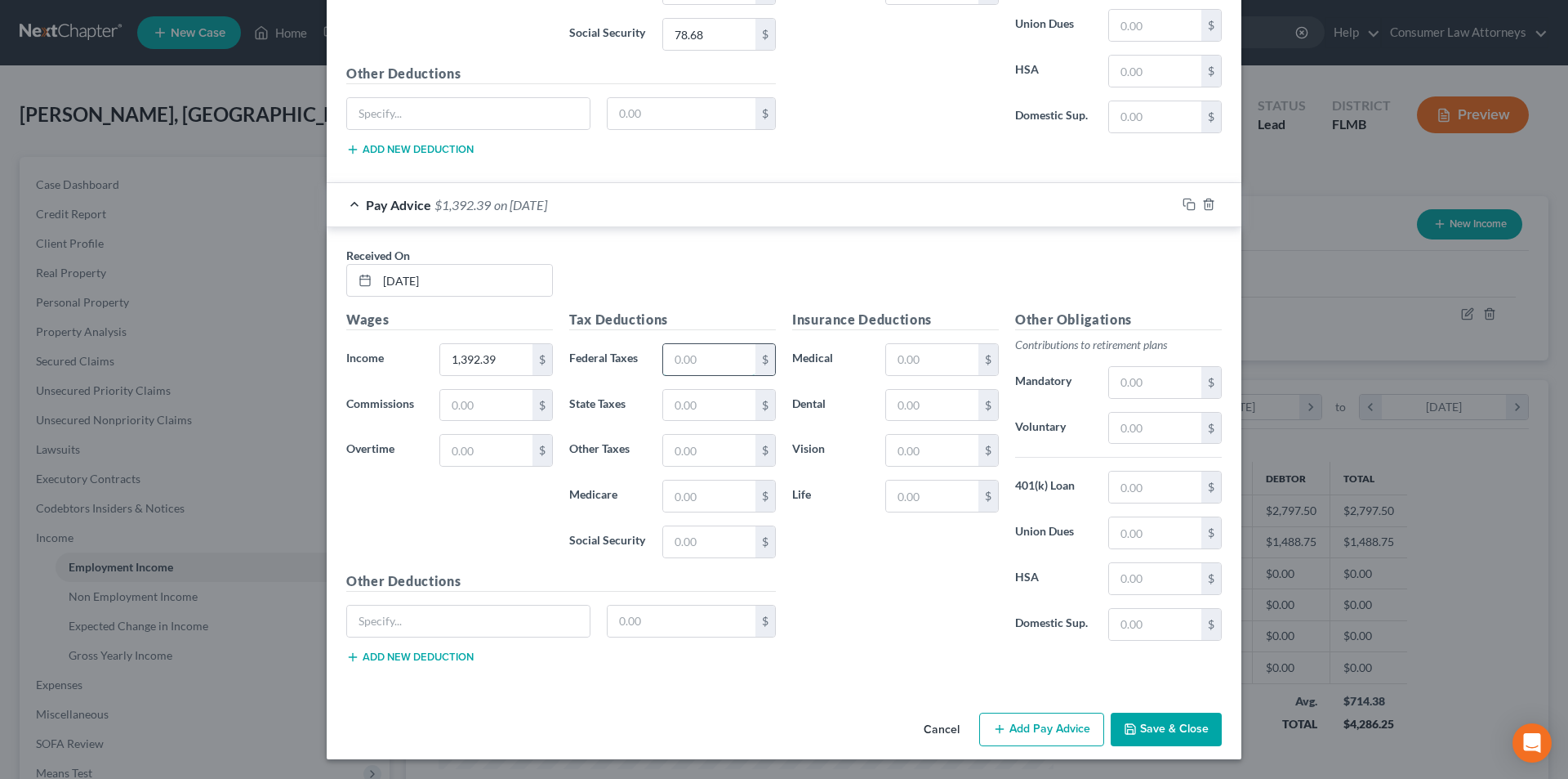
click at [707, 363] on input "text" at bounding box center [709, 360] width 92 height 31
type input "88.68"
type input "20.19"
type input "86.33"
click at [925, 361] on input "text" at bounding box center [932, 360] width 92 height 31
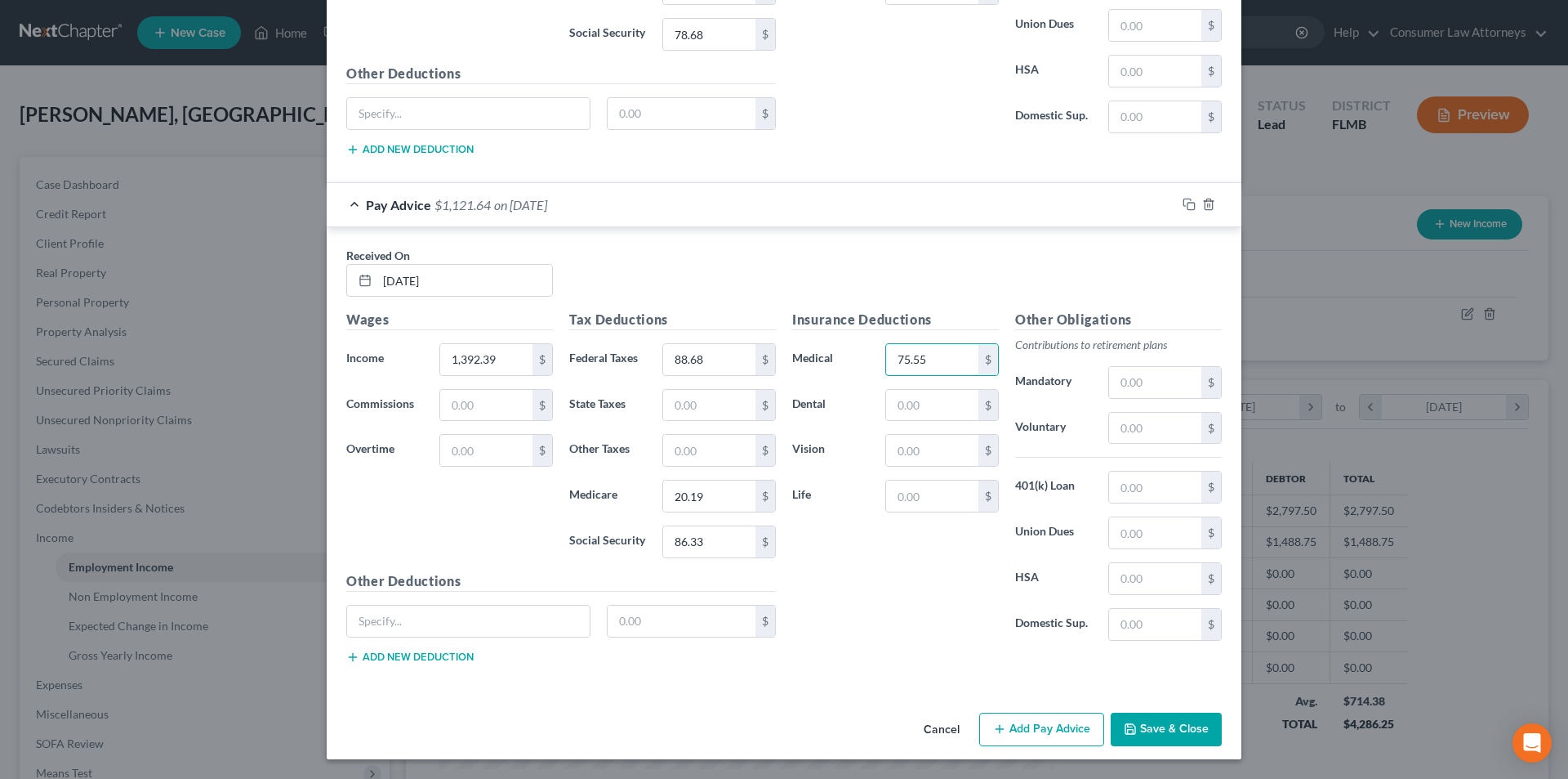
type input "75.55"
drag, startPoint x: 1027, startPoint y: 721, endPoint x: 1542, endPoint y: 484, distance: 566.9
click at [1028, 721] on button "Add Pay Advice" at bounding box center [1041, 730] width 125 height 35
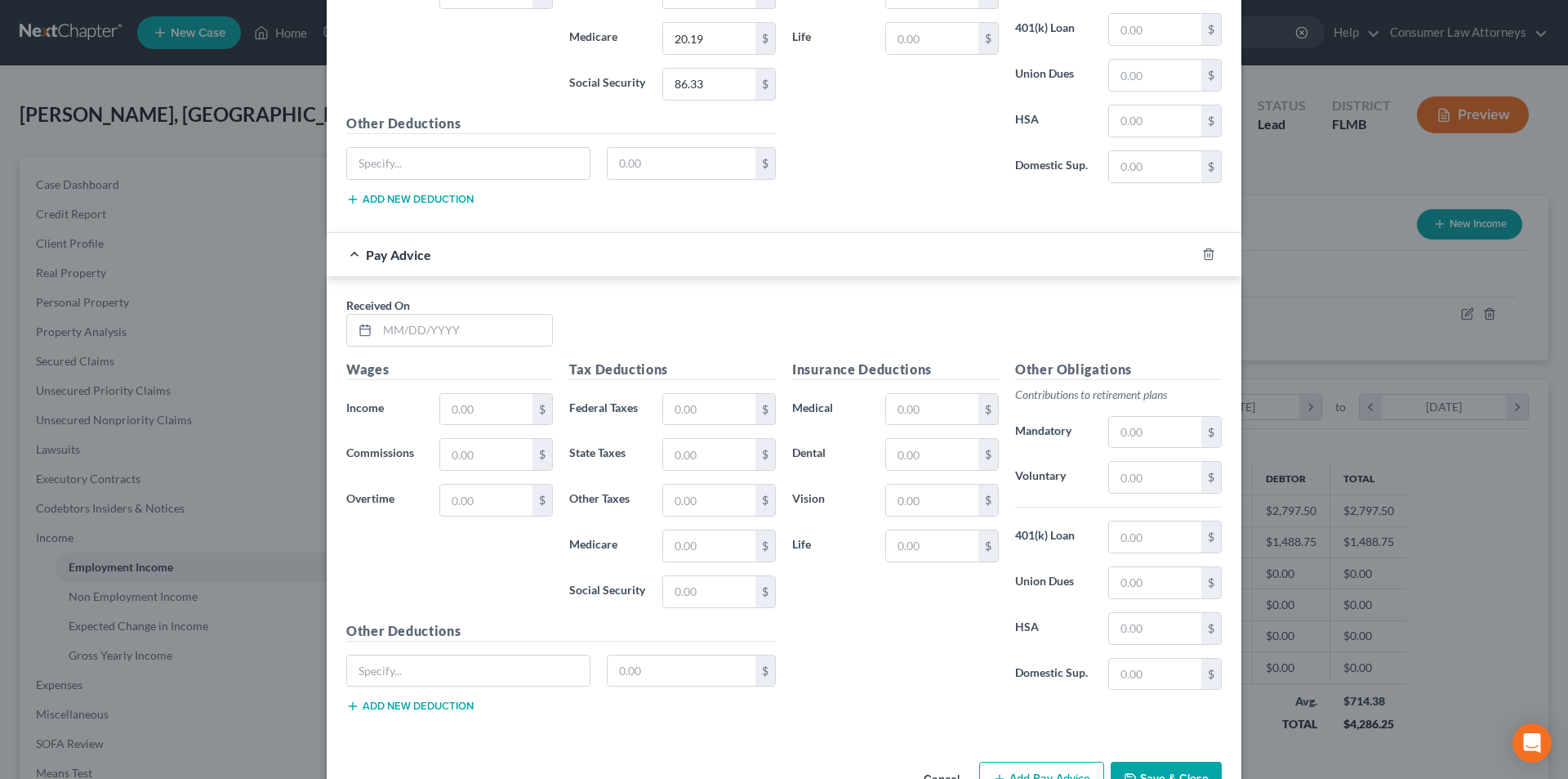
scroll to position [4428, 0]
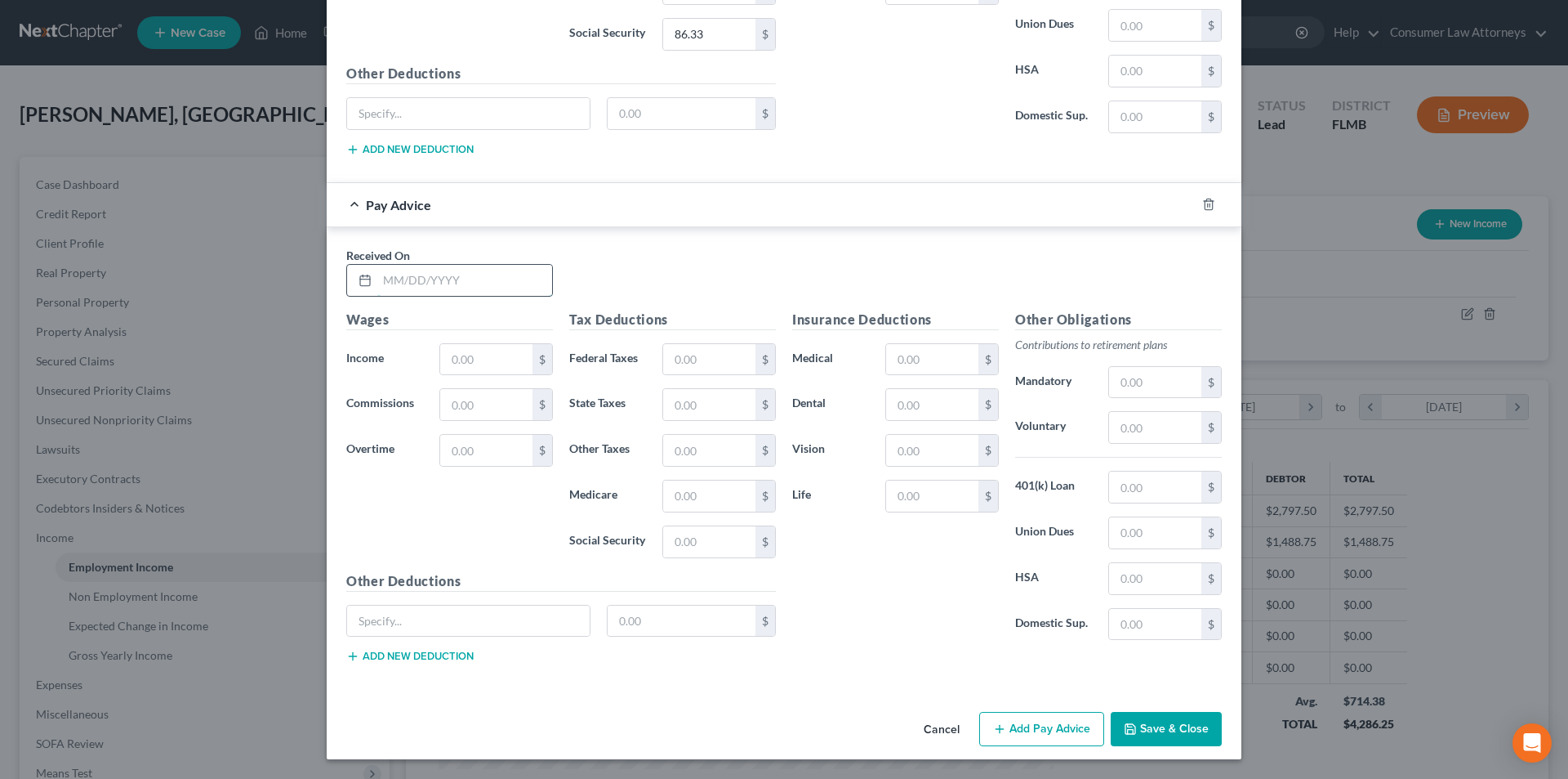
click at [455, 290] on input "text" at bounding box center [464, 280] width 174 height 31
type input "[DATE]"
drag, startPoint x: 475, startPoint y: 357, endPoint x: 482, endPoint y: 363, distance: 9.2
click at [475, 357] on input "text" at bounding box center [486, 360] width 92 height 31
type input "1,463.40"
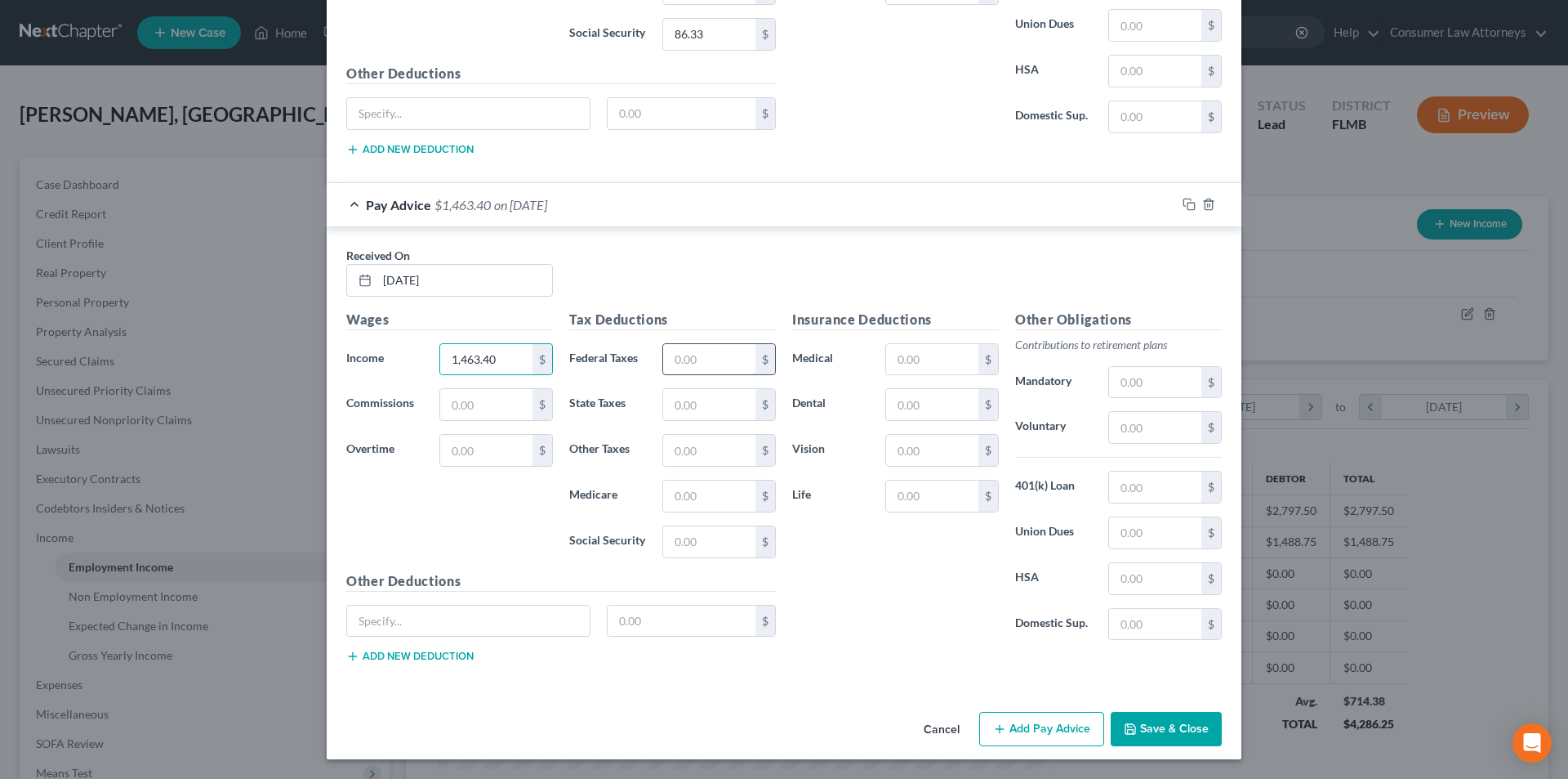
click at [698, 368] on input "text" at bounding box center [709, 360] width 92 height 31
type input "97.20"
type input "21.22"
type input "90.73"
click at [904, 356] on input "text" at bounding box center [932, 360] width 92 height 31
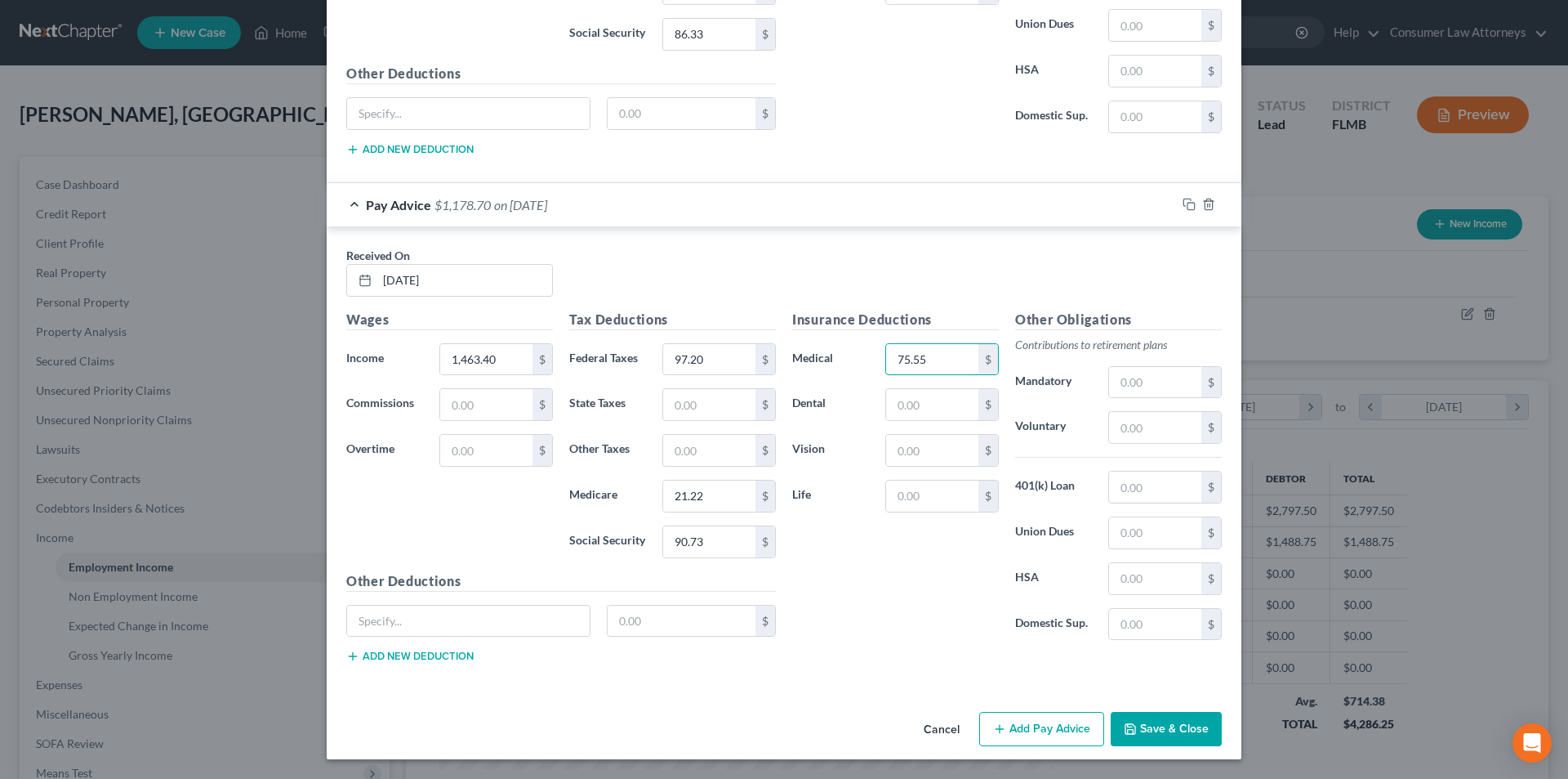
type input "75.55"
drag, startPoint x: 1029, startPoint y: 725, endPoint x: 1531, endPoint y: 581, distance: 522.2
click at [1029, 724] on button "Add Pay Advice" at bounding box center [1041, 729] width 125 height 35
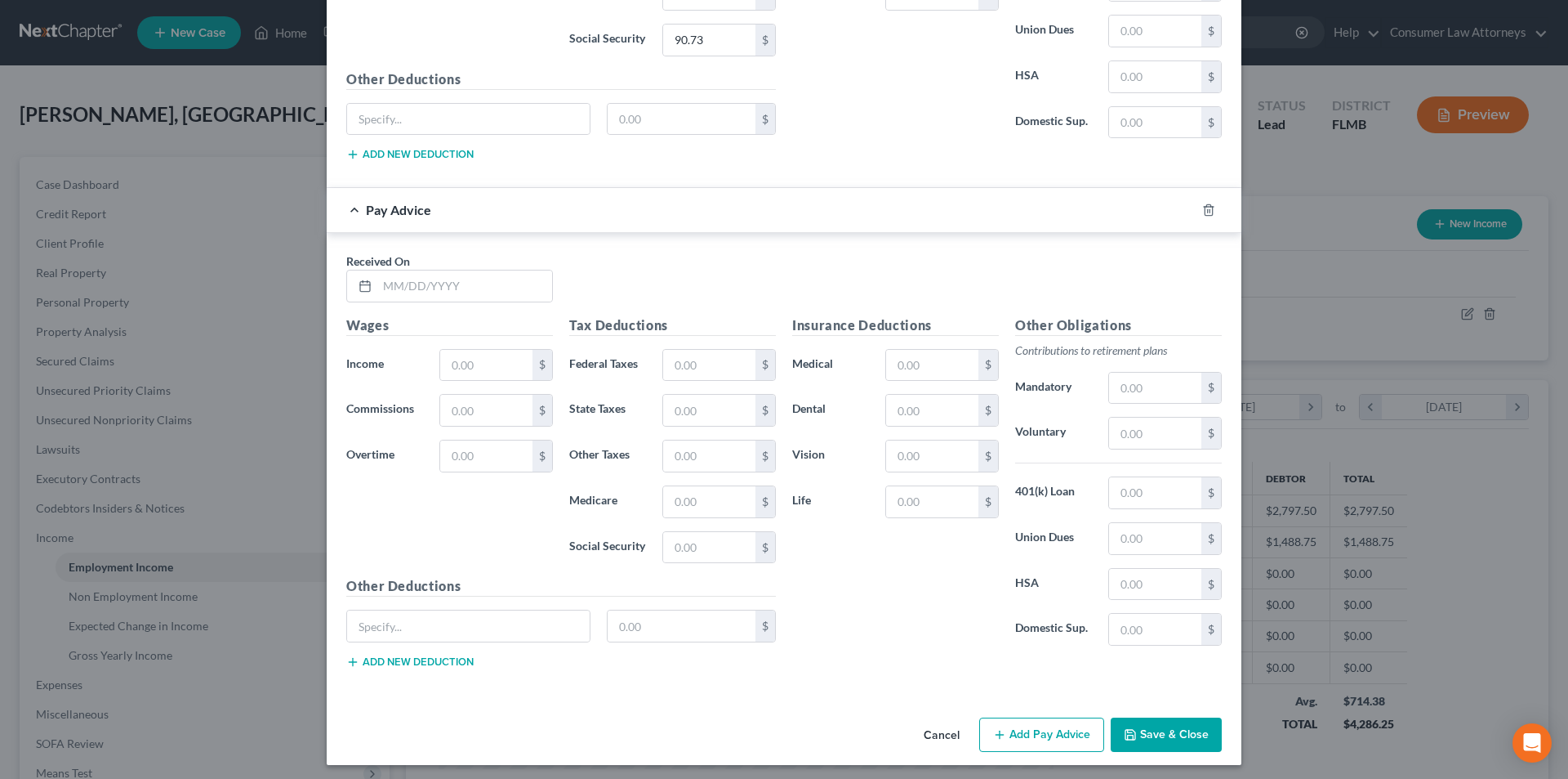
scroll to position [4936, 0]
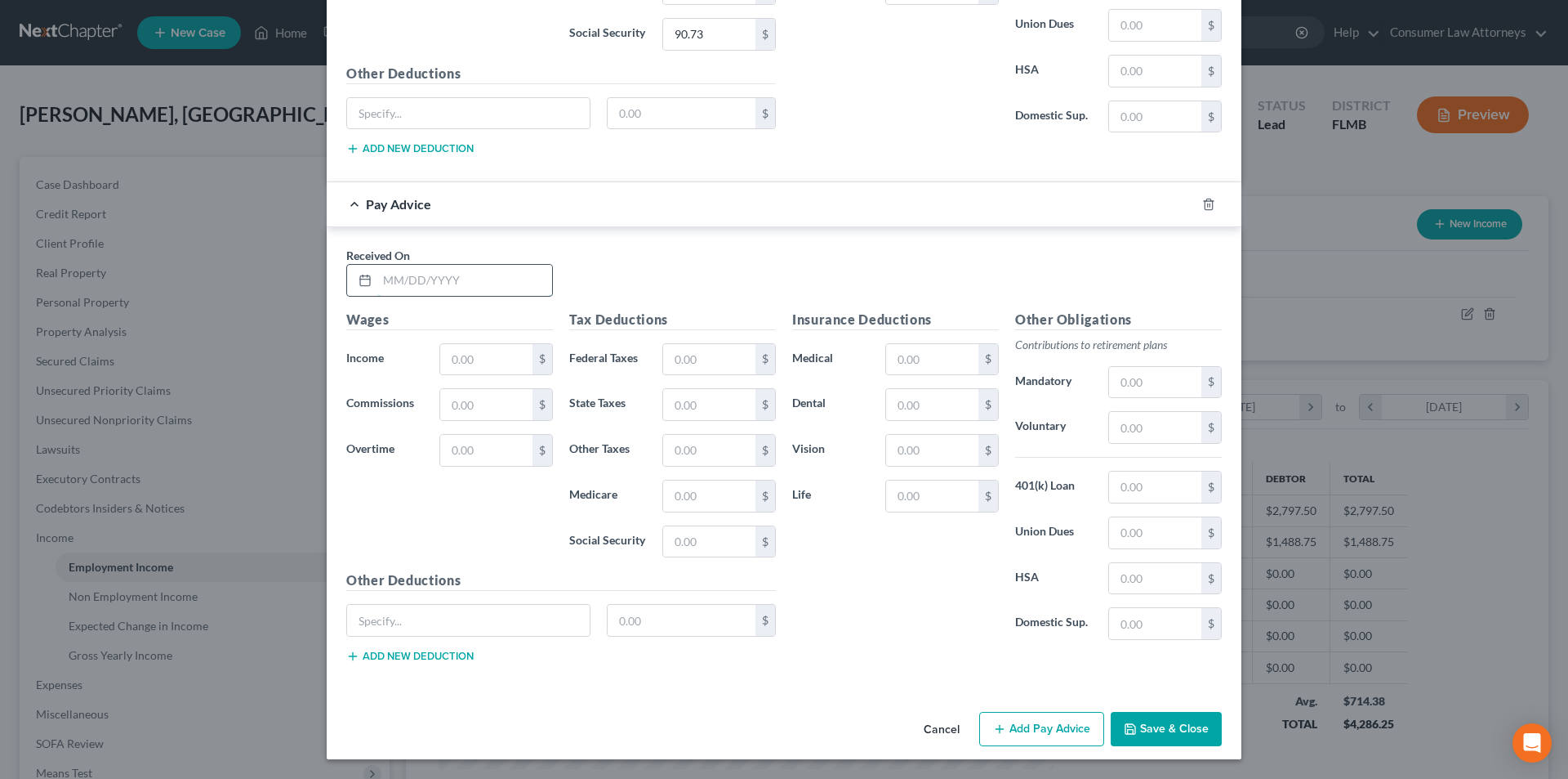
click at [508, 292] on input "text" at bounding box center [464, 280] width 174 height 31
click at [508, 292] on input "07/11/2" at bounding box center [464, 280] width 174 height 31
type input "[DATE]"
click at [462, 359] on input "text" at bounding box center [486, 360] width 92 height 31
type input "1,000.62"
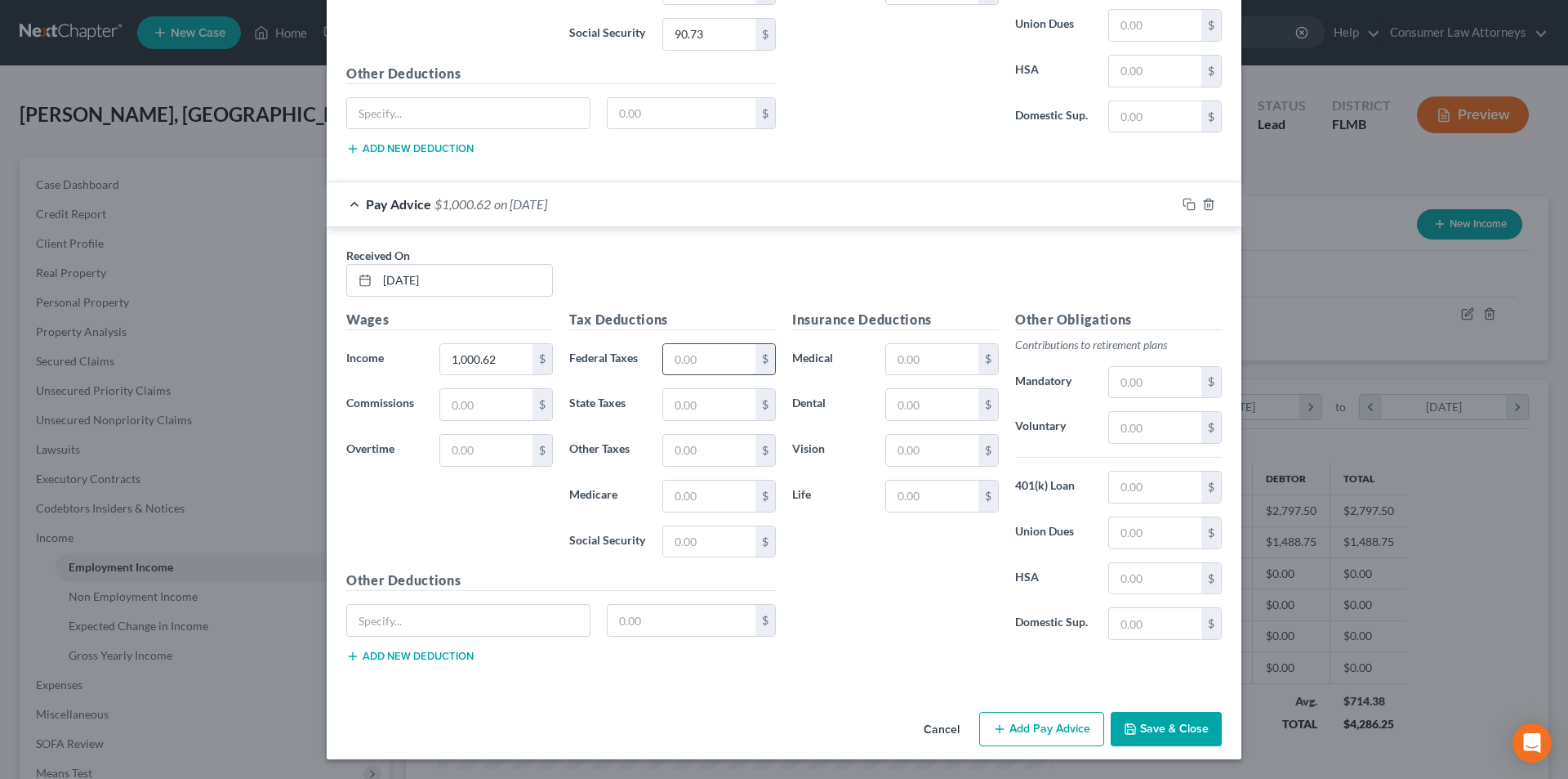
click at [684, 362] on input "text" at bounding box center [709, 360] width 92 height 31
type input "42.37"
type input "14.51"
type input "62.04"
click at [929, 357] on input "text" at bounding box center [932, 360] width 92 height 31
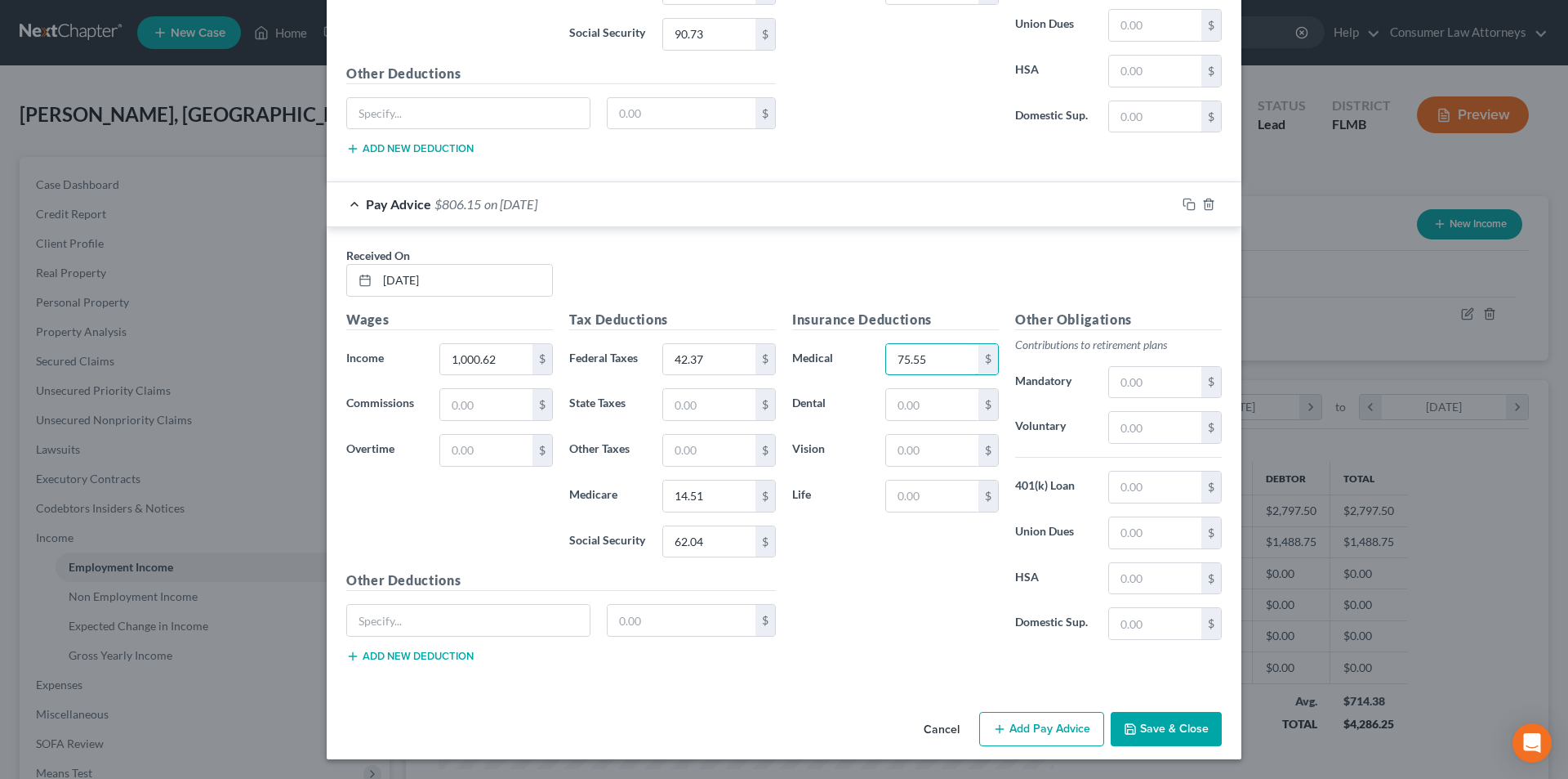
type input "75.55"
click at [1033, 726] on button "Add Pay Advice" at bounding box center [1041, 729] width 125 height 35
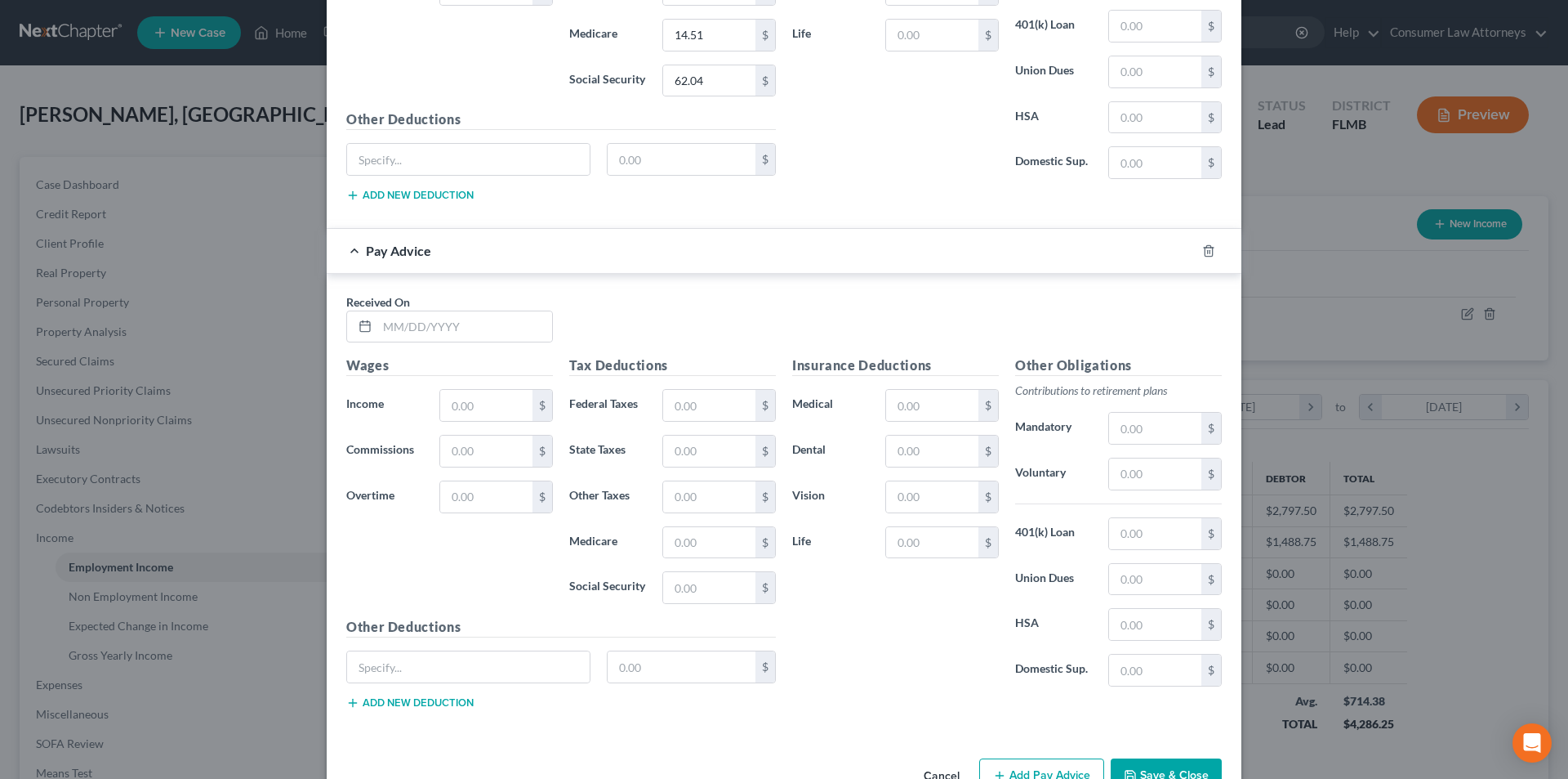
scroll to position [5443, 0]
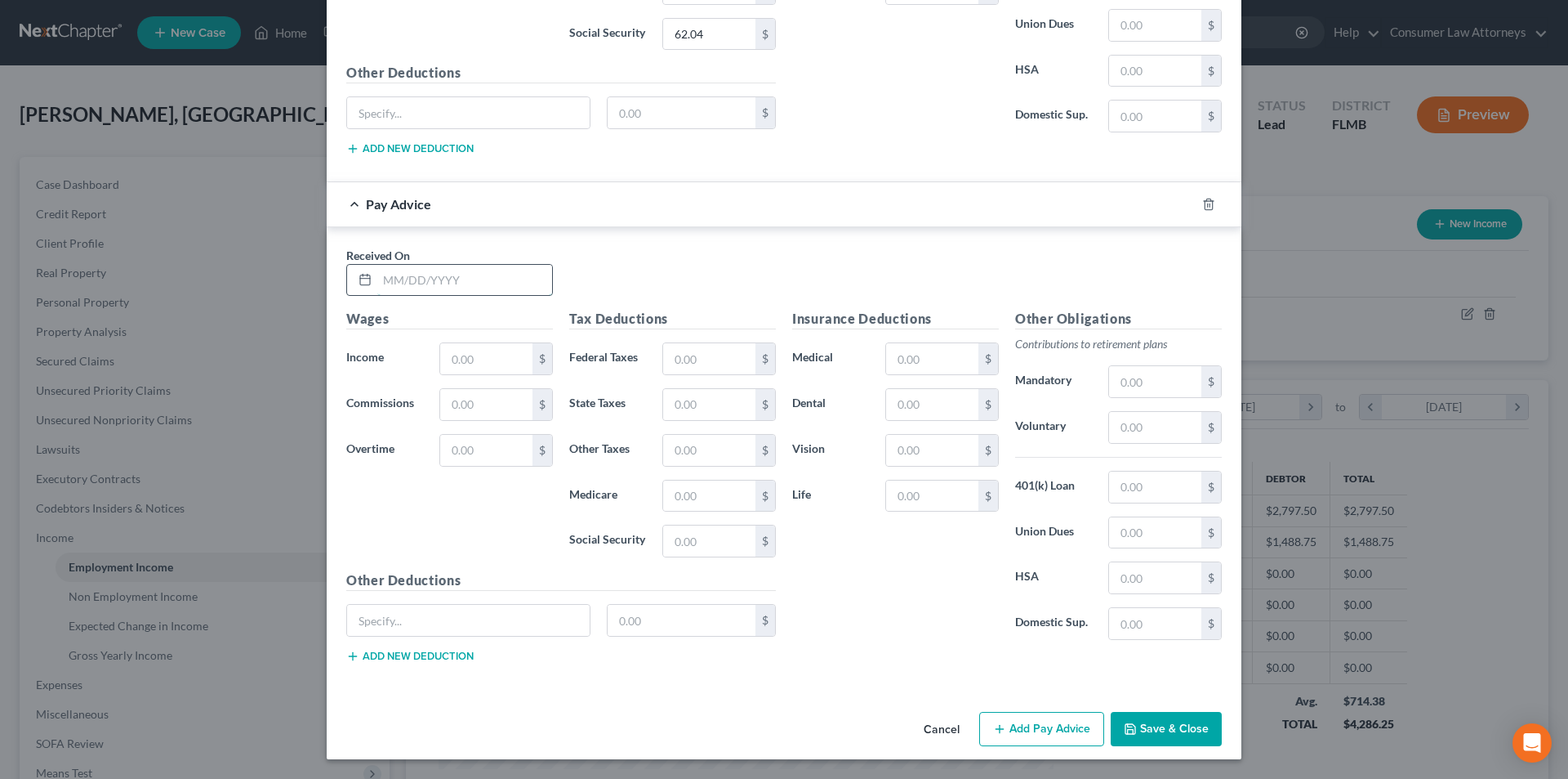
click at [420, 292] on input "text" at bounding box center [464, 280] width 174 height 31
type input "[DATE]"
click at [471, 353] on input "text" at bounding box center [486, 359] width 92 height 31
type input "1,468.53"
click at [712, 362] on input "text" at bounding box center [709, 359] width 92 height 31
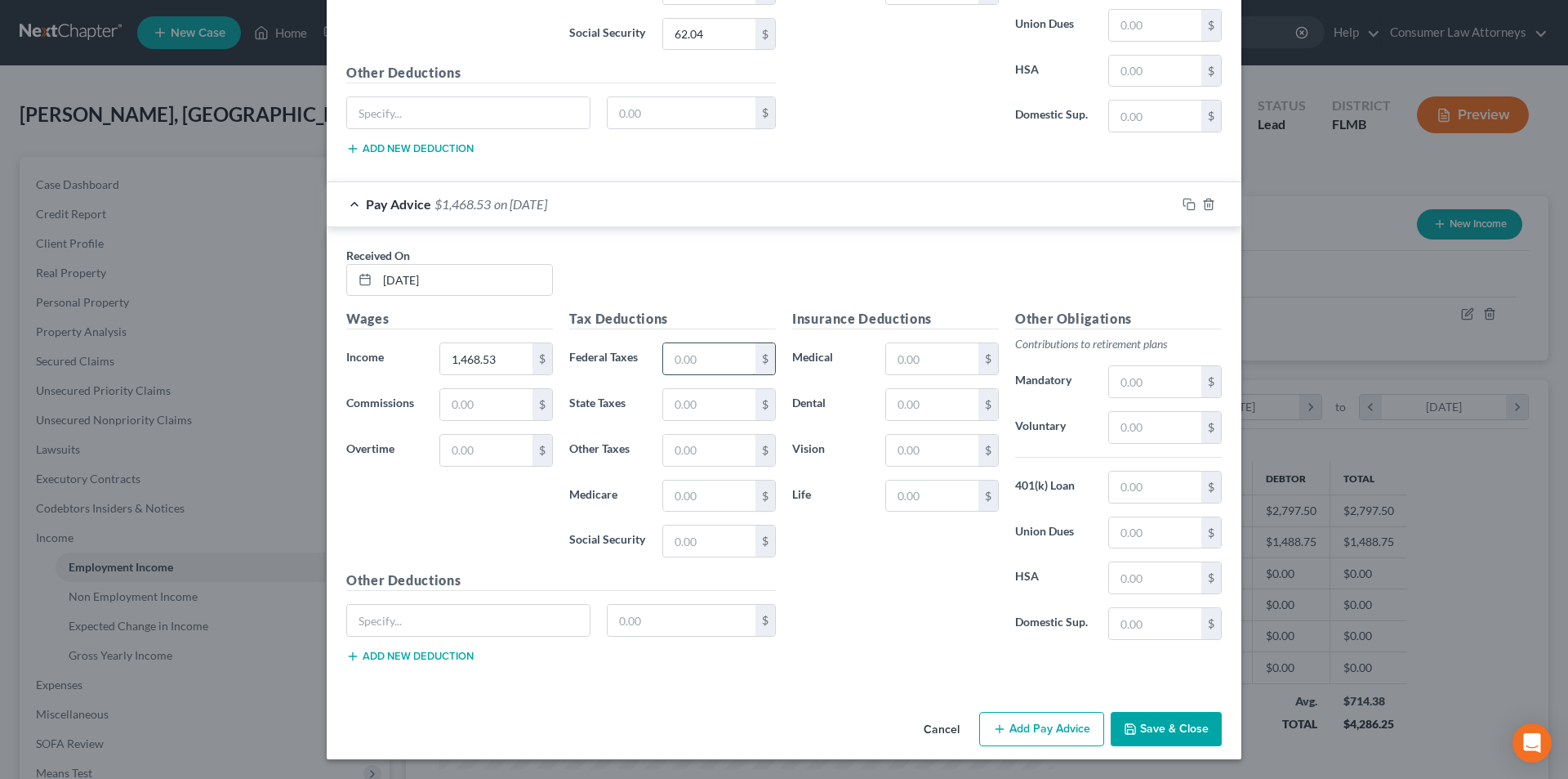
type input "6"
type input "97.82"
click at [689, 486] on input "text" at bounding box center [709, 496] width 92 height 31
type input "21.29"
type input "91.05"
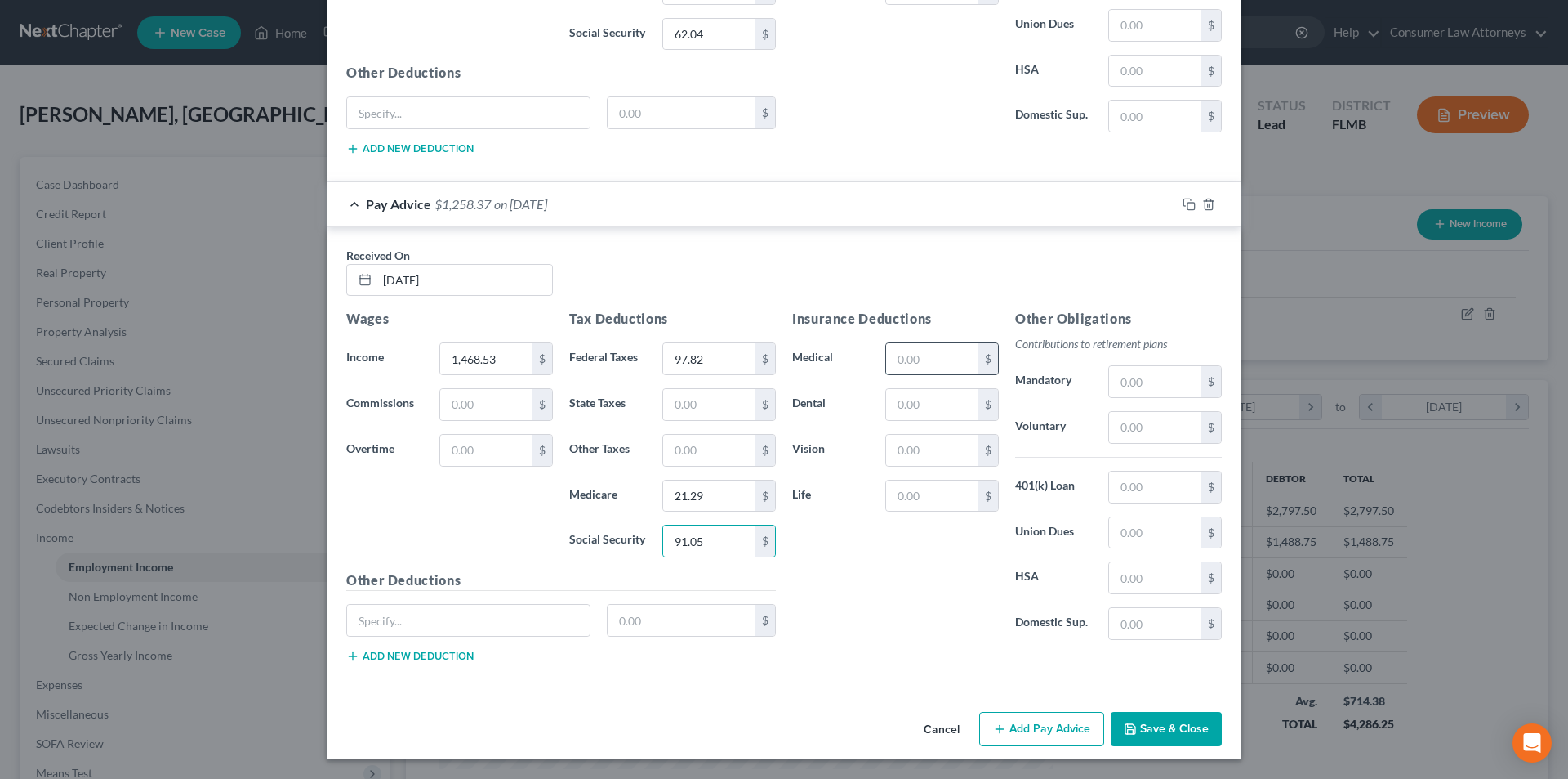
click at [909, 361] on input "text" at bounding box center [932, 359] width 92 height 31
type input "75.55"
click at [1162, 742] on button "Save & Close" at bounding box center [1166, 729] width 111 height 35
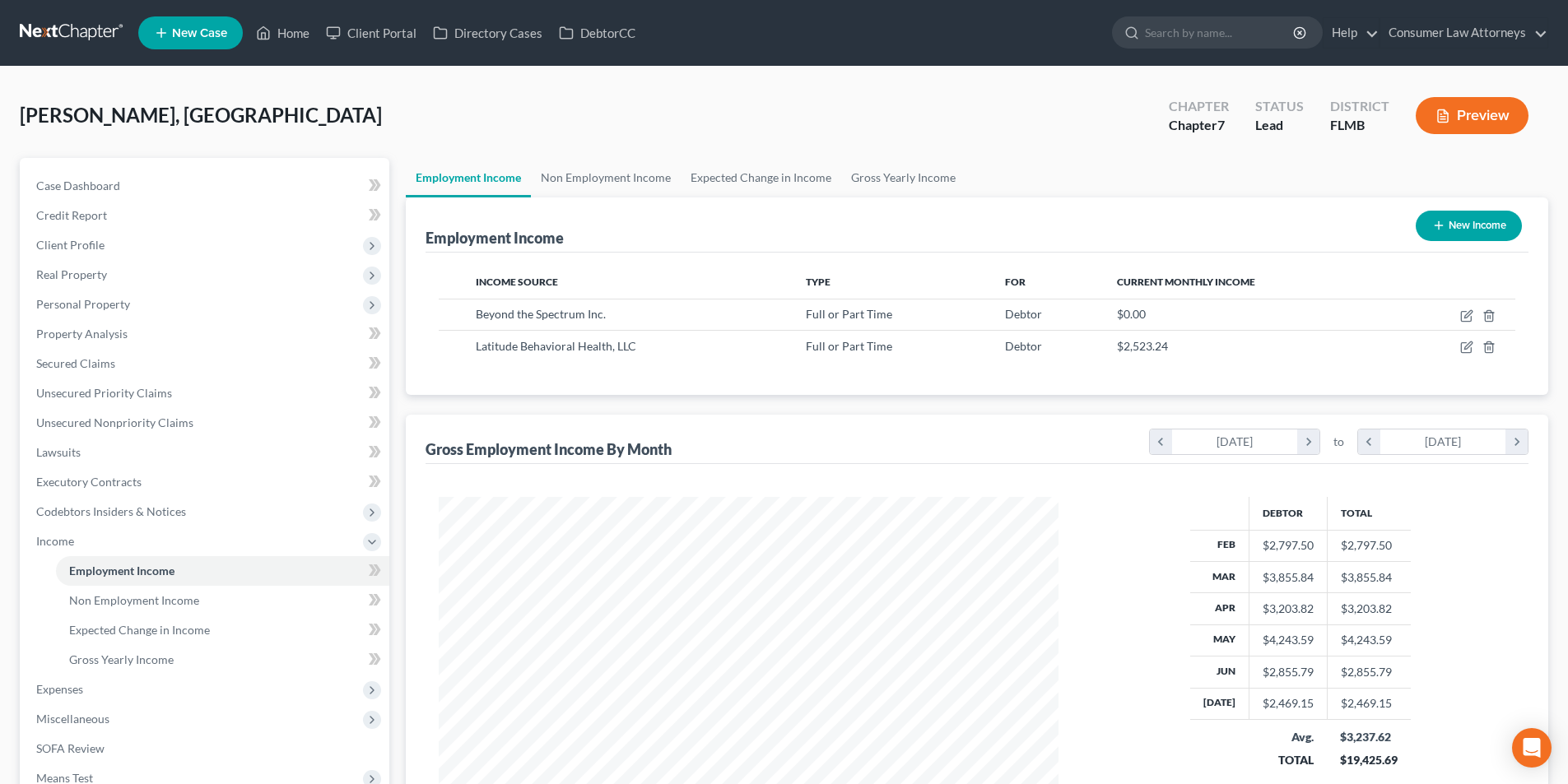
scroll to position [822140, 822283]
click at [909, 180] on link "Gross Yearly Income" at bounding box center [903, 177] width 124 height 40
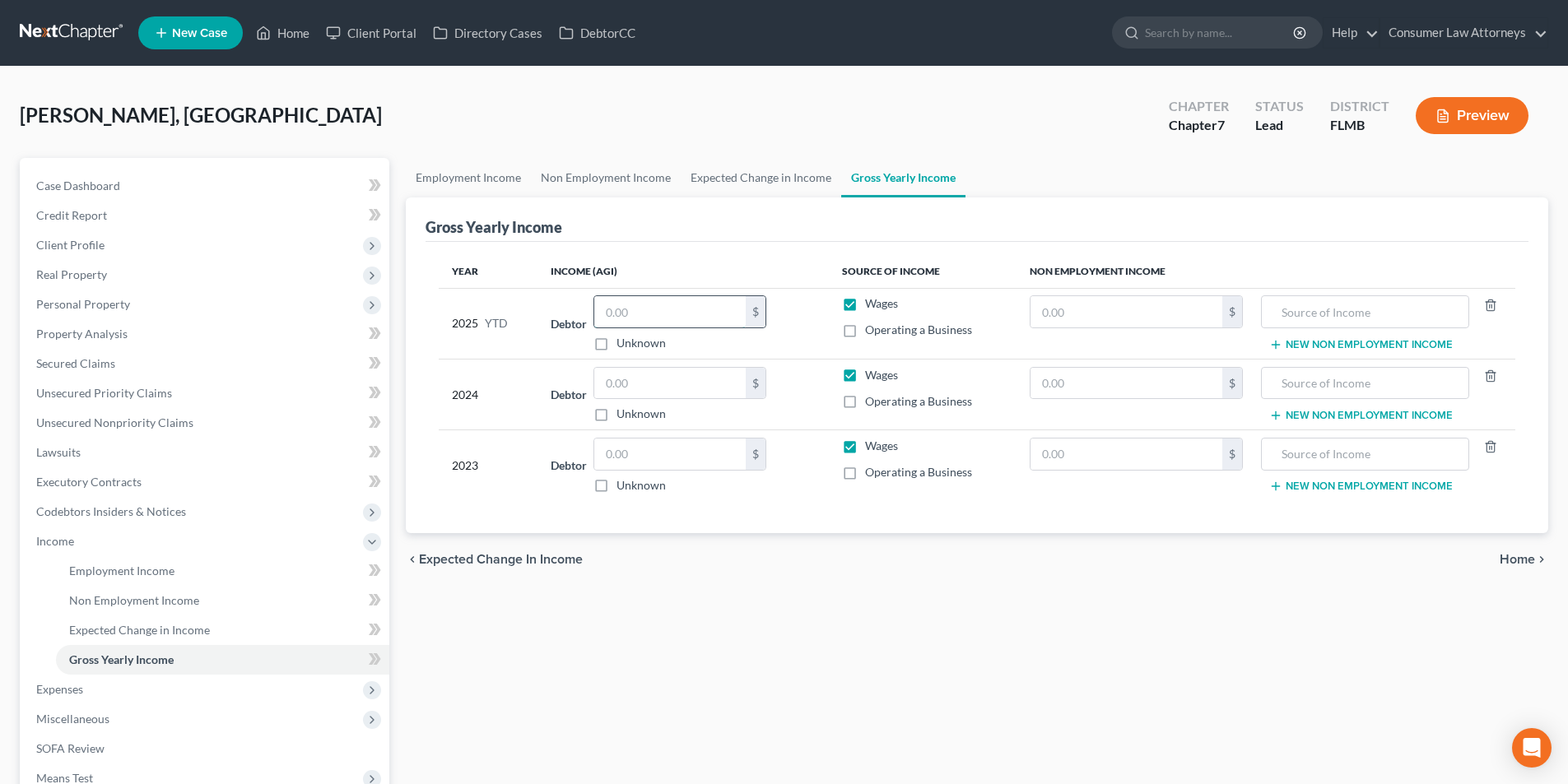
click at [668, 312] on input "text" at bounding box center [670, 312] width 152 height 31
type input "22,375.69"
click at [670, 453] on input "text" at bounding box center [670, 454] width 152 height 31
type input "35,904.00"
click at [683, 386] on input "text" at bounding box center [670, 383] width 152 height 31
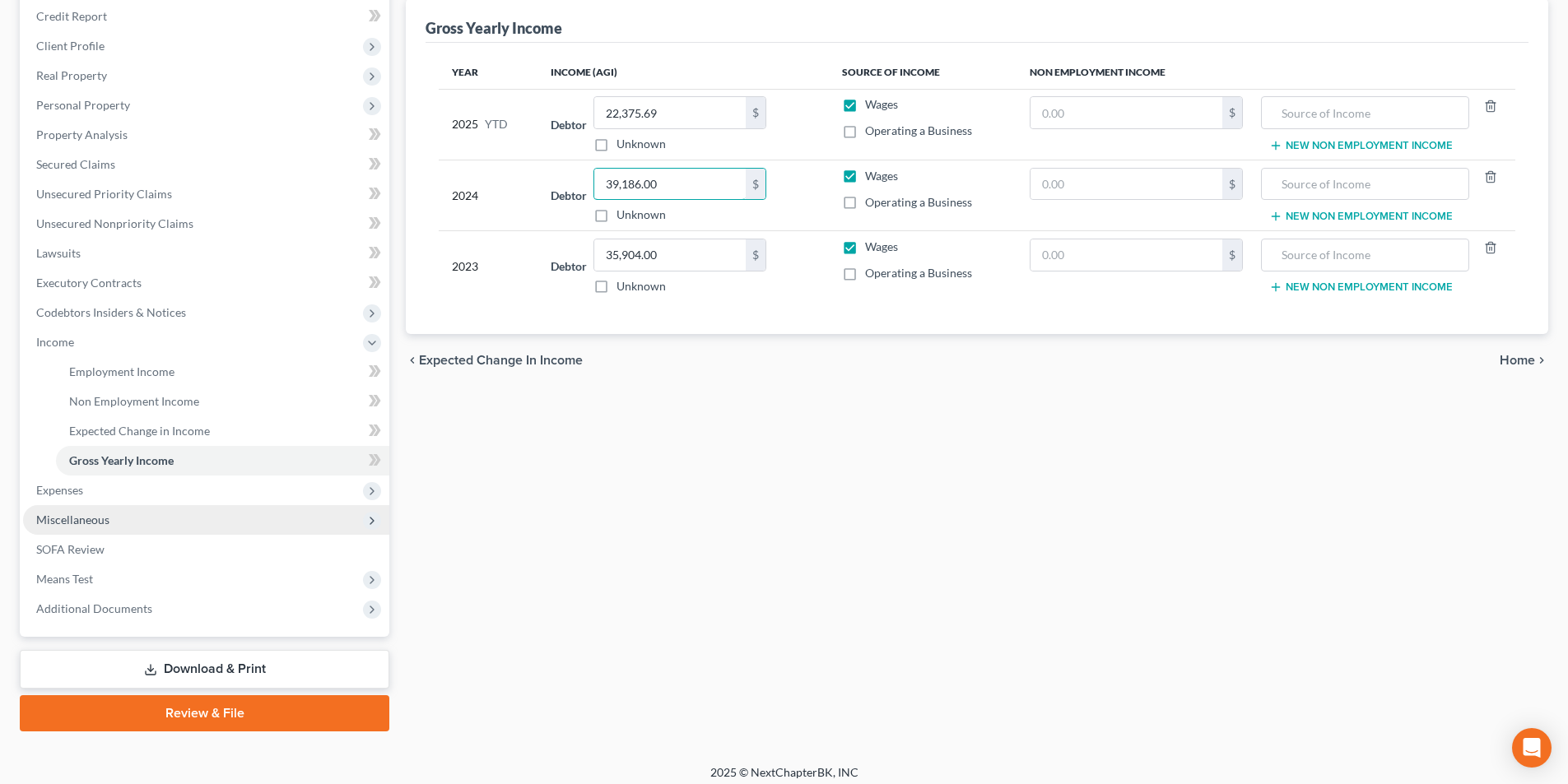
scroll to position [209, 0]
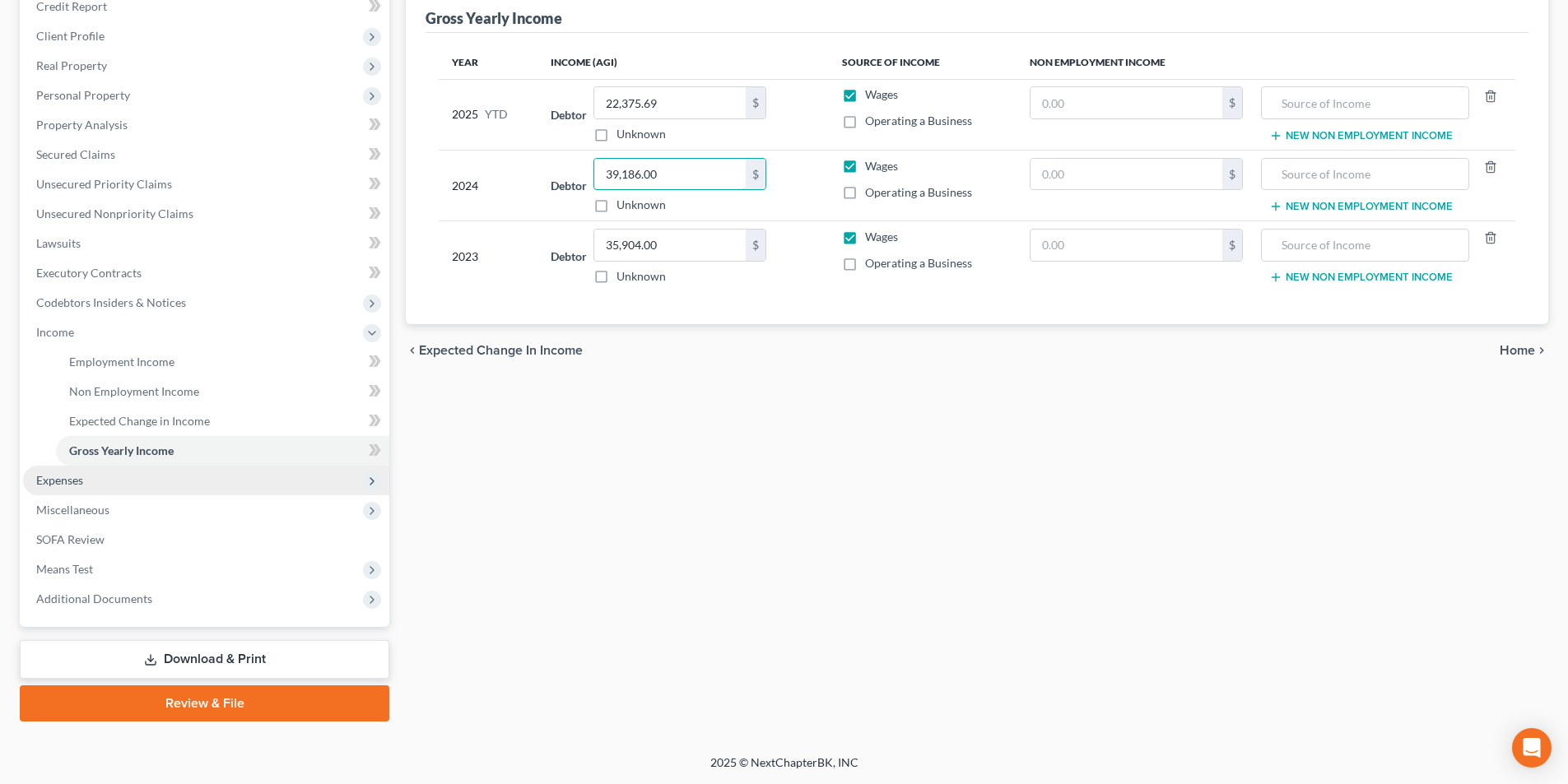
type input "39,186.00"
click at [69, 478] on span "Expenses" at bounding box center [59, 480] width 47 height 14
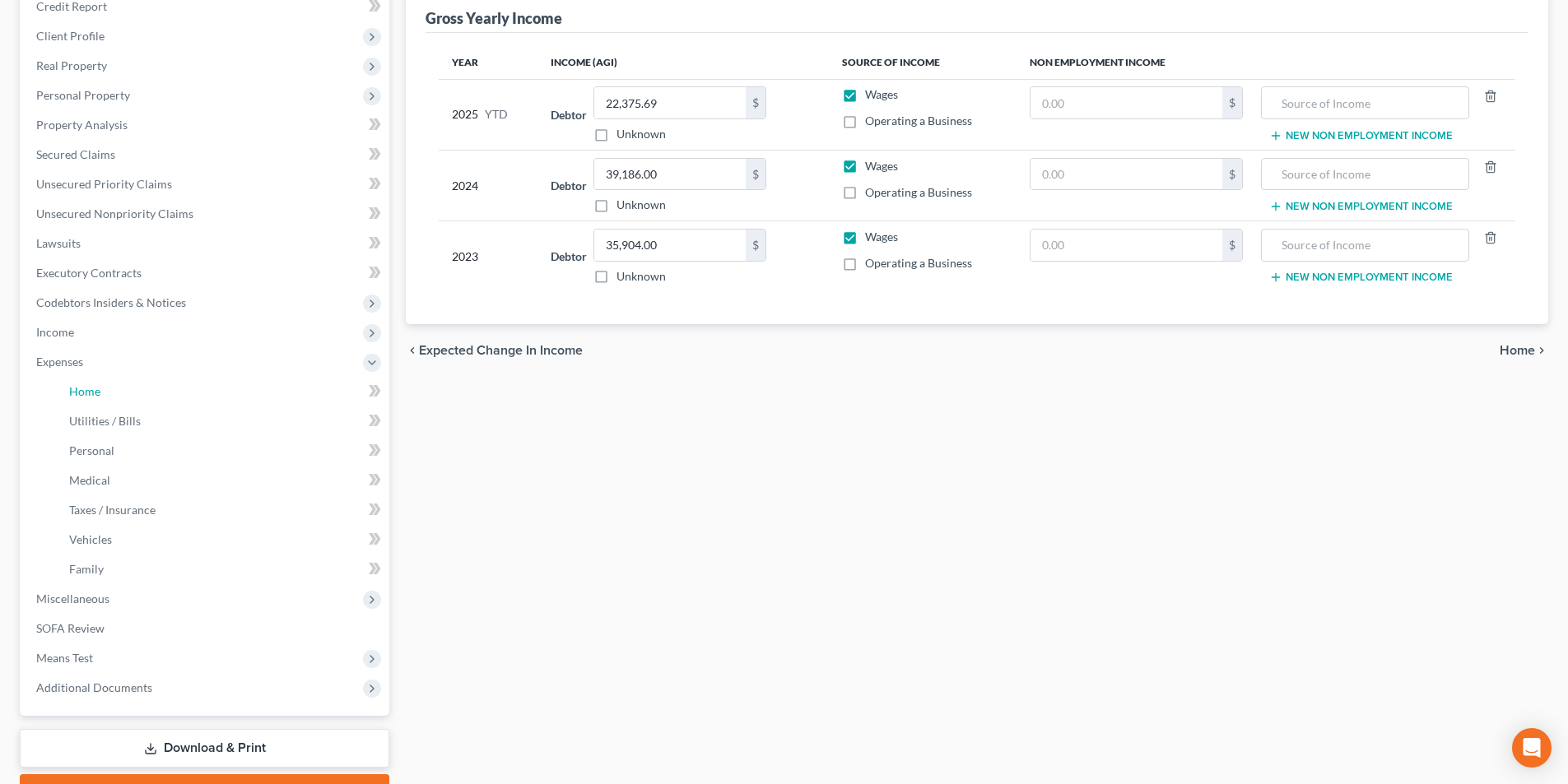
click at [92, 392] on span "Home" at bounding box center [85, 391] width 31 height 14
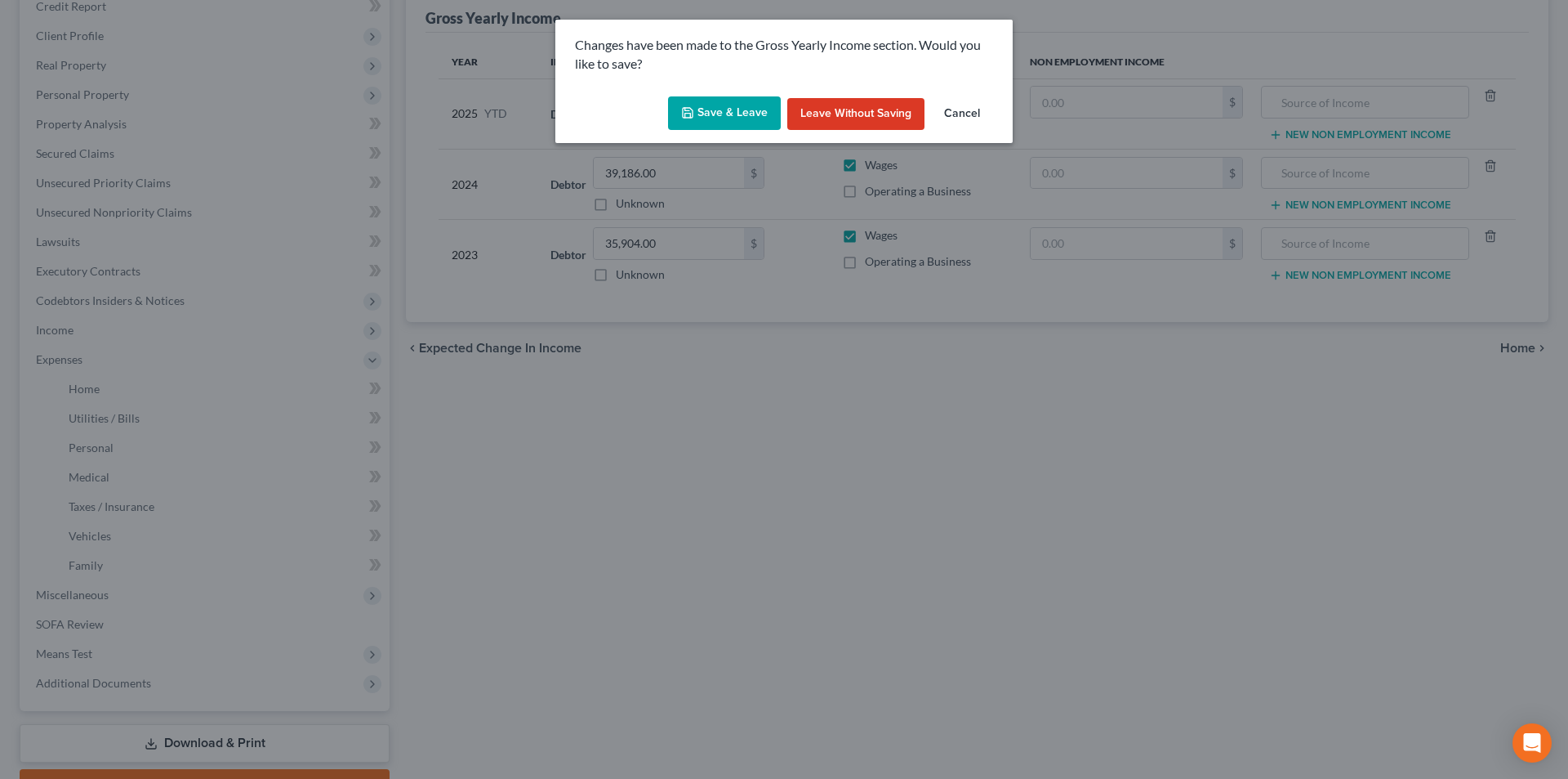
click at [706, 117] on button "Save & Leave" at bounding box center [724, 114] width 112 height 35
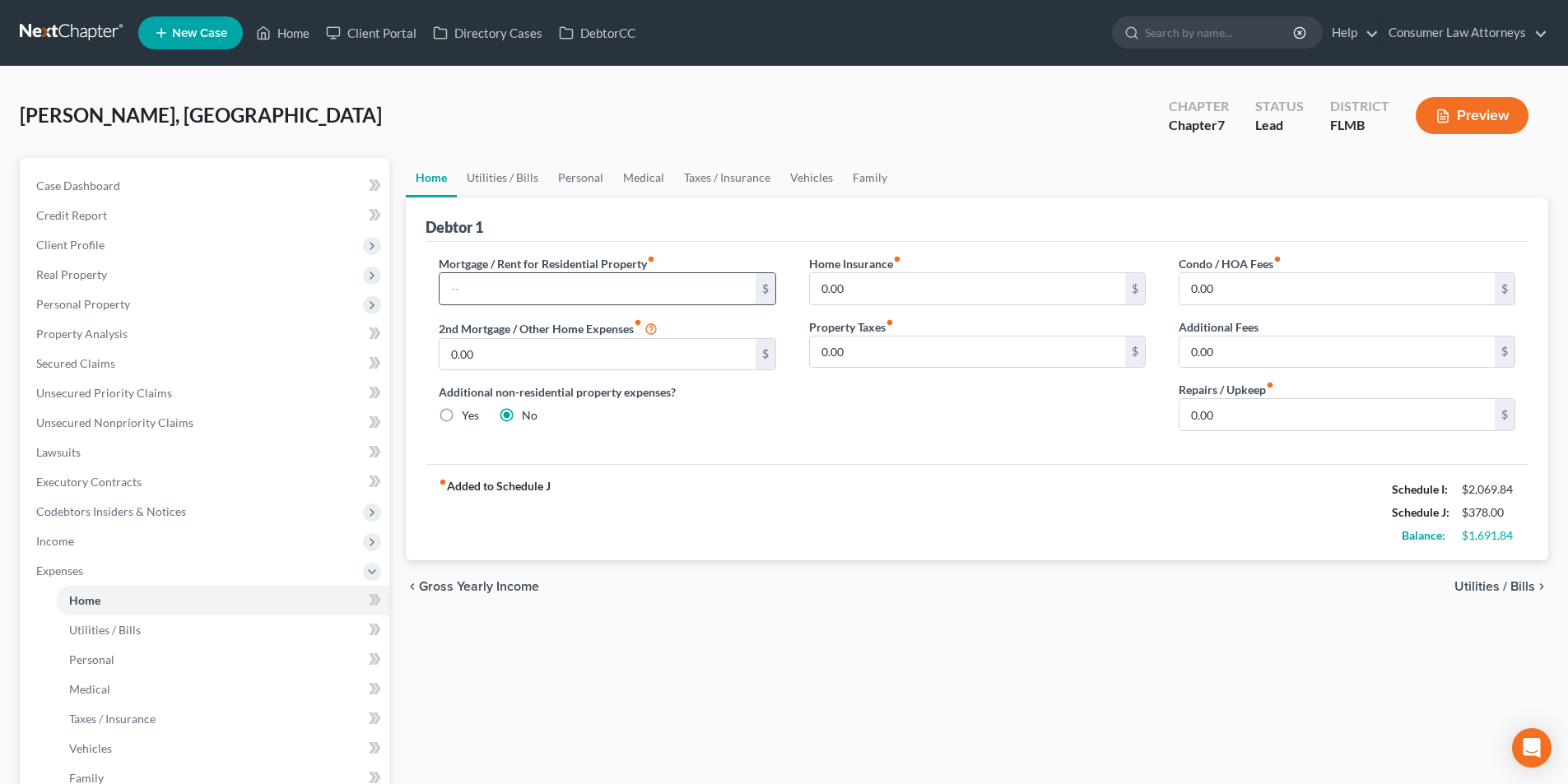
click at [574, 279] on input "text" at bounding box center [597, 289] width 315 height 31
drag, startPoint x: 436, startPoint y: 297, endPoint x: 486, endPoint y: 293, distance: 50.2
click at [429, 297] on div "Mortgage / Rent for Residential Property fiber_manual_record 1,297.74 $ 2nd Mor…" at bounding box center [607, 349] width 370 height 189
type input "1,293.74"
click at [521, 188] on link "Utilities / Bills" at bounding box center [502, 177] width 91 height 40
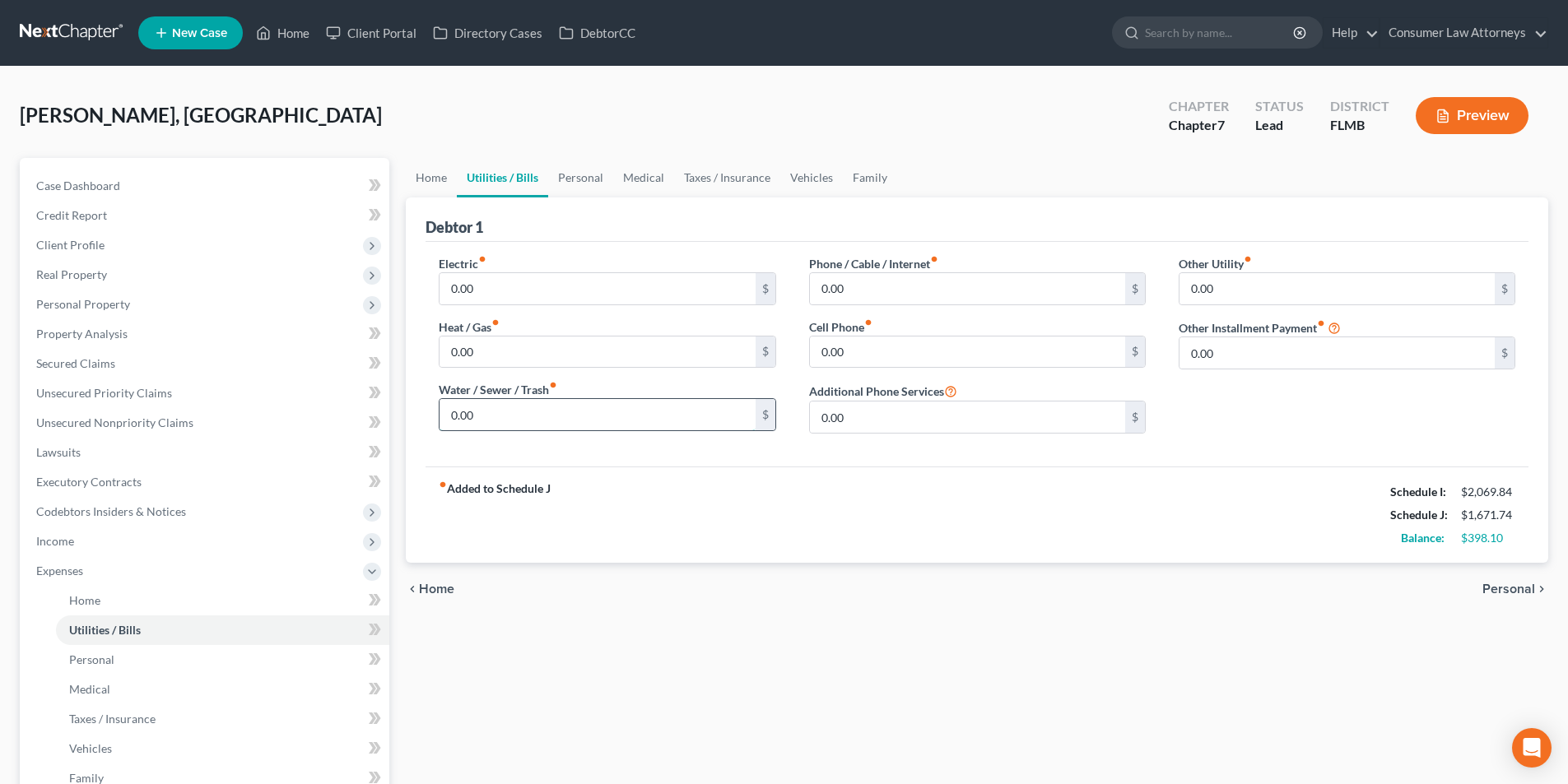
click at [497, 415] on input "0.00" at bounding box center [597, 415] width 315 height 31
click at [503, 415] on input "45.00" at bounding box center [597, 415] width 315 height 31
click at [486, 415] on input "45.00" at bounding box center [597, 415] width 315 height 31
click at [486, 415] on input "45.00" at bounding box center [597, 415] width 315 height 31
type input "95.00"
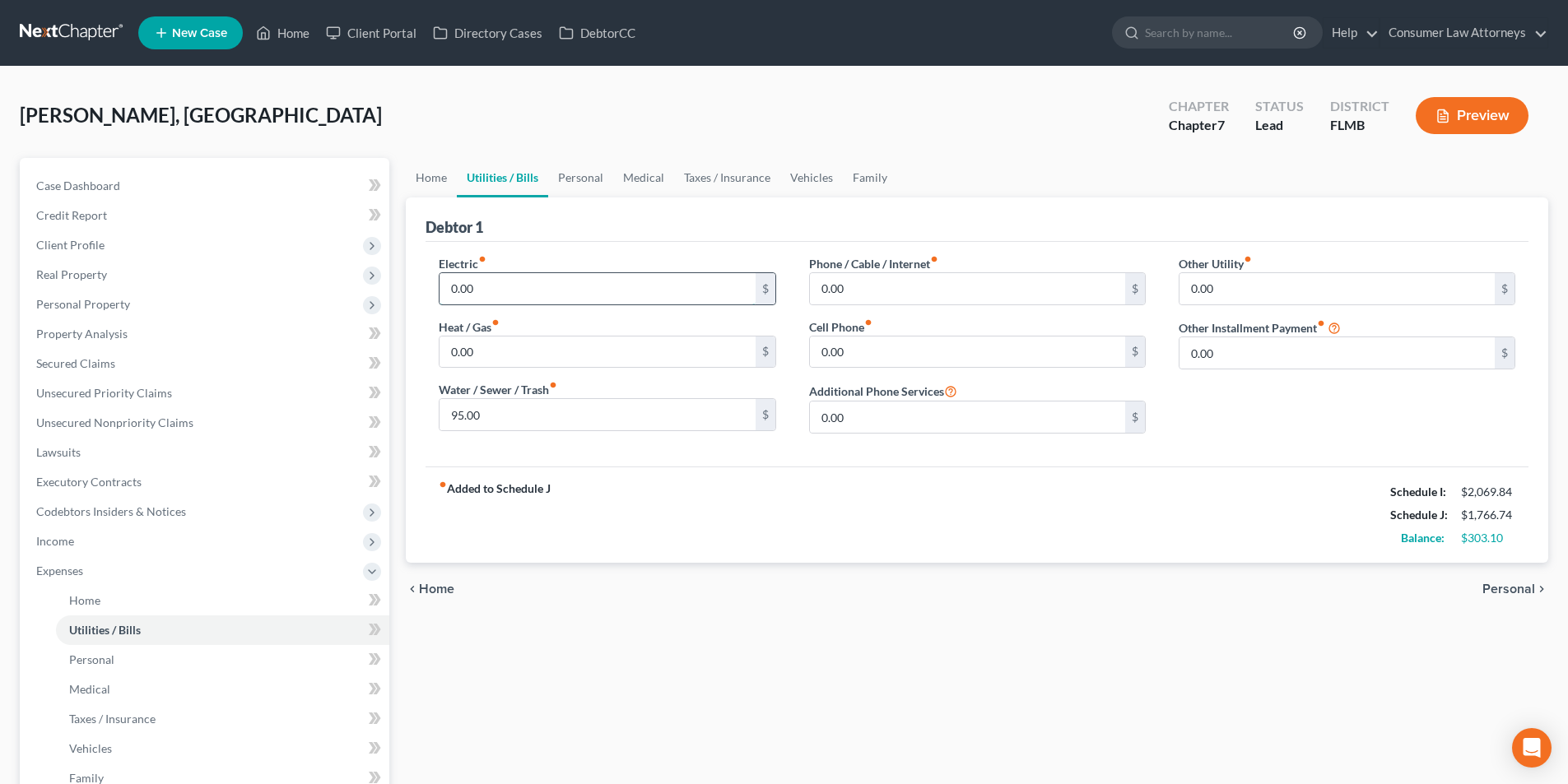
click at [486, 288] on input "0.00" at bounding box center [597, 289] width 315 height 31
type input "75.00"
click at [868, 356] on input "0.00" at bounding box center [967, 352] width 315 height 31
type input "112.00"
click at [596, 177] on link "Personal" at bounding box center [580, 177] width 65 height 40
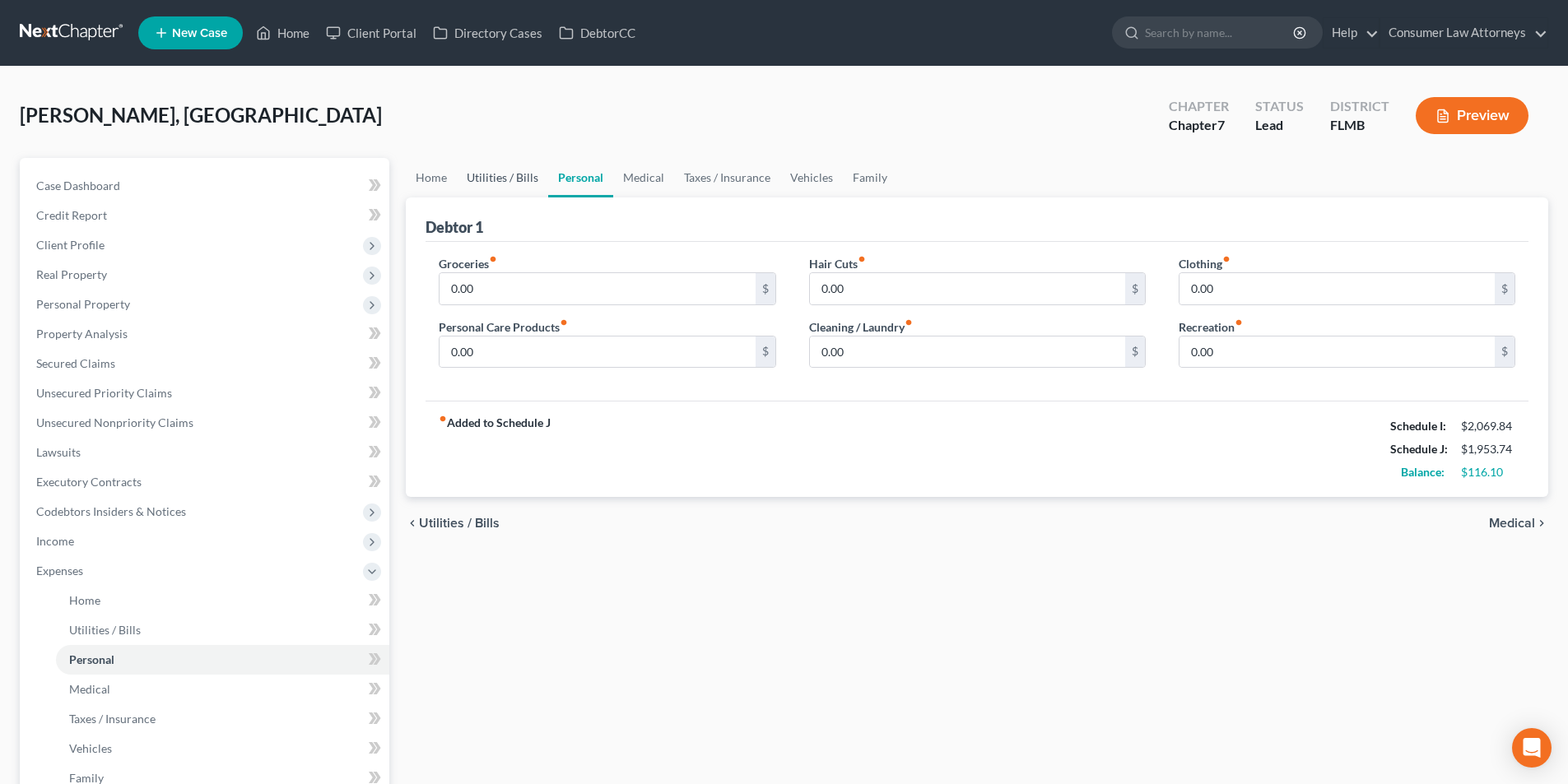
click at [496, 172] on link "Utilities / Bills" at bounding box center [502, 177] width 91 height 40
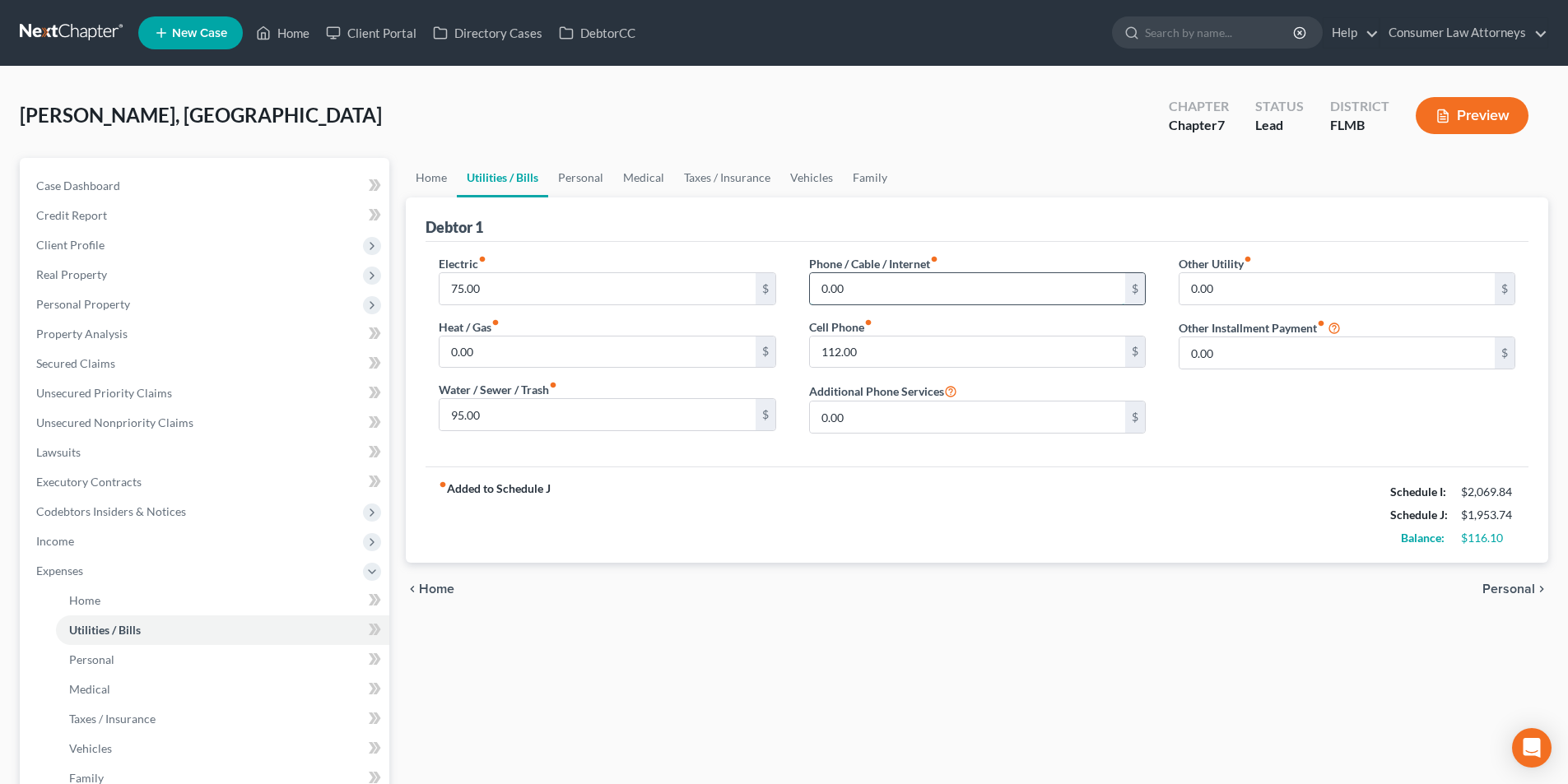
click at [864, 297] on input "0.00" at bounding box center [967, 289] width 315 height 31
type input "50.00"
click at [580, 176] on link "Personal" at bounding box center [580, 177] width 65 height 40
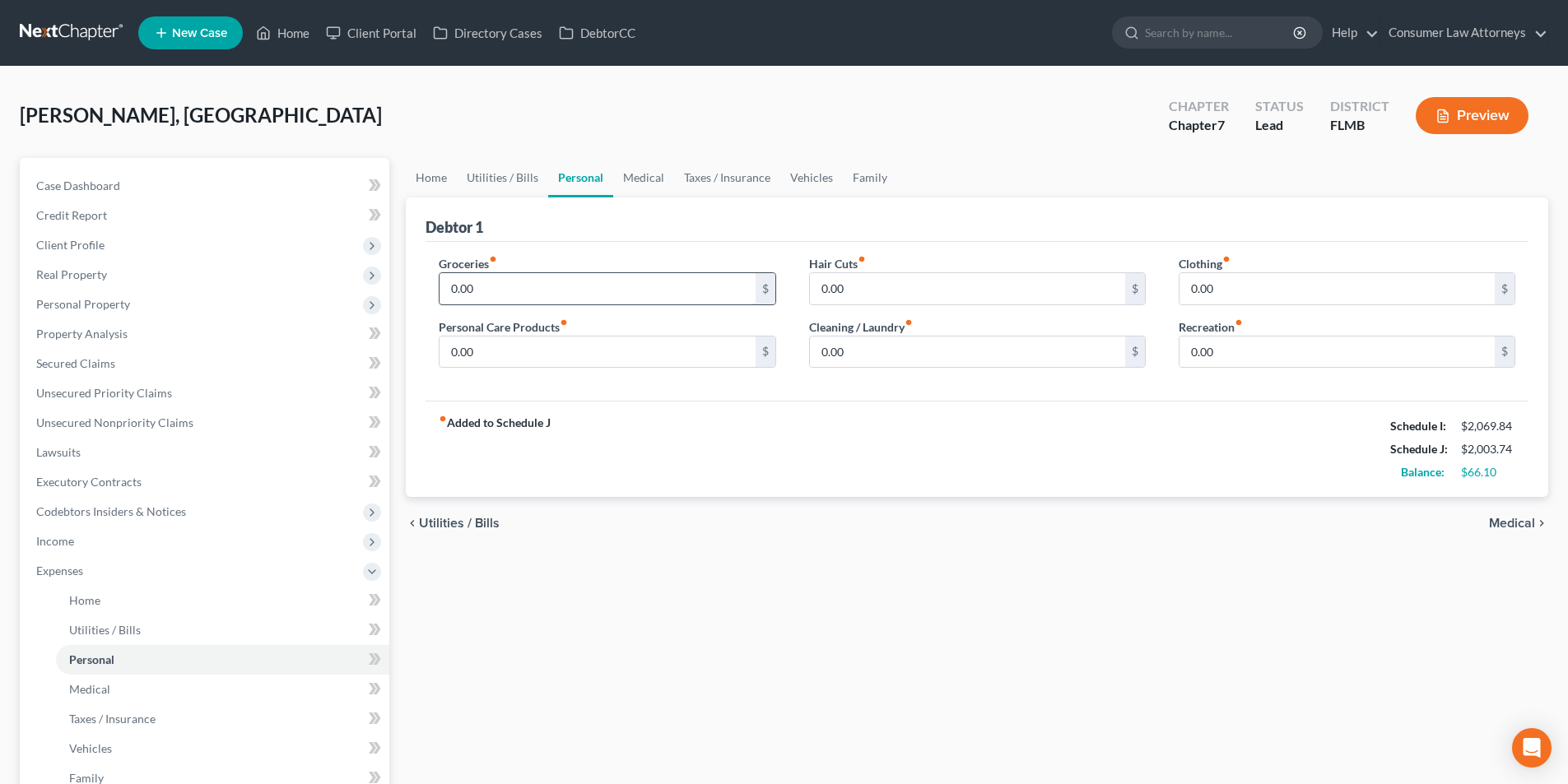
click at [606, 294] on input "0.00" at bounding box center [597, 289] width 315 height 31
type input "100.00"
click at [909, 306] on div "Hair Cuts fiber_manual_record 0.00 $ Cleaning / Laundry fiber_manual_record 0.0…" at bounding box center [978, 318] width 370 height 127
click at [1267, 296] on input "0.00" at bounding box center [1336, 289] width 315 height 31
type input "5.00"
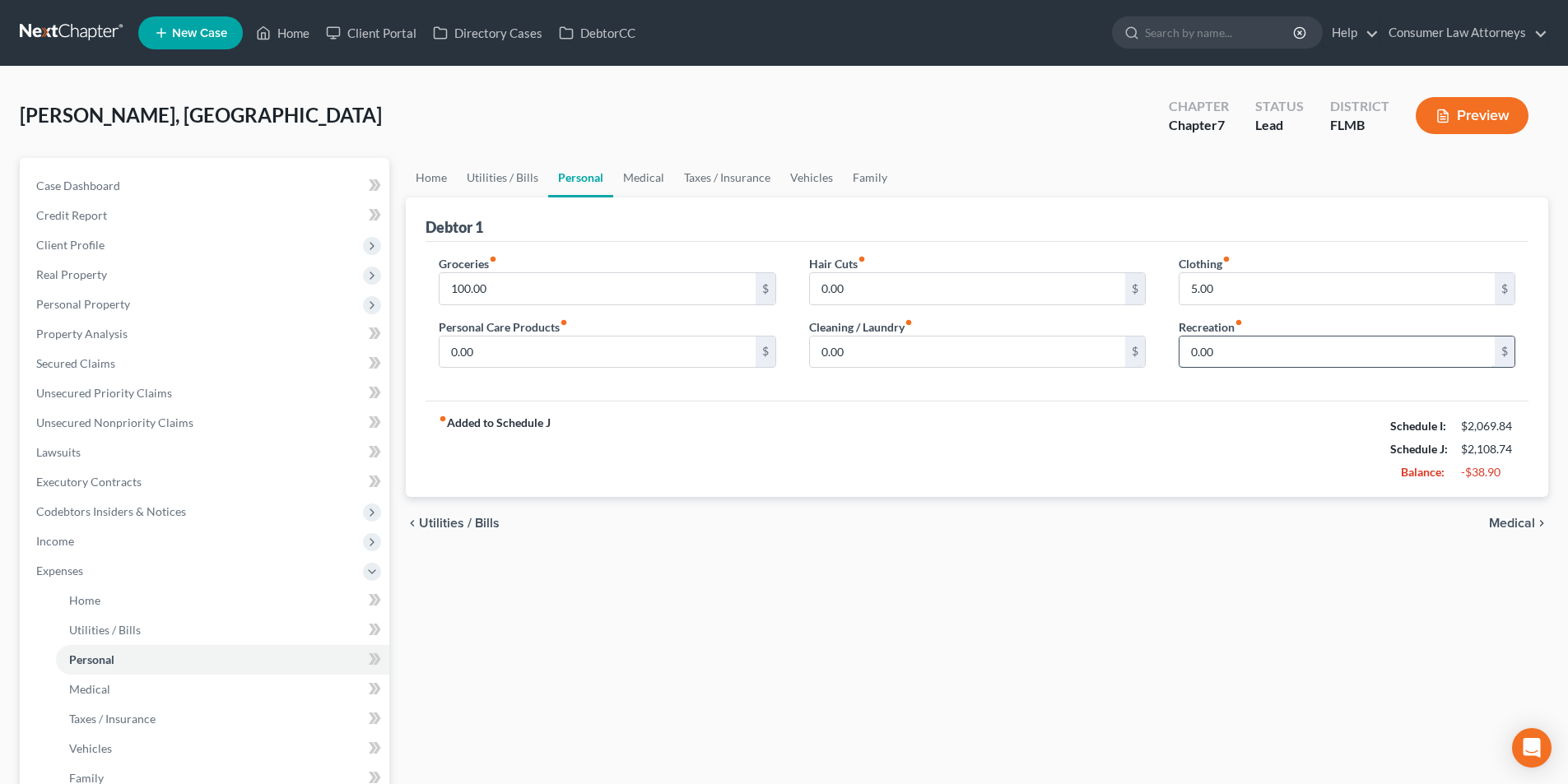
click at [1242, 356] on input "0.00" at bounding box center [1336, 352] width 315 height 31
type input "10.00"
click at [889, 356] on input "0.00" at bounding box center [967, 352] width 315 height 31
type input "10.00"
click at [521, 355] on input "0.00" at bounding box center [597, 352] width 315 height 31
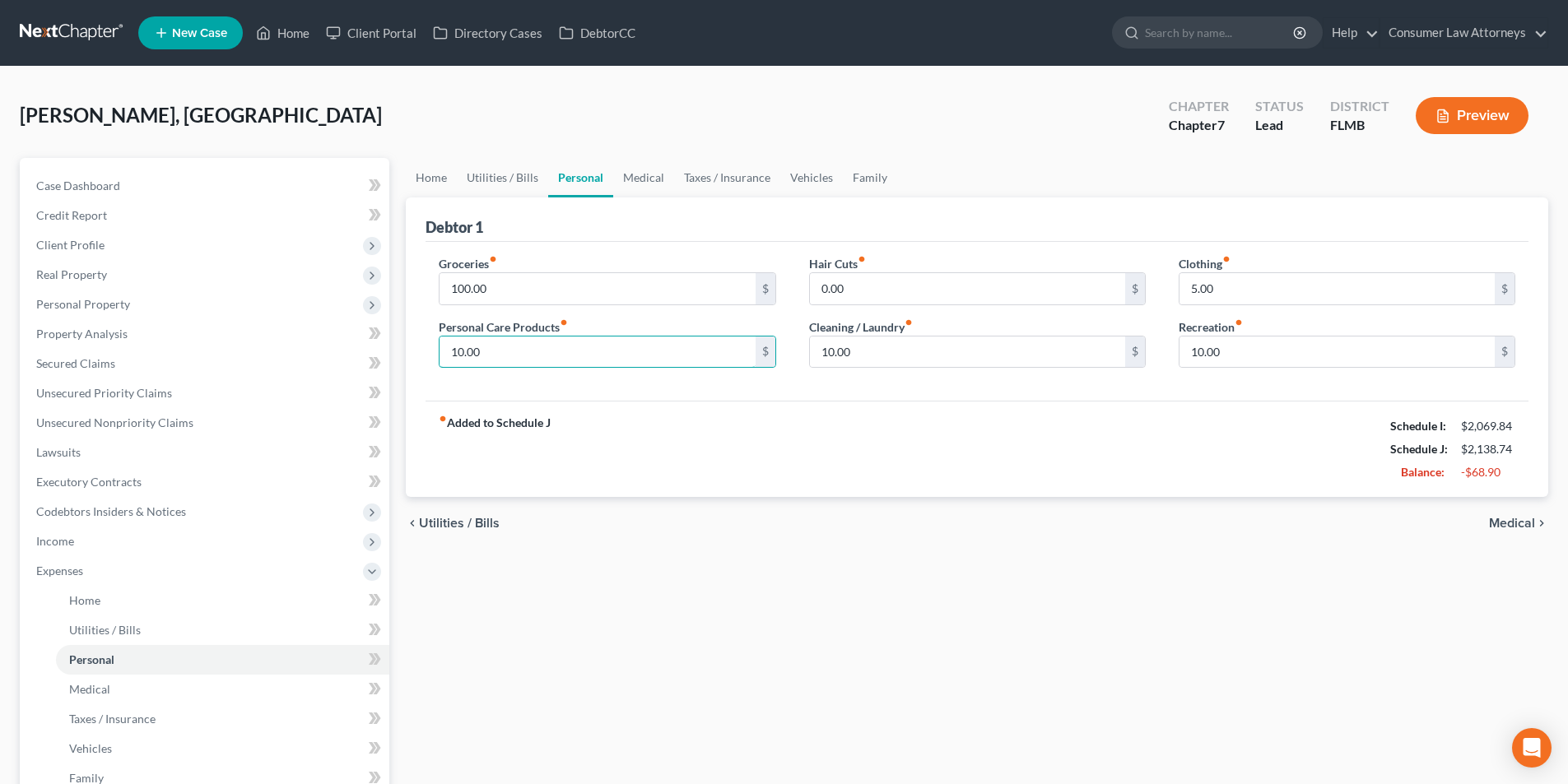
type input "10.00"
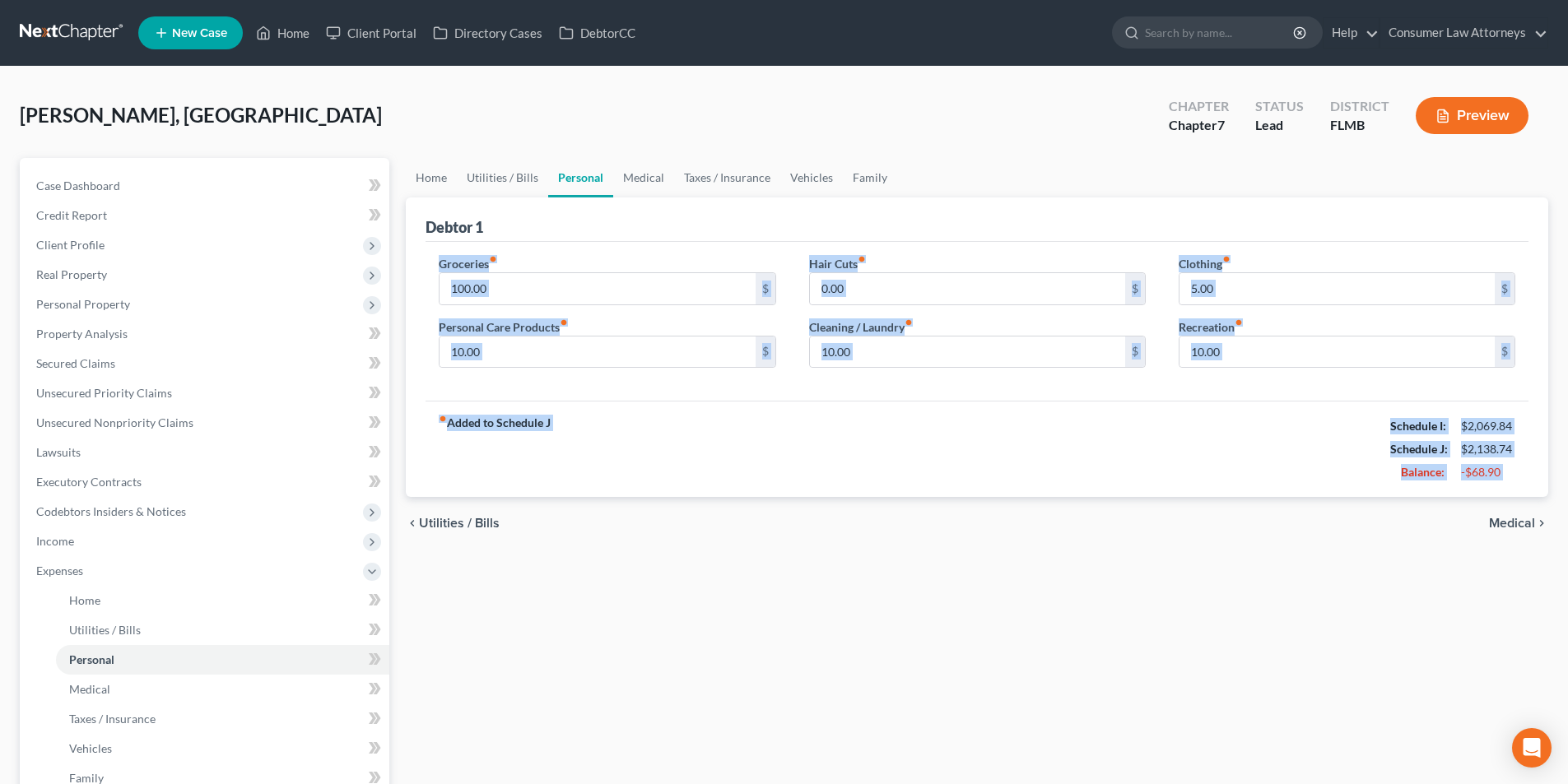
drag, startPoint x: 711, startPoint y: 244, endPoint x: 1718, endPoint y: 740, distance: 1122.5
click at [1567, 740] on html "Home New Case Client Portal Directory Cases DebtorCC Consumer Law Attorneys [EM…" at bounding box center [784, 540] width 1568 height 1082
click at [641, 177] on link "Medical" at bounding box center [644, 177] width 61 height 40
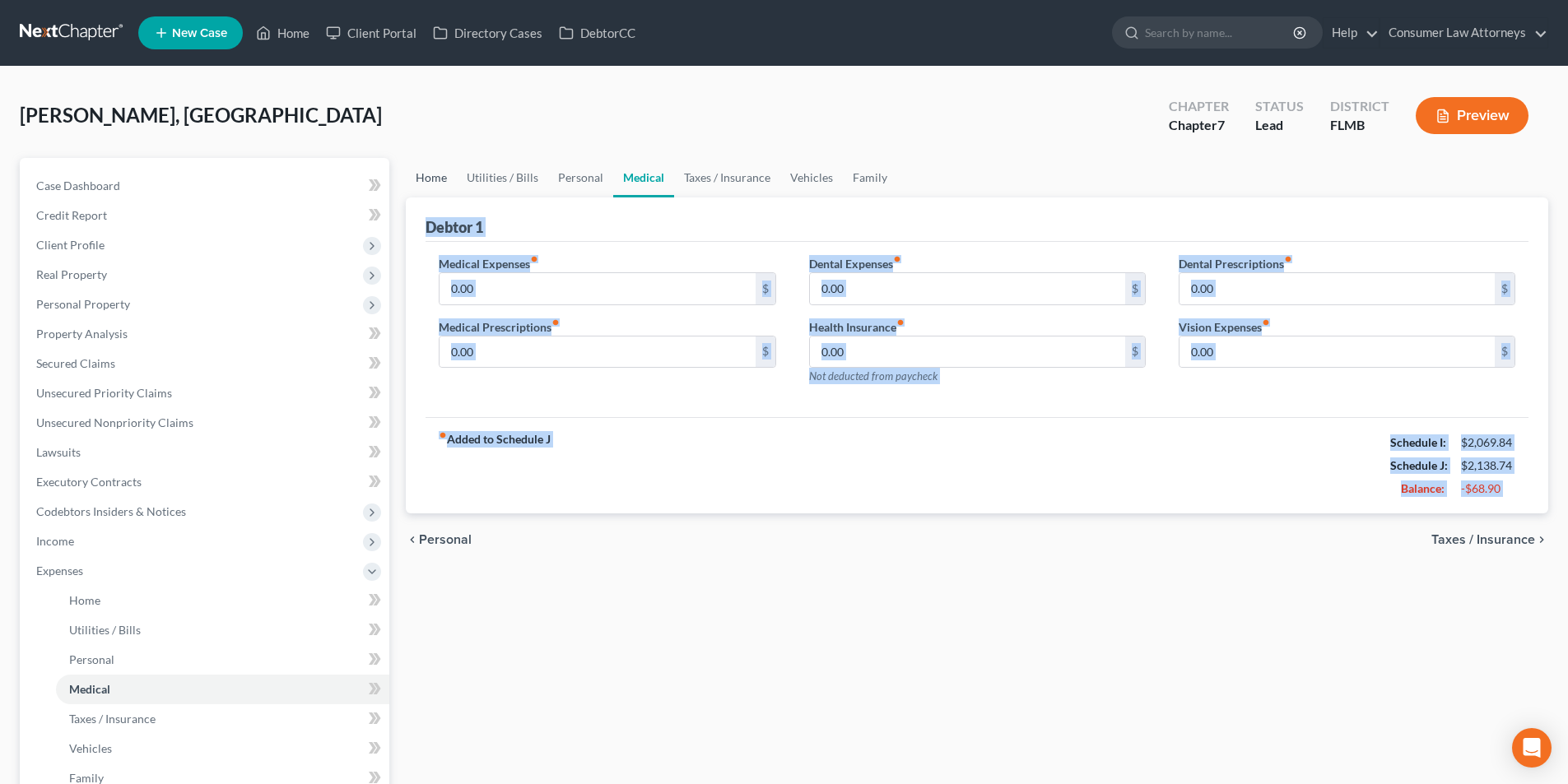
click at [438, 173] on link "Home" at bounding box center [430, 177] width 51 height 40
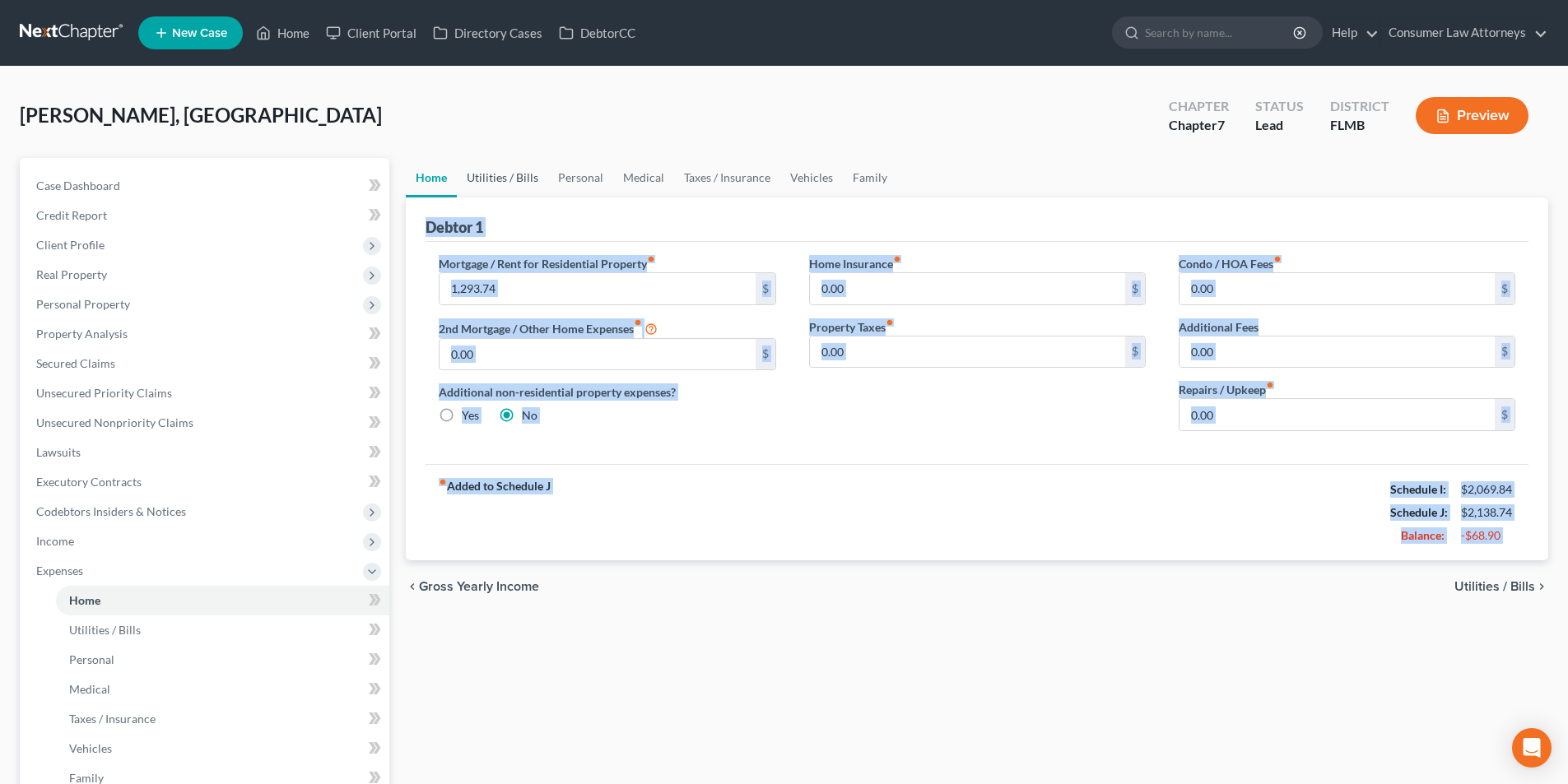
click at [525, 179] on link "Utilities / Bills" at bounding box center [502, 177] width 91 height 40
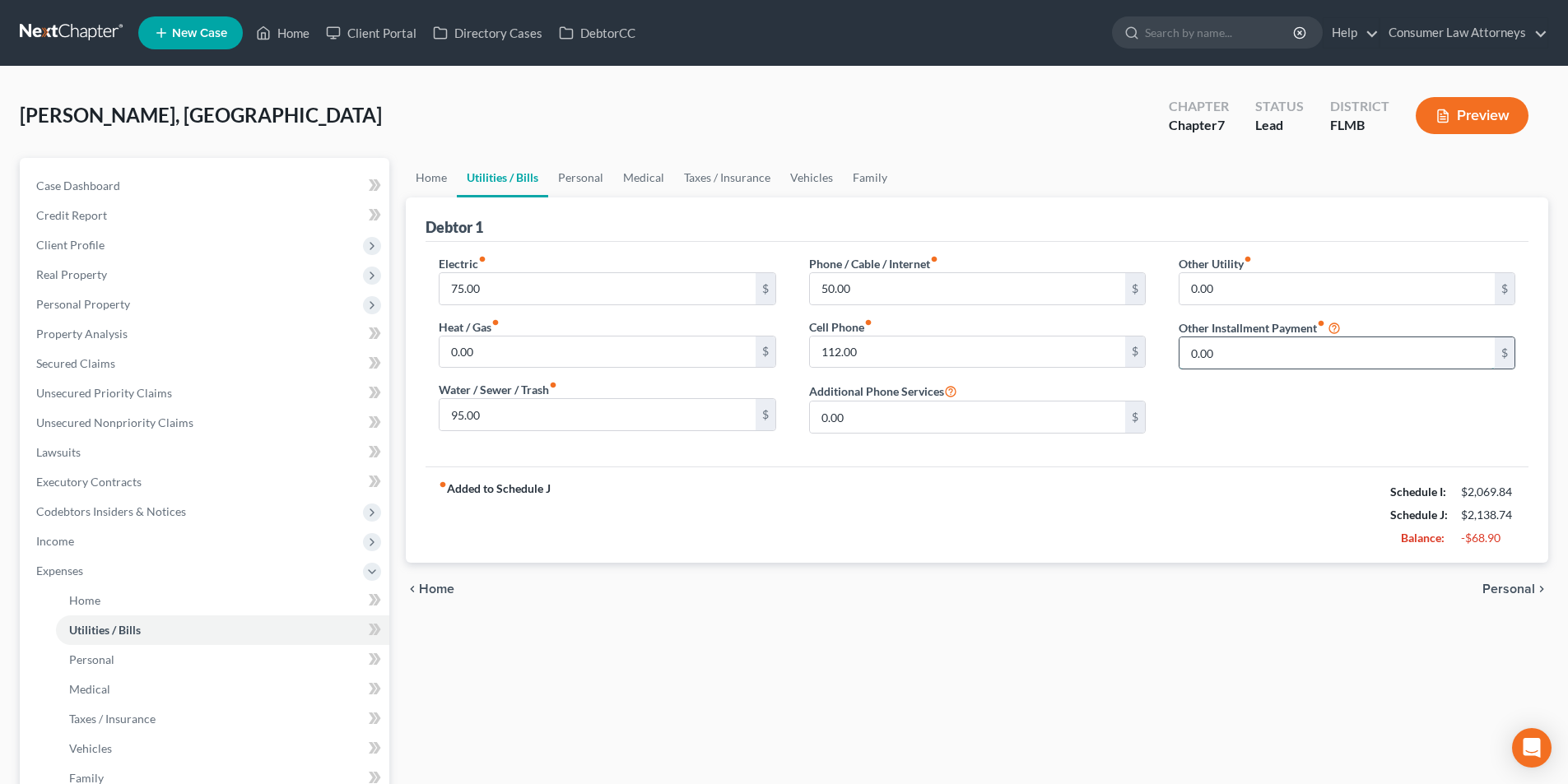
click at [1246, 349] on input "0.00" at bounding box center [1336, 353] width 315 height 31
type input "5.50"
click at [1265, 393] on input "text" at bounding box center [1346, 399] width 335 height 31
click at [808, 176] on link "Vehicles" at bounding box center [811, 177] width 63 height 40
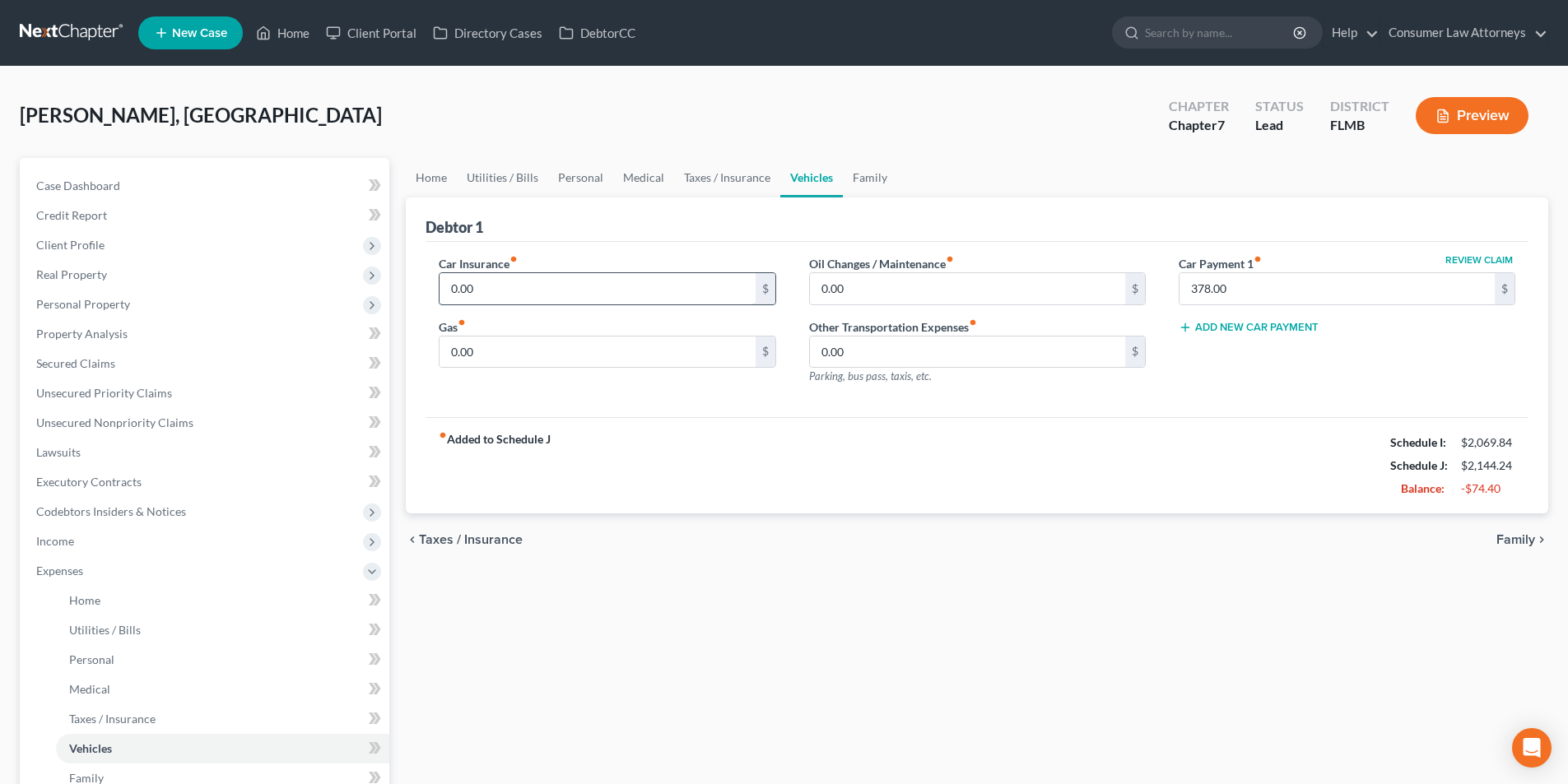
click at [497, 296] on input "0.00" at bounding box center [597, 289] width 315 height 31
click at [876, 286] on input "0.00" at bounding box center [967, 289] width 315 height 31
click at [476, 351] on input "0.00" at bounding box center [597, 352] width 315 height 31
click at [497, 179] on link "Utilities / Bills" at bounding box center [502, 177] width 91 height 40
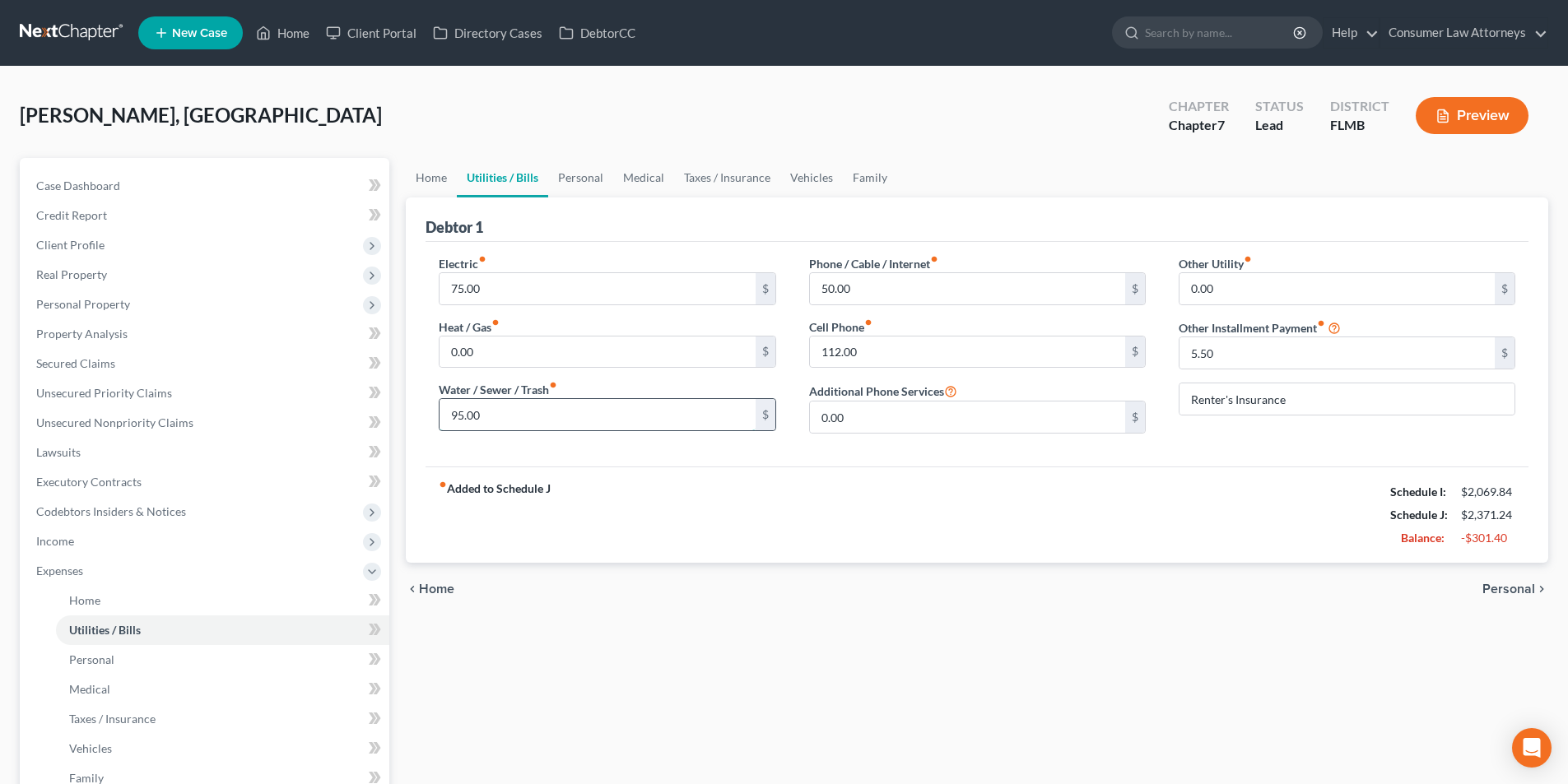
click at [521, 416] on input "95.00" at bounding box center [597, 415] width 315 height 31
click at [596, 178] on link "Personal" at bounding box center [580, 177] width 65 height 40
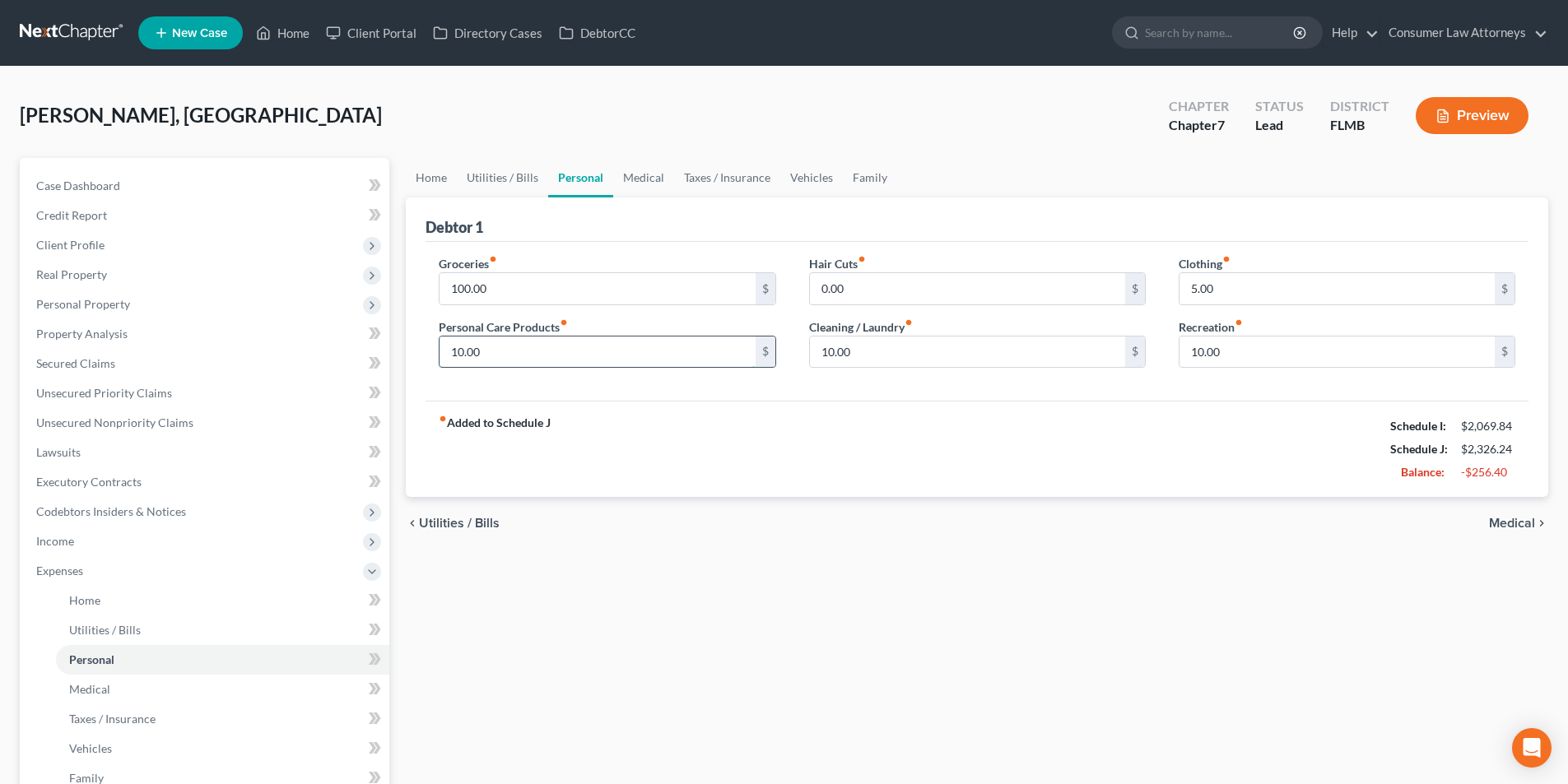
click at [520, 347] on input "10.00" at bounding box center [597, 352] width 315 height 31
click at [871, 358] on input "10.00" at bounding box center [967, 352] width 315 height 31
click at [635, 178] on link "Medical" at bounding box center [644, 177] width 61 height 40
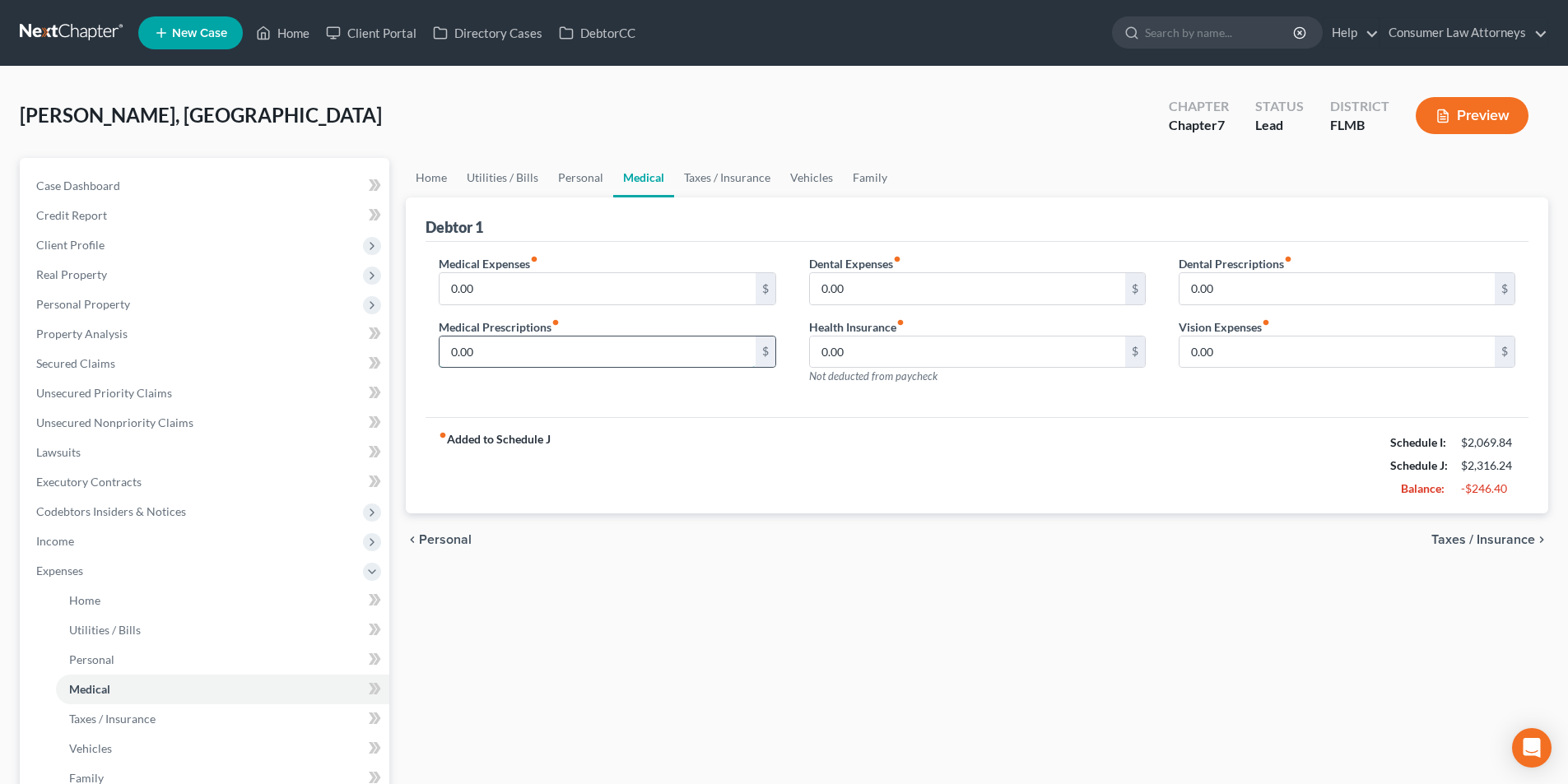
click at [504, 355] on input "0.00" at bounding box center [597, 352] width 315 height 31
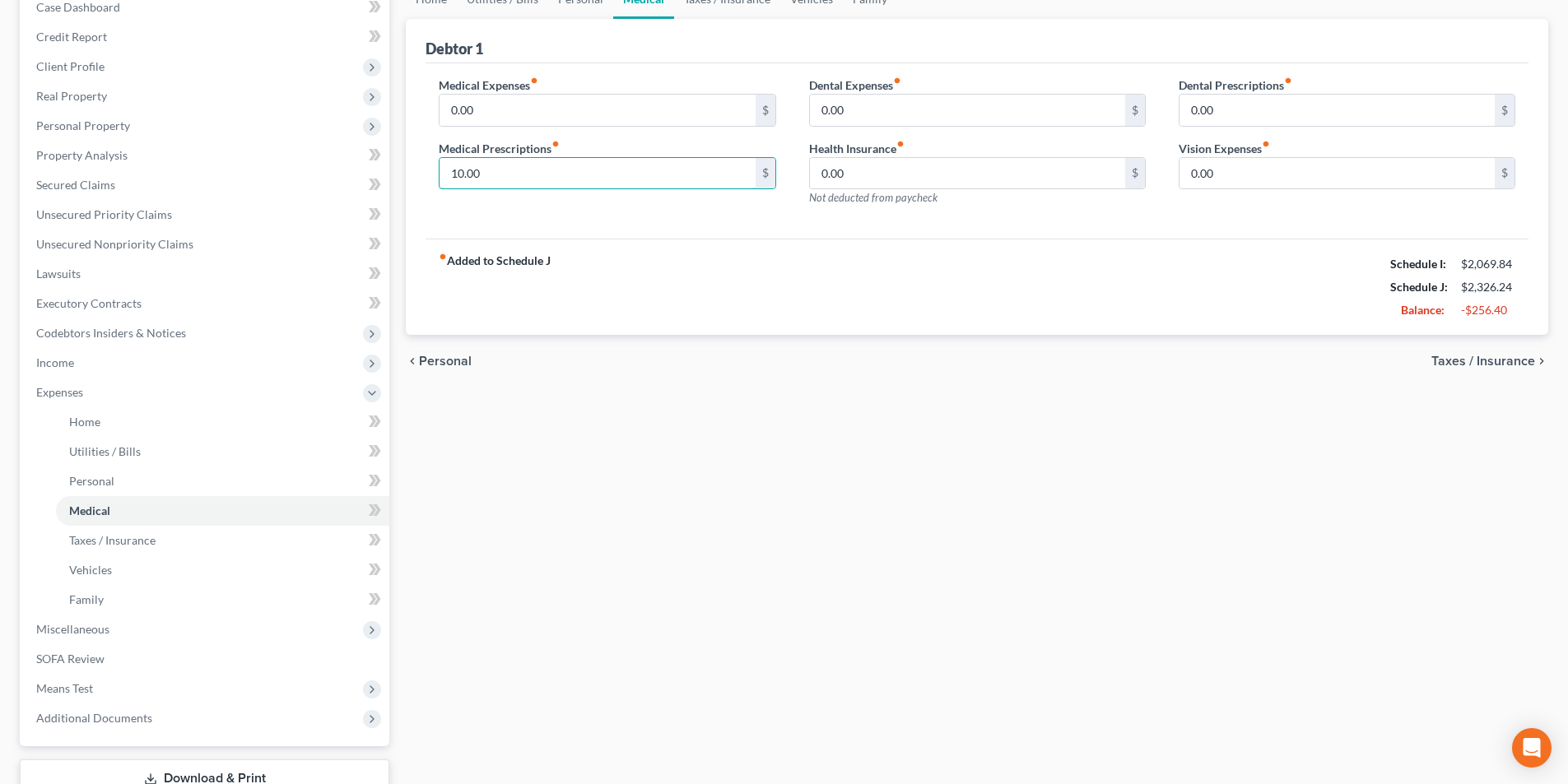
scroll to position [298, 0]
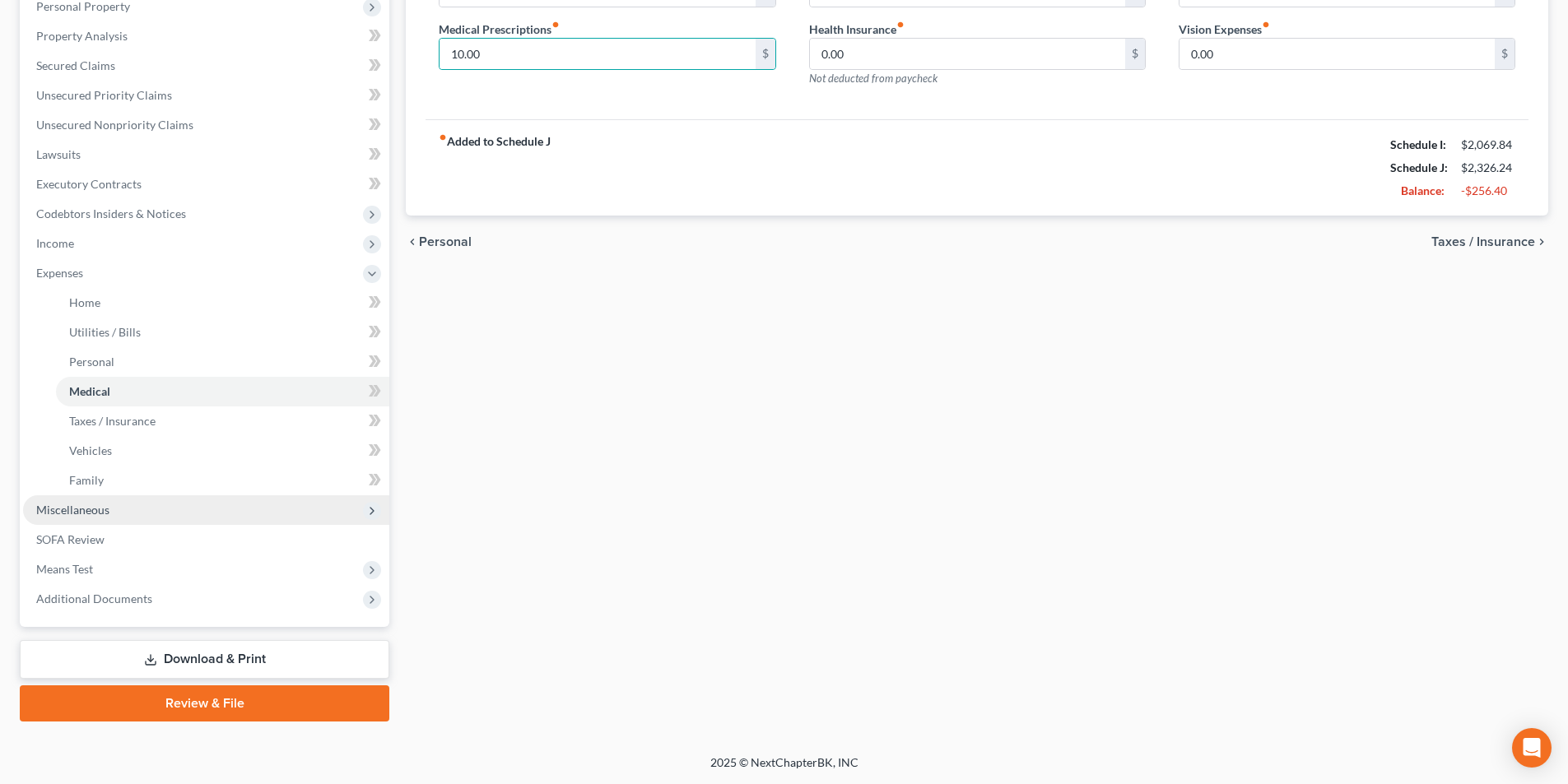
click at [71, 509] on span "Miscellaneous" at bounding box center [73, 509] width 74 height 14
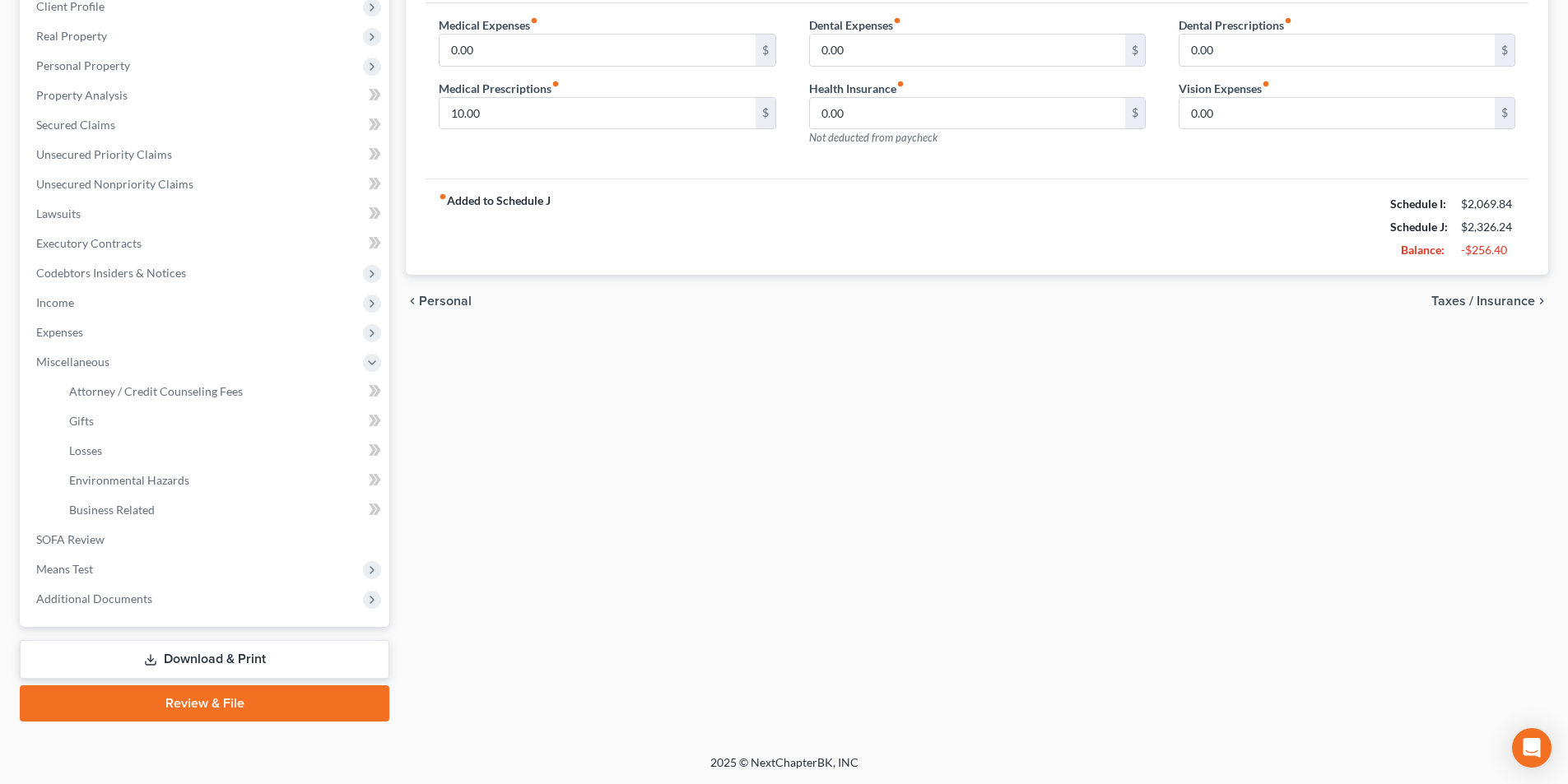
scroll to position [239, 0]
drag, startPoint x: 179, startPoint y: 386, endPoint x: 259, endPoint y: 416, distance: 85.4
click at [179, 386] on span "Attorney / Credit Counseling Fees" at bounding box center [155, 391] width 174 height 14
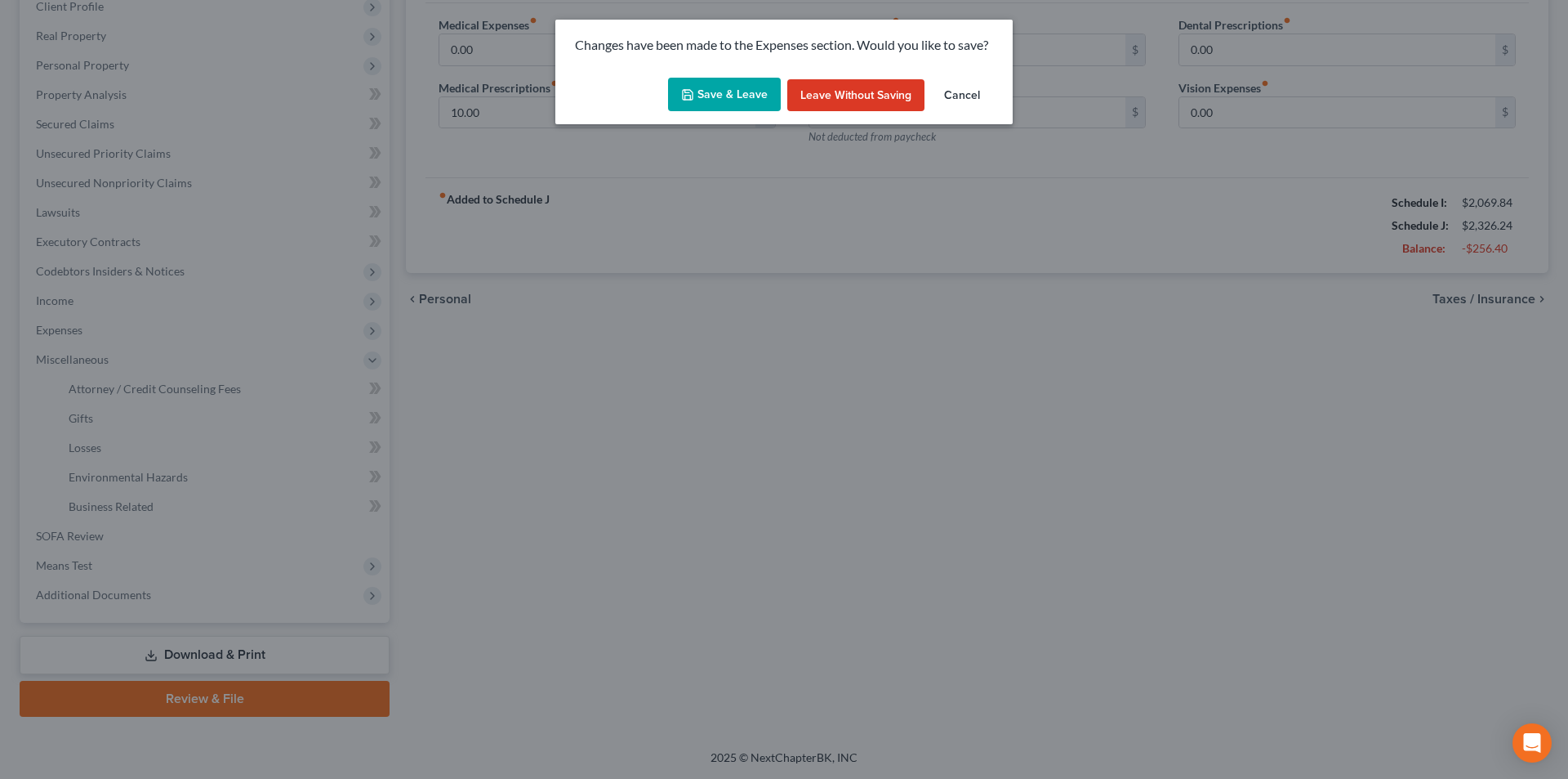
click at [742, 89] on button "Save & Leave" at bounding box center [724, 95] width 112 height 35
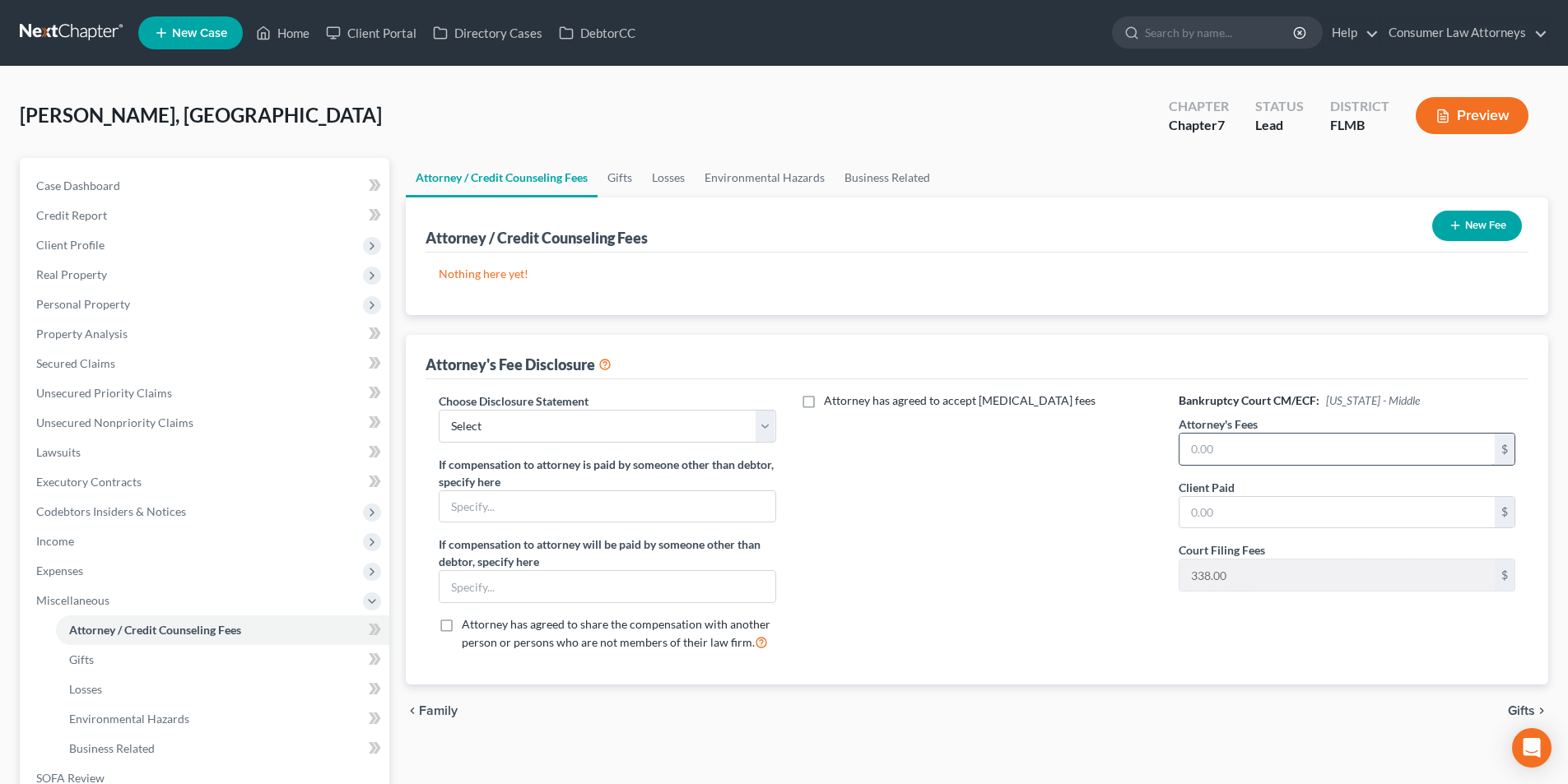
click at [1224, 453] on input "text" at bounding box center [1336, 449] width 315 height 31
click at [1253, 510] on input "text" at bounding box center [1336, 512] width 315 height 31
click at [1465, 218] on button "New Fee" at bounding box center [1477, 225] width 90 height 30
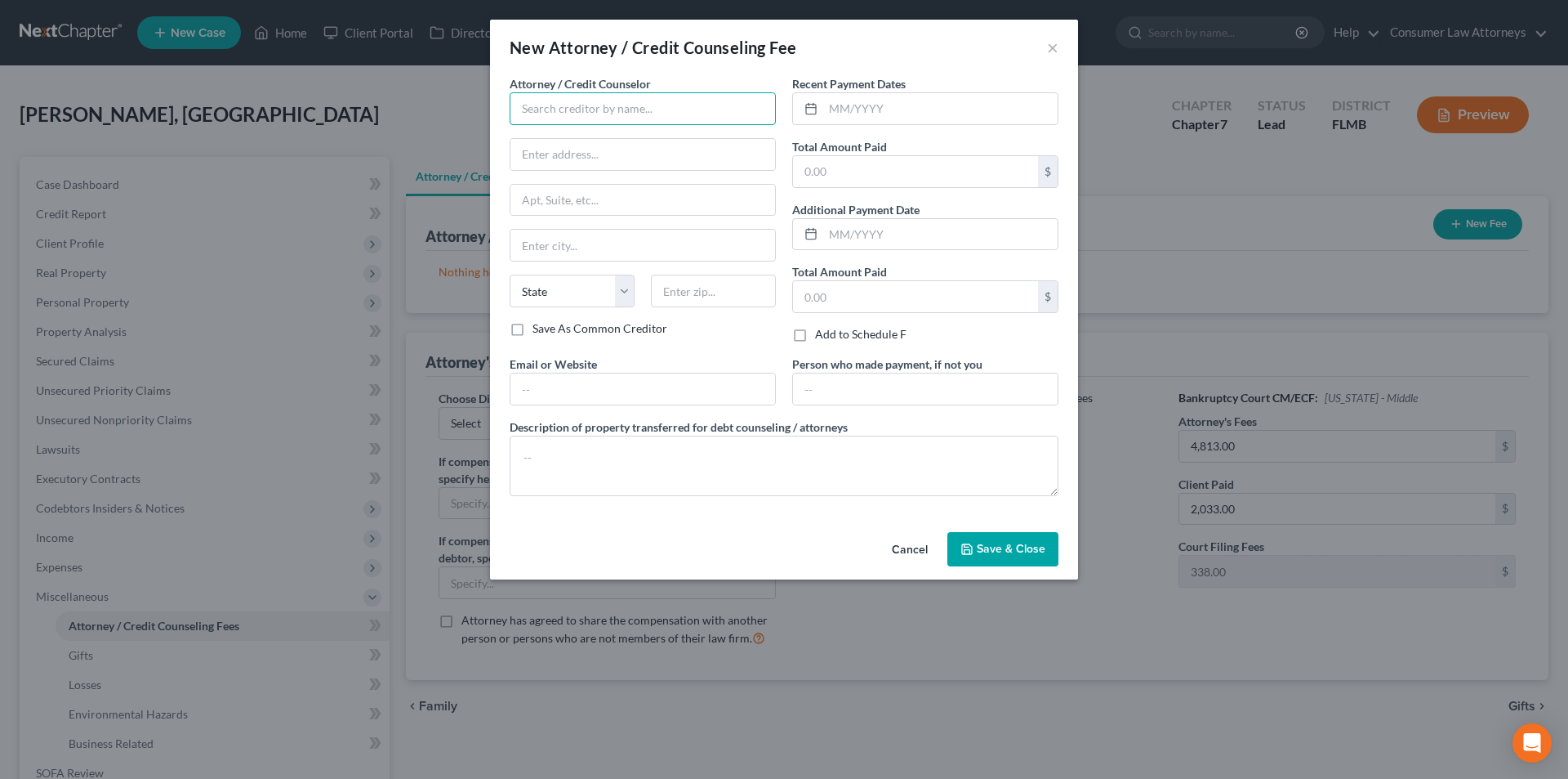
click at [561, 112] on input "text" at bounding box center [643, 109] width 267 height 33
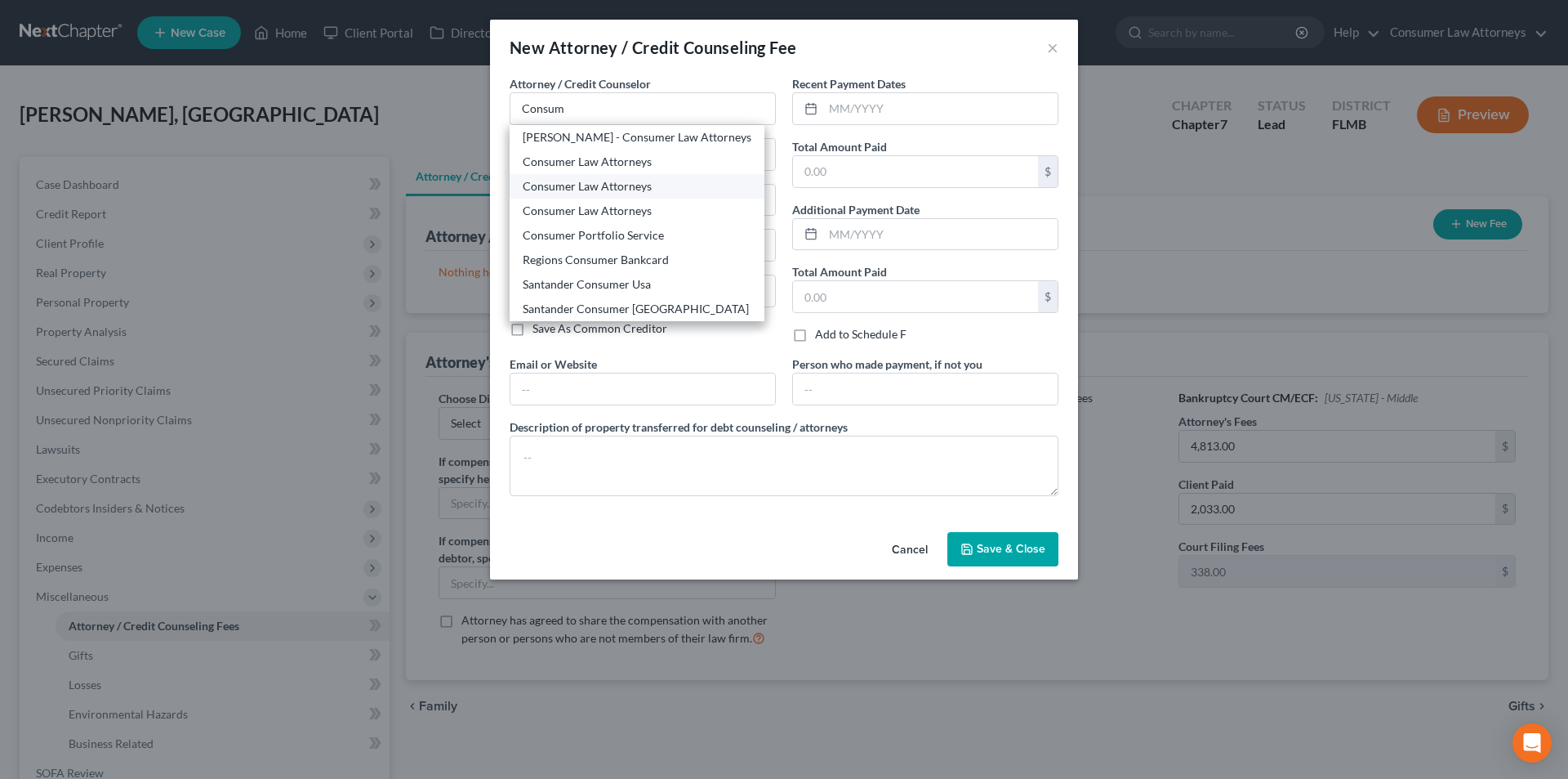
click at [586, 193] on div "Consumer Law Attorneys" at bounding box center [637, 186] width 229 height 16
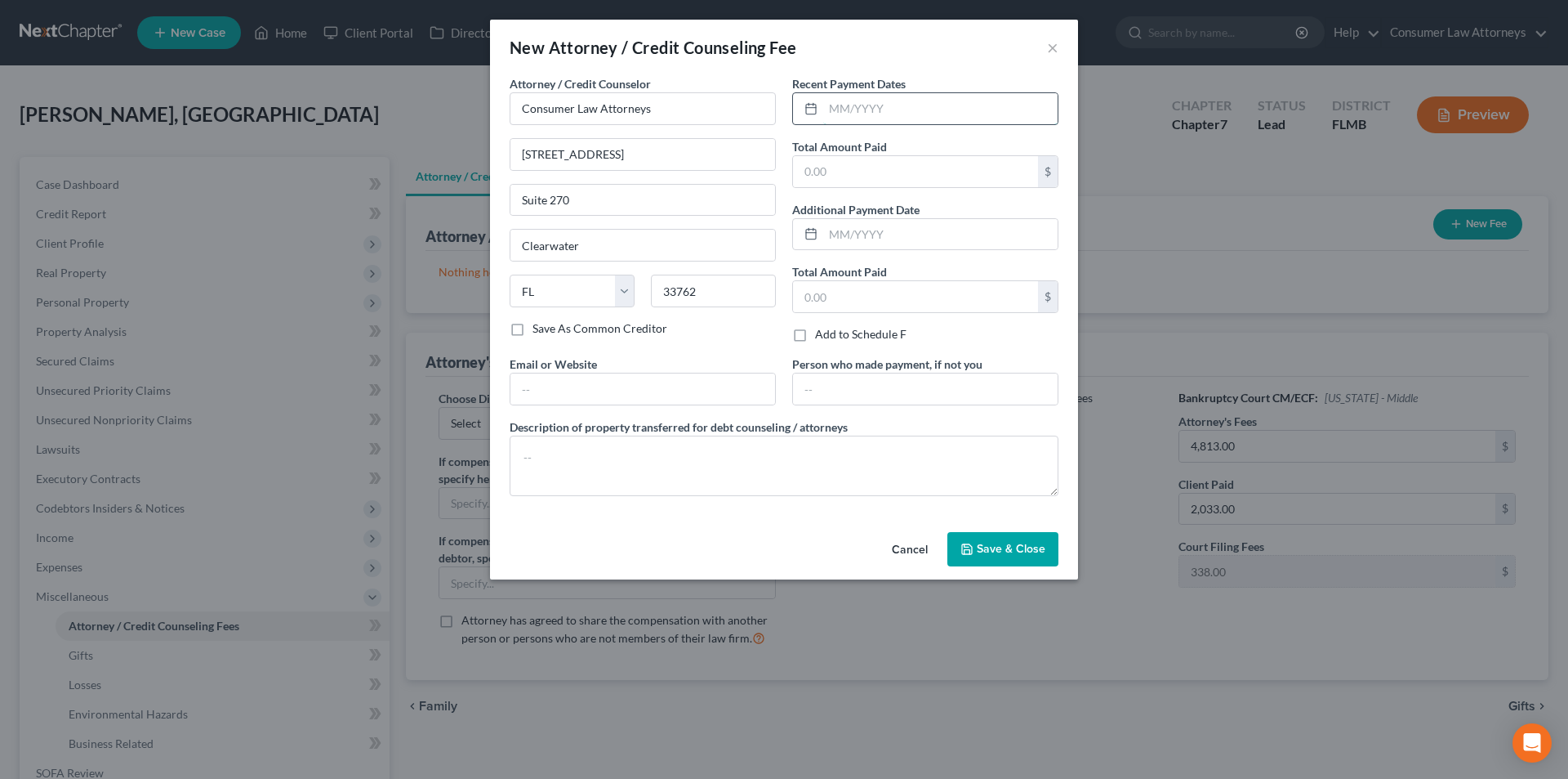
click at [875, 111] on input "text" at bounding box center [940, 109] width 235 height 31
click at [868, 174] on input "text" at bounding box center [915, 172] width 245 height 31
click at [637, 468] on textarea at bounding box center [783, 466] width 549 height 60
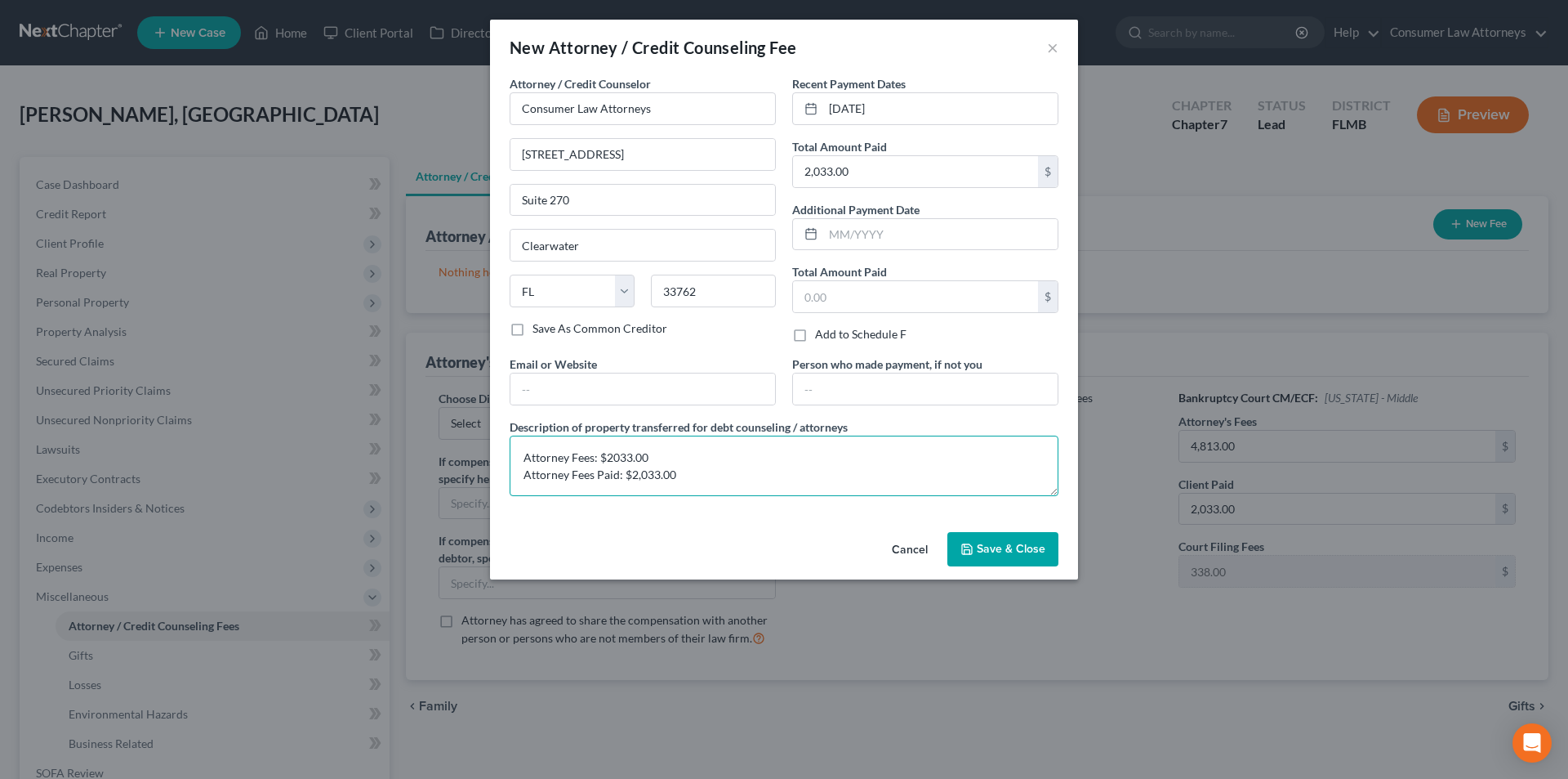
click at [612, 451] on textarea "Attorney Fees: $2033.00 Attorney Fees Paid: $2,033.00" at bounding box center [783, 466] width 549 height 60
click at [693, 477] on textarea "Attorney Fees: $2,033.00 Attorney Fees Paid: $2,033.00" at bounding box center [783, 466] width 549 height 60
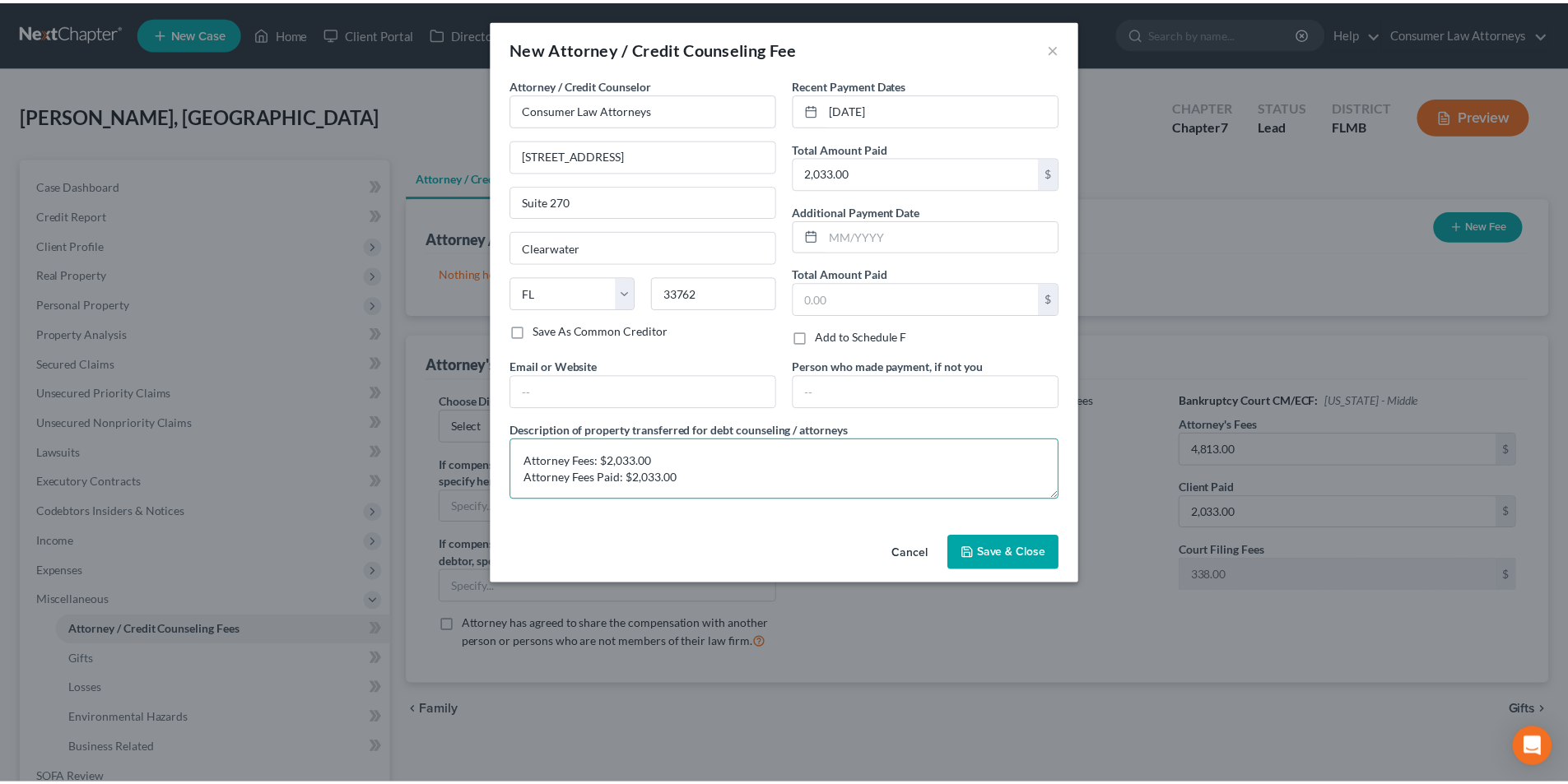
scroll to position [4, 0]
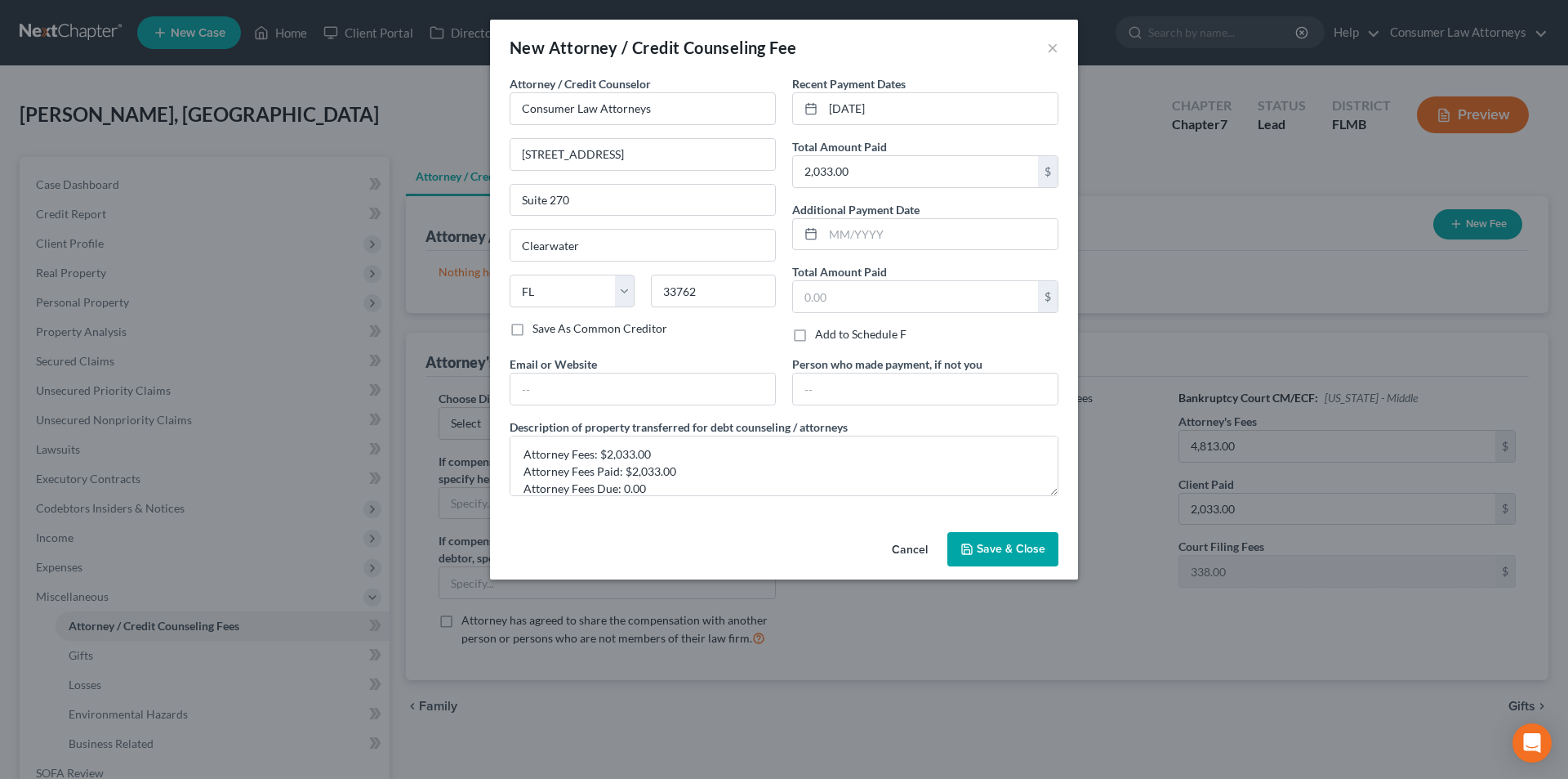
click at [1001, 542] on span "Save & Close" at bounding box center [1010, 548] width 68 height 14
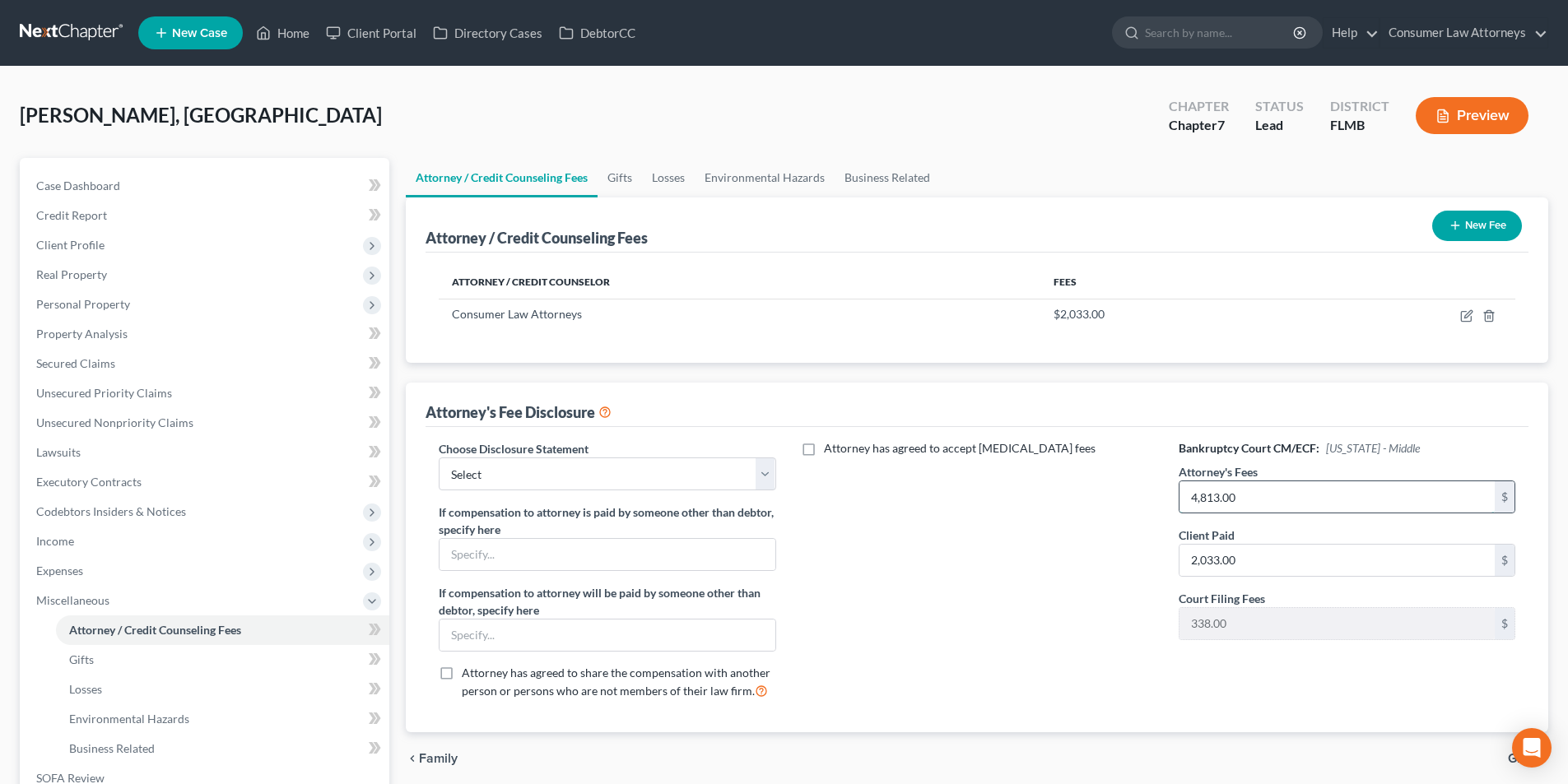
click at [1252, 496] on input "4,813.00" at bounding box center [1336, 496] width 315 height 31
click at [1459, 216] on button "New Fee" at bounding box center [1477, 225] width 90 height 30
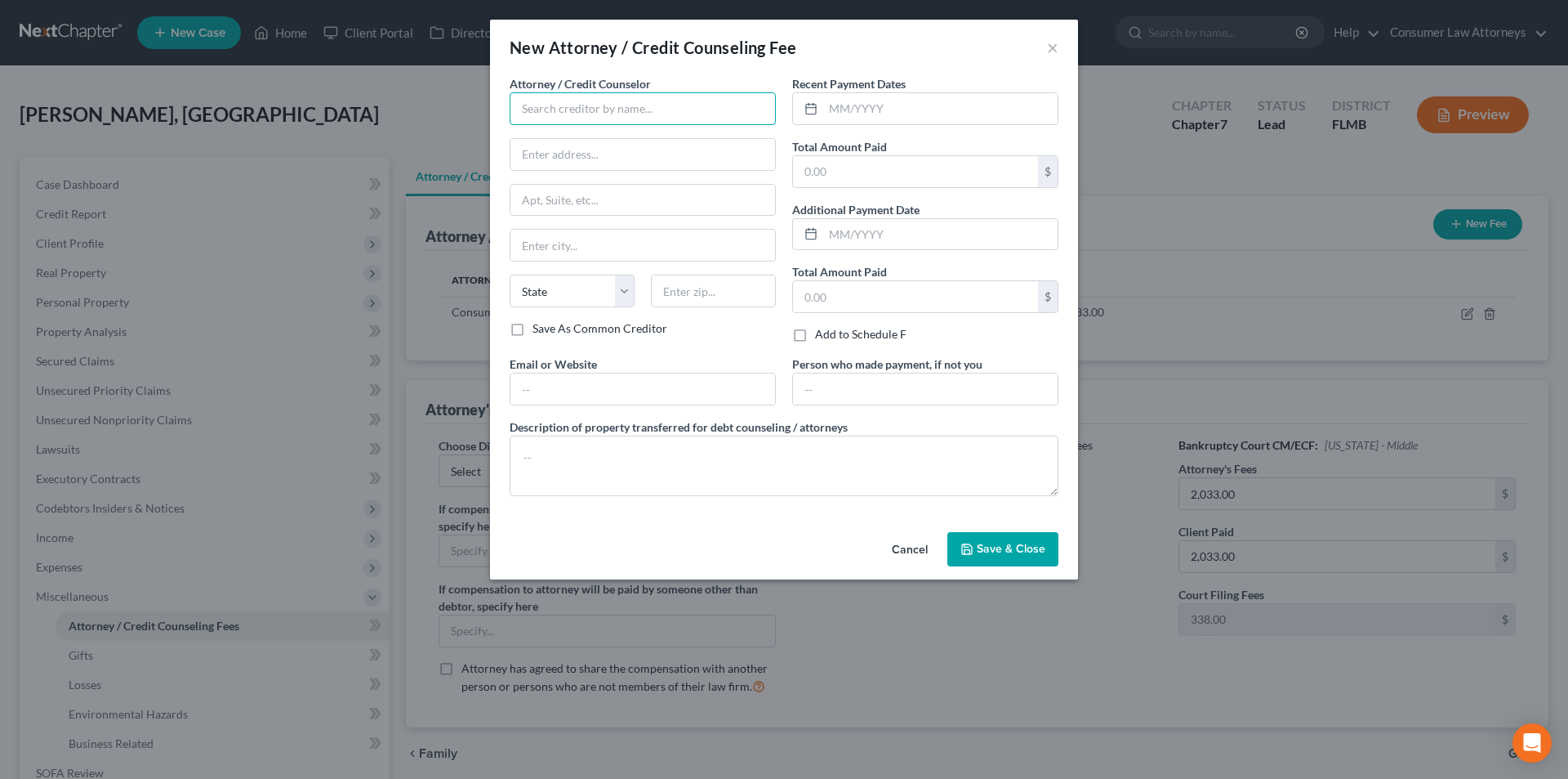
click at [579, 108] on input "text" at bounding box center [643, 109] width 267 height 33
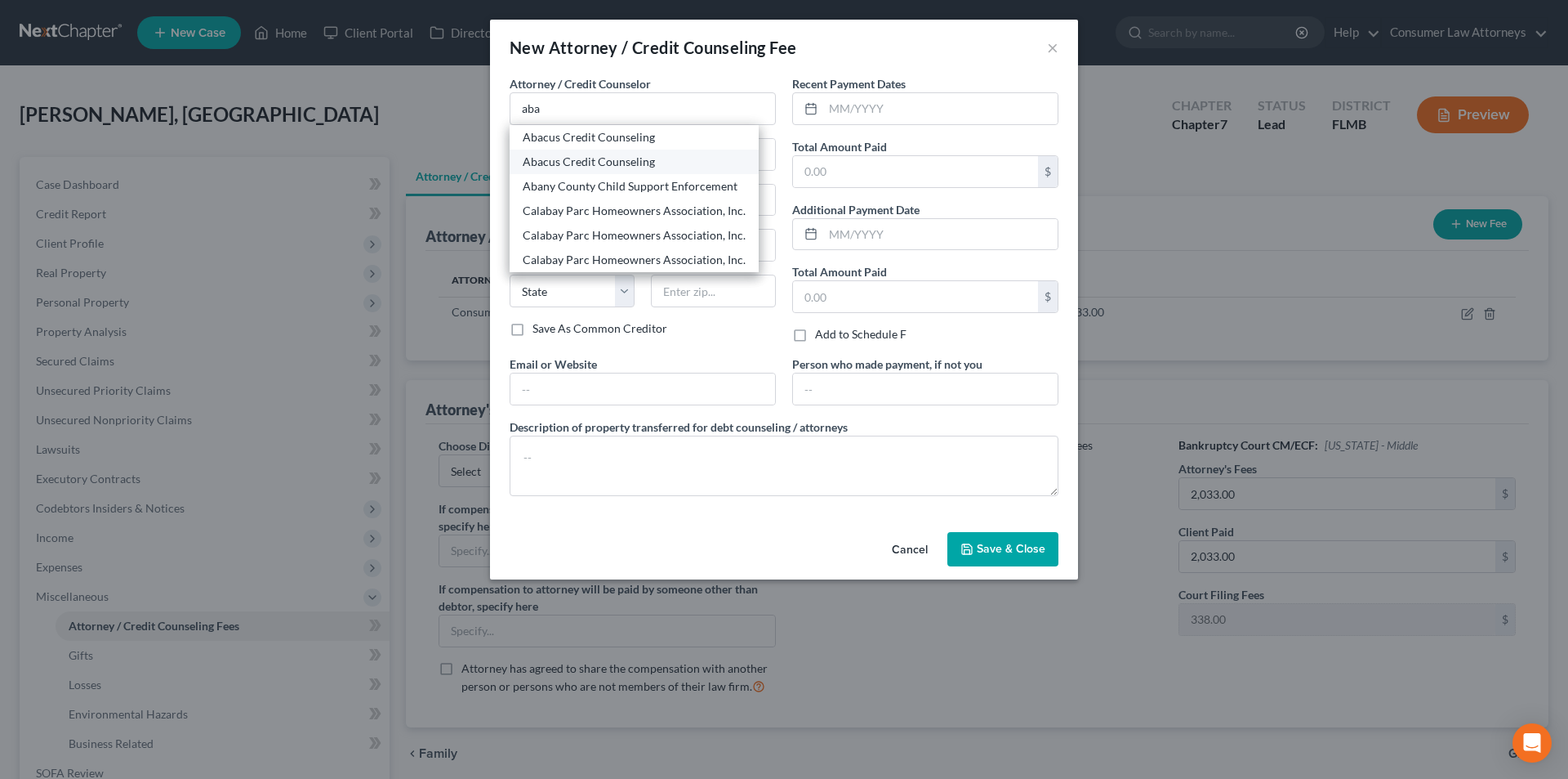
click at [570, 161] on div "Abacus Credit Counseling" at bounding box center [634, 162] width 223 height 16
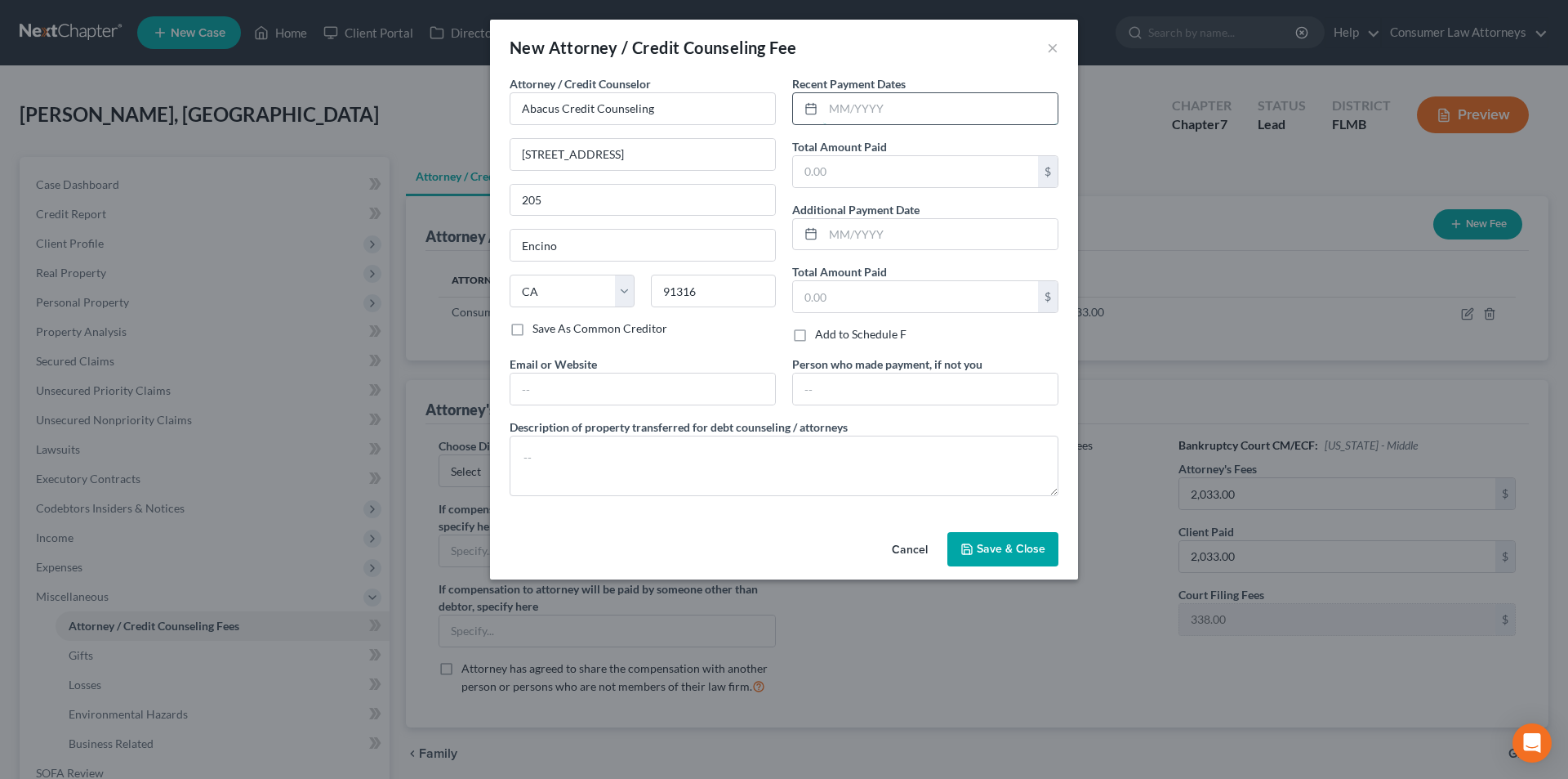
click at [859, 111] on input "text" at bounding box center [940, 109] width 235 height 31
click at [851, 164] on input "text" at bounding box center [915, 172] width 245 height 31
click at [648, 458] on textarea at bounding box center [783, 466] width 549 height 60
click at [967, 546] on polyline "button" at bounding box center [967, 545] width 4 height 3
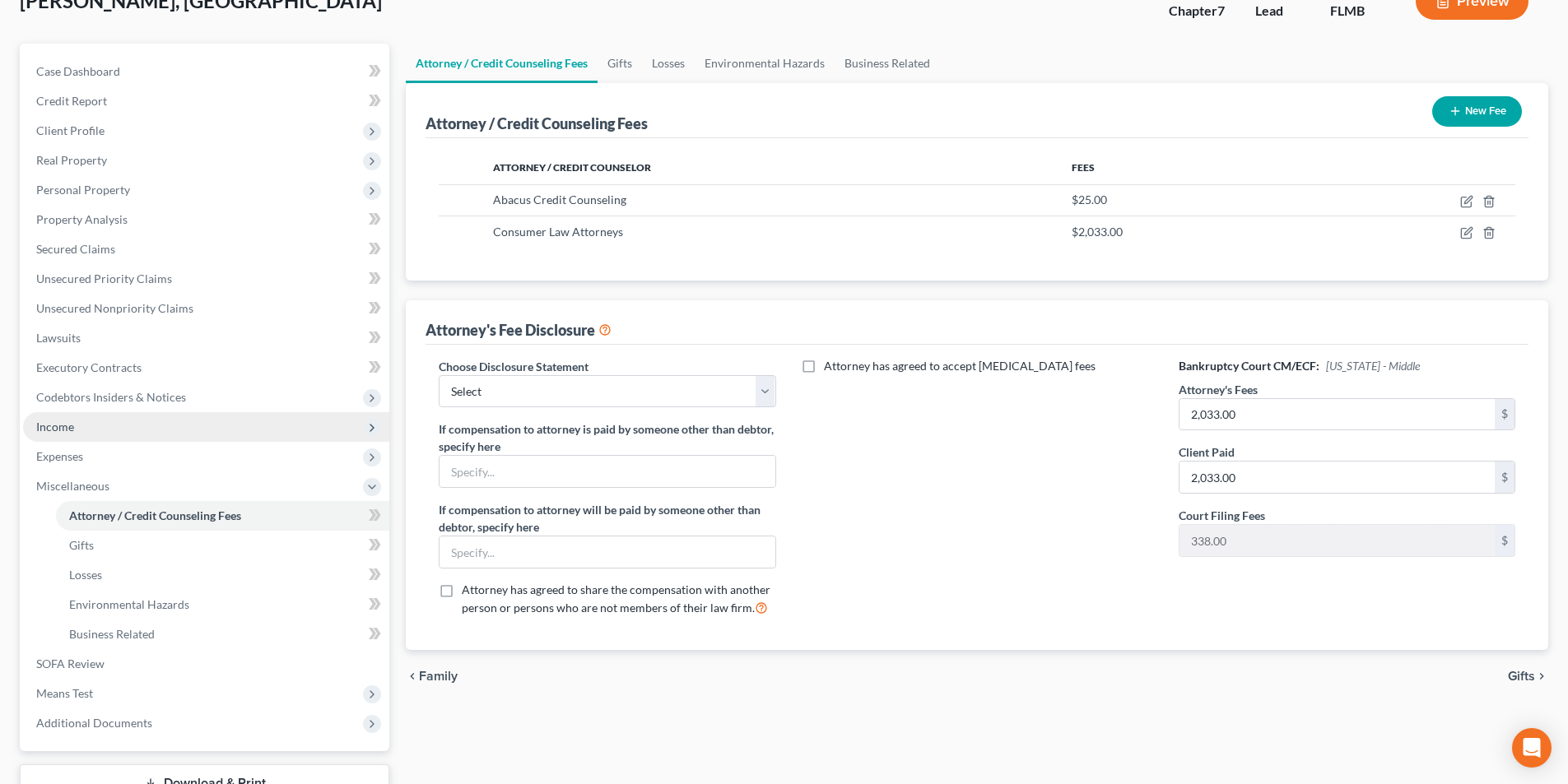
scroll to position [239, 0]
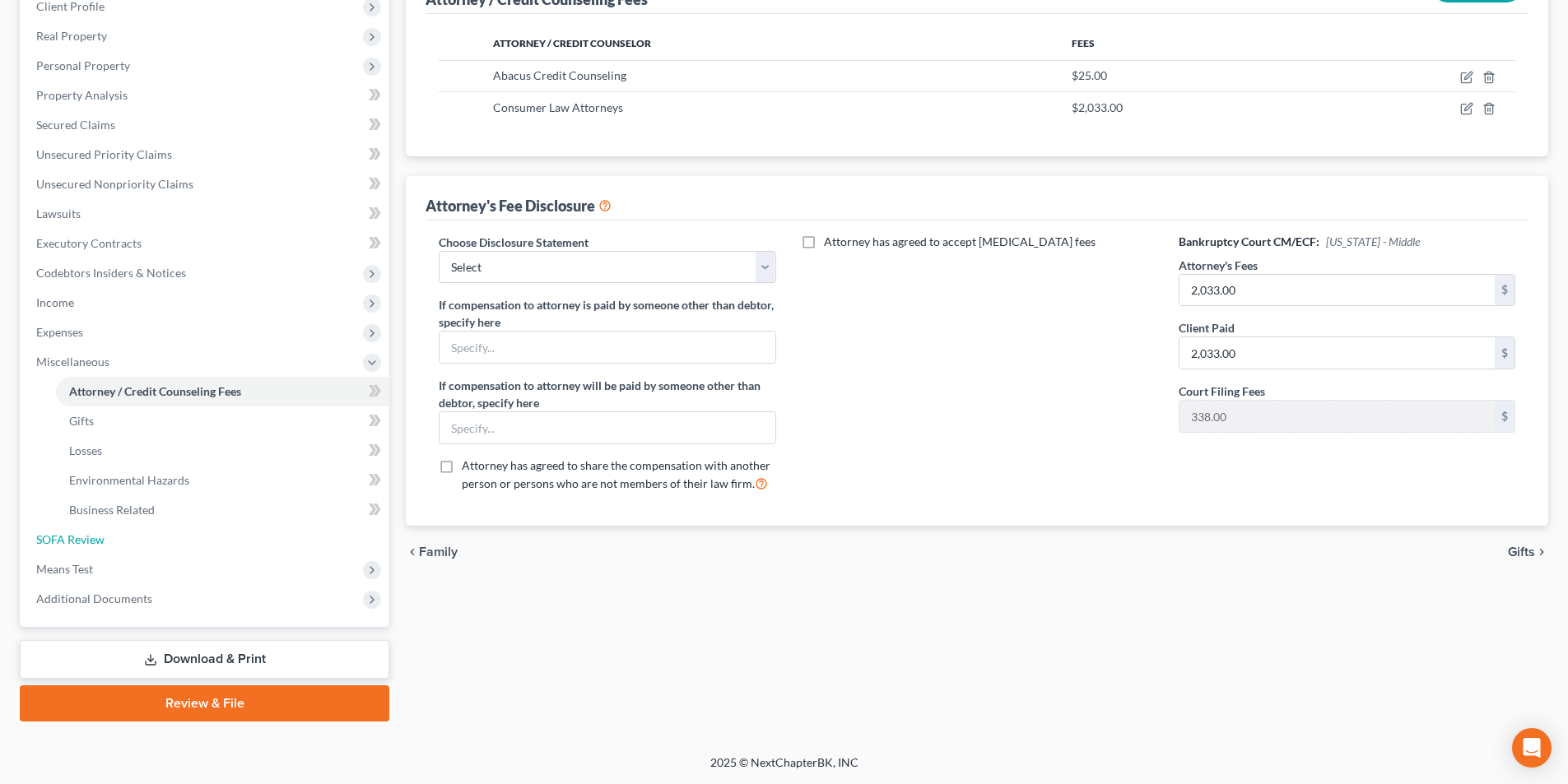
click at [102, 535] on span "SOFA Review" at bounding box center [70, 539] width 68 height 14
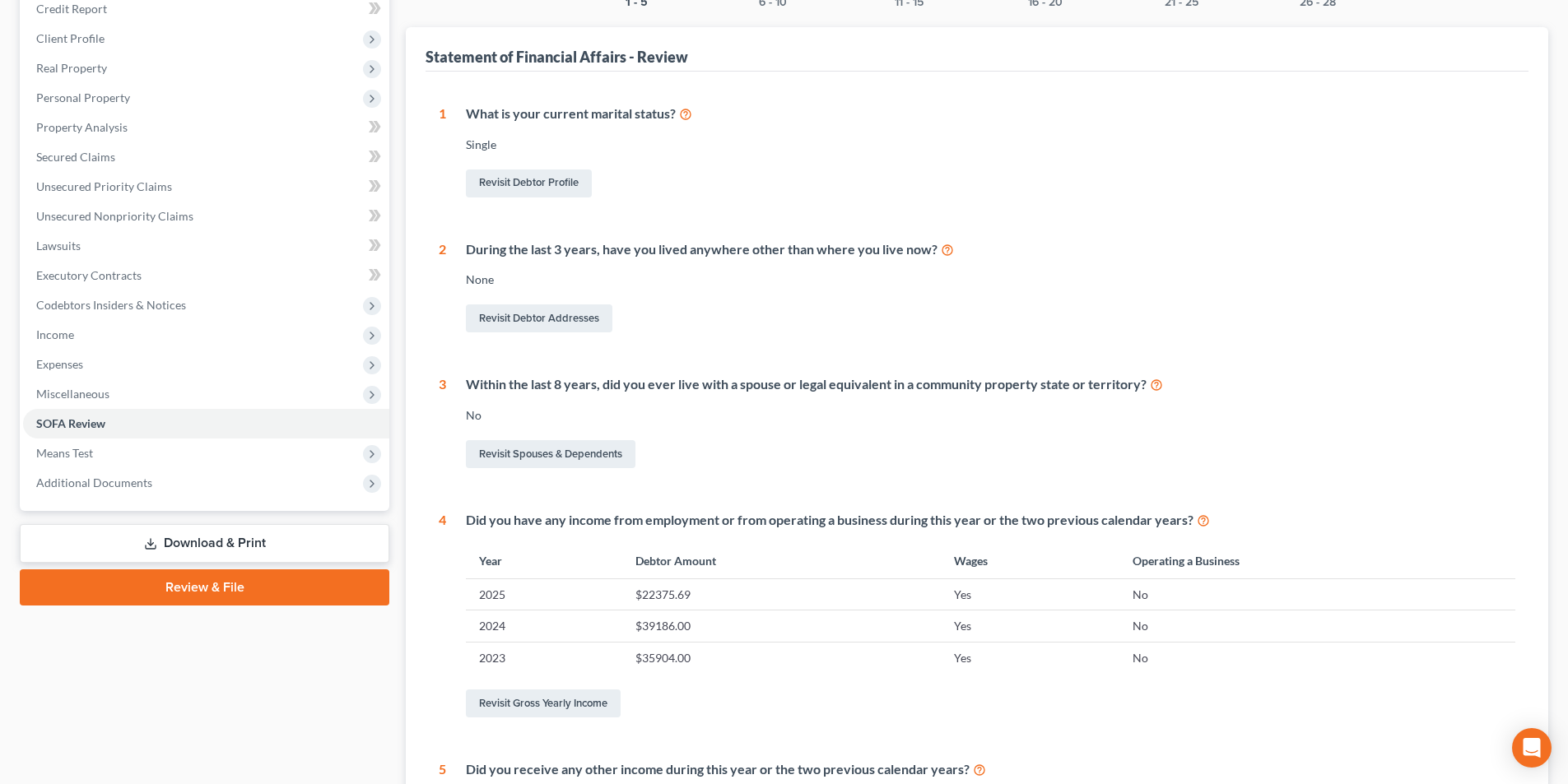
scroll to position [42, 0]
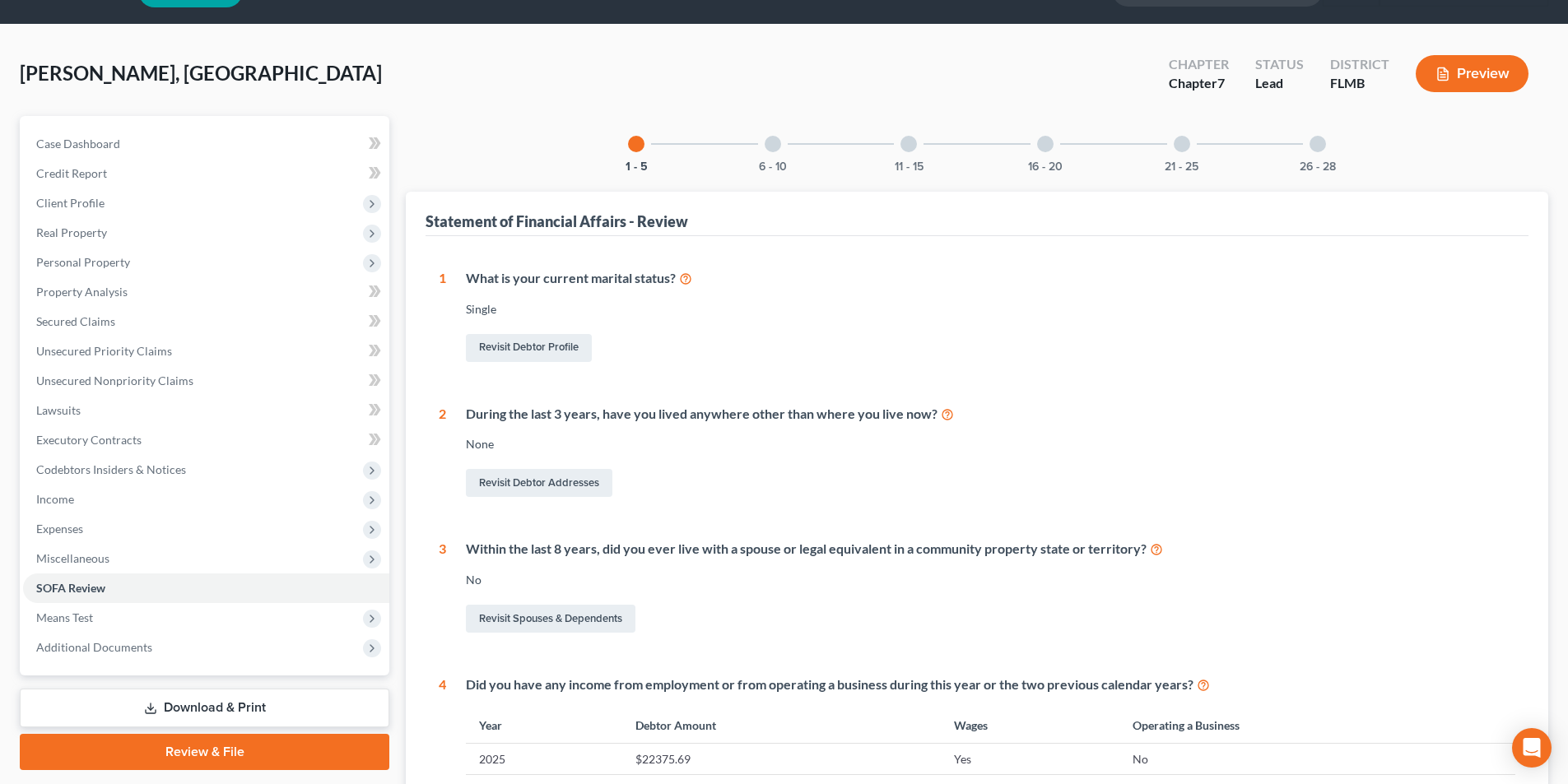
click at [773, 152] on div at bounding box center [773, 144] width 17 height 17
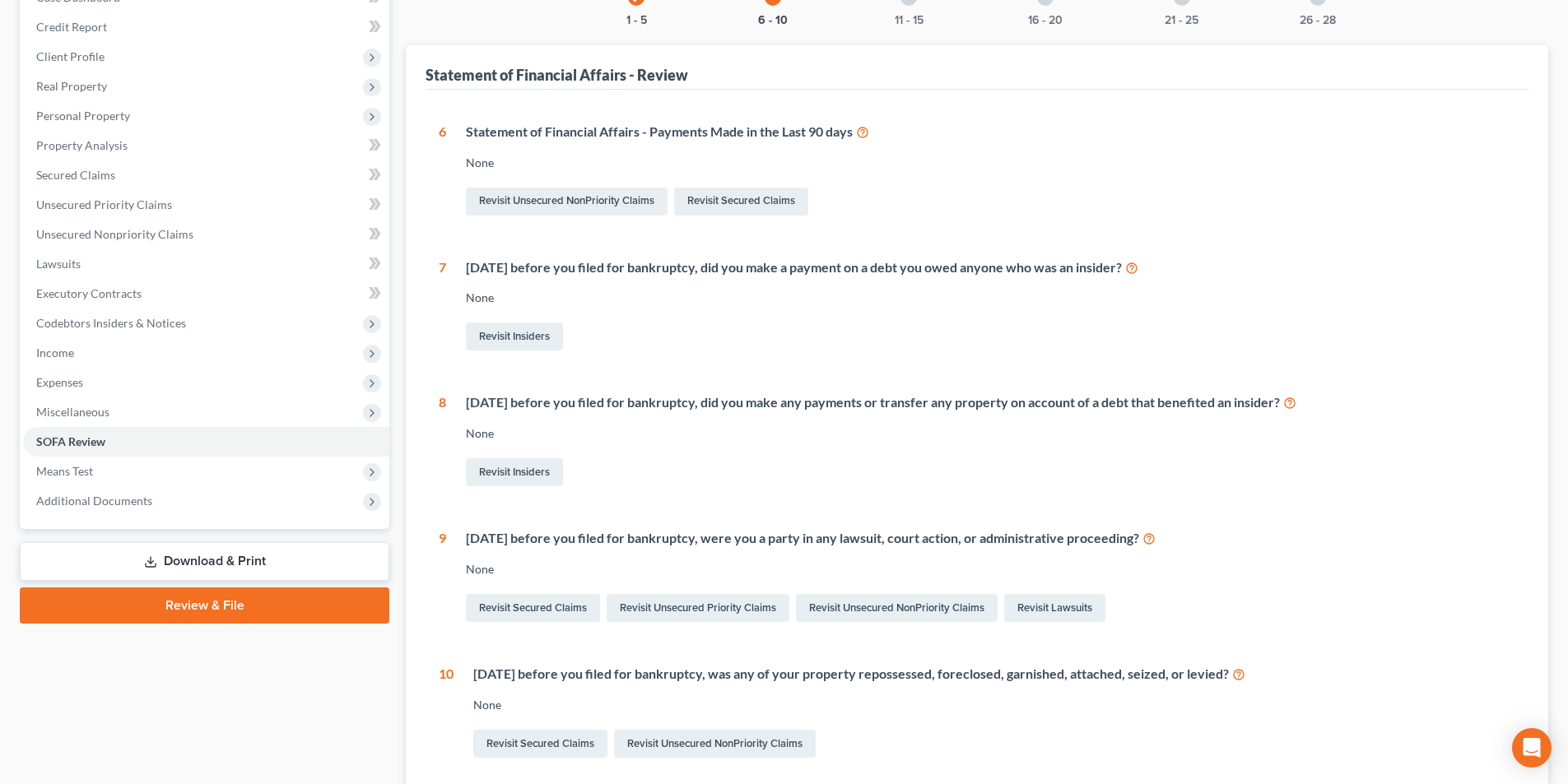
scroll to position [11, 0]
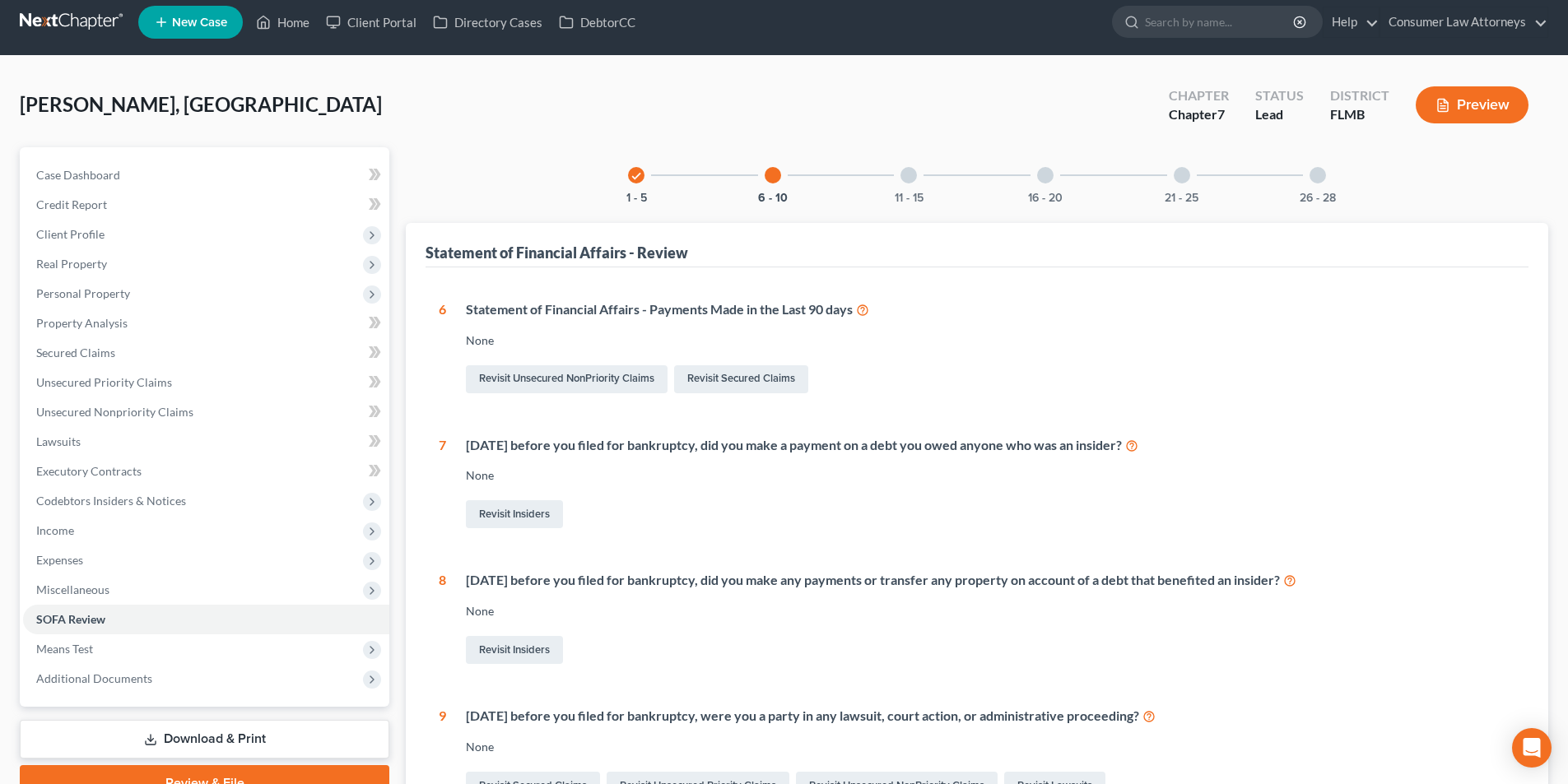
drag, startPoint x: 904, startPoint y: 174, endPoint x: 837, endPoint y: 348, distance: 186.5
click at [904, 174] on div at bounding box center [909, 176] width 17 height 17
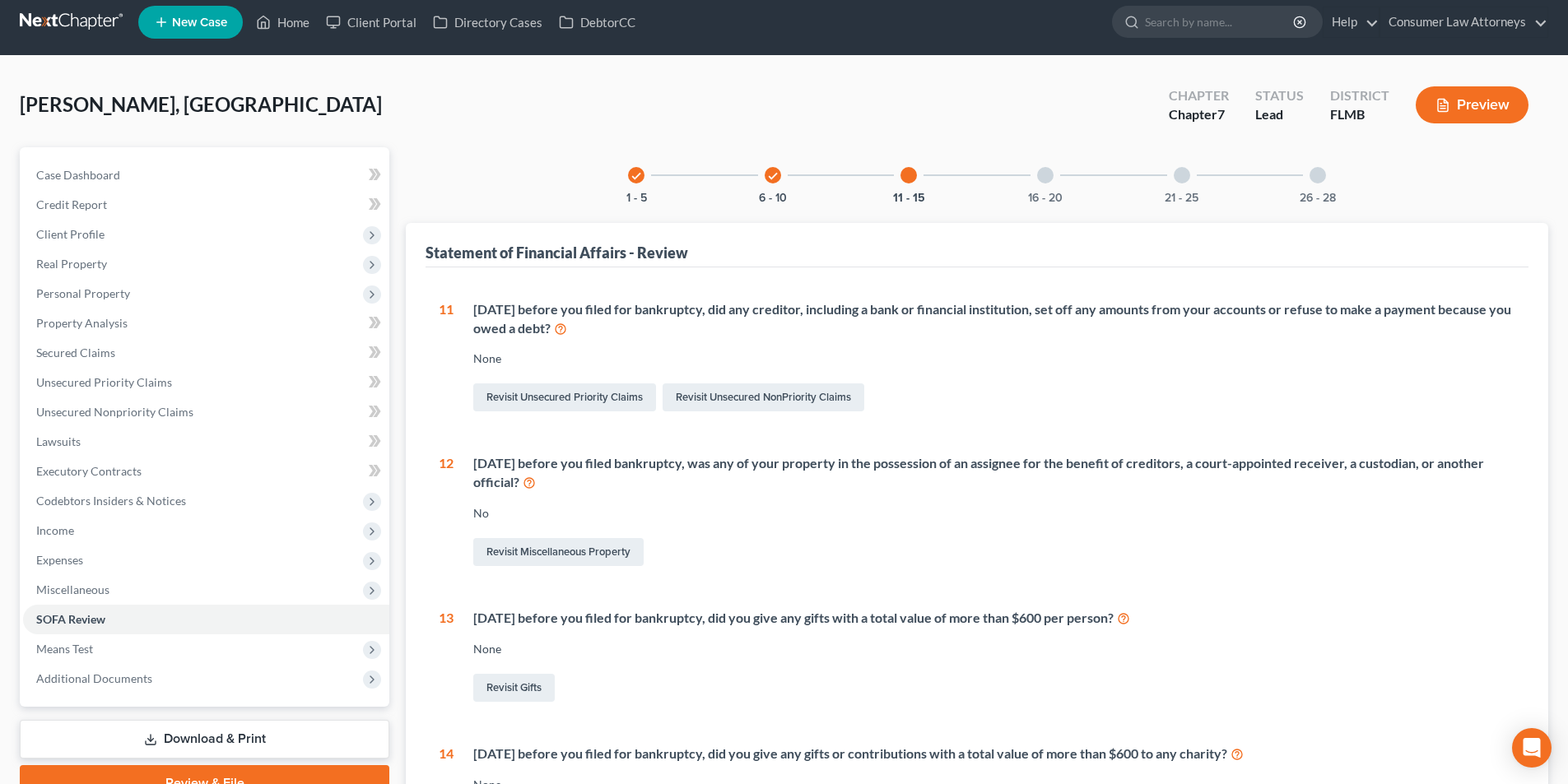
click at [1043, 176] on div at bounding box center [1045, 176] width 17 height 17
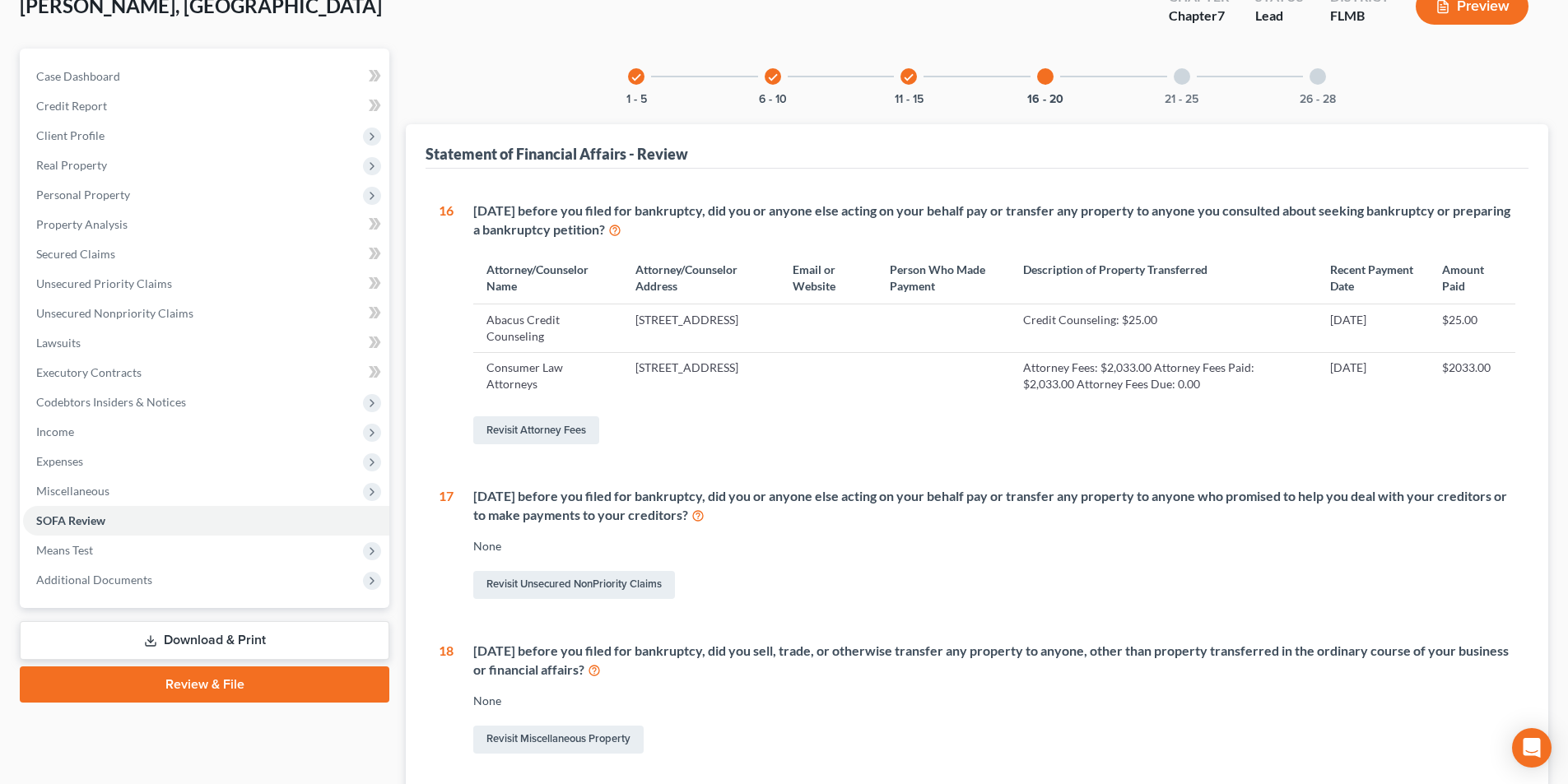
scroll to position [0, 0]
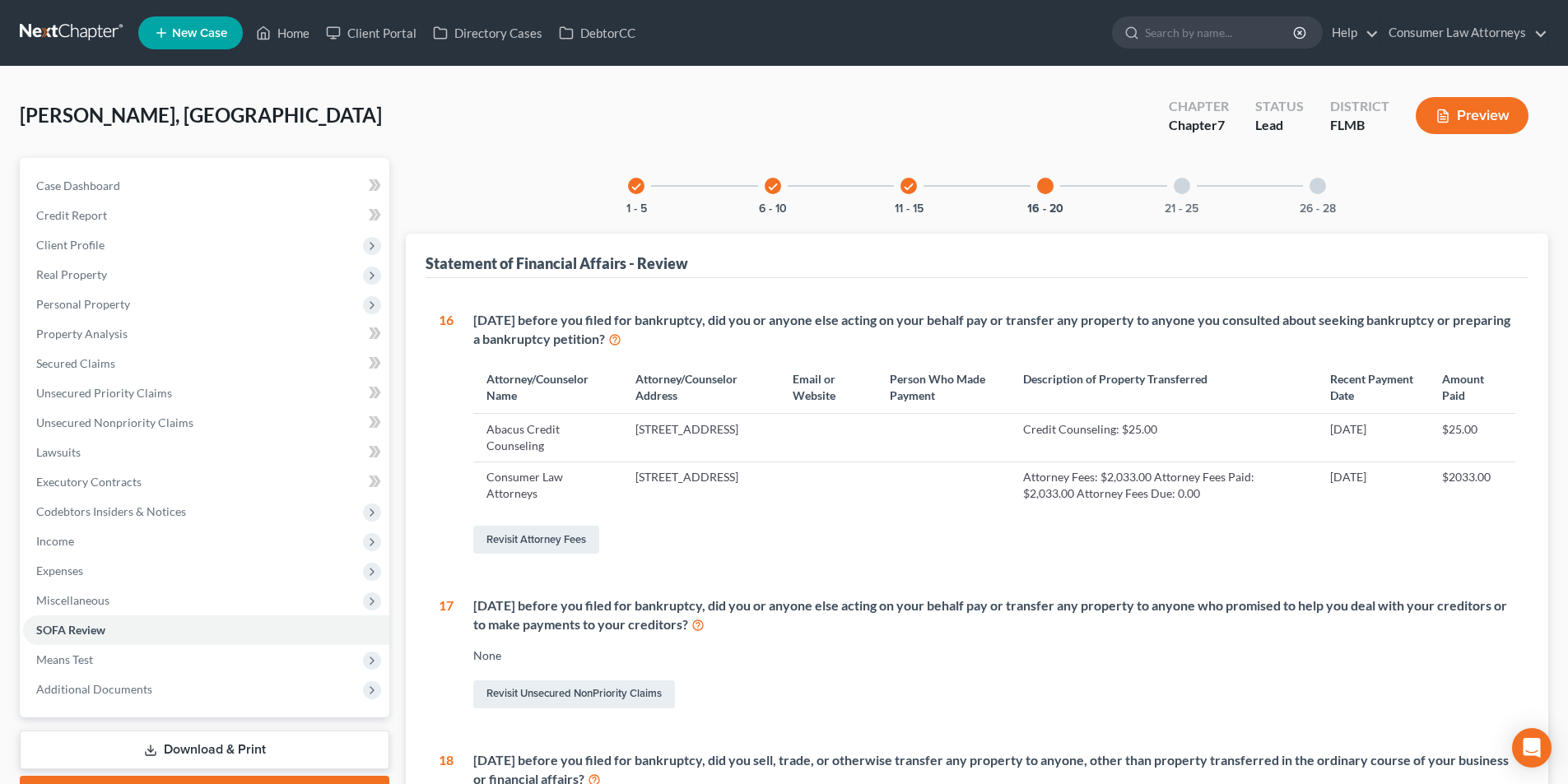
click at [1181, 184] on div at bounding box center [1182, 186] width 17 height 17
